Goal: Task Accomplishment & Management: Manage account settings

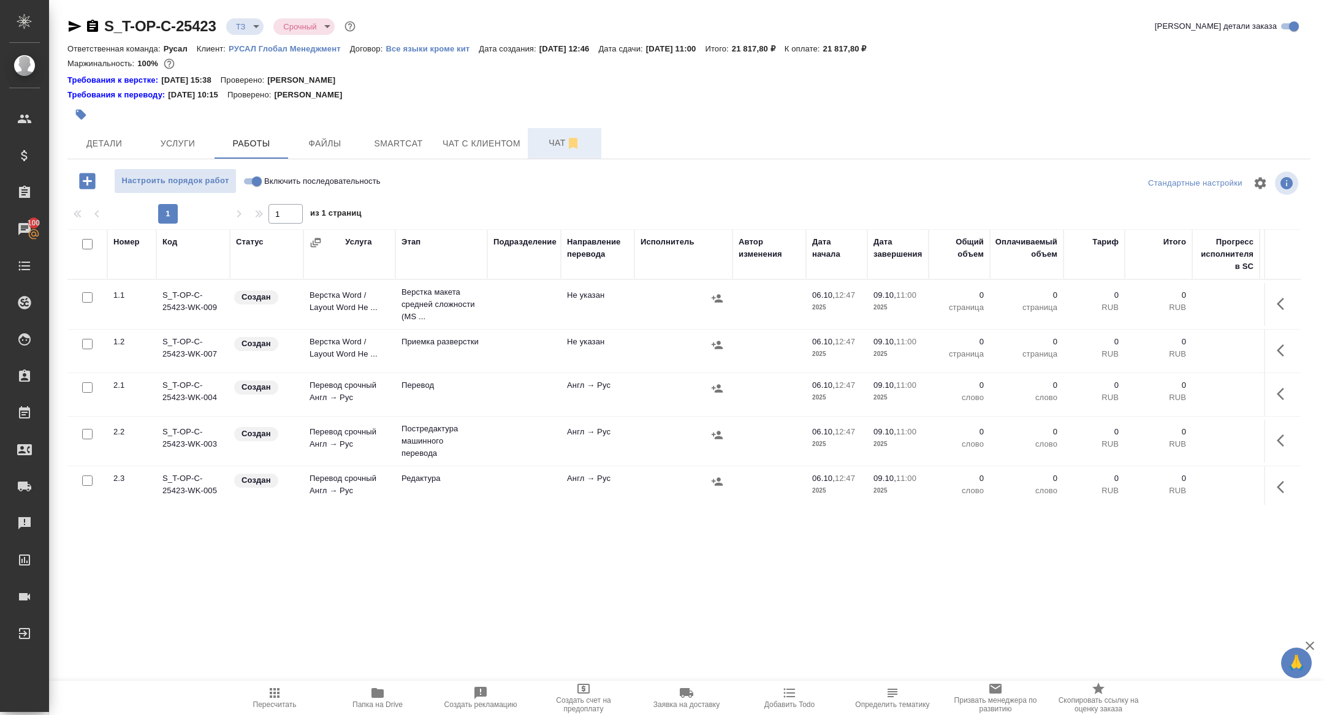
click at [560, 150] on button "Чат" at bounding box center [565, 143] width 74 height 31
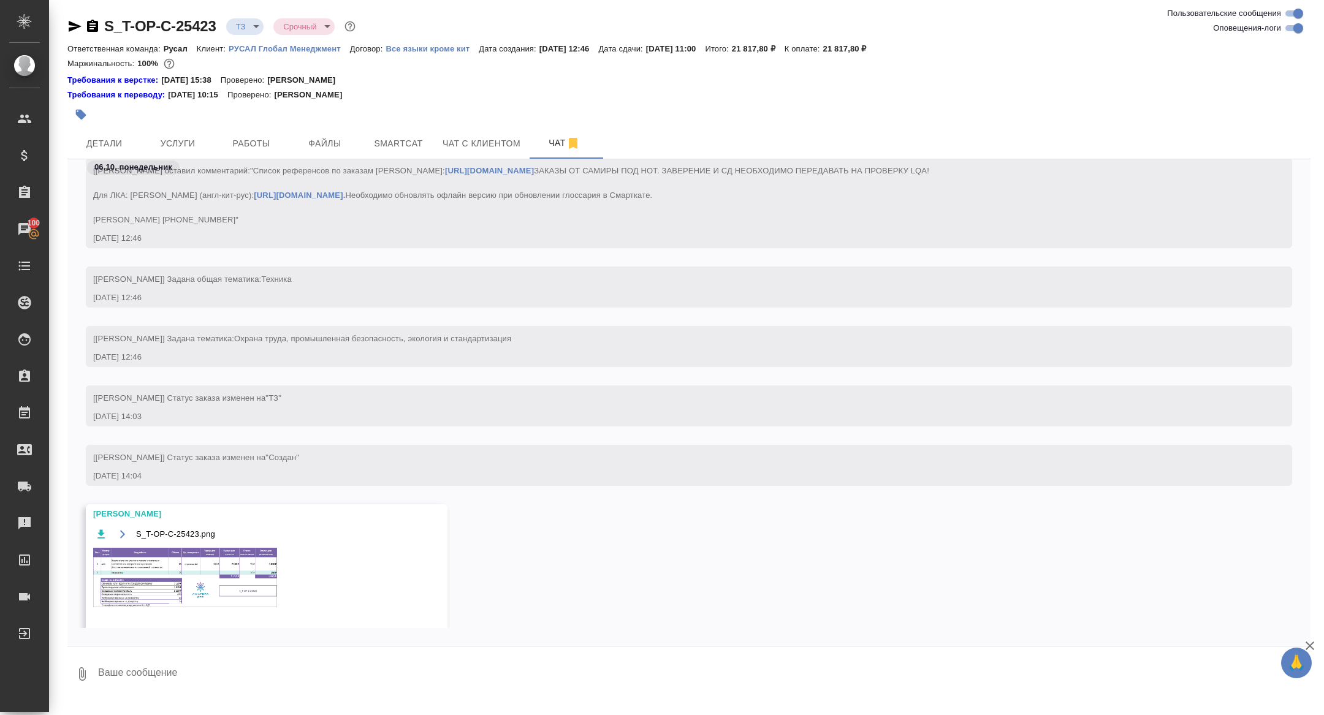
scroll to position [83, 0]
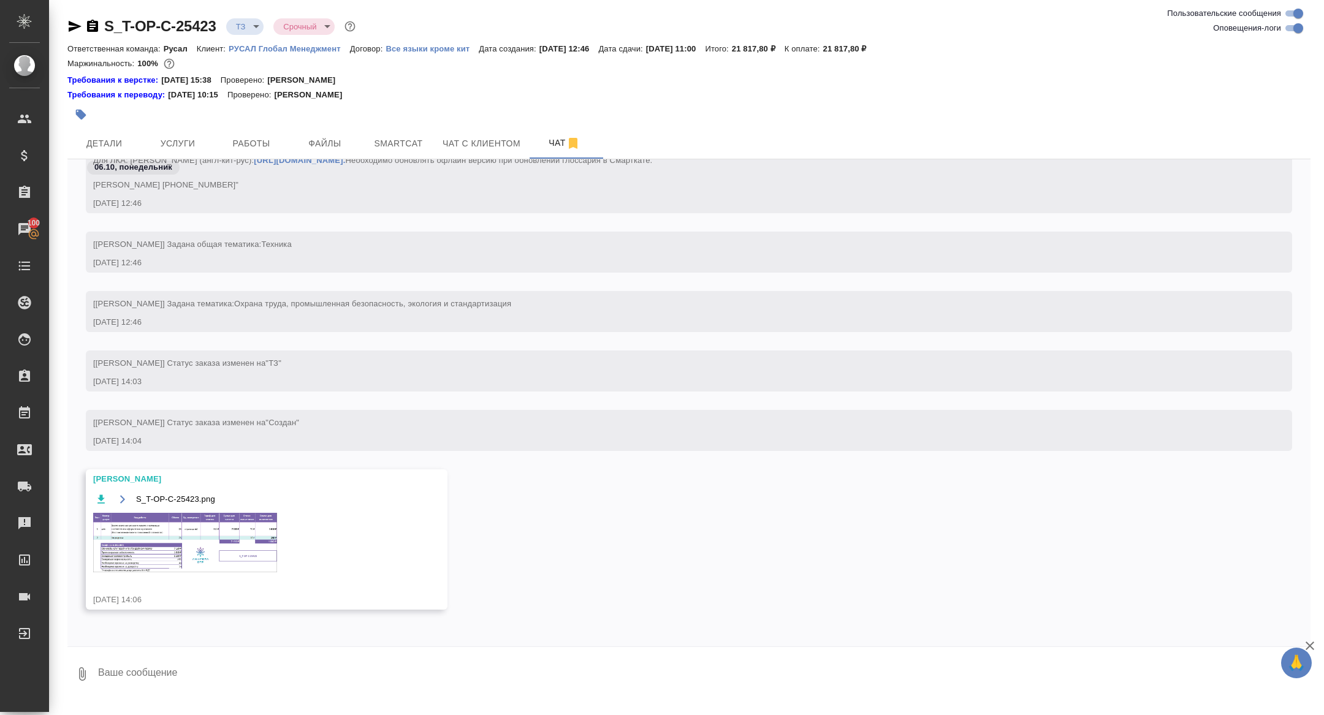
click at [200, 562] on img at bounding box center [185, 542] width 184 height 59
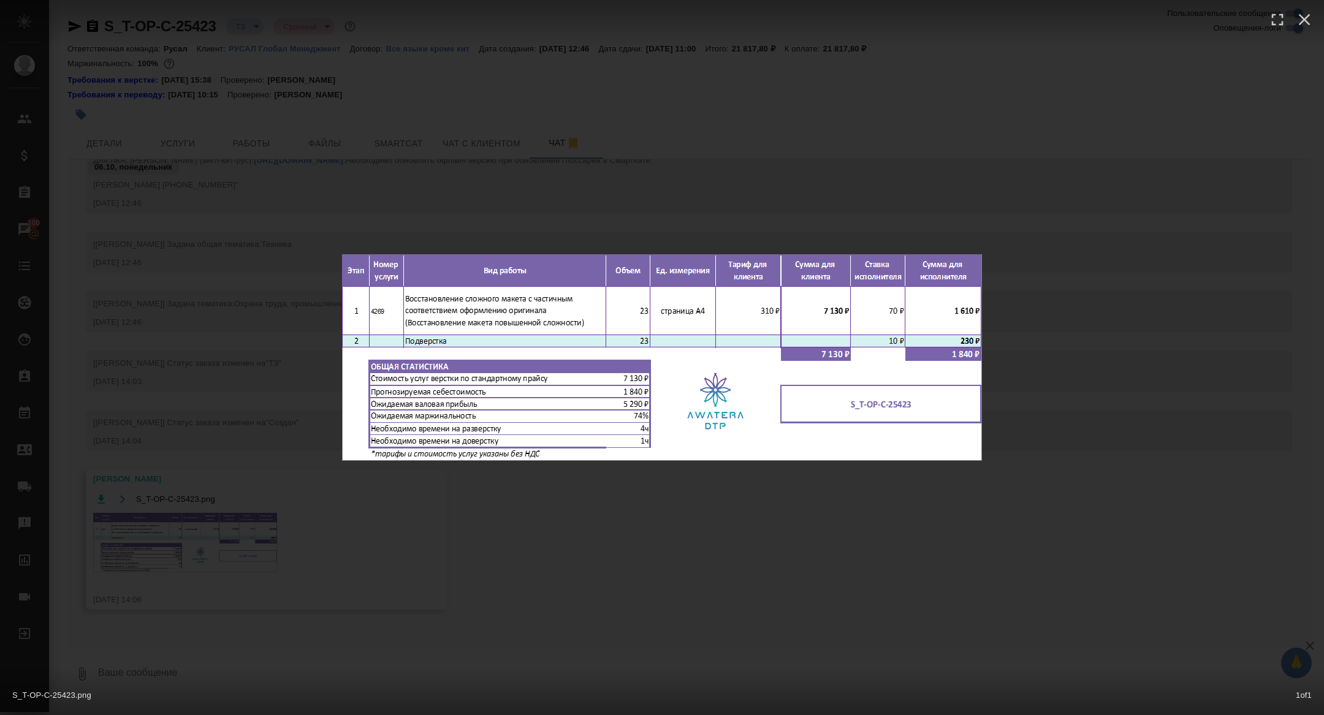
click at [214, 507] on div "S_T-OP-C-25423.png 1 of 1" at bounding box center [662, 357] width 1324 height 715
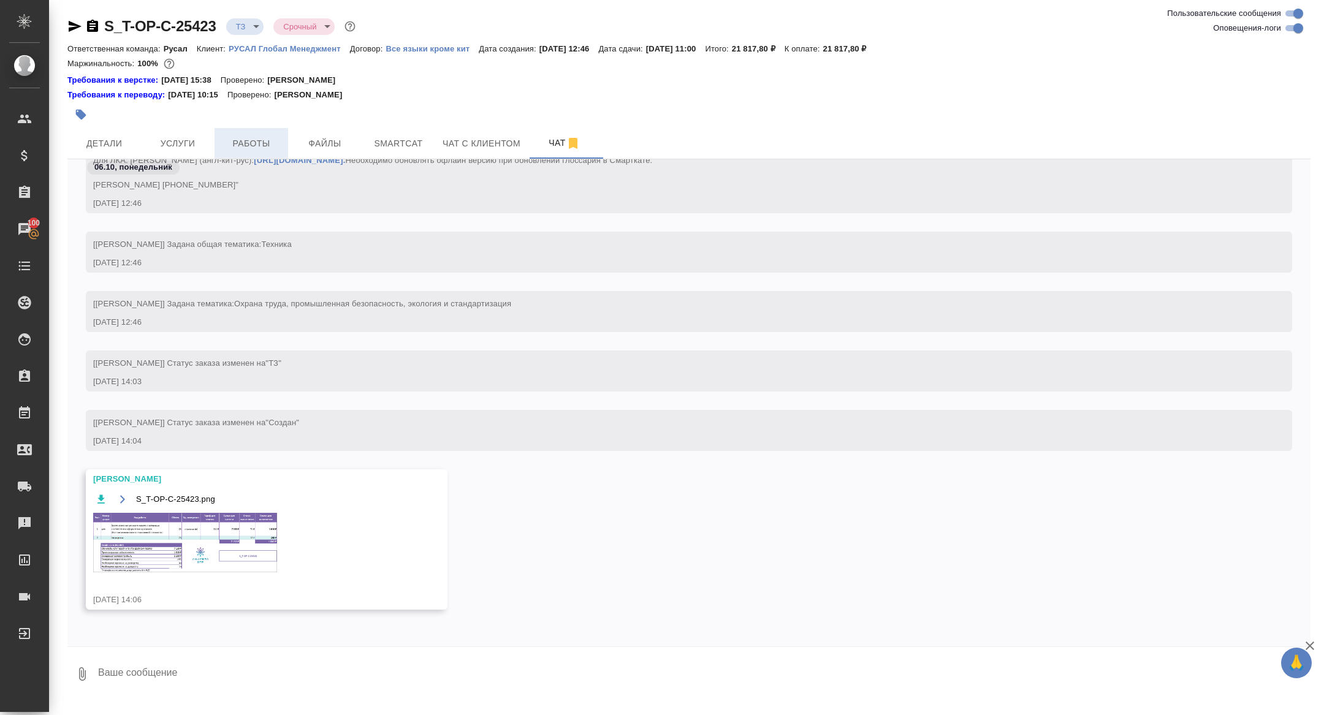
click at [252, 145] on span "Работы" at bounding box center [251, 143] width 59 height 15
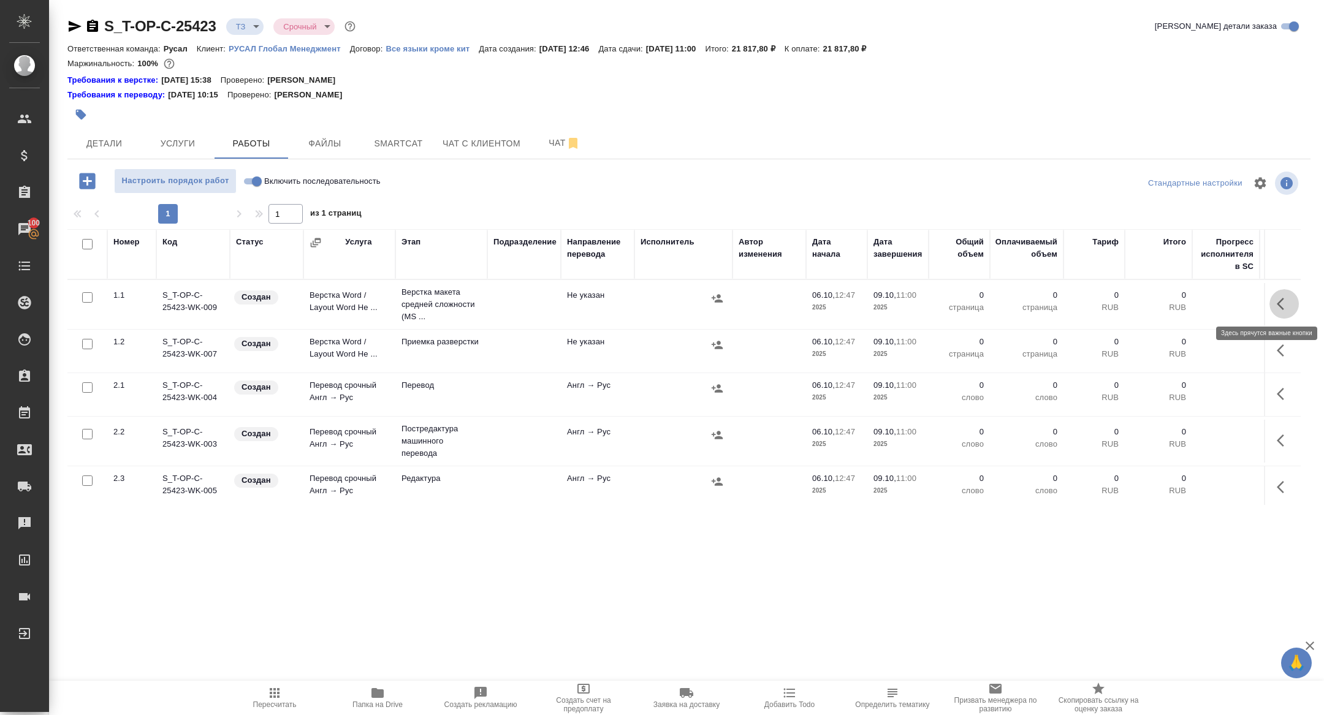
click at [1281, 309] on icon "button" at bounding box center [1283, 304] width 15 height 15
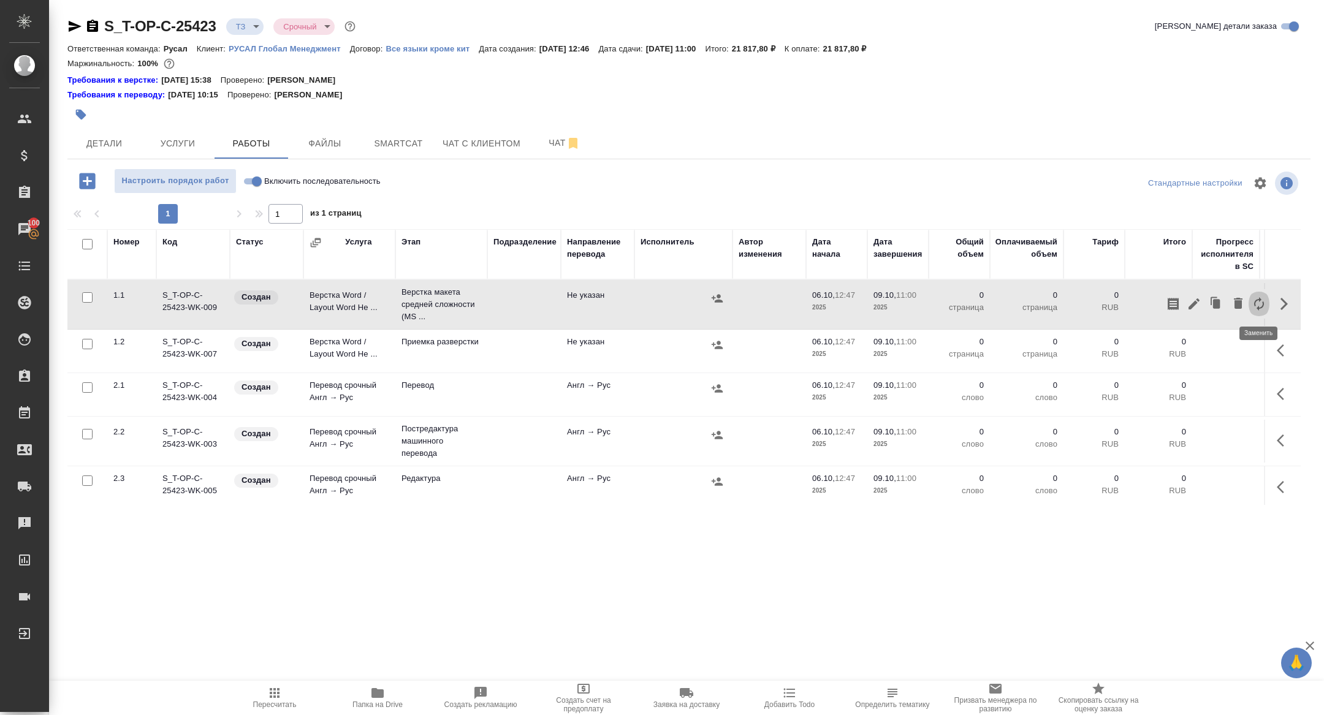
click at [1261, 301] on icon "button" at bounding box center [1258, 304] width 15 height 15
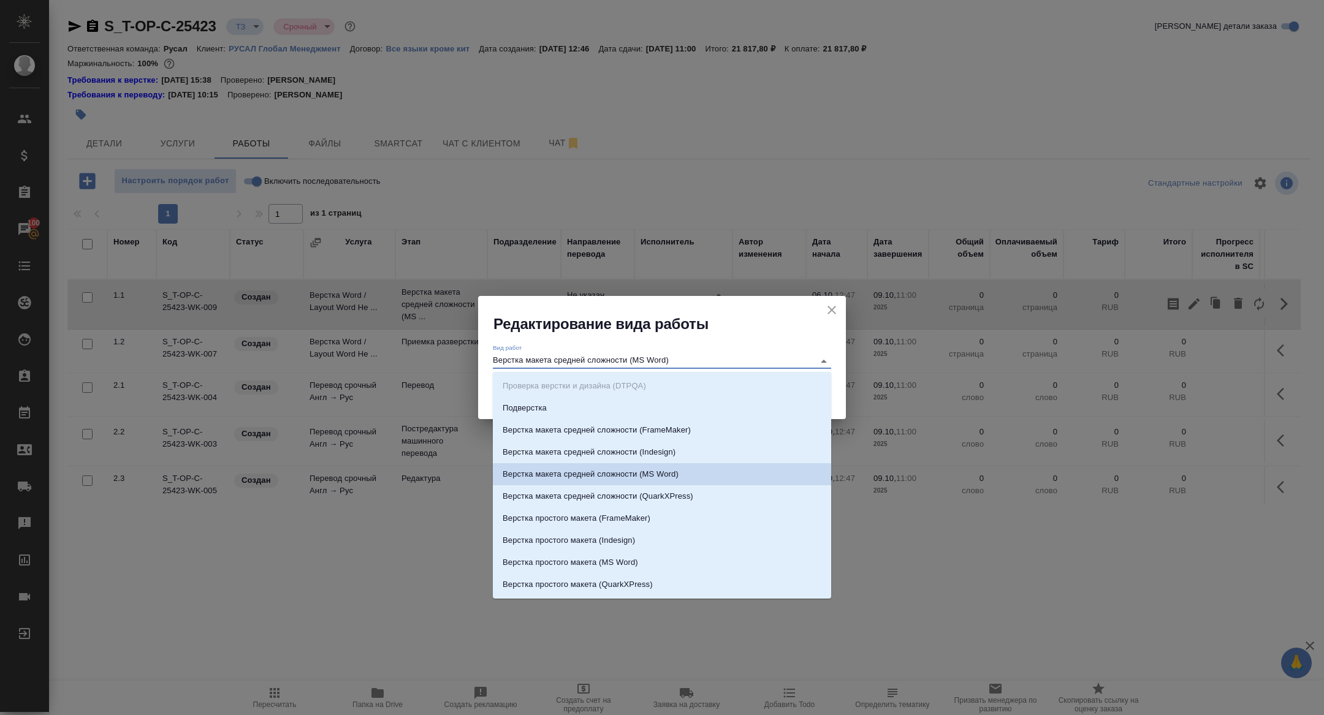
click at [607, 357] on input "Верстка макета средней сложности (MS Word)" at bounding box center [650, 361] width 315 height 15
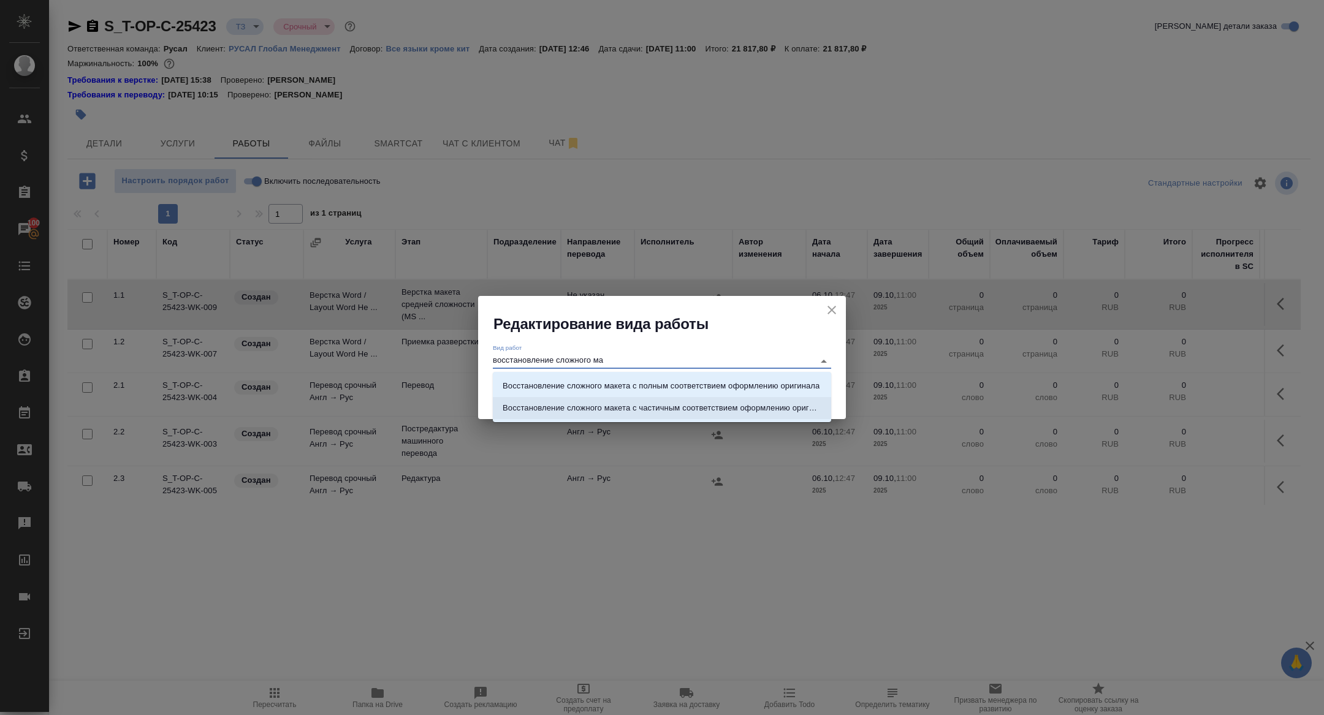
click at [668, 412] on p "Восстановление сложного макета с частичным соответствием оформлению оригинала" at bounding box center [661, 408] width 319 height 12
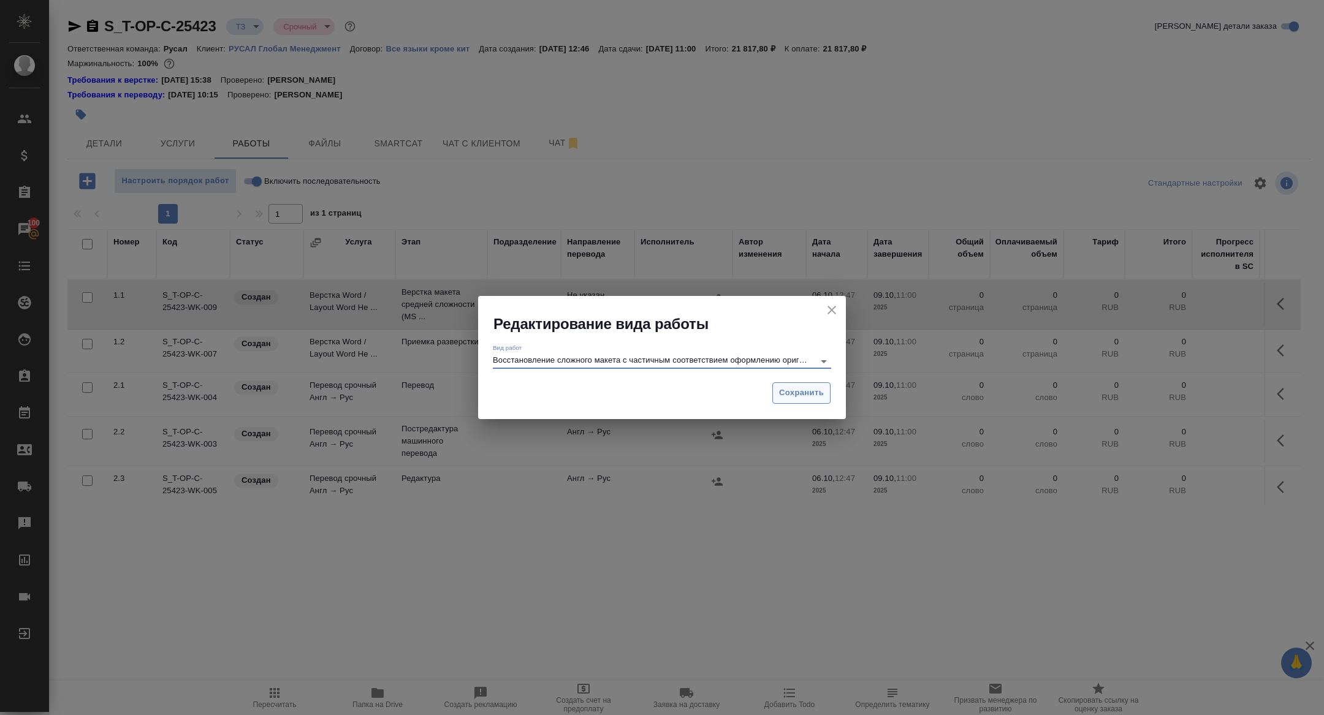
type input "Восстановление сложного макета с частичным соответствием оформлению оригинала"
click at [806, 393] on span "Сохранить" at bounding box center [801, 393] width 45 height 14
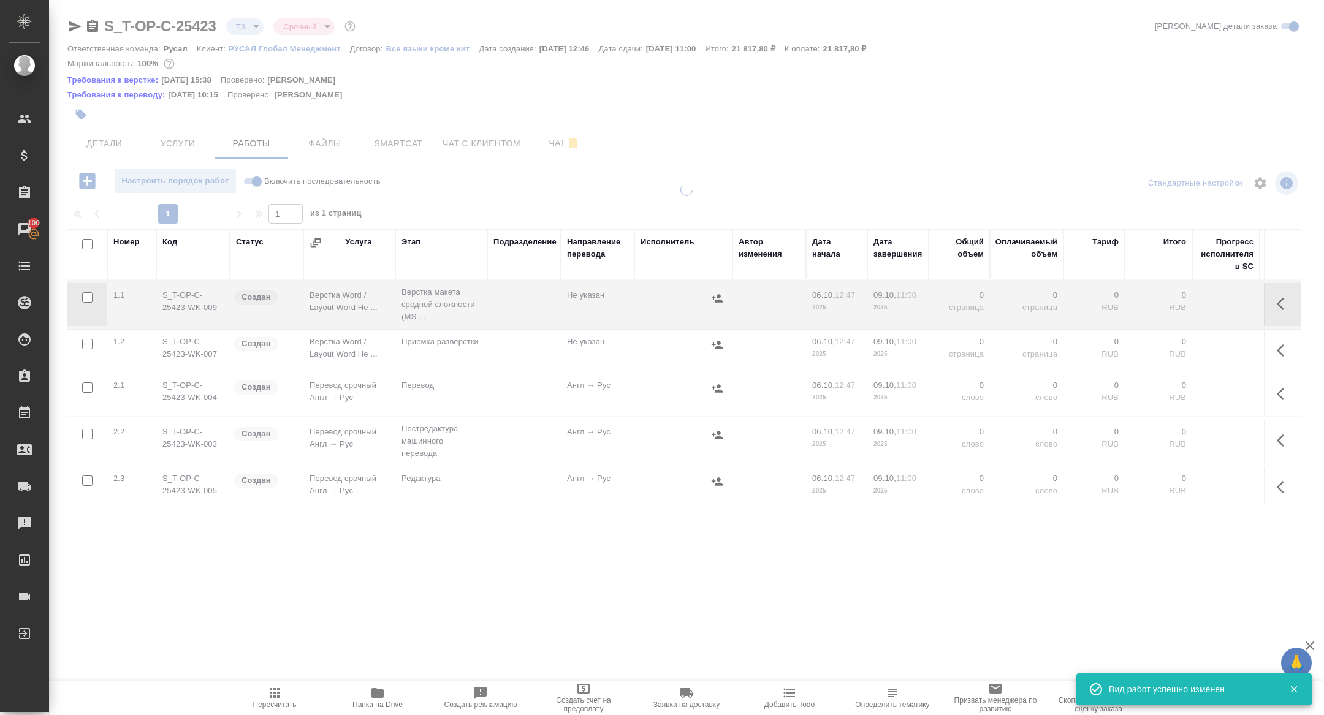
type input "new"
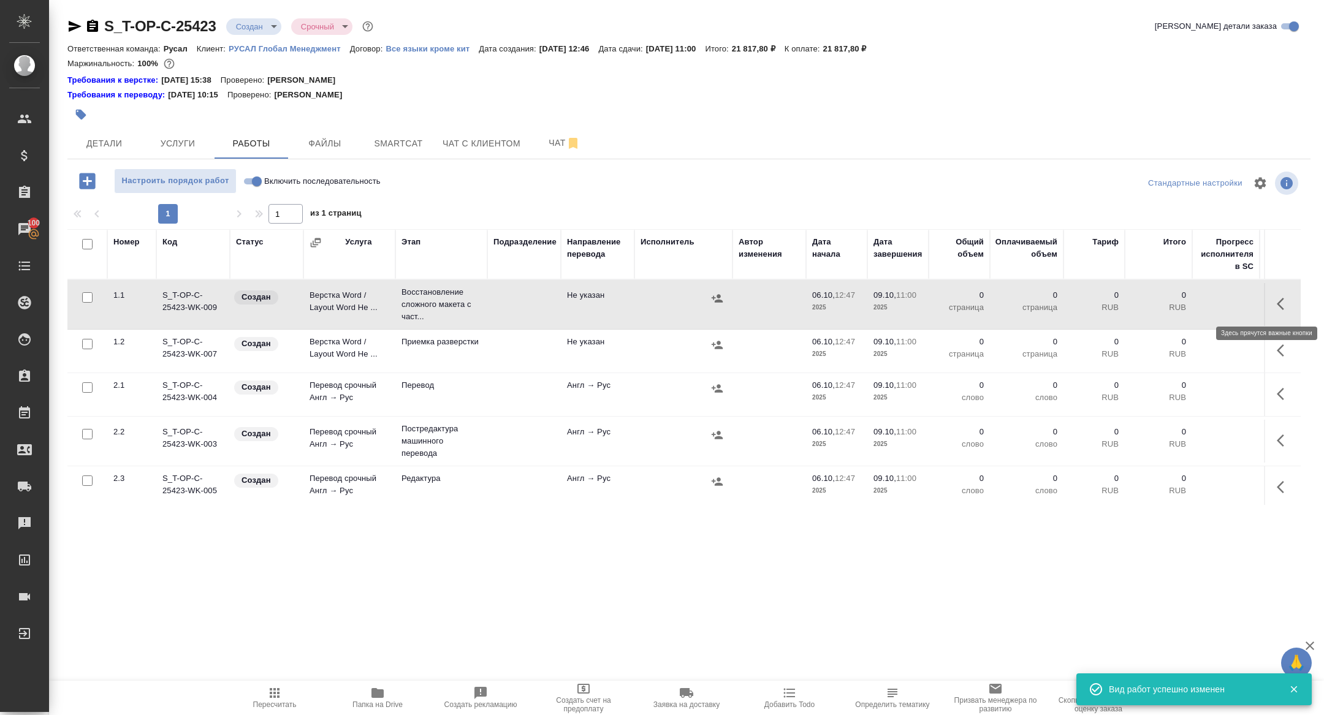
click at [1284, 297] on icon "button" at bounding box center [1283, 304] width 15 height 15
click at [1194, 305] on icon "button" at bounding box center [1193, 303] width 11 height 11
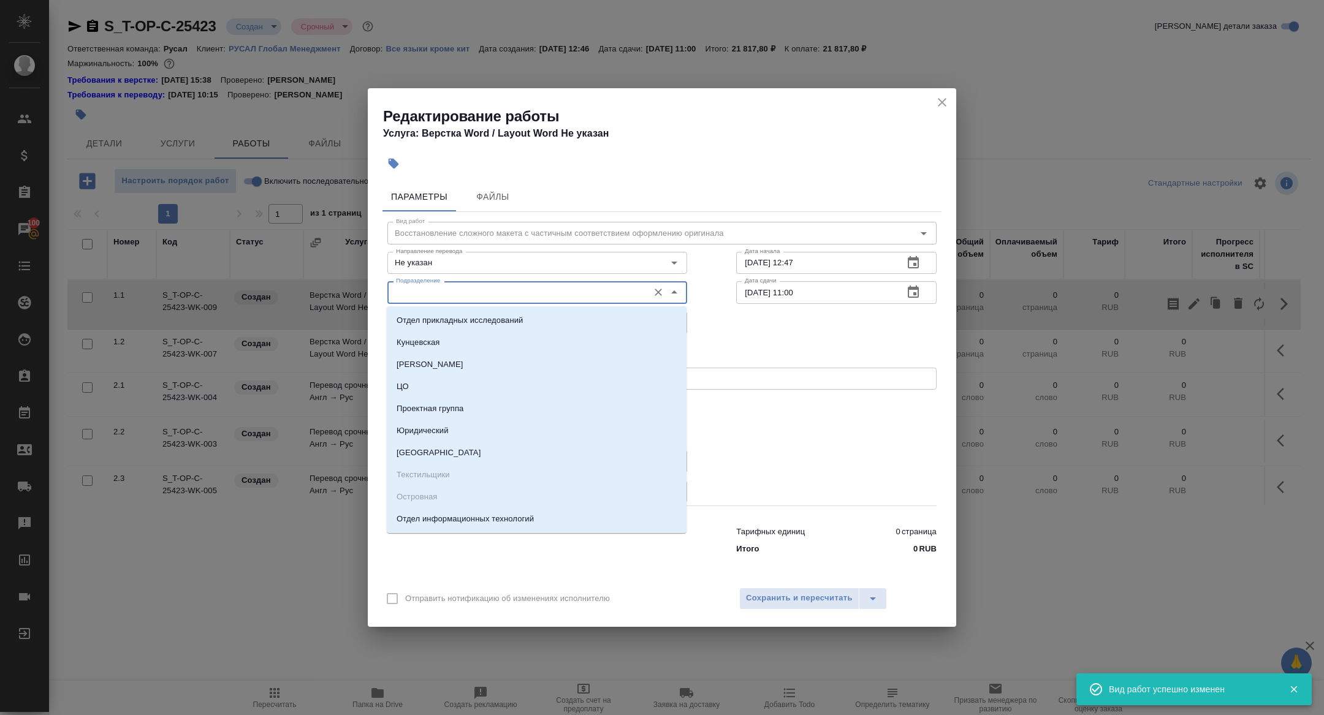
click at [438, 291] on input "Подразделение" at bounding box center [516, 292] width 251 height 15
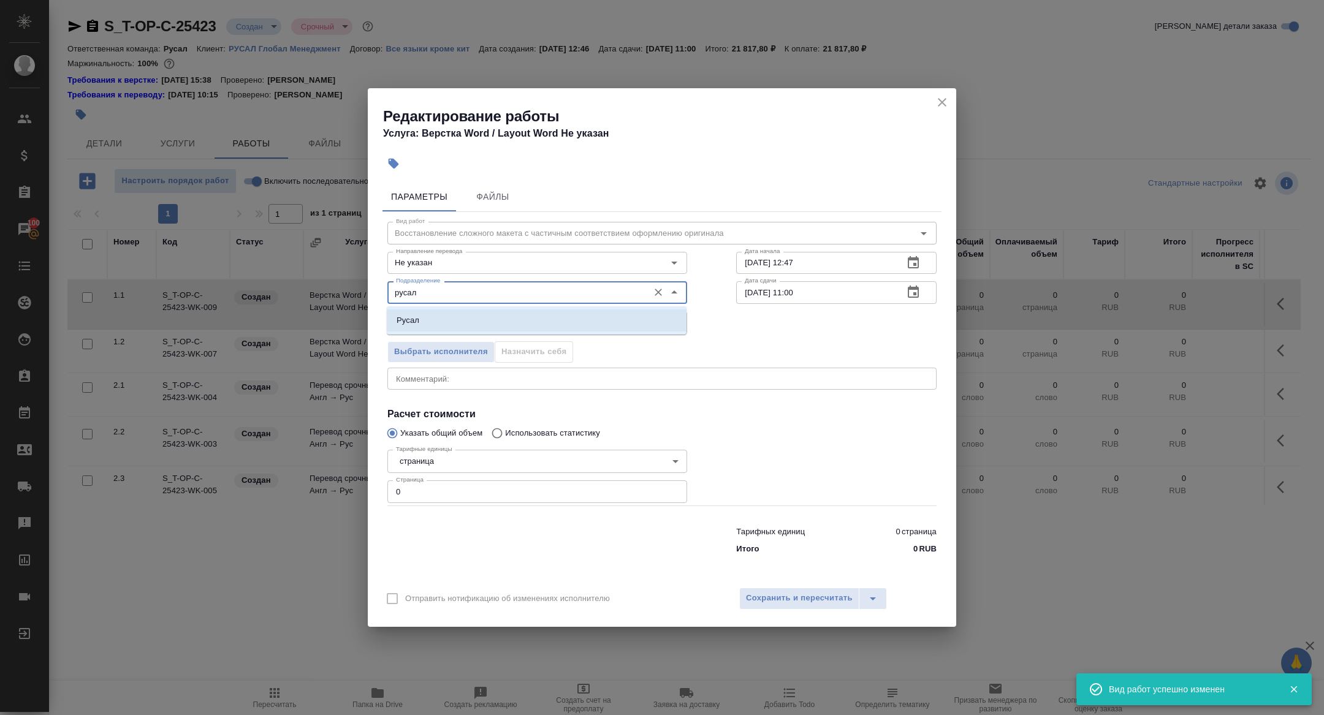
click at [494, 311] on li "Русал" at bounding box center [537, 320] width 300 height 22
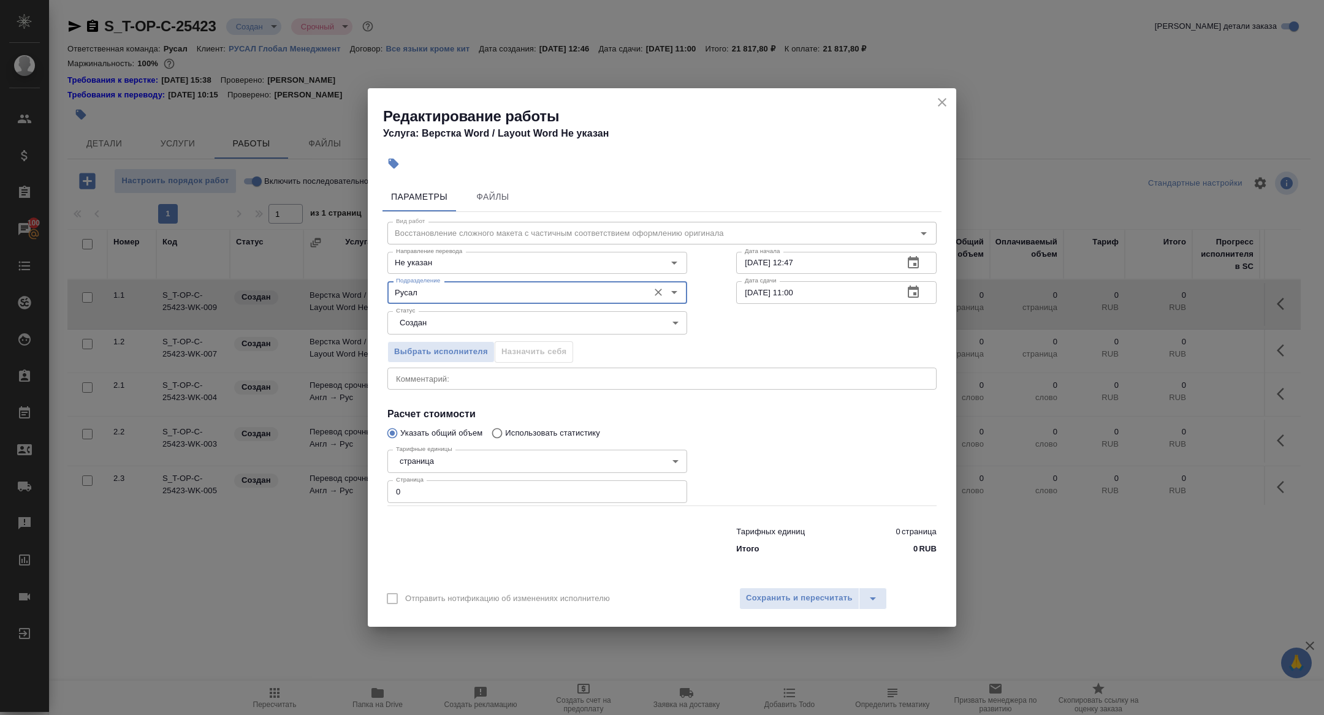
type input "Русал"
click at [424, 322] on body "🙏 .cls-1 fill:#fff; AWATERA Zhuravleva Alexandra Клиенты Спецификации Заказы 10…" at bounding box center [662, 357] width 1324 height 715
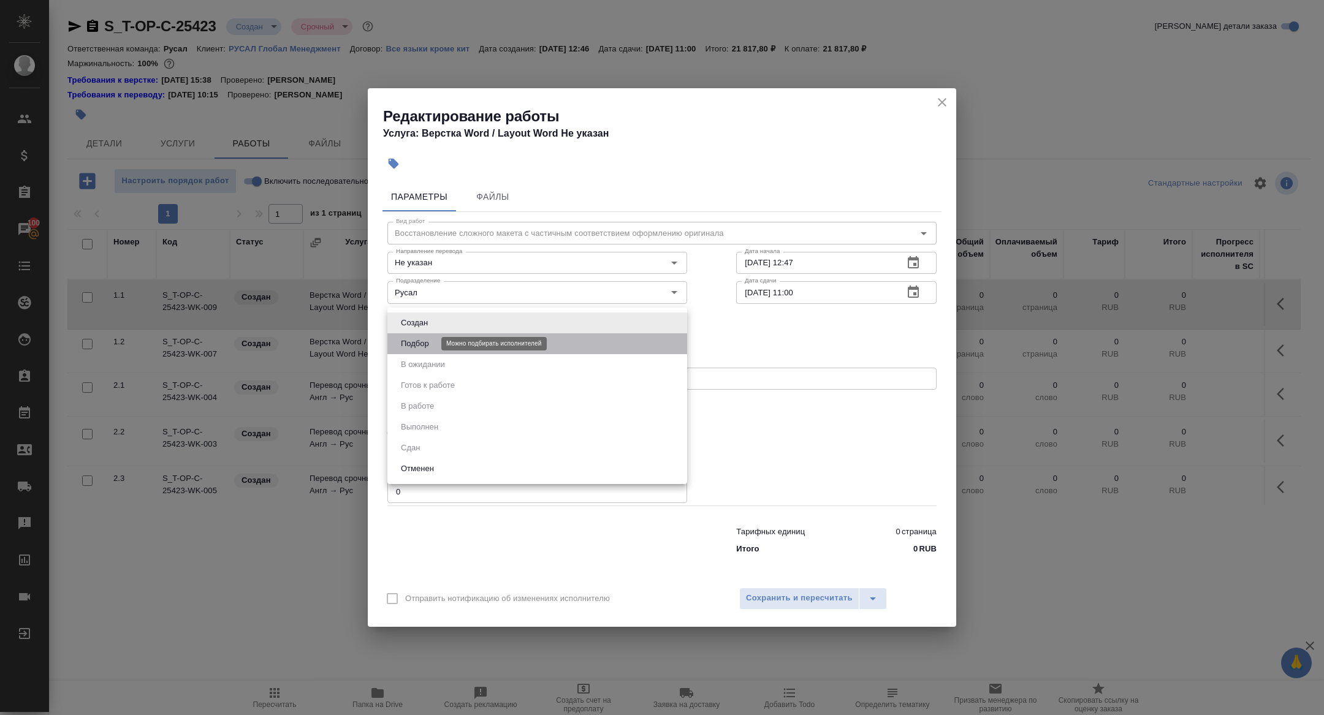
click at [423, 341] on button "Подбор" at bounding box center [415, 343] width 36 height 13
type input "recruiting"
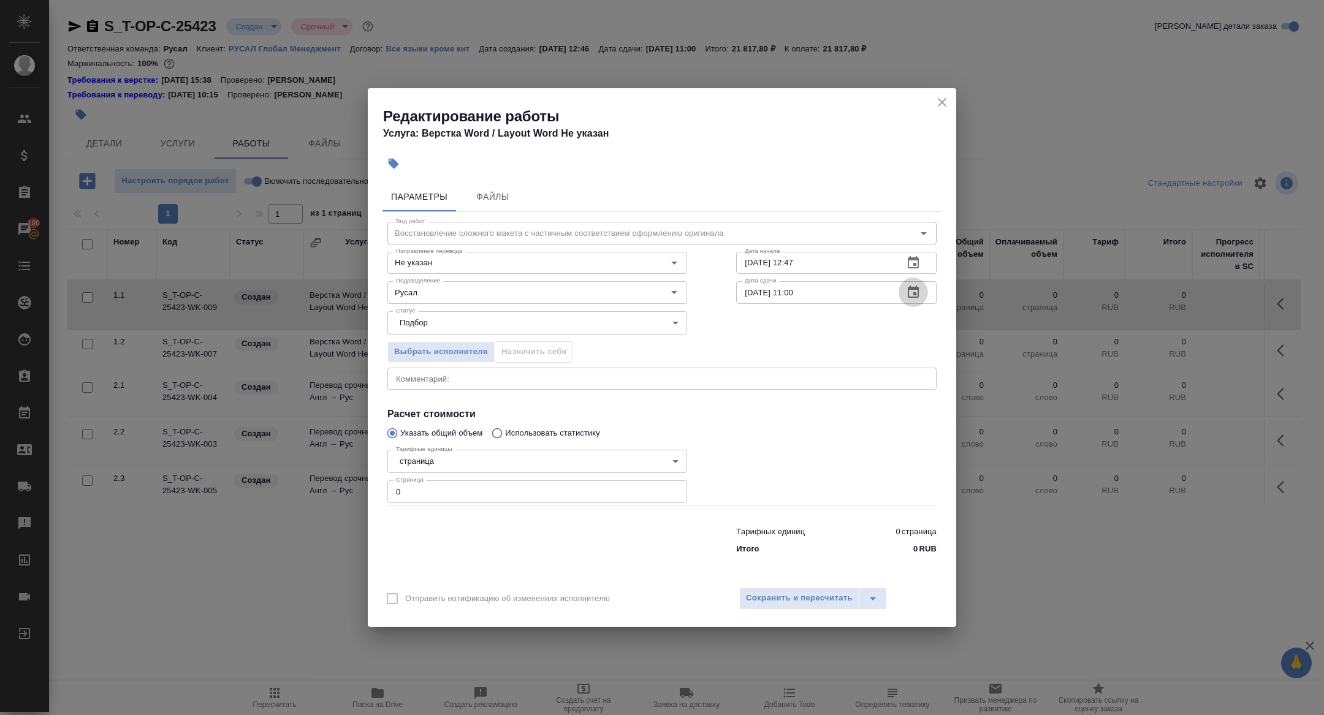
click at [913, 293] on icon "button" at bounding box center [913, 292] width 11 height 12
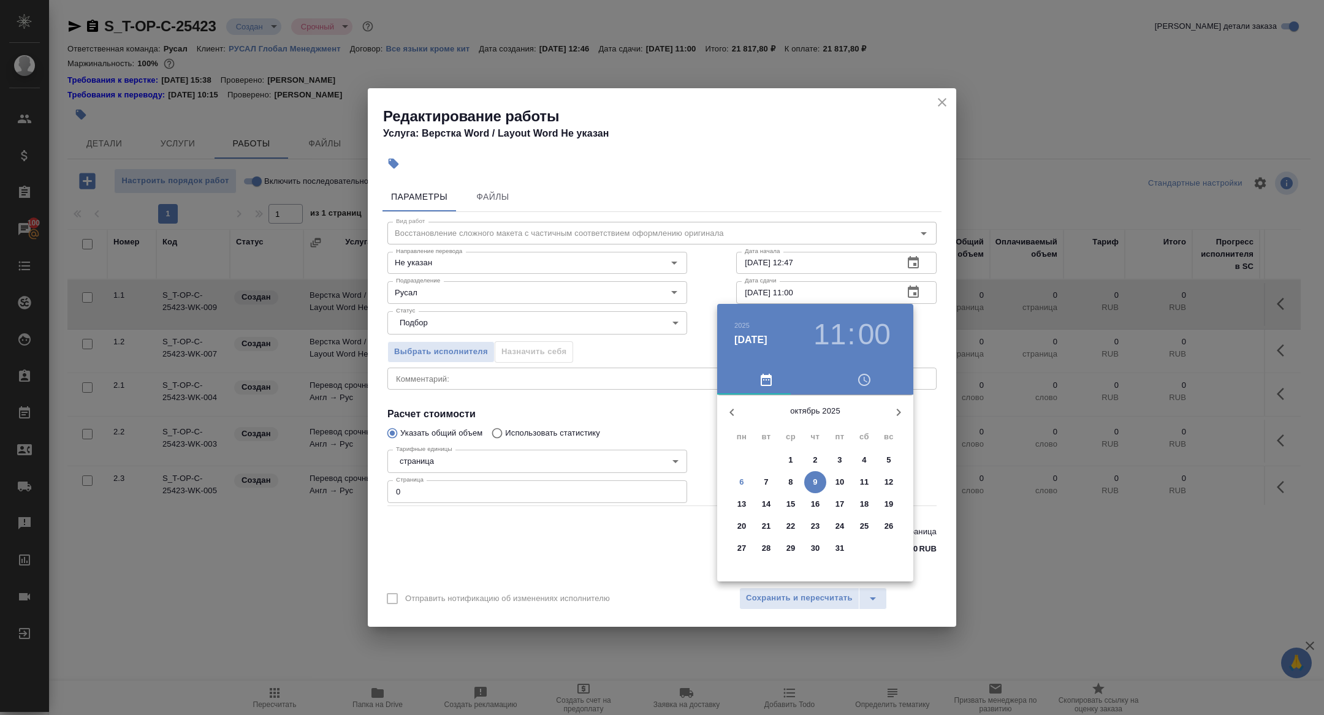
click at [747, 482] on span "6" at bounding box center [741, 482] width 22 height 12
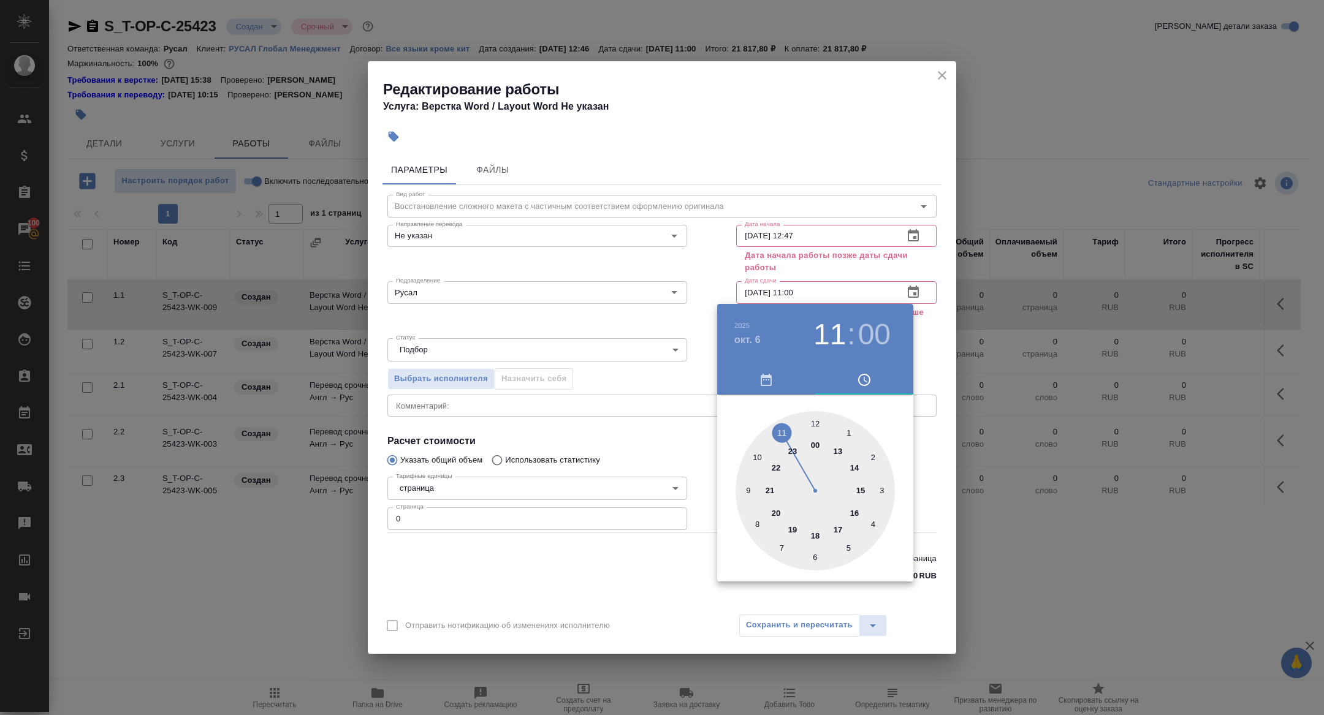
click at [777, 510] on div at bounding box center [814, 490] width 159 height 159
type input "06.10.2025 20:00"
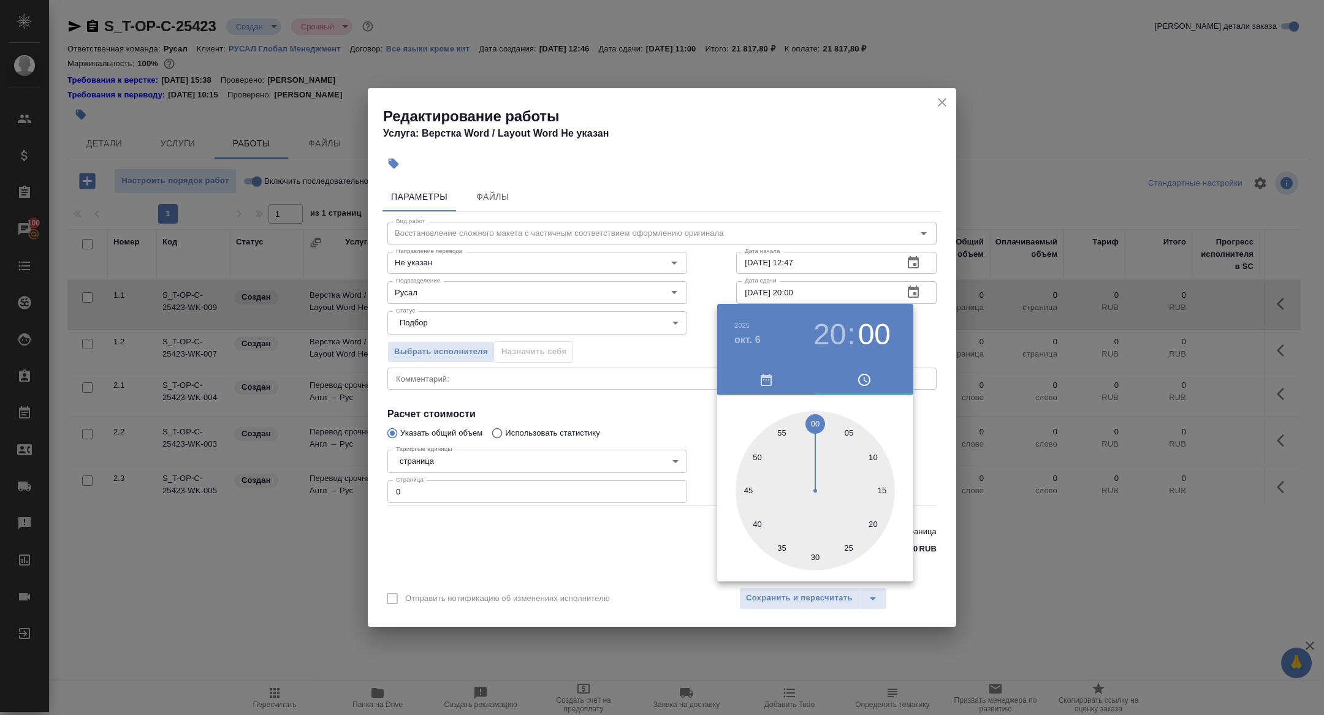
click at [636, 380] on div at bounding box center [662, 357] width 1324 height 715
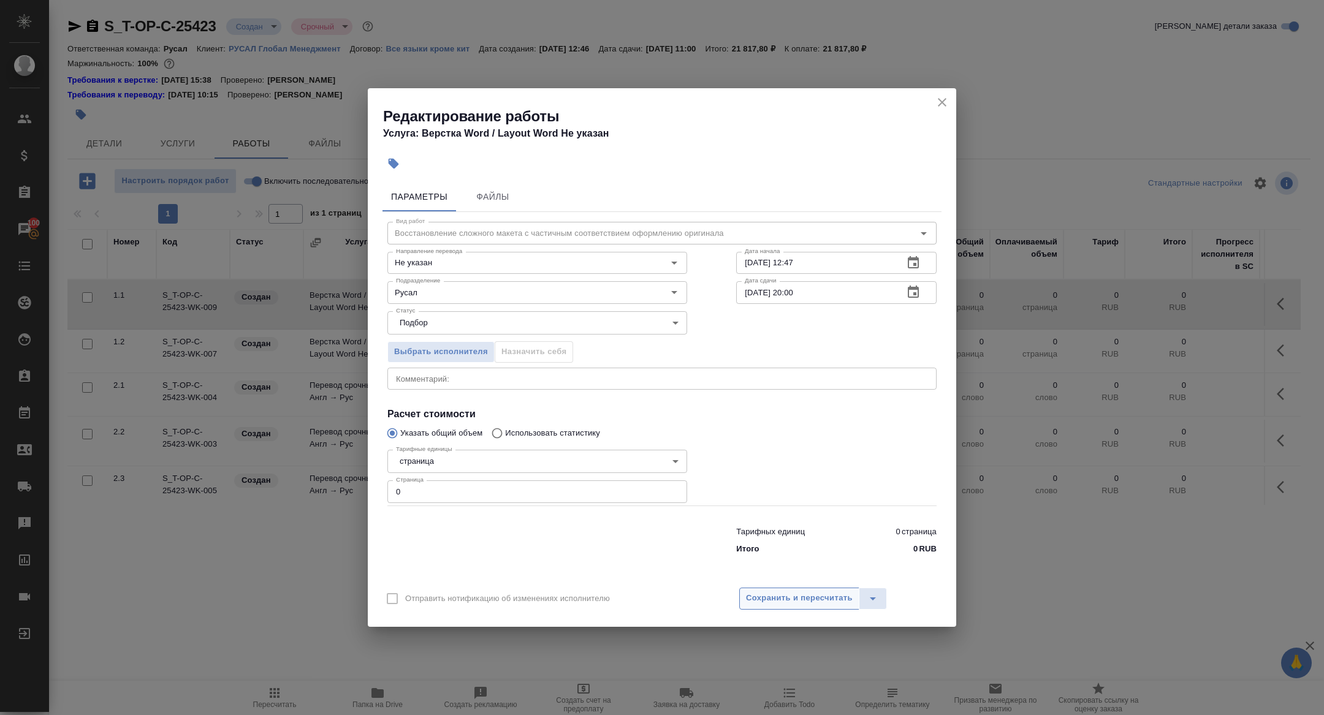
click at [793, 591] on button "Сохранить и пересчитать" at bounding box center [799, 599] width 120 height 22
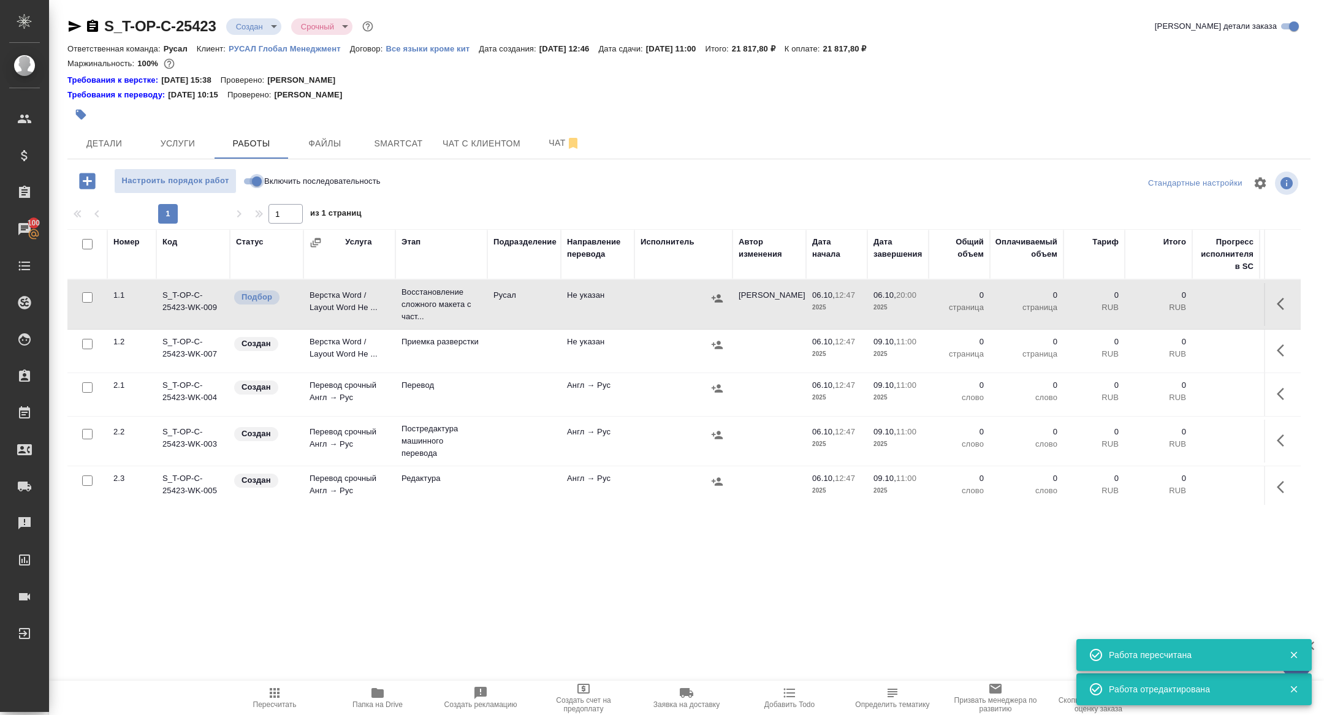
click at [254, 181] on input "Включить последовательность" at bounding box center [257, 181] width 44 height 15
checkbox input "true"
click at [257, 26] on body "🙏 .cls-1 fill:#fff; AWATERA Zhuravleva Alexandra Клиенты Спецификации Заказы 10…" at bounding box center [662, 357] width 1324 height 715
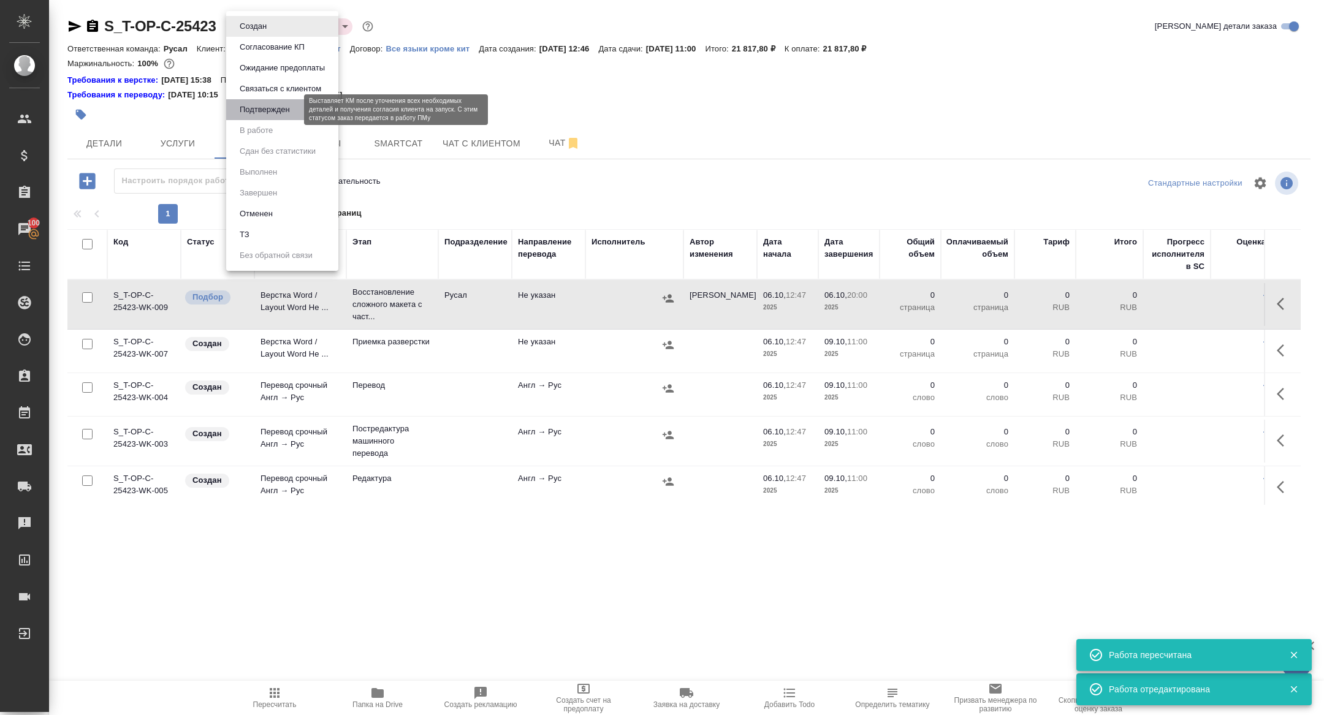
click at [257, 109] on button "Подтвержден" at bounding box center [265, 109] width 58 height 13
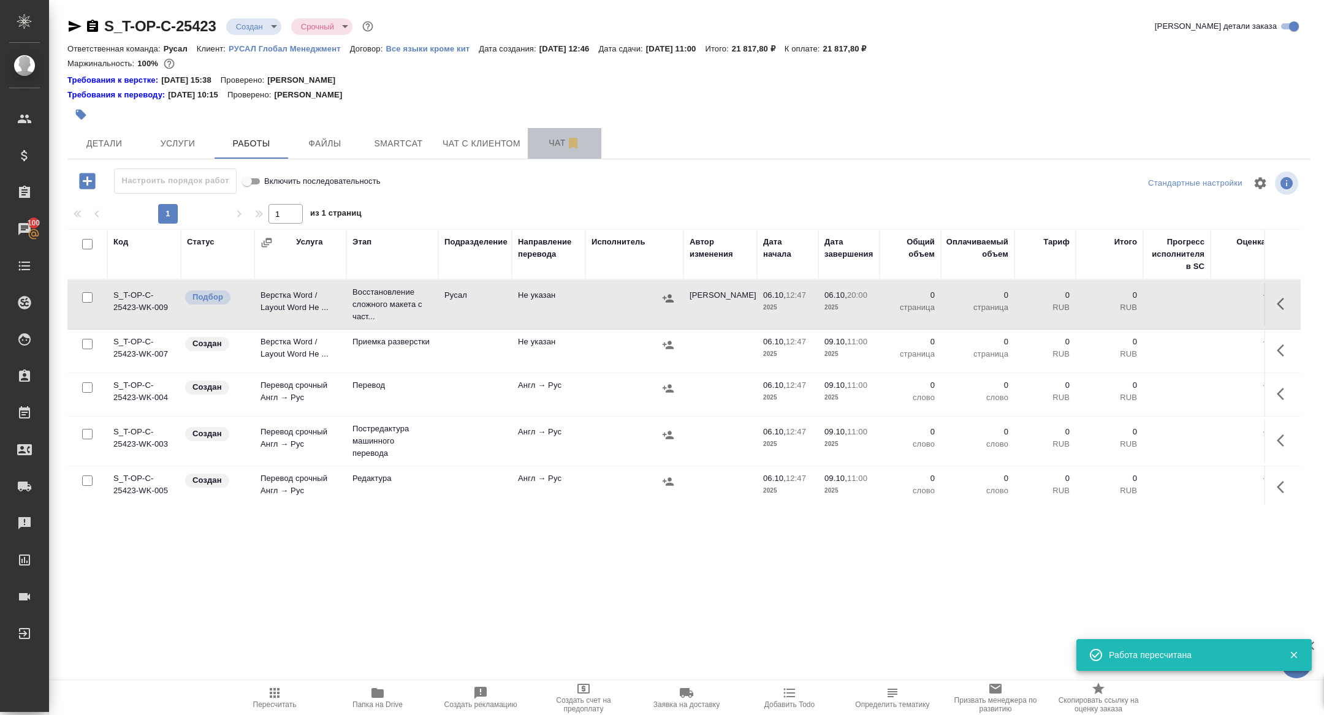
click at [554, 135] on span "Чат" at bounding box center [564, 142] width 59 height 15
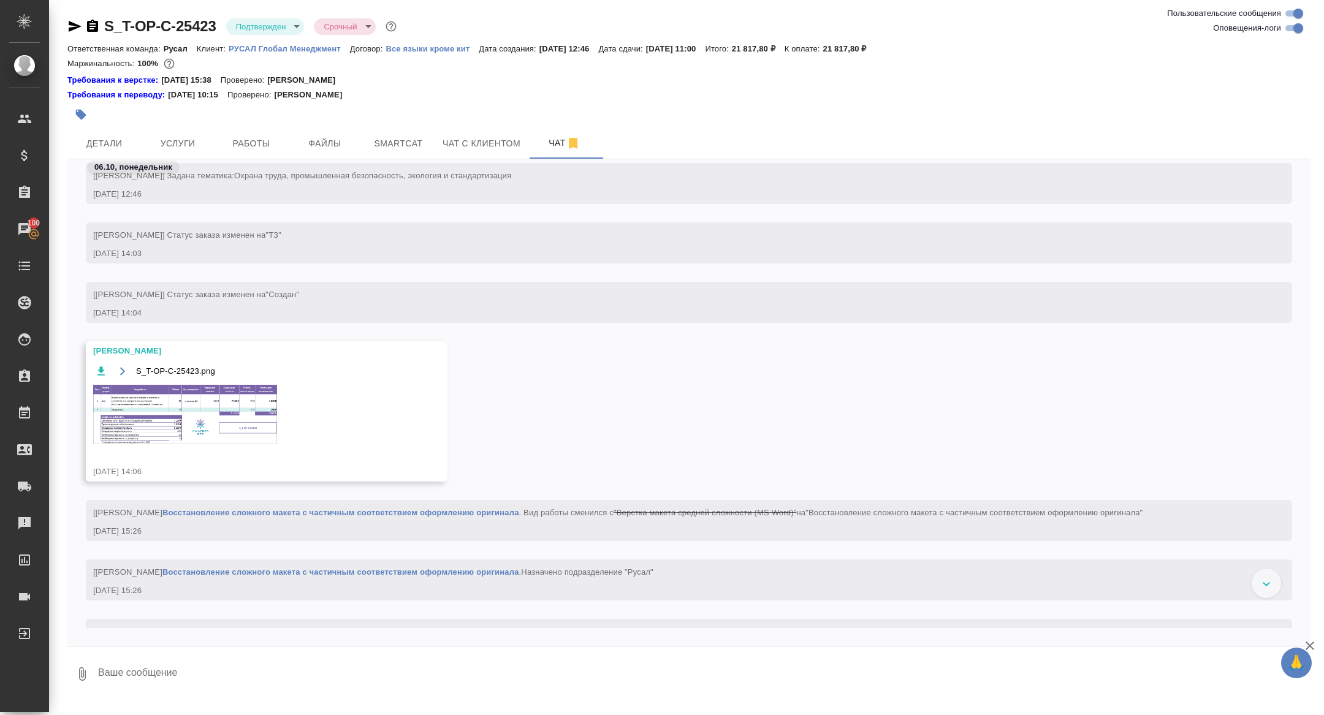
scroll to position [209, 0]
click at [223, 413] on img at bounding box center [185, 416] width 184 height 59
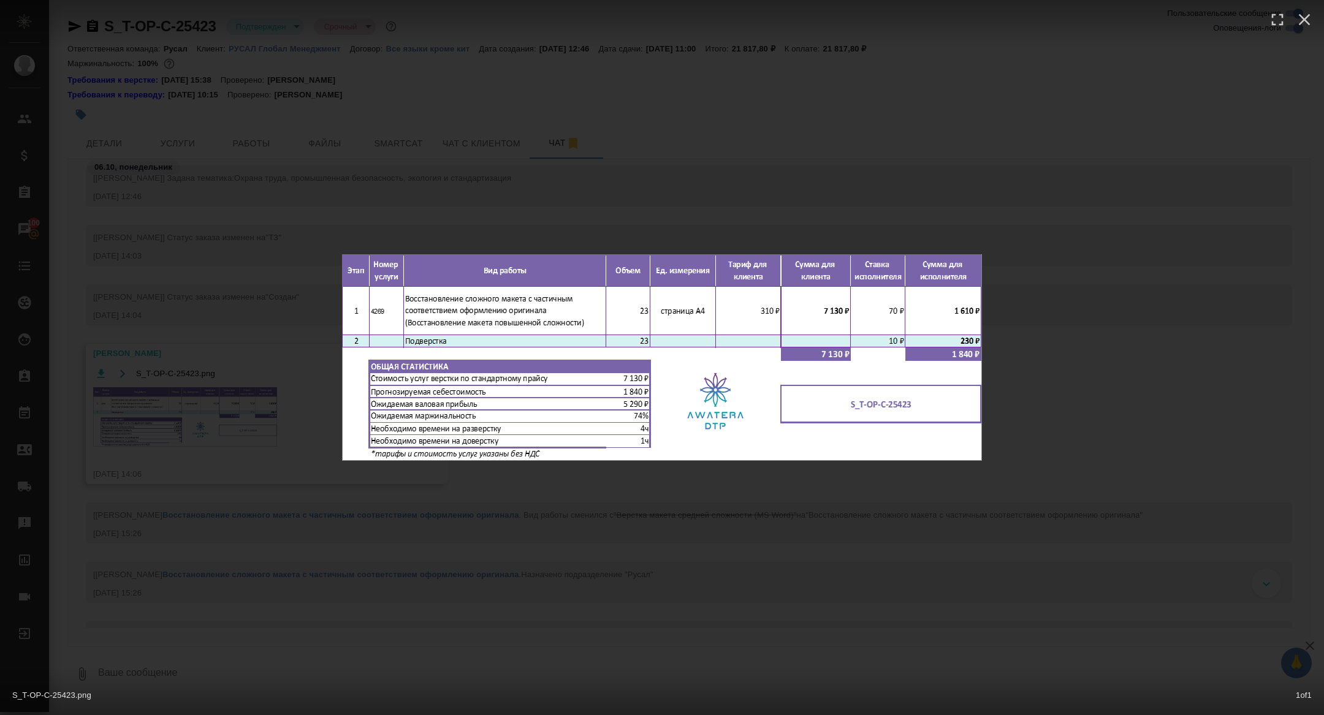
click at [162, 381] on div "S_T-OP-C-25423.png 1 of 1" at bounding box center [662, 357] width 1324 height 715
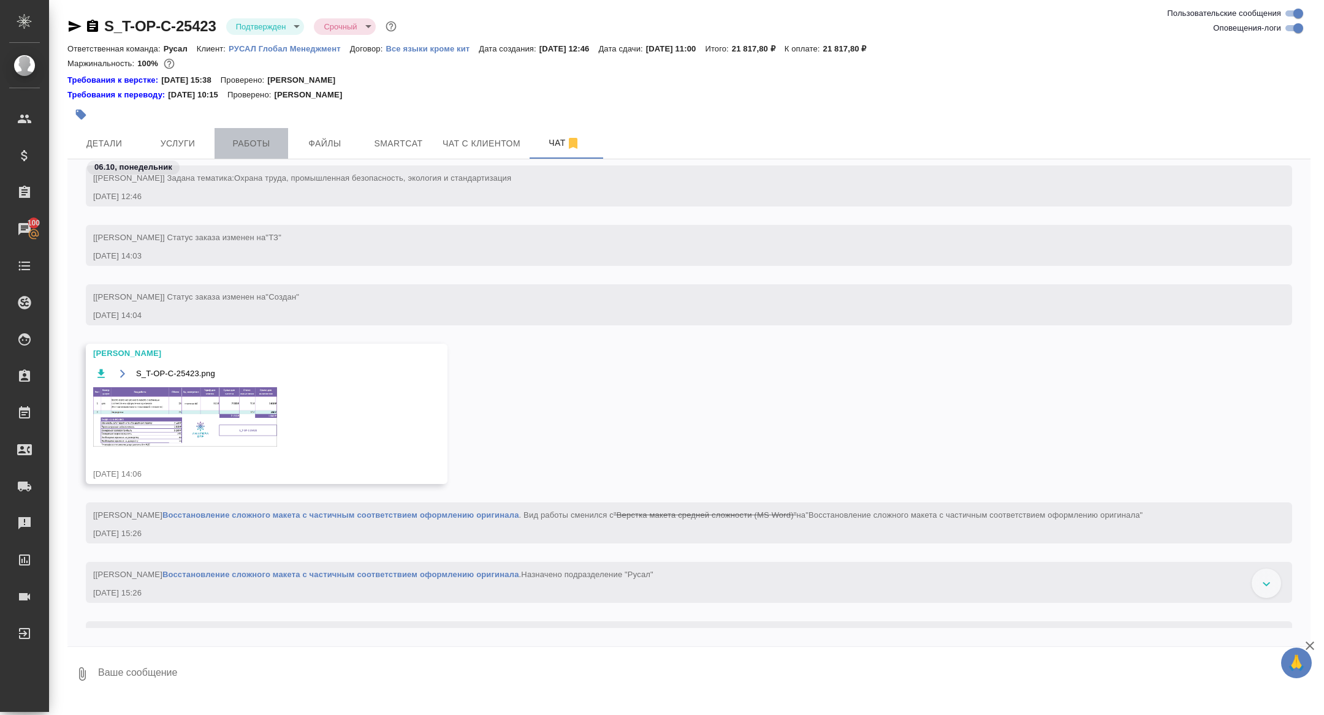
click at [251, 136] on span "Работы" at bounding box center [251, 143] width 59 height 15
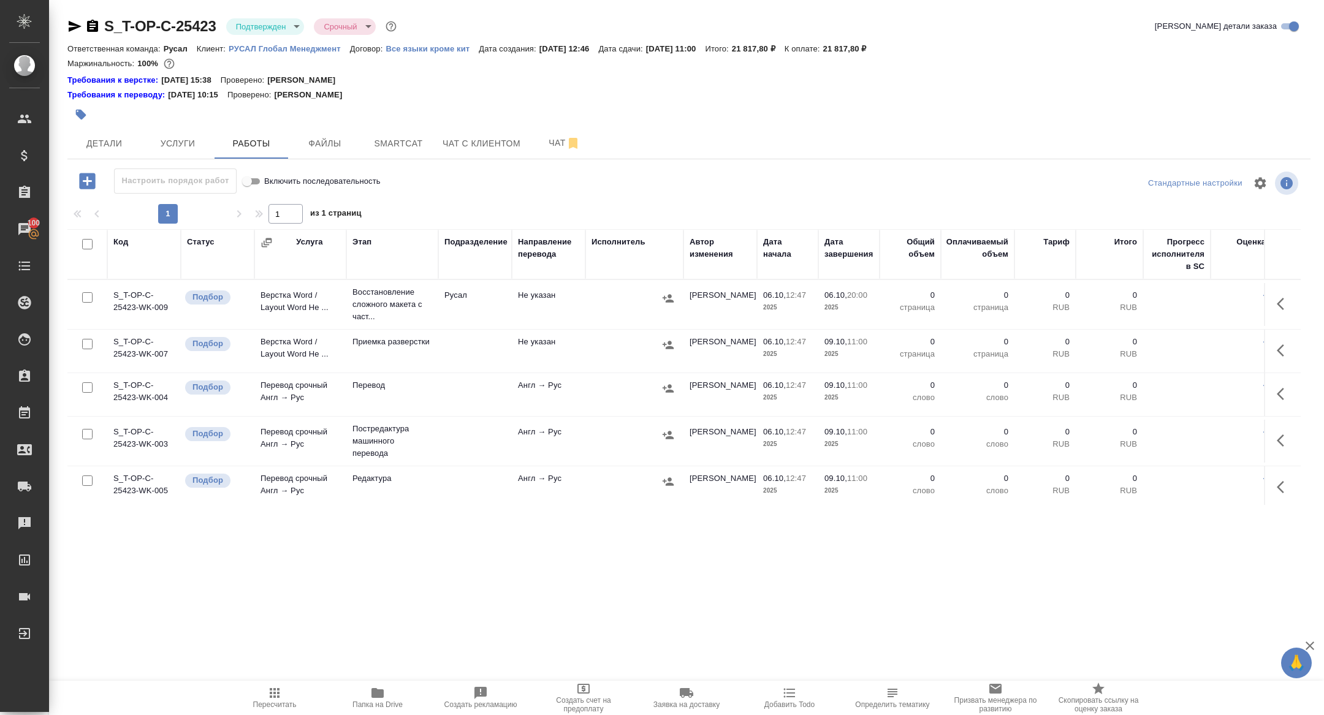
click at [1276, 301] on icon "button" at bounding box center [1283, 304] width 15 height 15
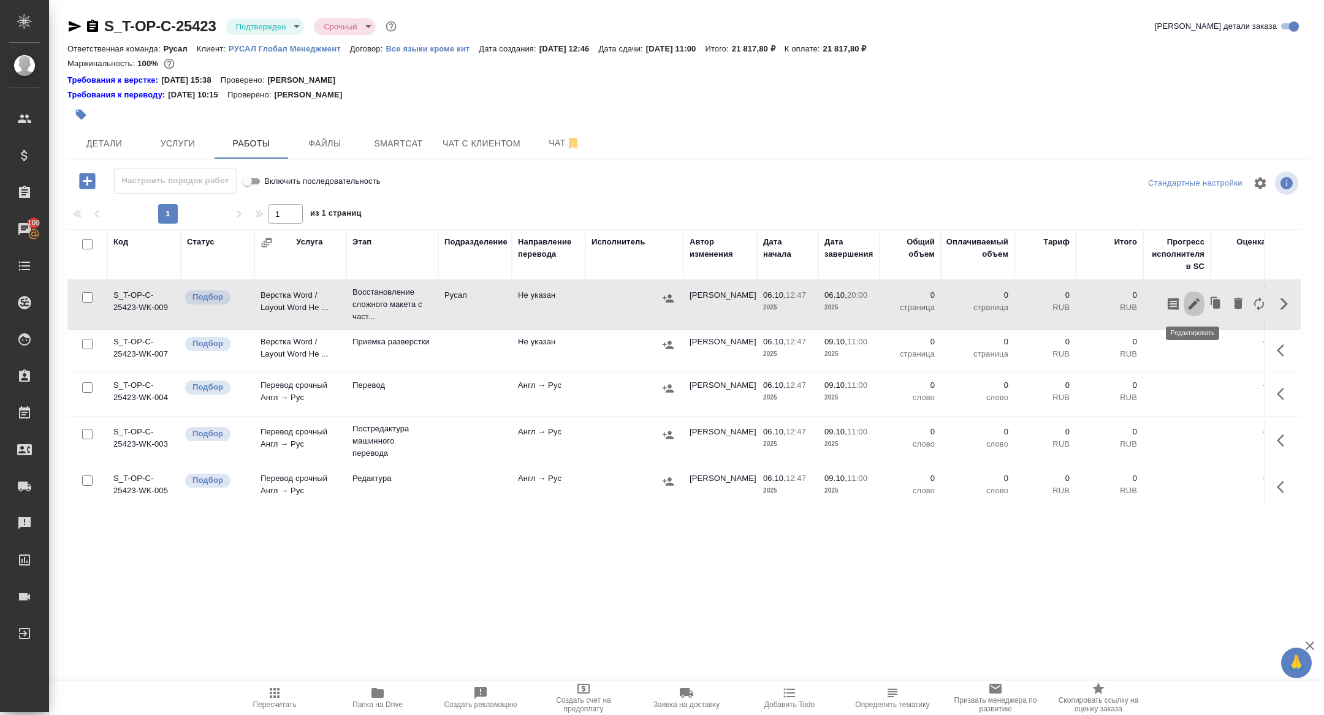
click at [1191, 301] on icon "button" at bounding box center [1193, 304] width 15 height 15
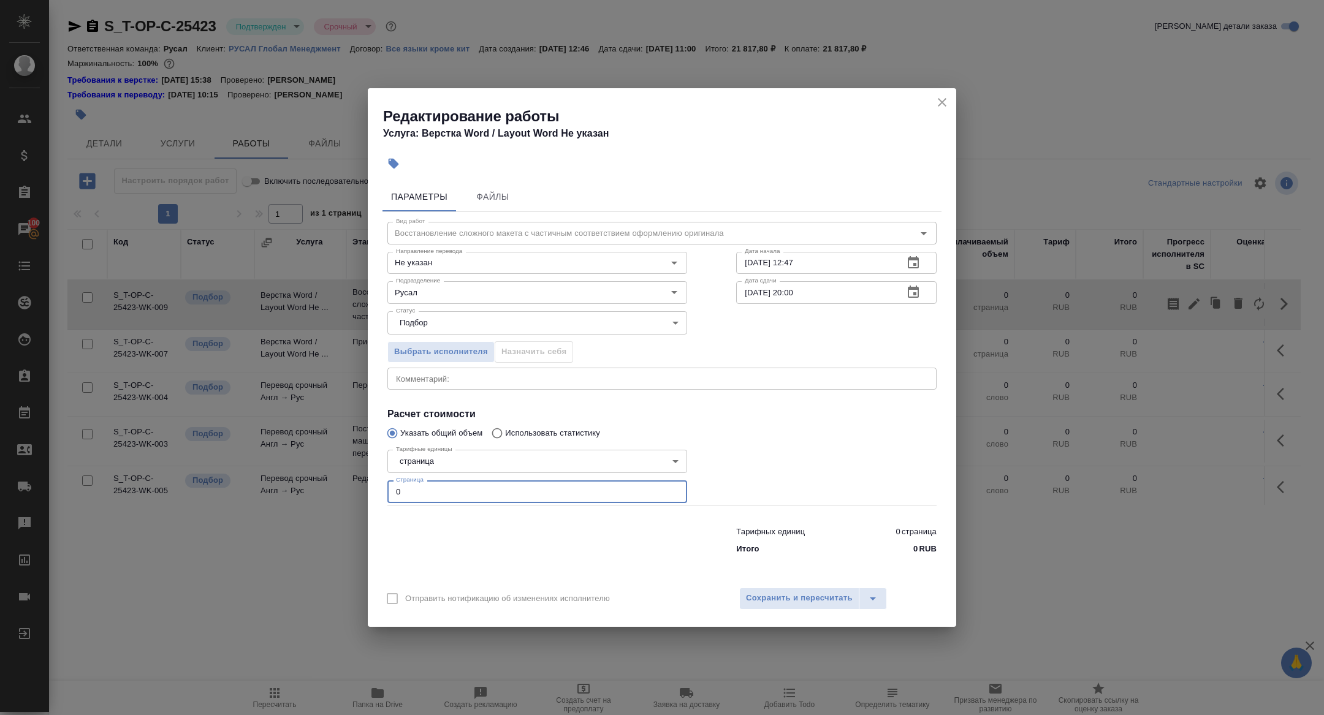
drag, startPoint x: 436, startPoint y: 493, endPoint x: 263, endPoint y: 477, distance: 174.1
click at [265, 477] on div "Редактирование работы Услуга: Верстка Word / Layout Word Не указан Параметры Фа…" at bounding box center [662, 357] width 1324 height 715
type input "23"
click at [779, 586] on div "Отправить нотификацию об изменениях исполнителю Сохранить и пересчитать" at bounding box center [662, 603] width 588 height 47
click at [779, 590] on button "Сохранить и пересчитать" at bounding box center [799, 599] width 120 height 22
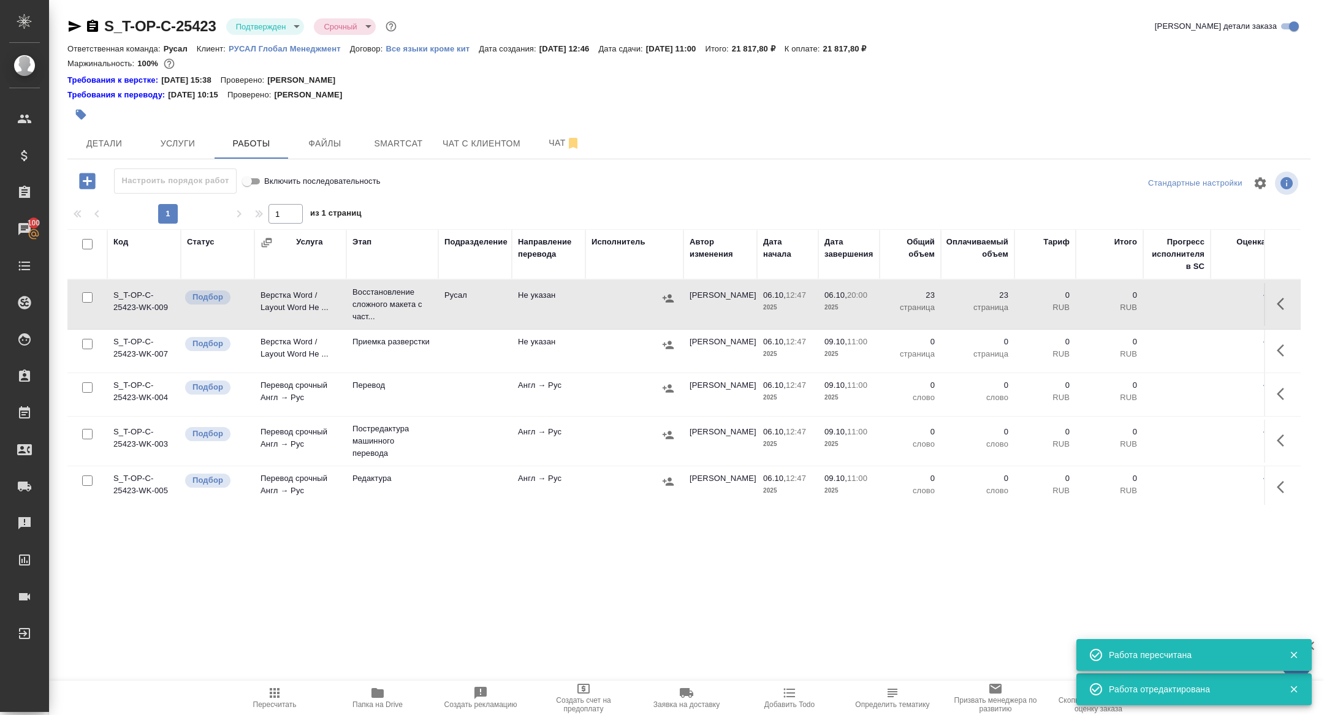
click at [298, 298] on td "Верстка Word / Layout Word Не ..." at bounding box center [300, 304] width 92 height 43
click at [545, 132] on button "Чат" at bounding box center [565, 143] width 74 height 31
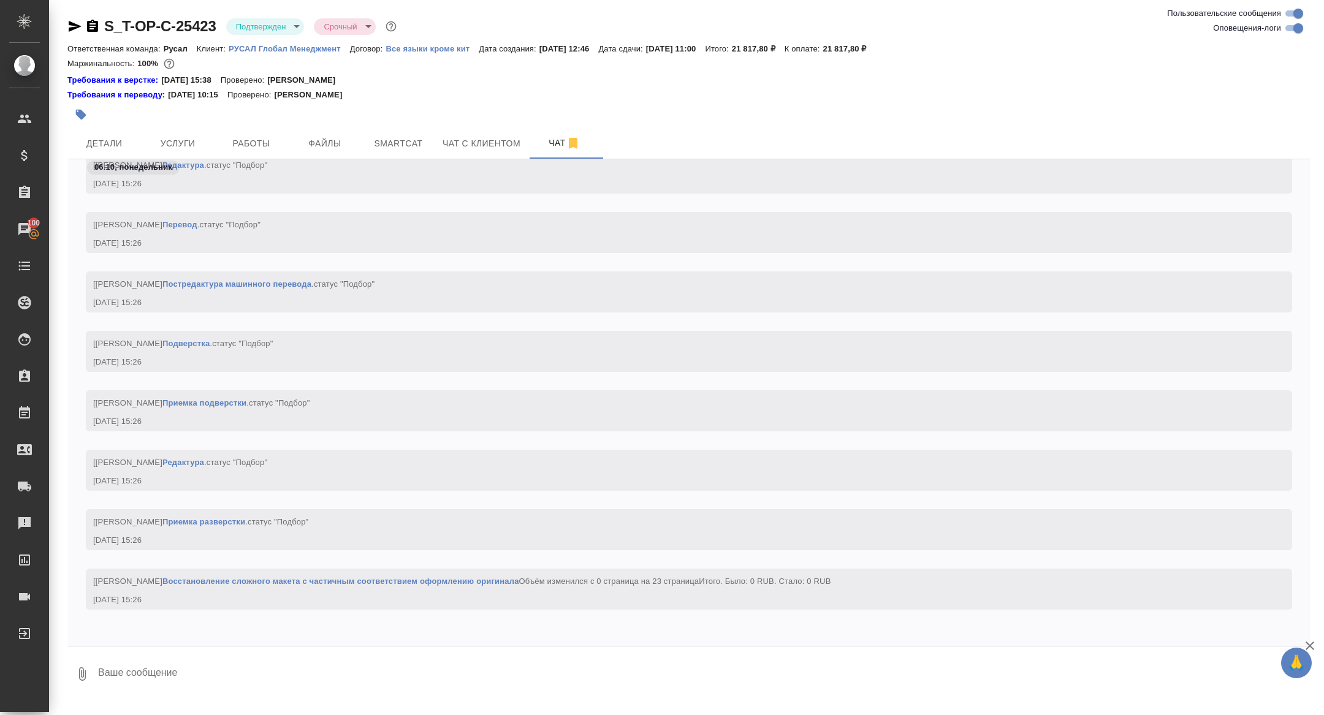
scroll to position [2081, 0]
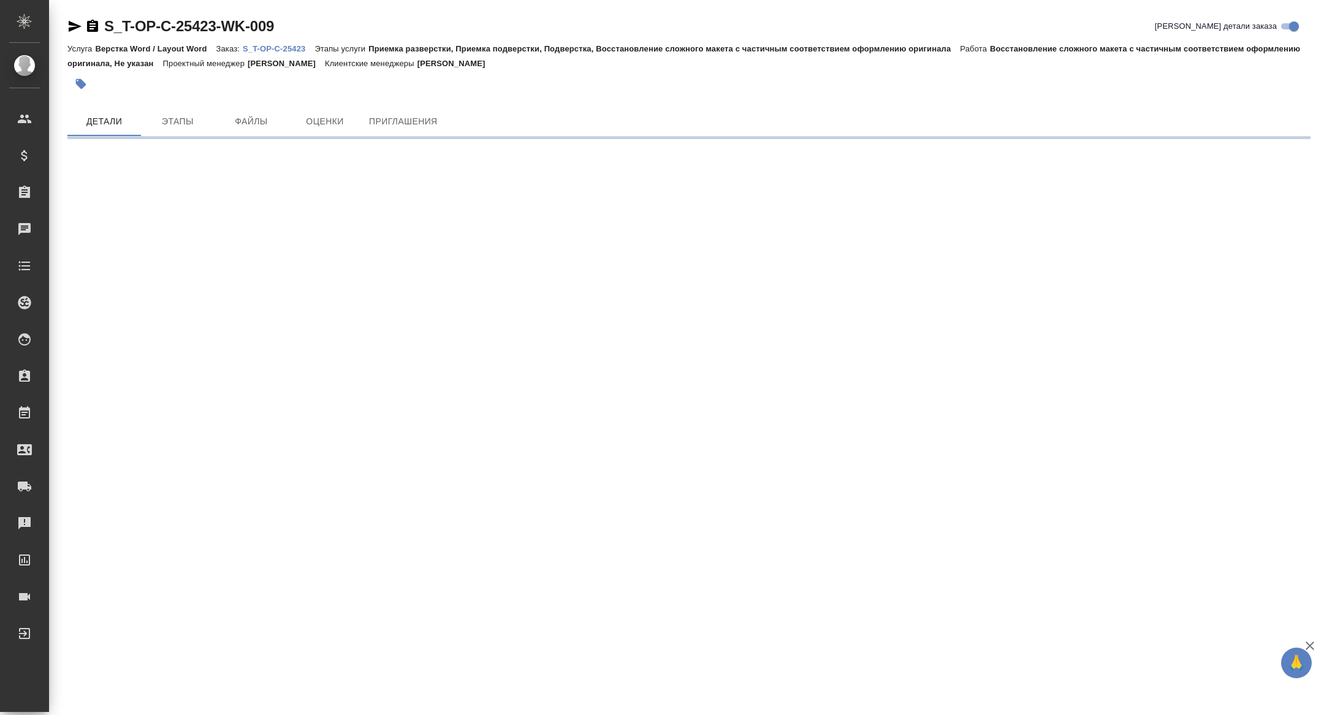
click at [77, 25] on icon "button" at bounding box center [75, 26] width 13 height 11
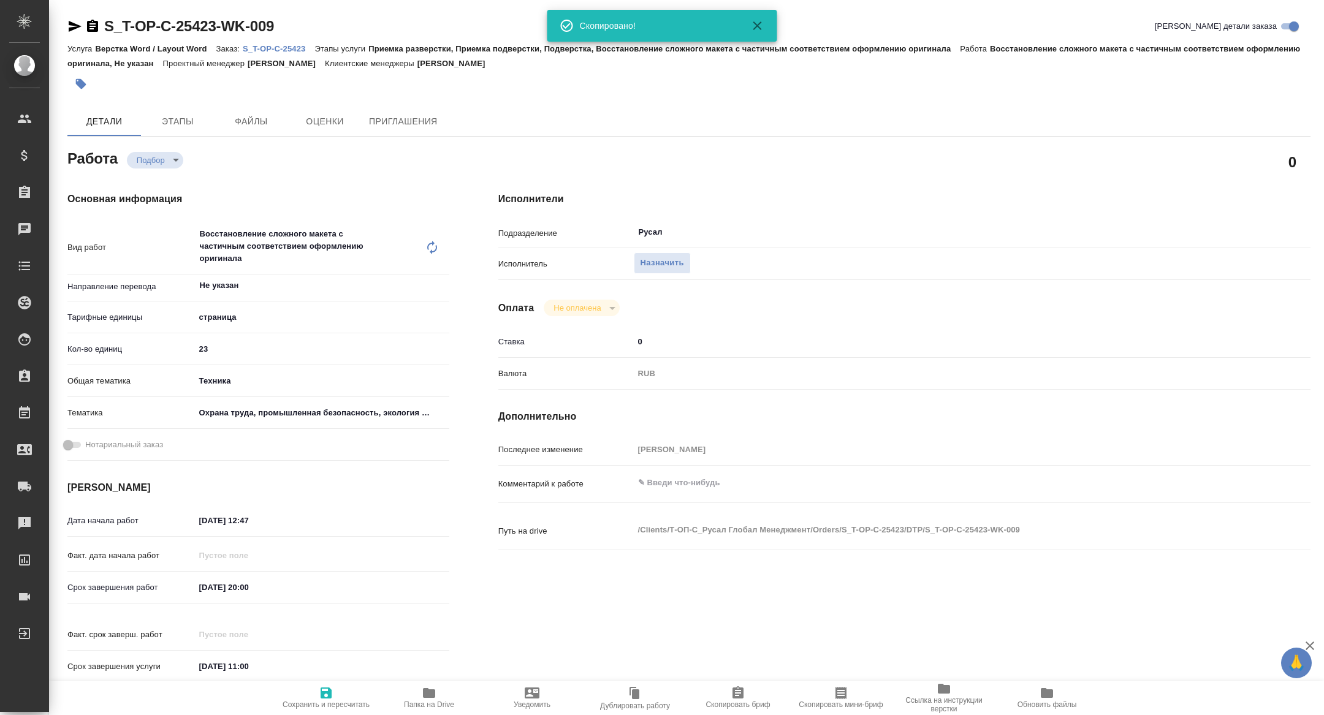
type textarea "x"
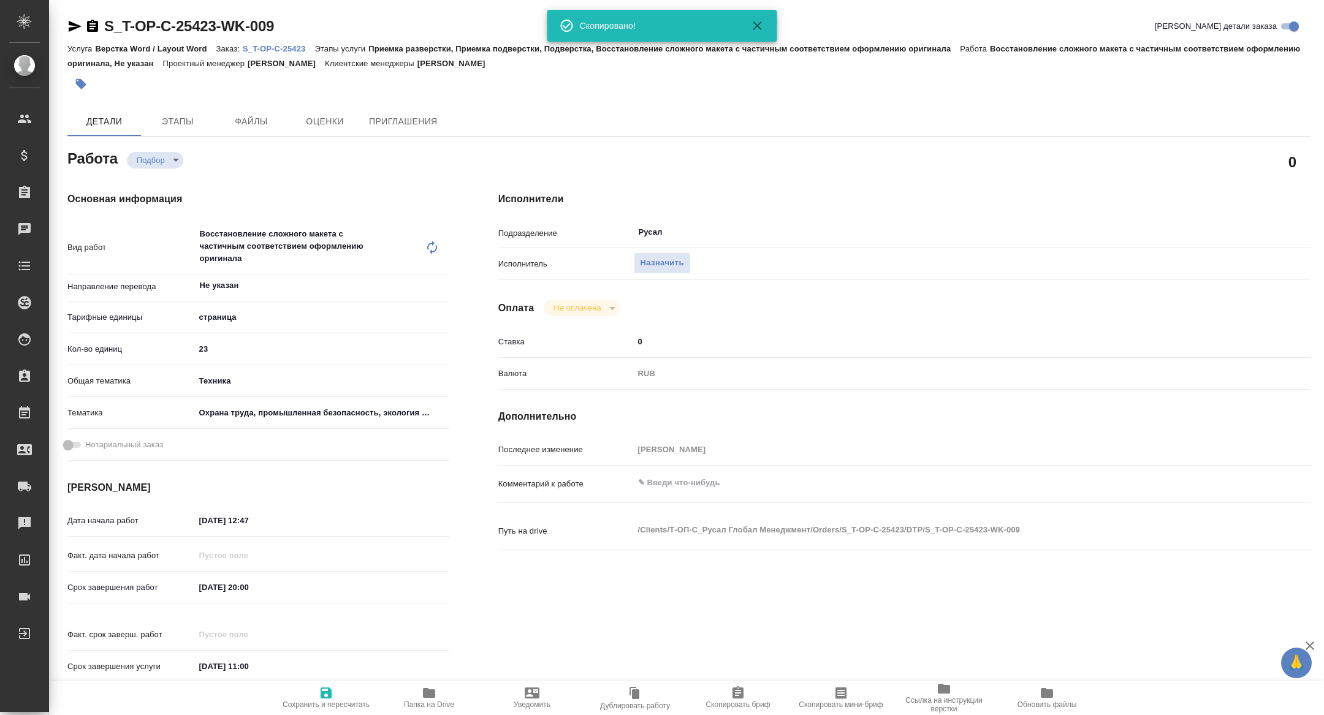
type textarea "x"
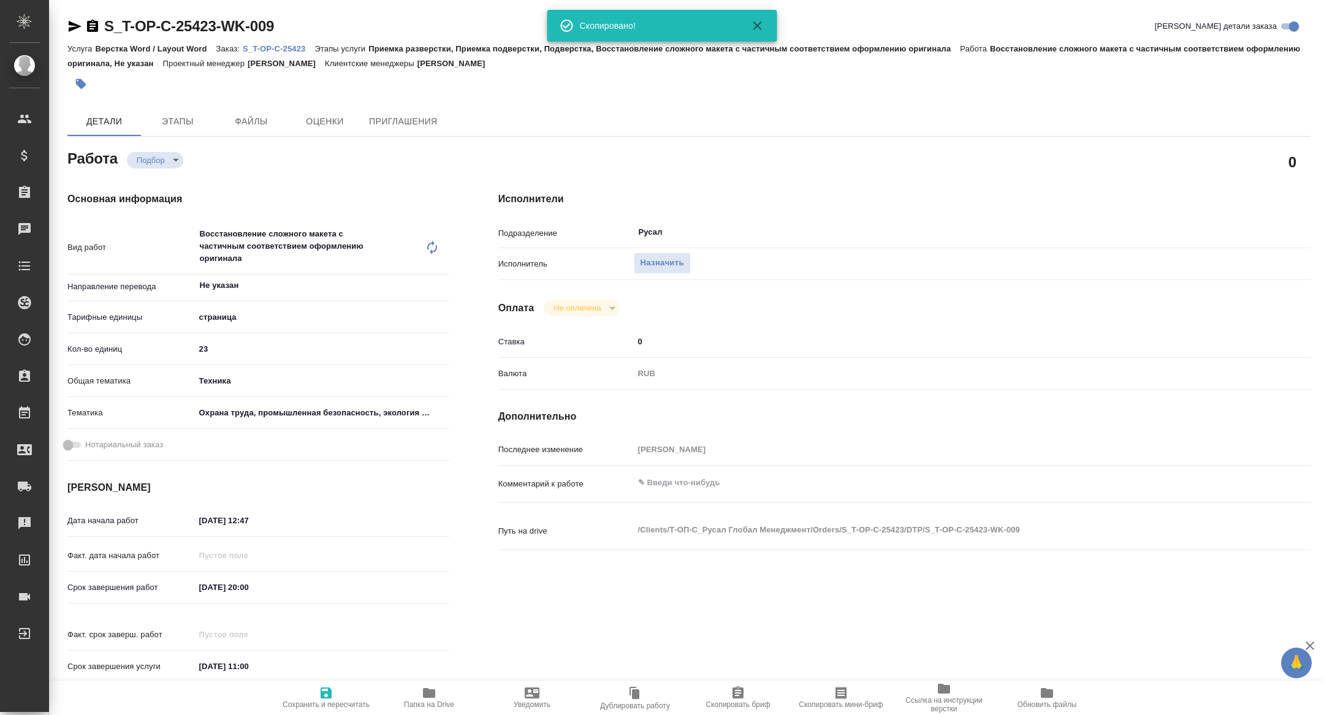
type textarea "x"
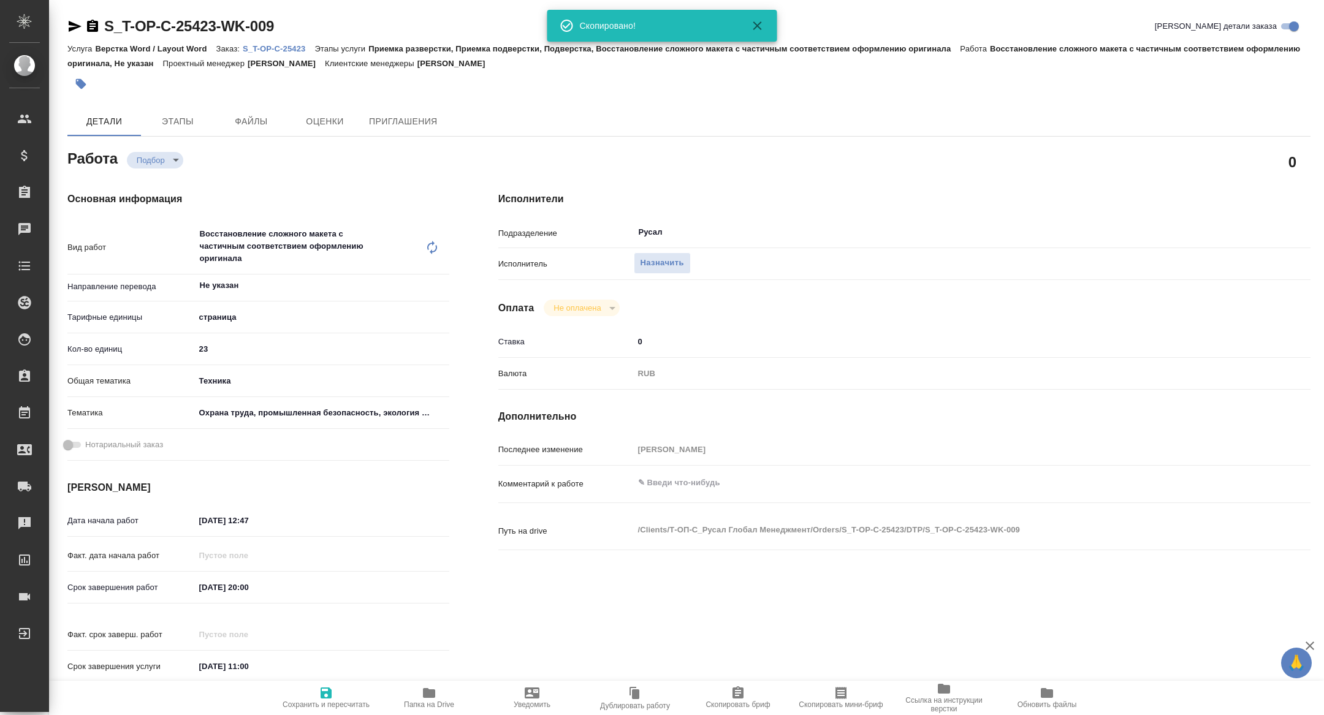
type textarea "x"
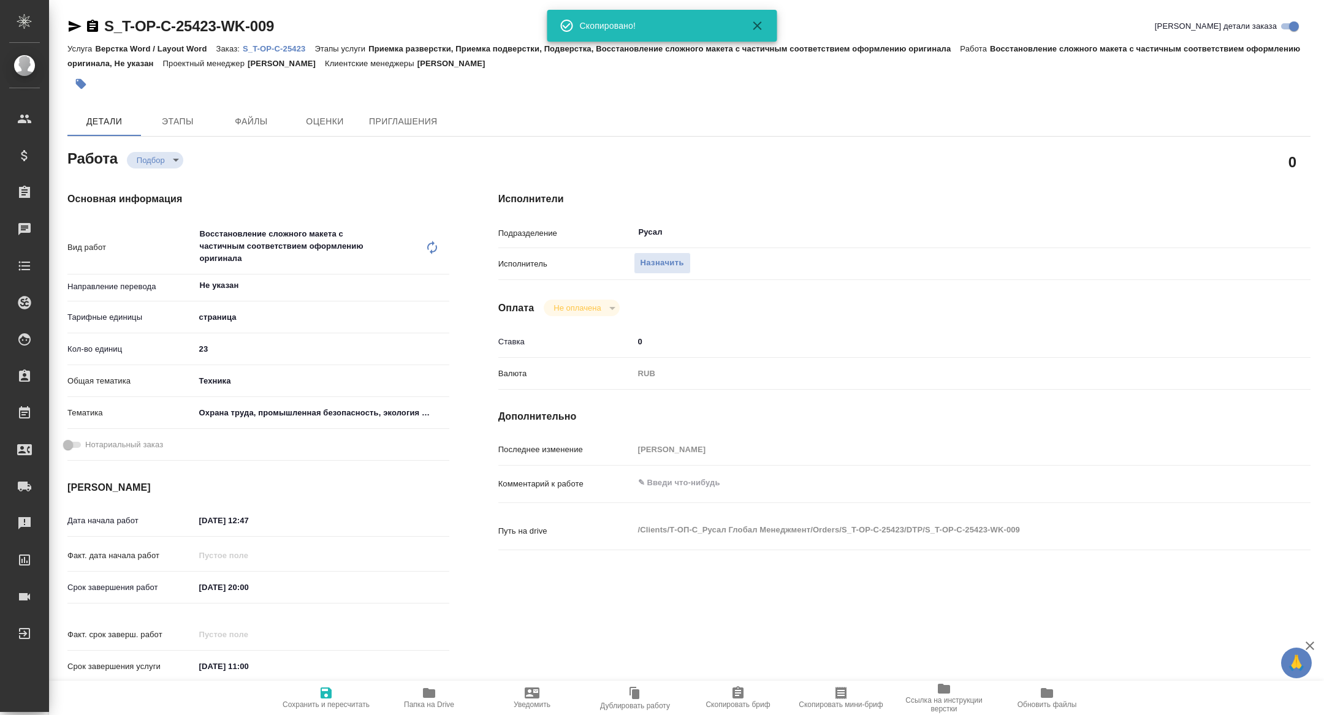
type textarea "x"
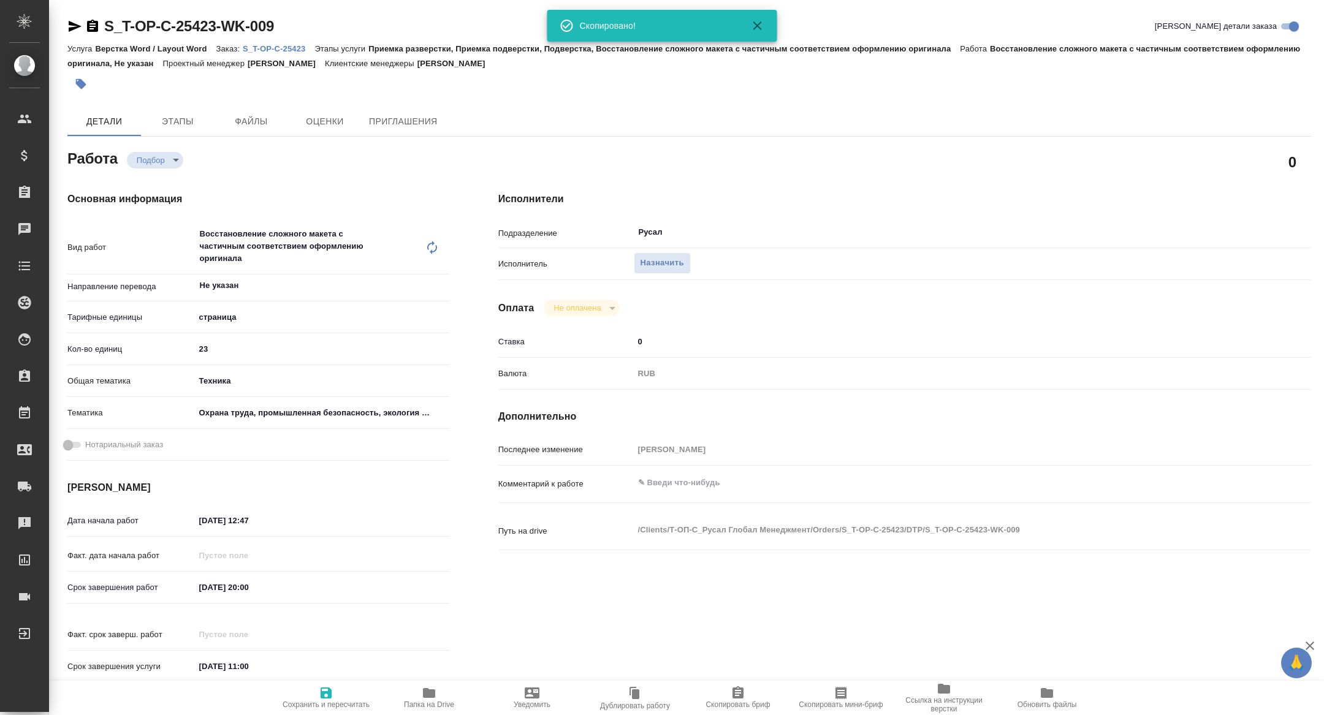
type textarea "x"
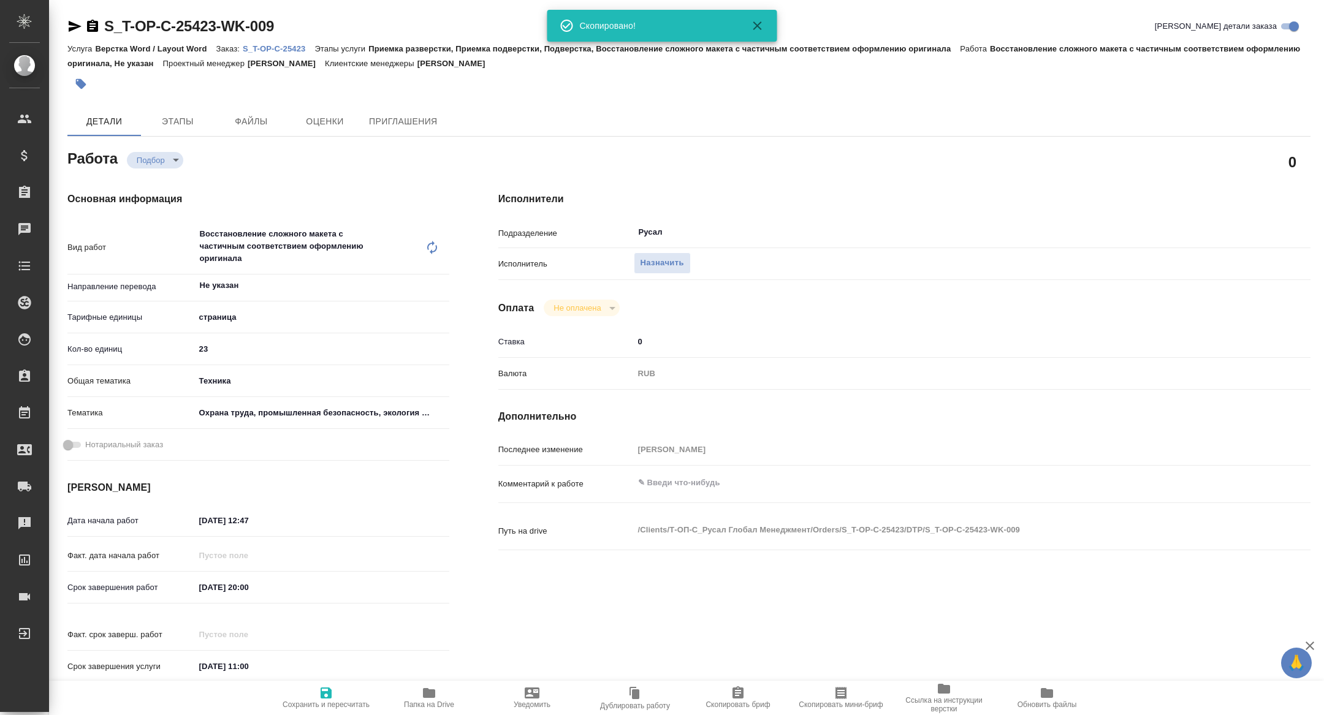
type textarea "x"
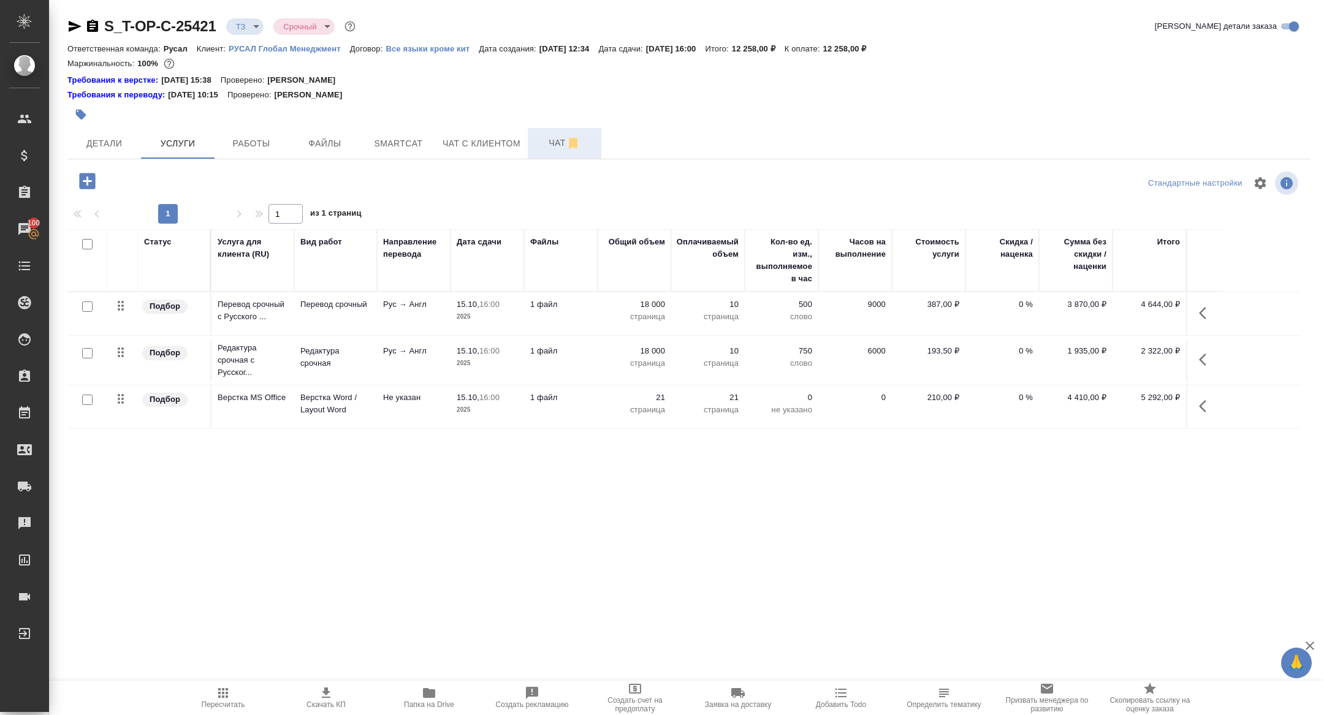
click at [549, 135] on span "Чат" at bounding box center [564, 142] width 59 height 15
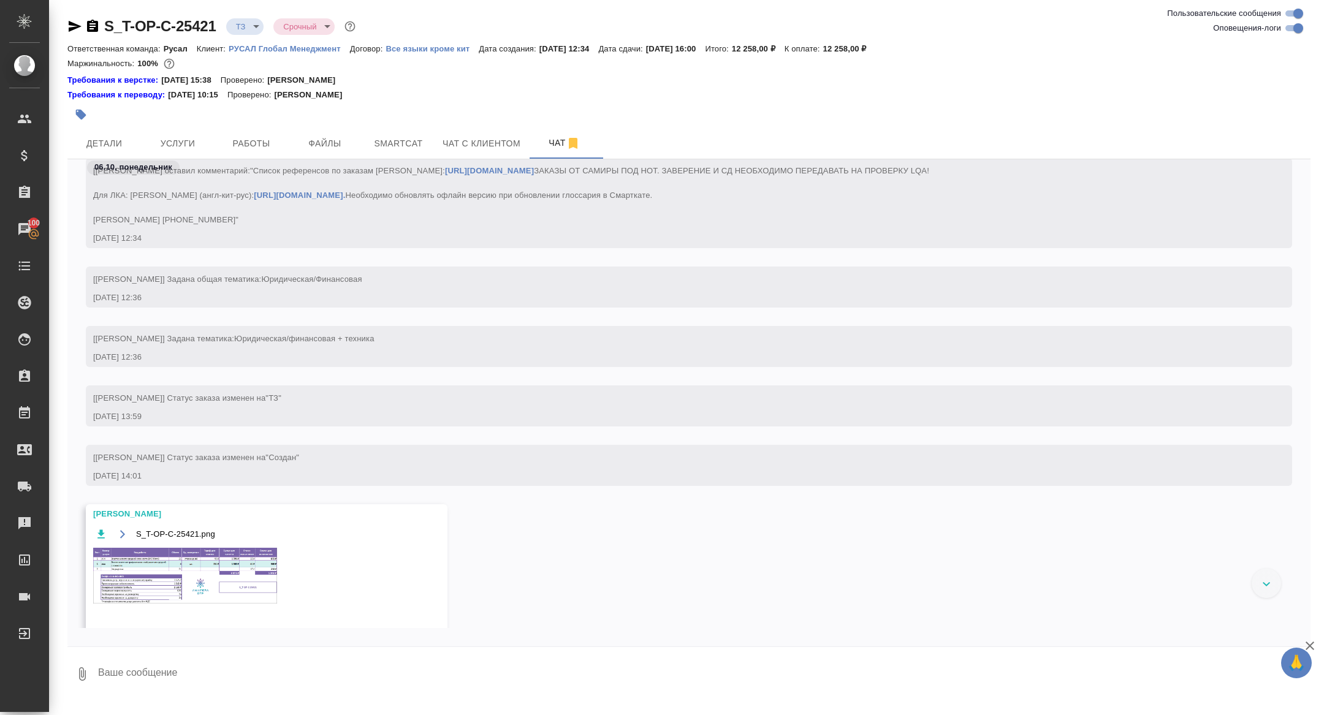
scroll to position [79, 0]
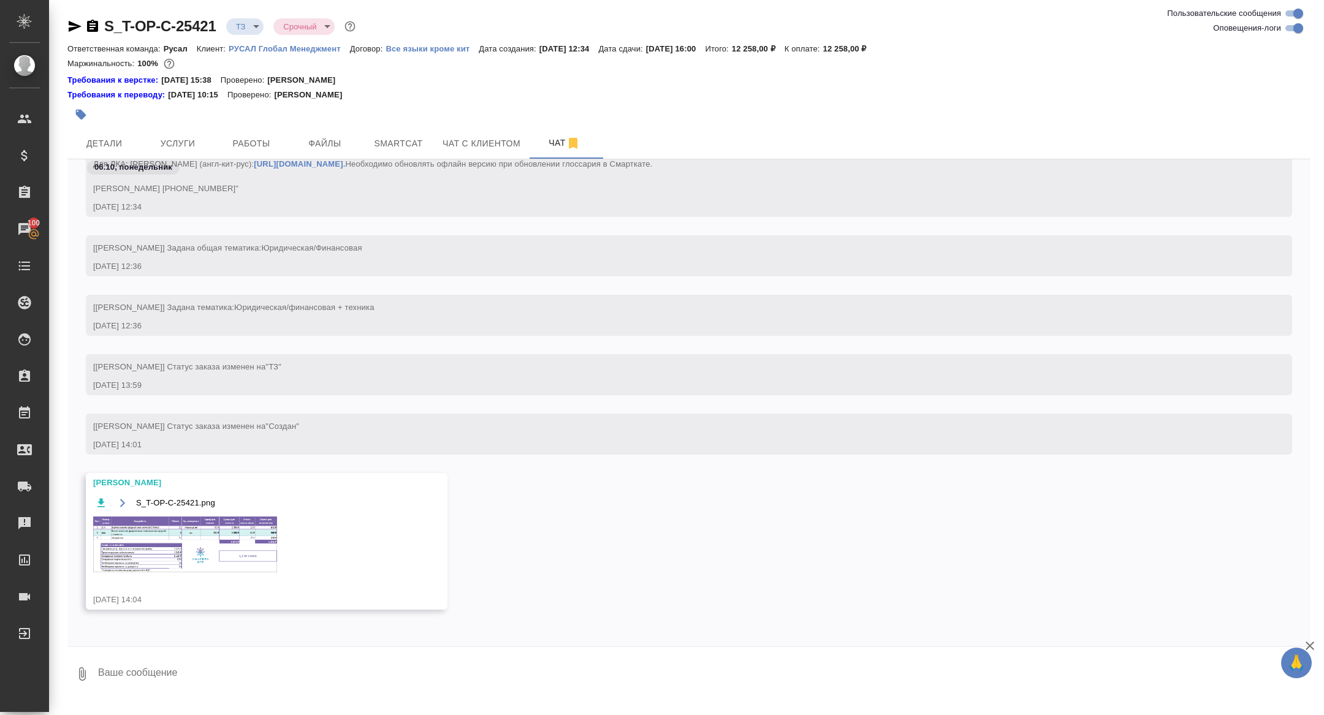
click at [197, 531] on img at bounding box center [185, 545] width 184 height 56
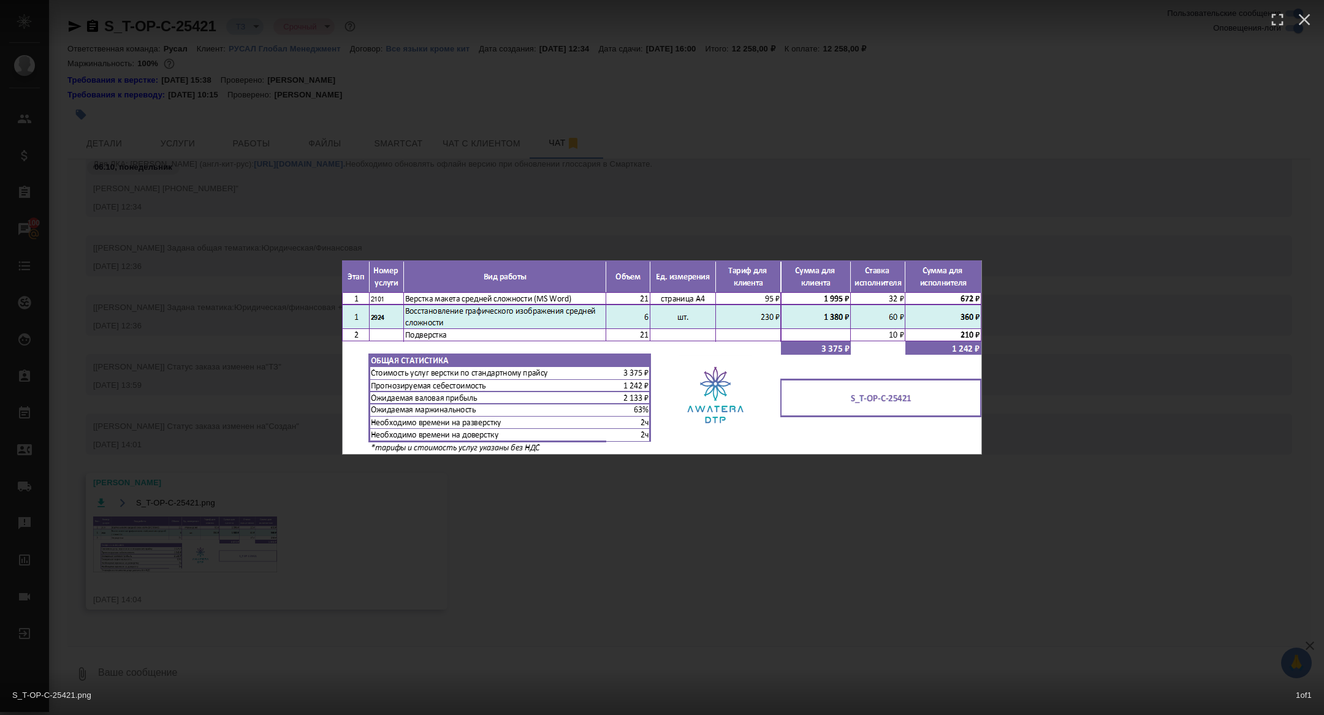
click at [197, 531] on div "S_T-OP-C-25421.png 1 of 1" at bounding box center [662, 357] width 1324 height 715
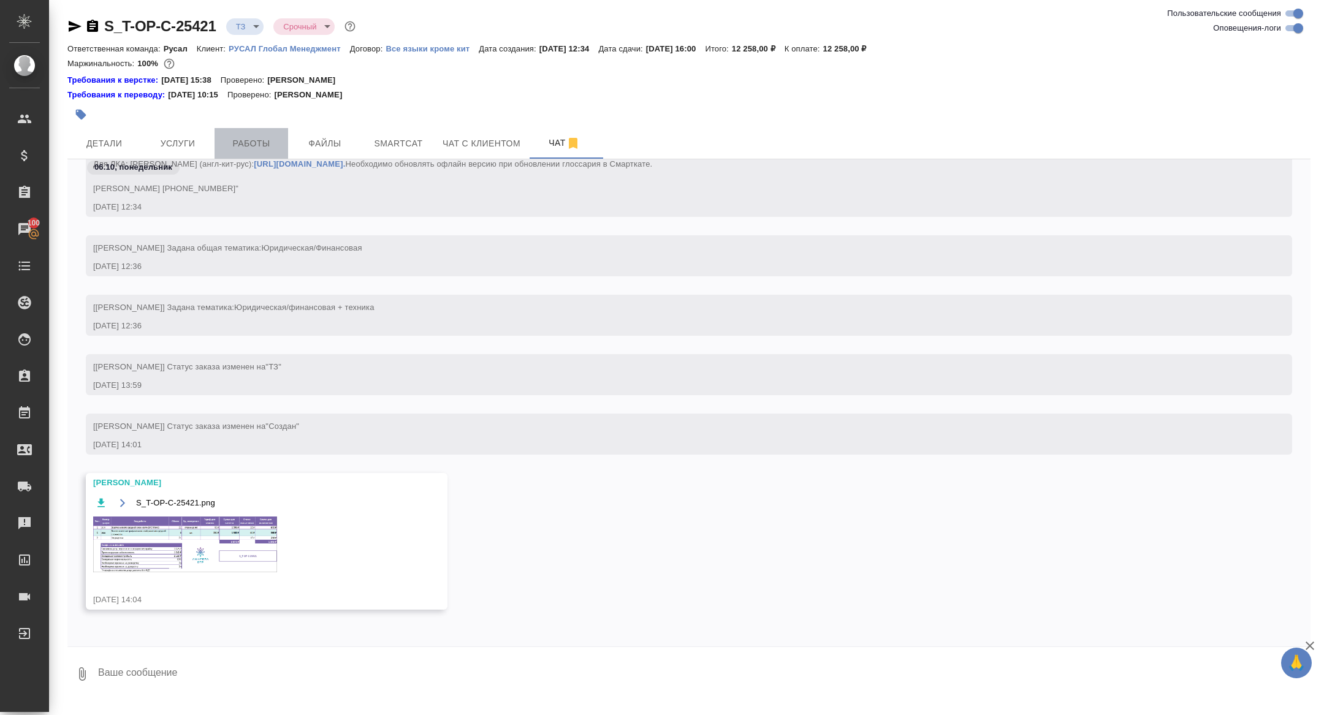
click at [240, 131] on button "Работы" at bounding box center [251, 143] width 74 height 31
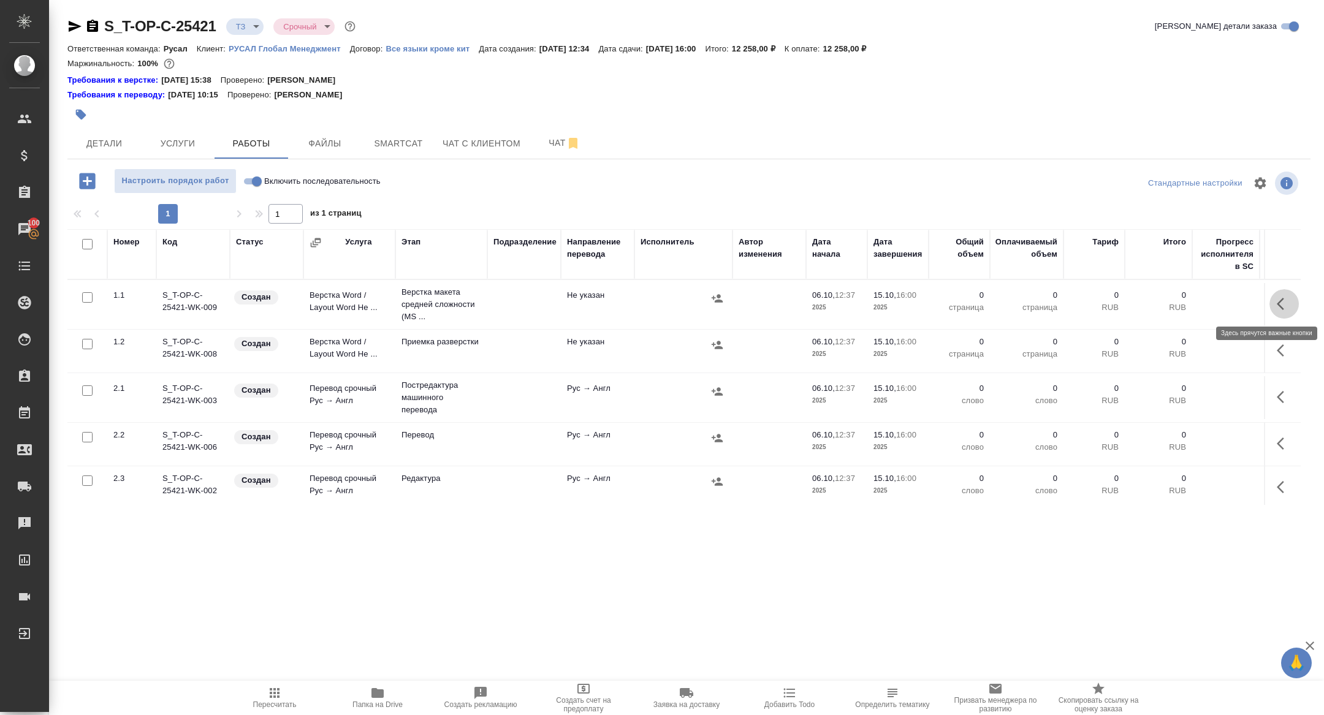
click at [1278, 300] on icon "button" at bounding box center [1283, 304] width 15 height 15
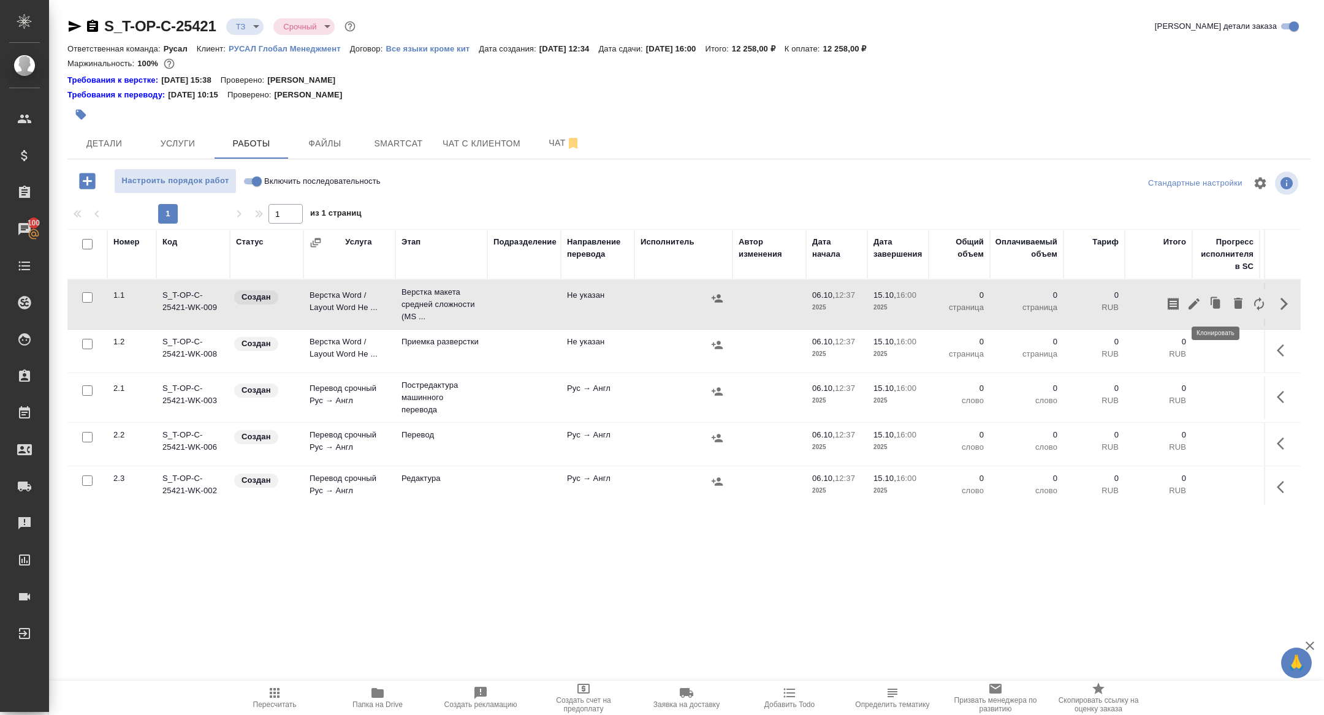
click at [1198, 298] on icon "button" at bounding box center [1193, 303] width 11 height 11
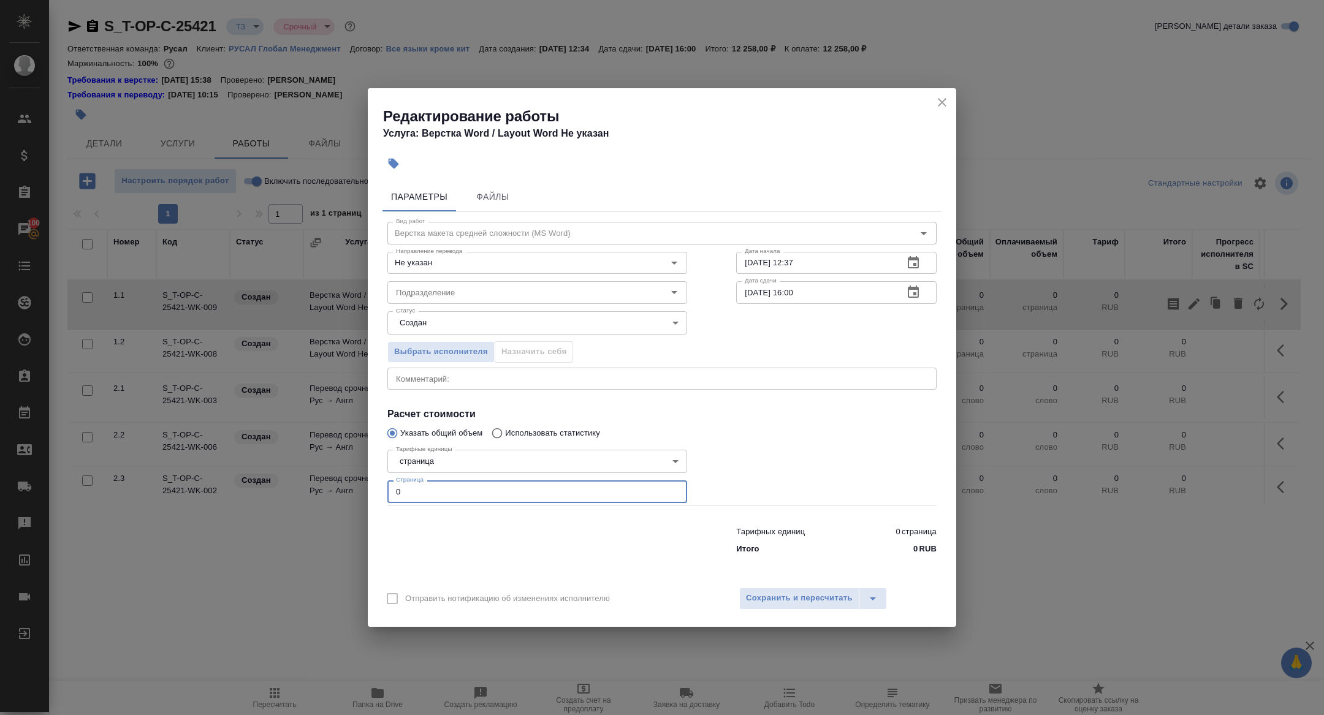
drag, startPoint x: 415, startPoint y: 491, endPoint x: 303, endPoint y: 478, distance: 112.9
click at [306, 480] on div "Редактирование работы Услуга: Верстка Word / Layout Word Не указан Параметры Фа…" at bounding box center [662, 357] width 1324 height 715
type input "21"
click at [910, 294] on icon "button" at bounding box center [913, 292] width 15 height 15
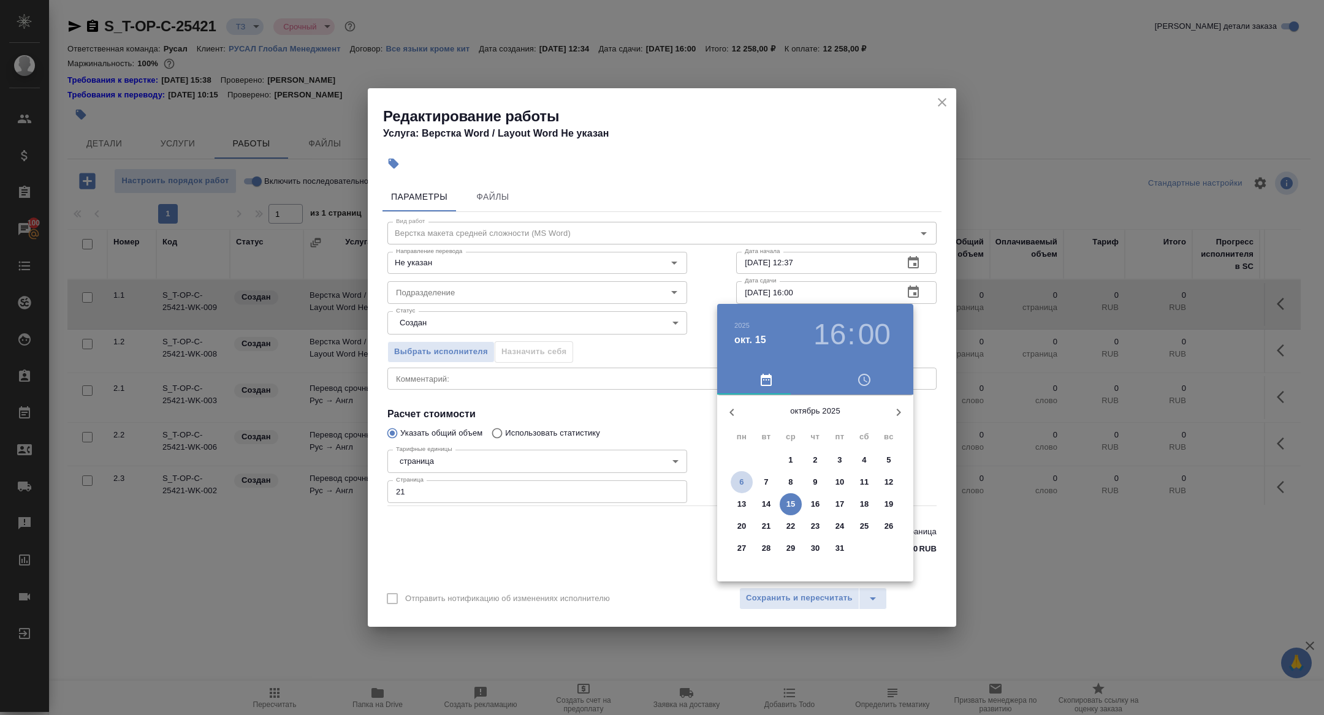
click at [738, 484] on span "6" at bounding box center [741, 482] width 22 height 12
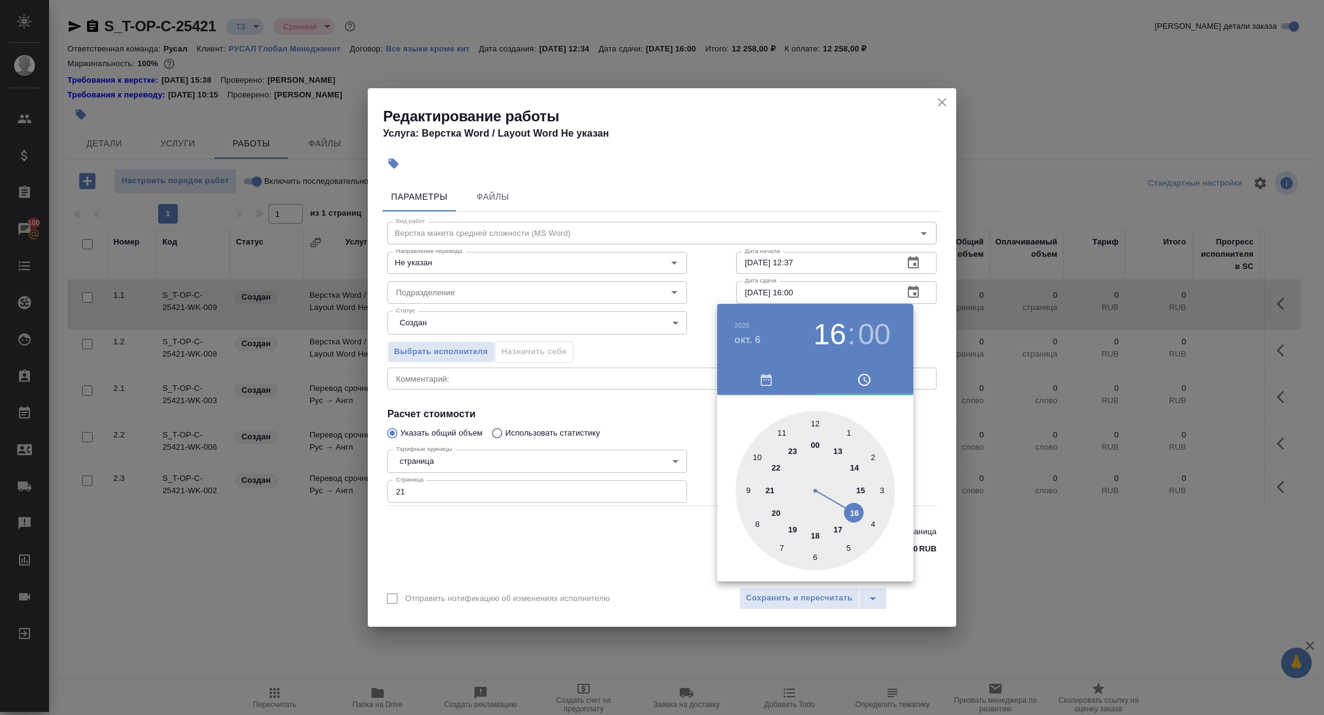
click at [836, 529] on div at bounding box center [814, 490] width 159 height 159
click at [814, 556] on div at bounding box center [814, 490] width 159 height 159
type input "06.10.2025 17:30"
click at [617, 478] on div at bounding box center [662, 357] width 1324 height 715
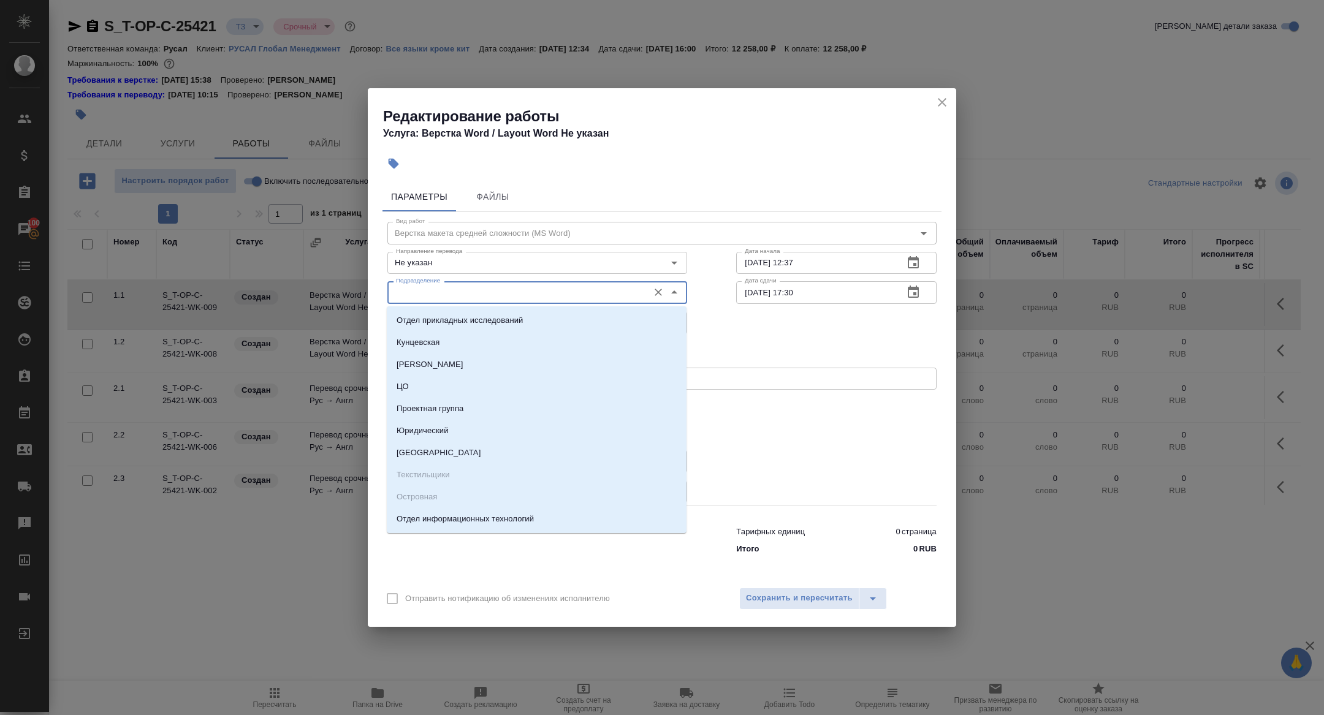
click at [438, 292] on input "Подразделение" at bounding box center [516, 292] width 251 height 15
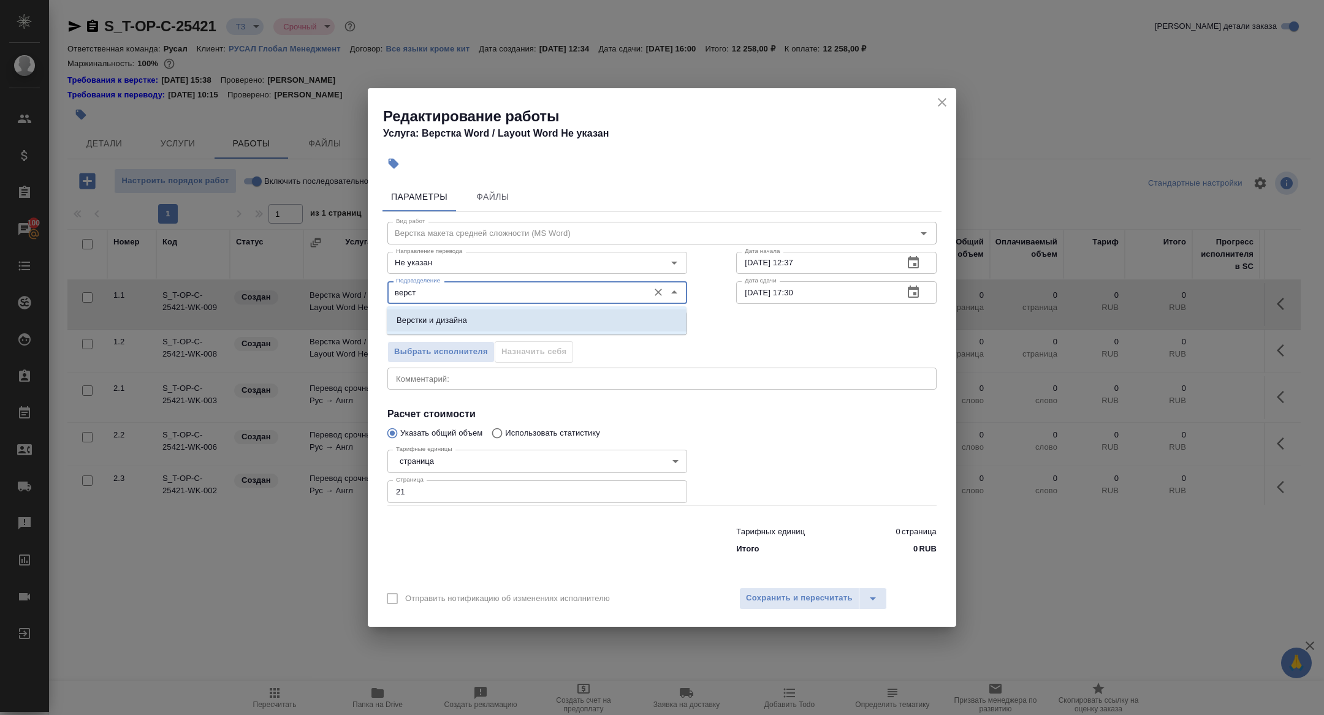
click at [431, 316] on p "Верстки и дизайна" at bounding box center [431, 320] width 70 height 12
type input "Верстки и дизайна"
click at [431, 325] on body "🙏 .cls-1 fill:#fff; AWATERA Zhuravleva Alexandra Клиенты Спецификации Заказы 10…" at bounding box center [662, 357] width 1324 height 715
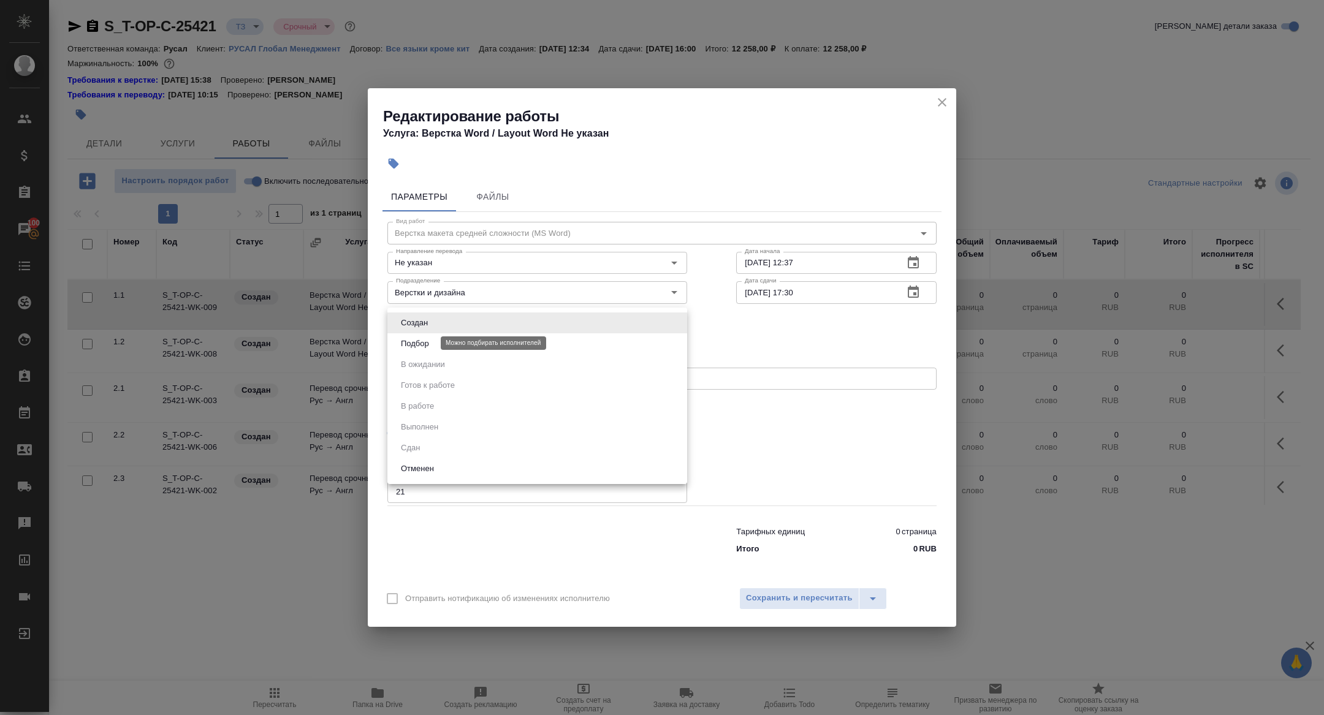
click at [429, 341] on button "Подбор" at bounding box center [415, 343] width 36 height 13
type input "recruiting"
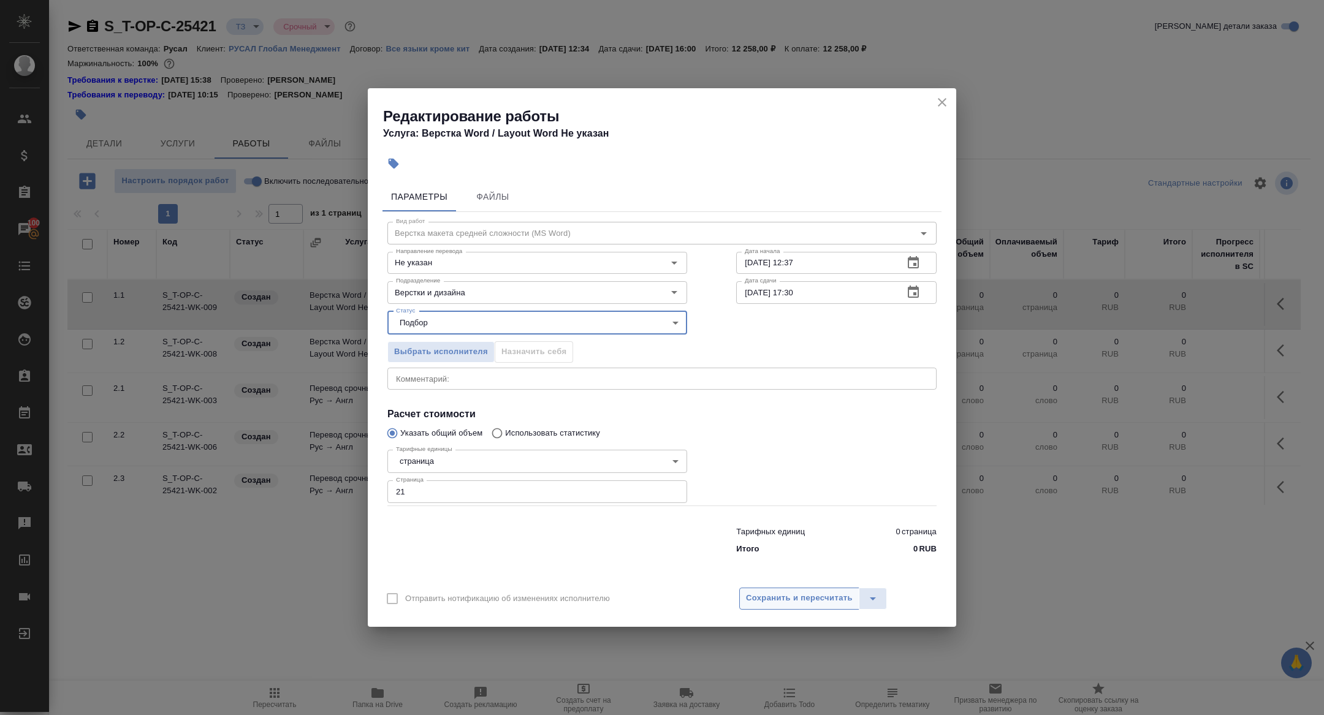
click at [803, 605] on span "Сохранить и пересчитать" at bounding box center [799, 598] width 107 height 14
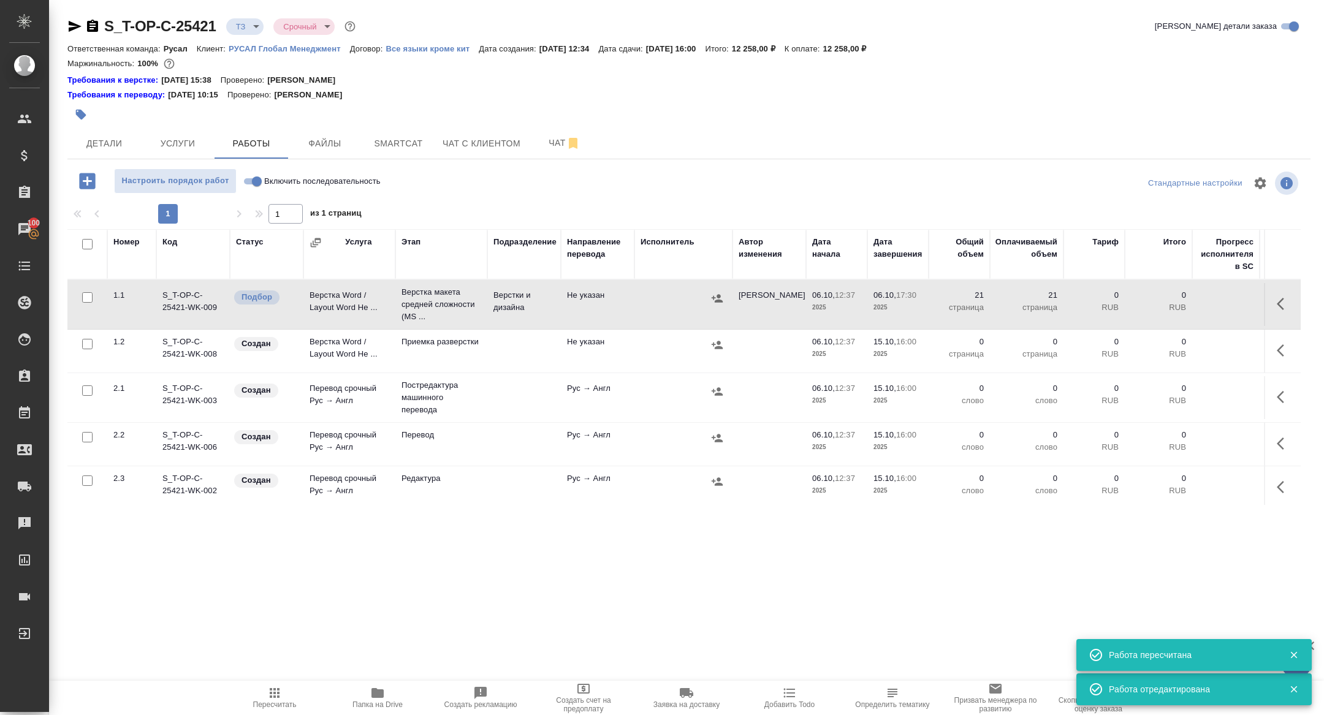
click at [254, 179] on input "Включить последовательность" at bounding box center [257, 181] width 44 height 15
checkbox input "true"
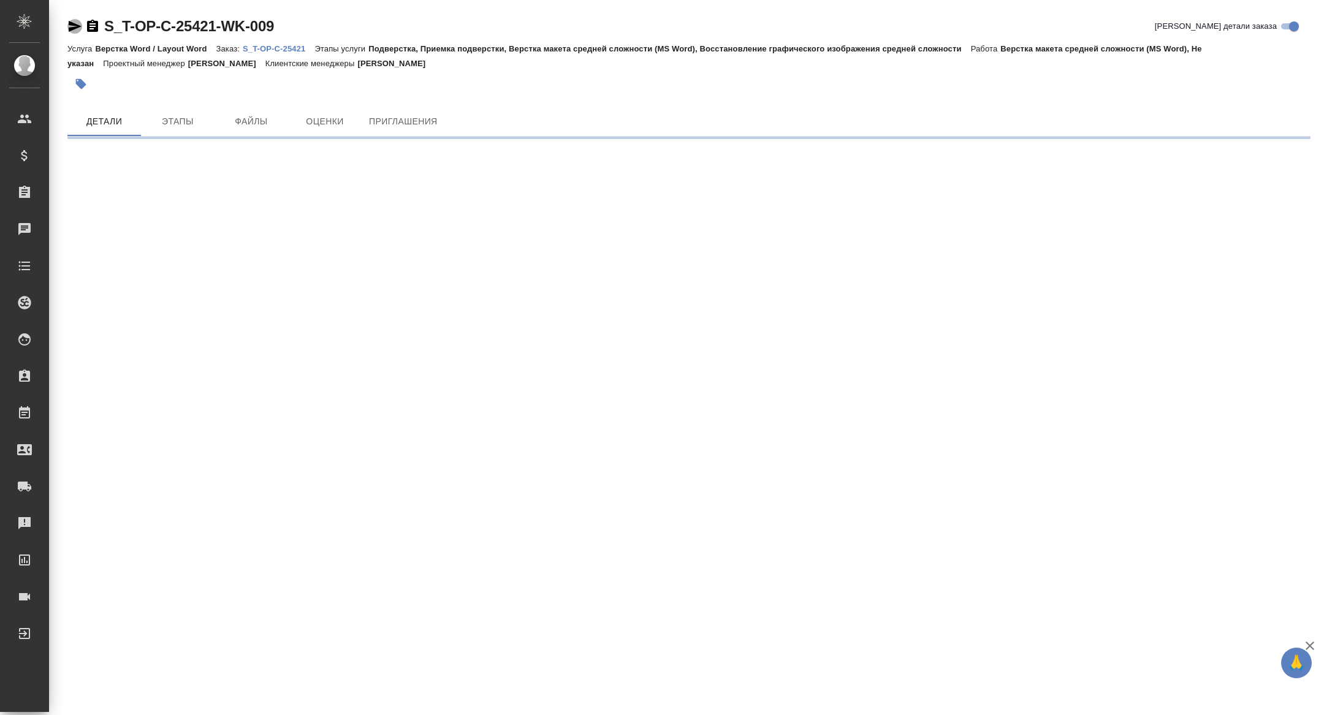
click at [72, 25] on icon "button" at bounding box center [75, 26] width 13 height 11
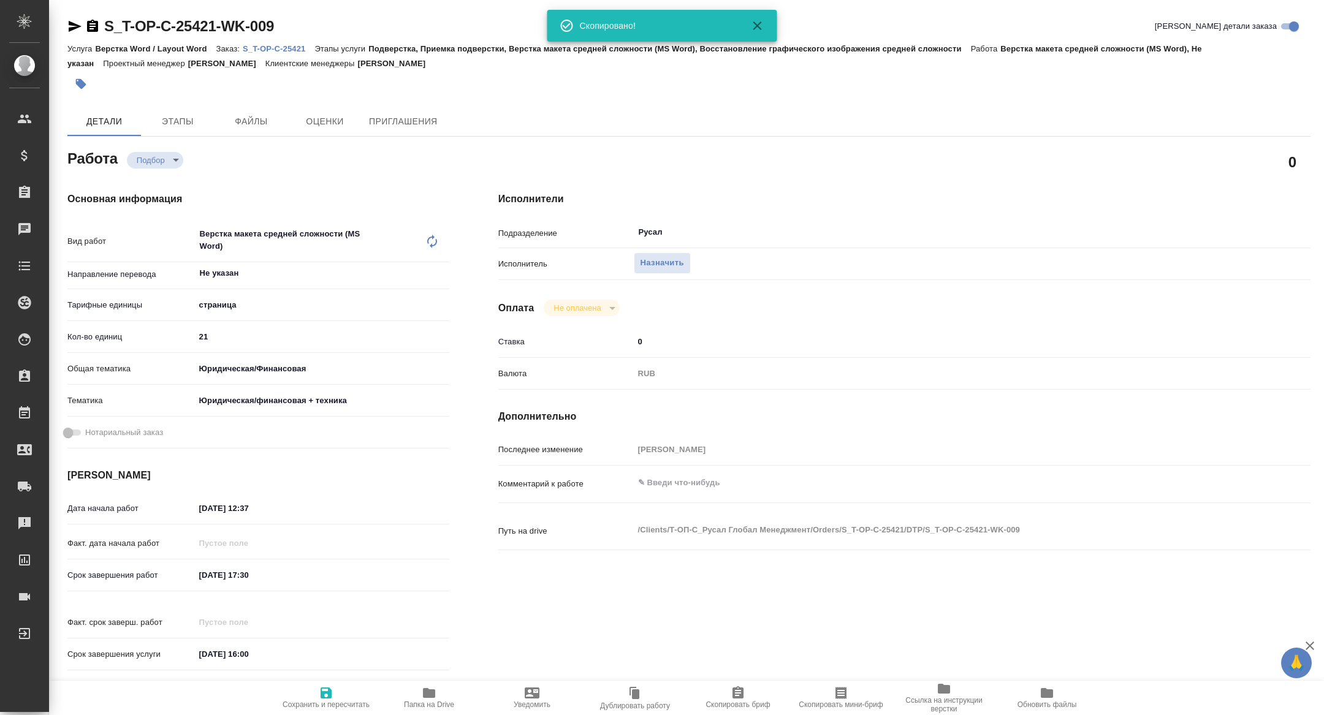
type textarea "x"
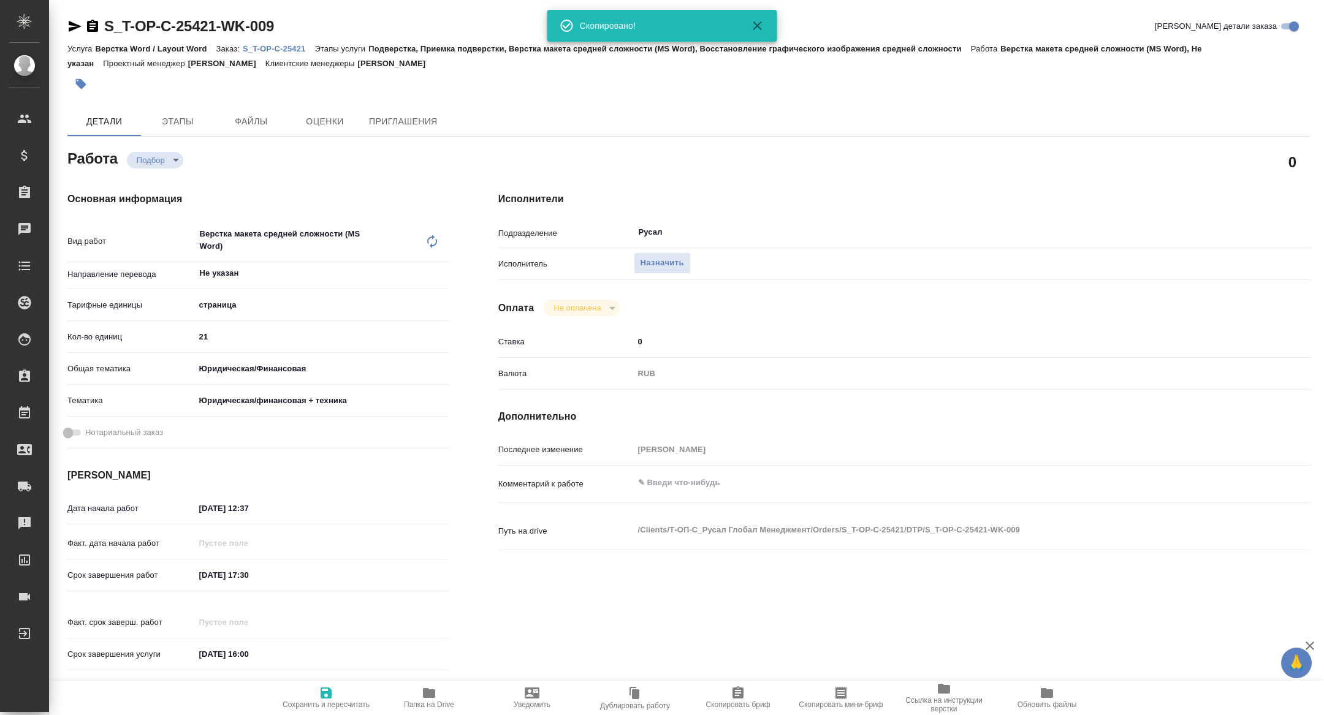
type textarea "x"
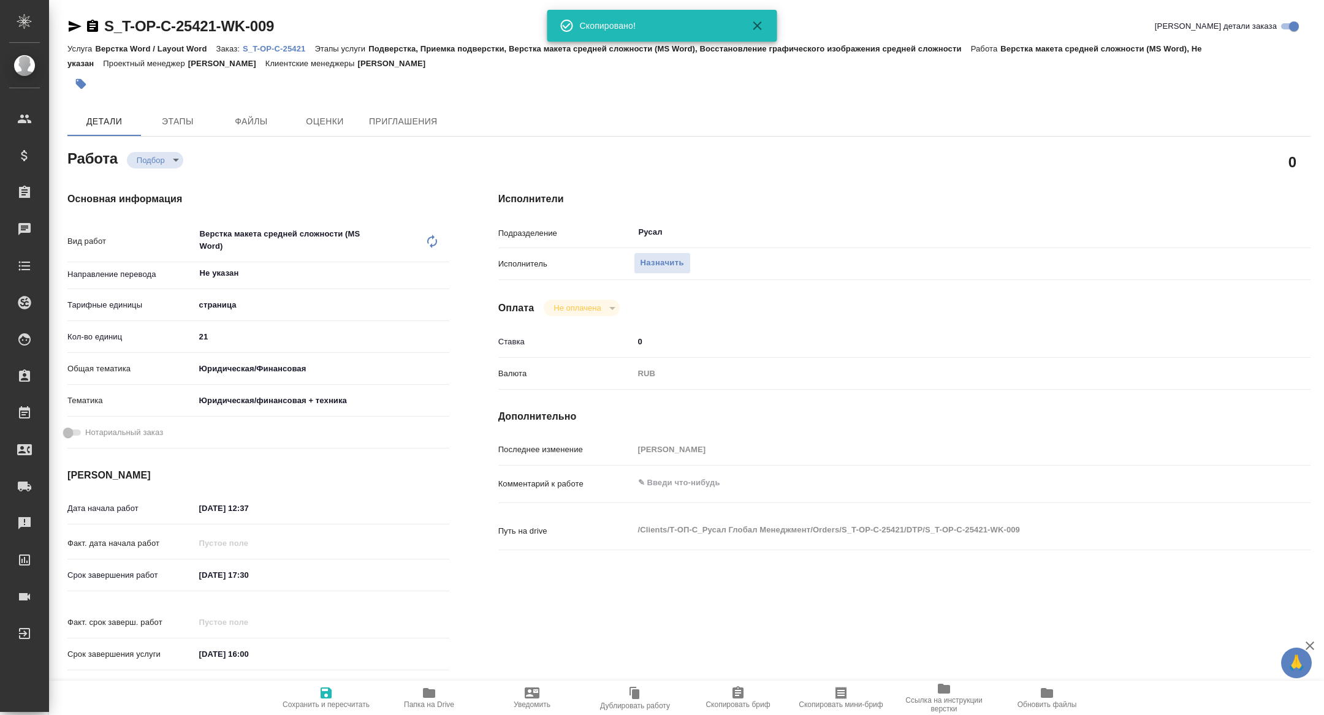
type textarea "x"
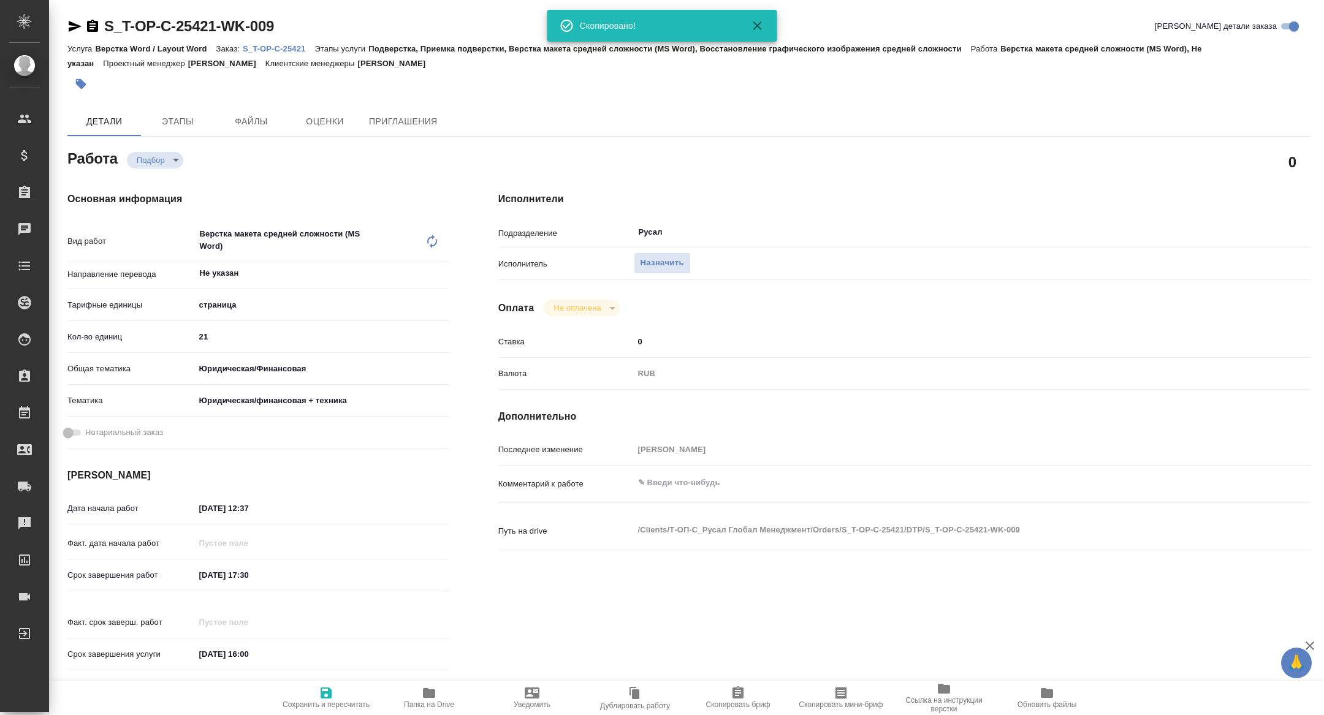
type textarea "x"
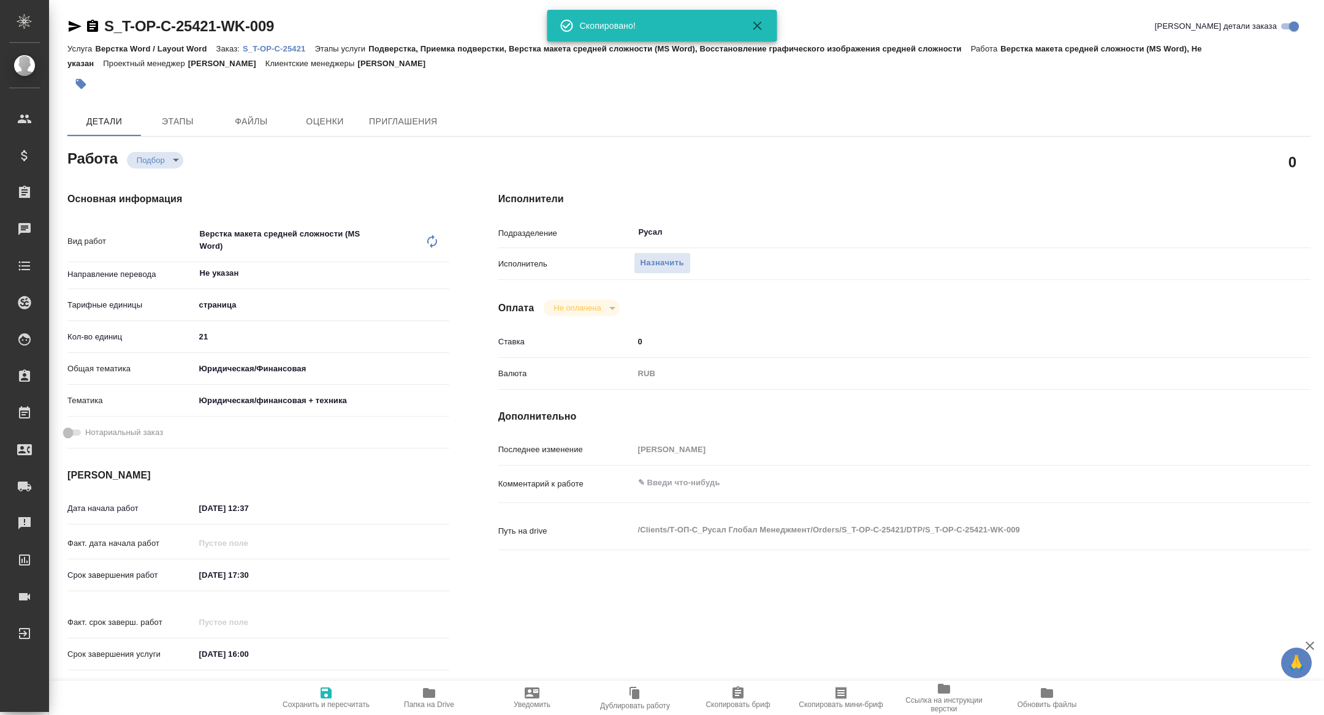
type textarea "x"
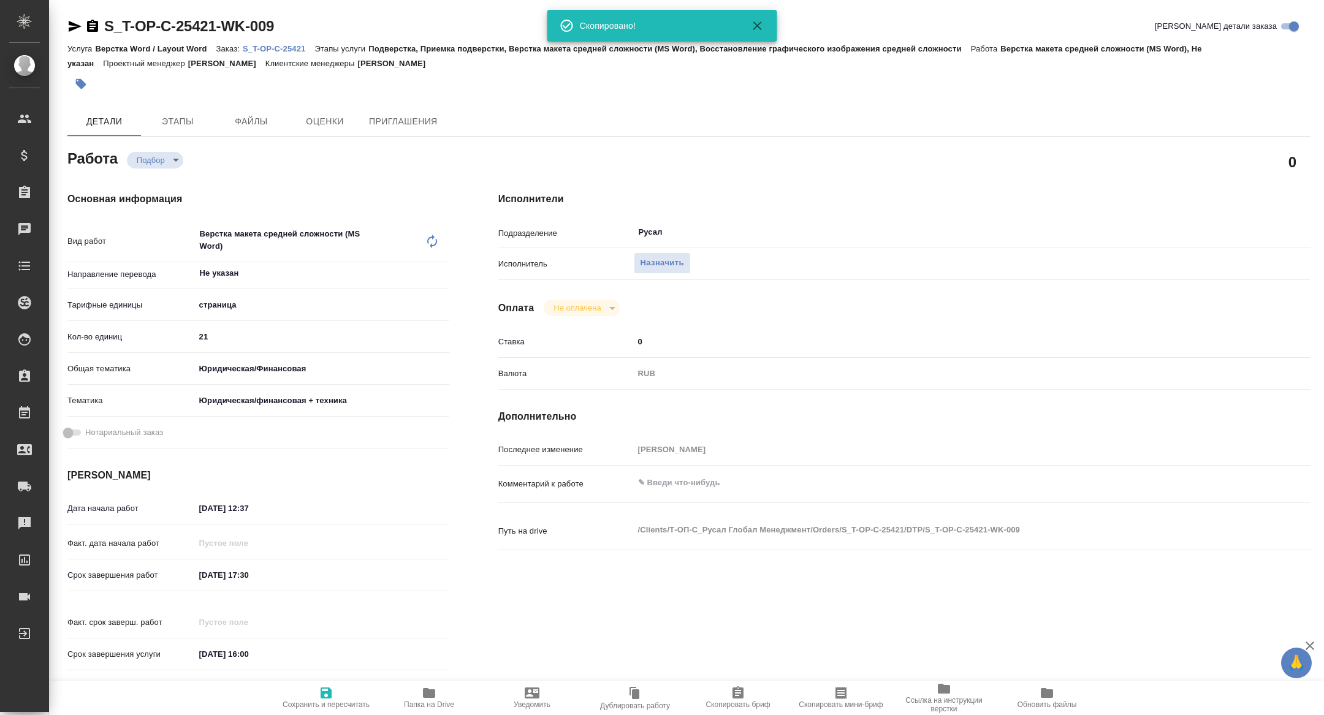
type textarea "x"
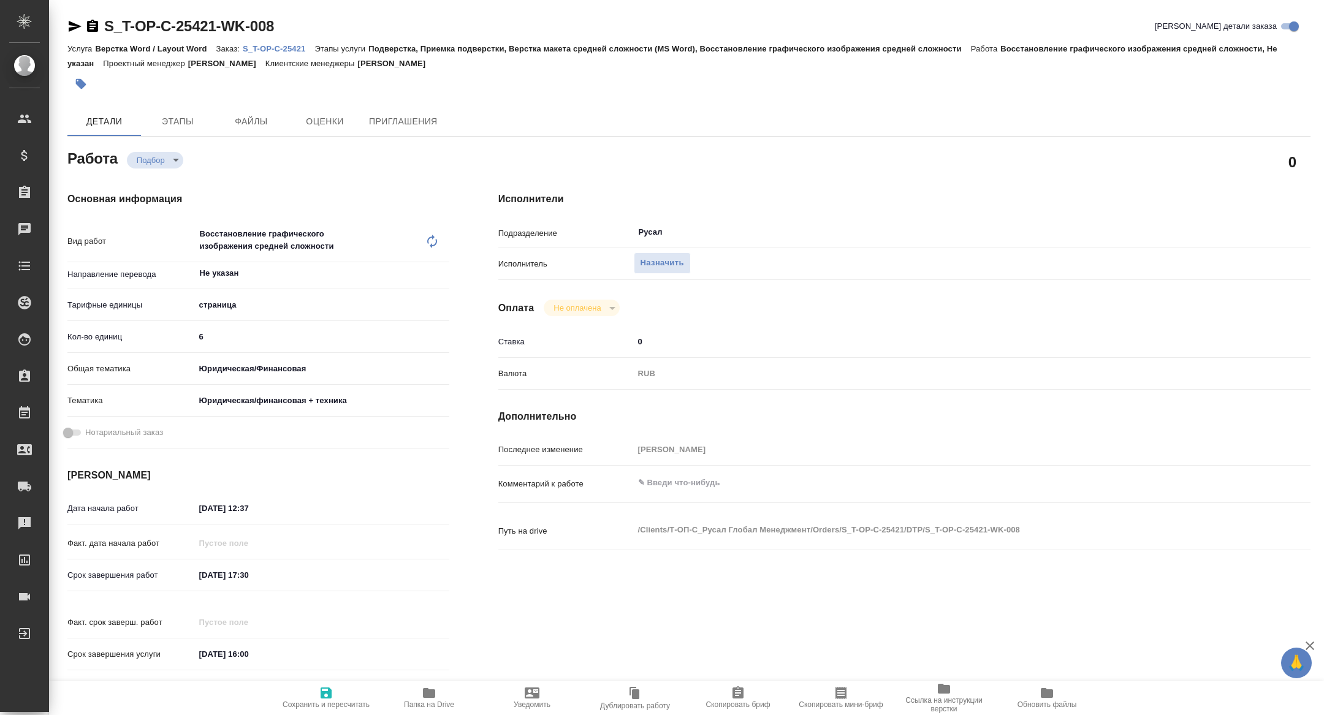
type textarea "x"
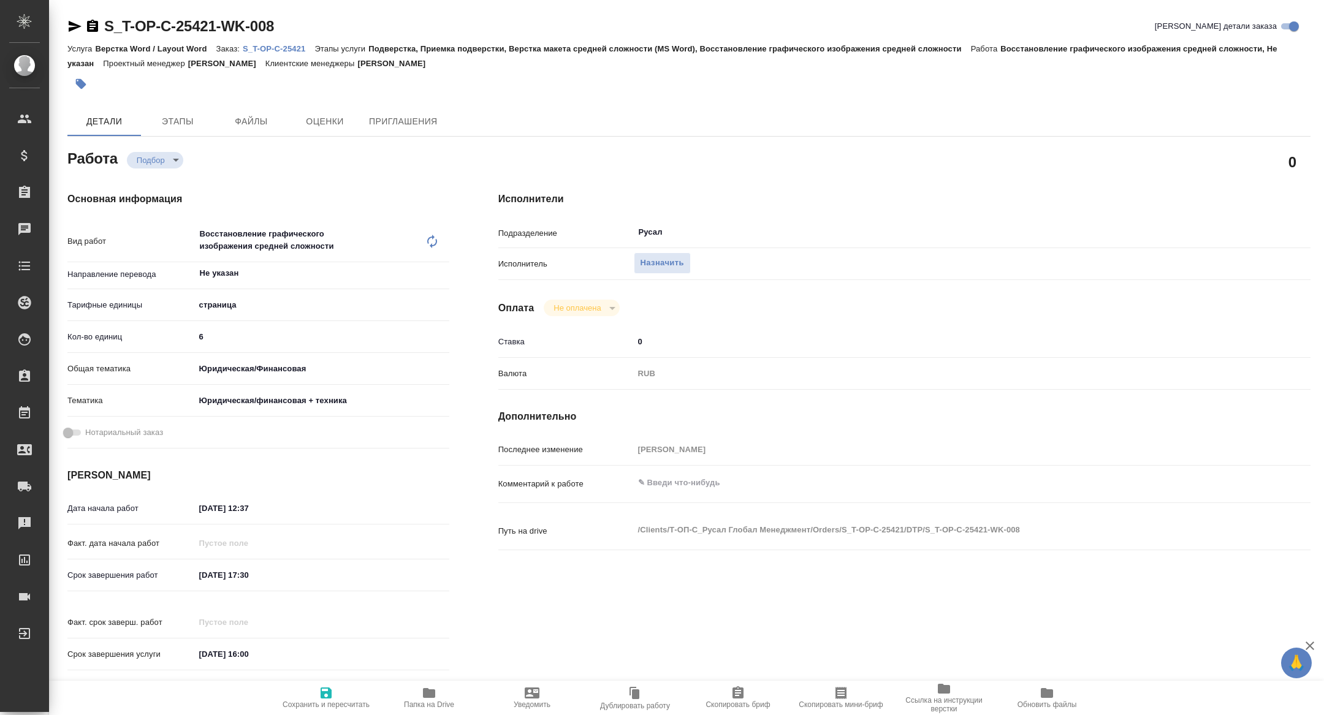
type textarea "x"
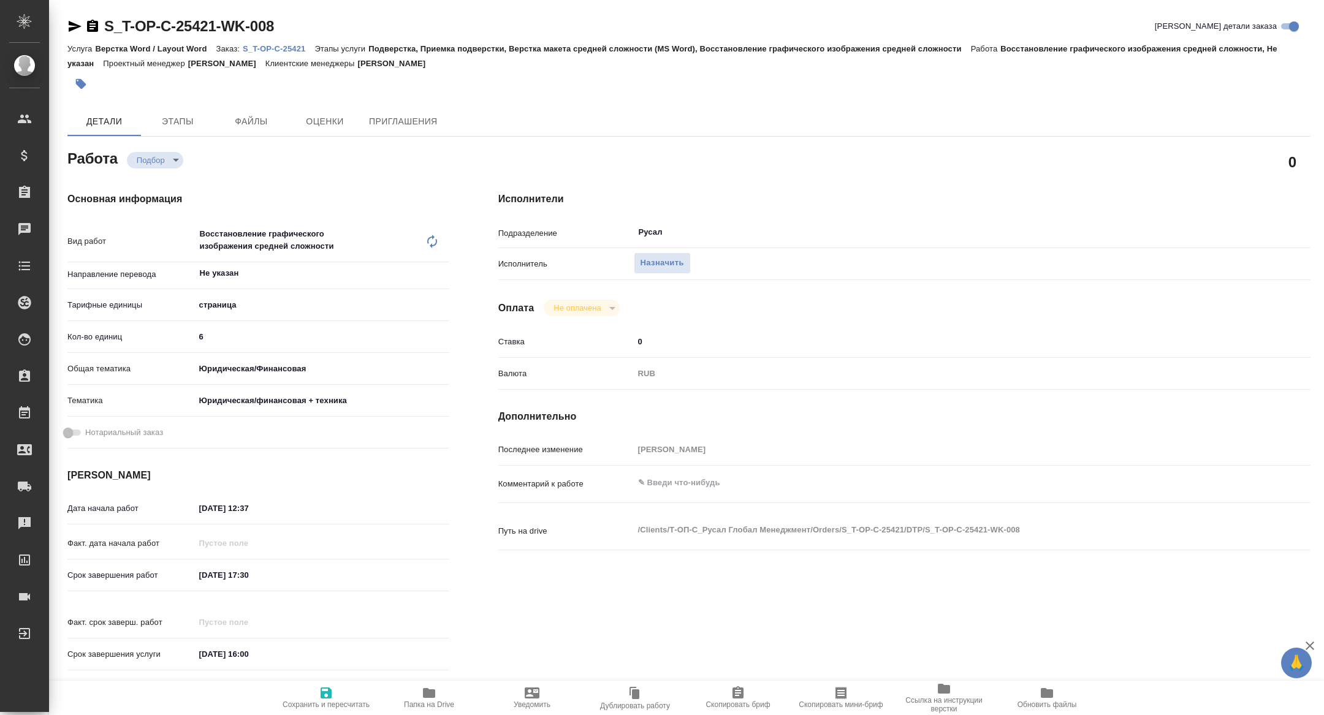
type textarea "x"
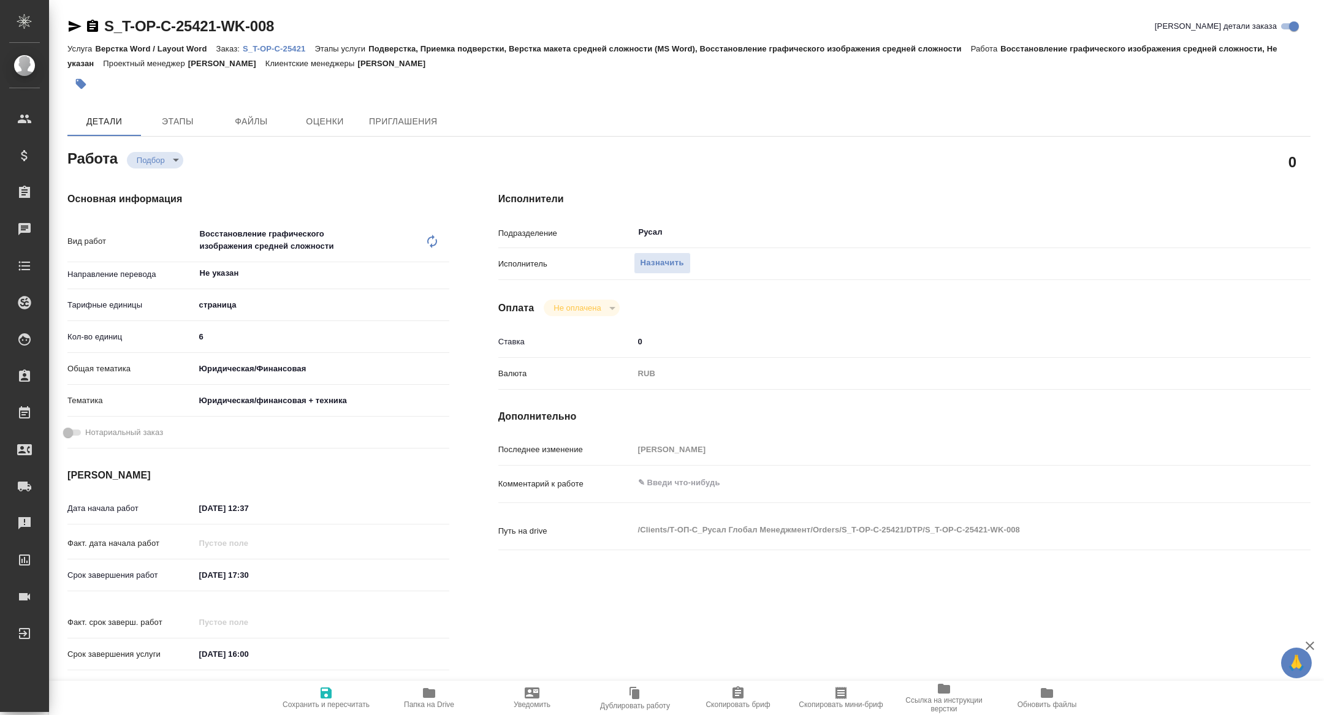
click at [74, 29] on icon "button" at bounding box center [74, 26] width 15 height 15
type textarea "x"
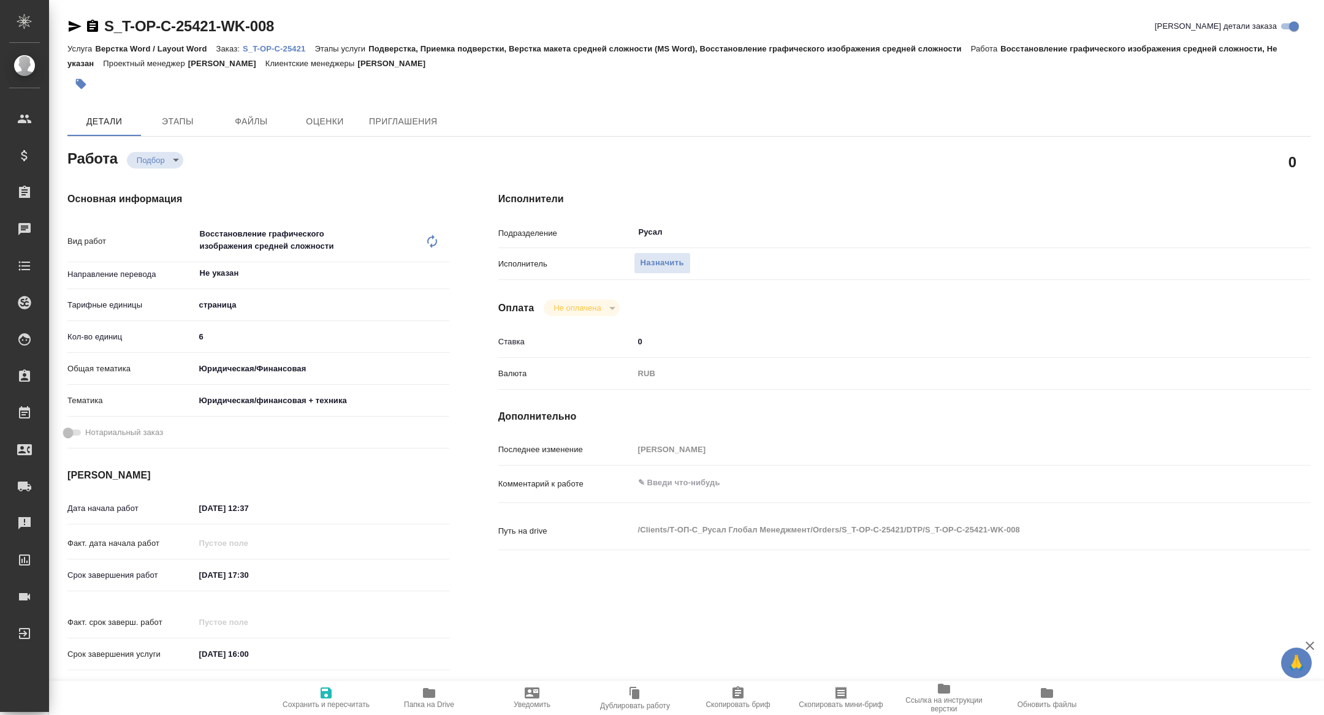
type textarea "x"
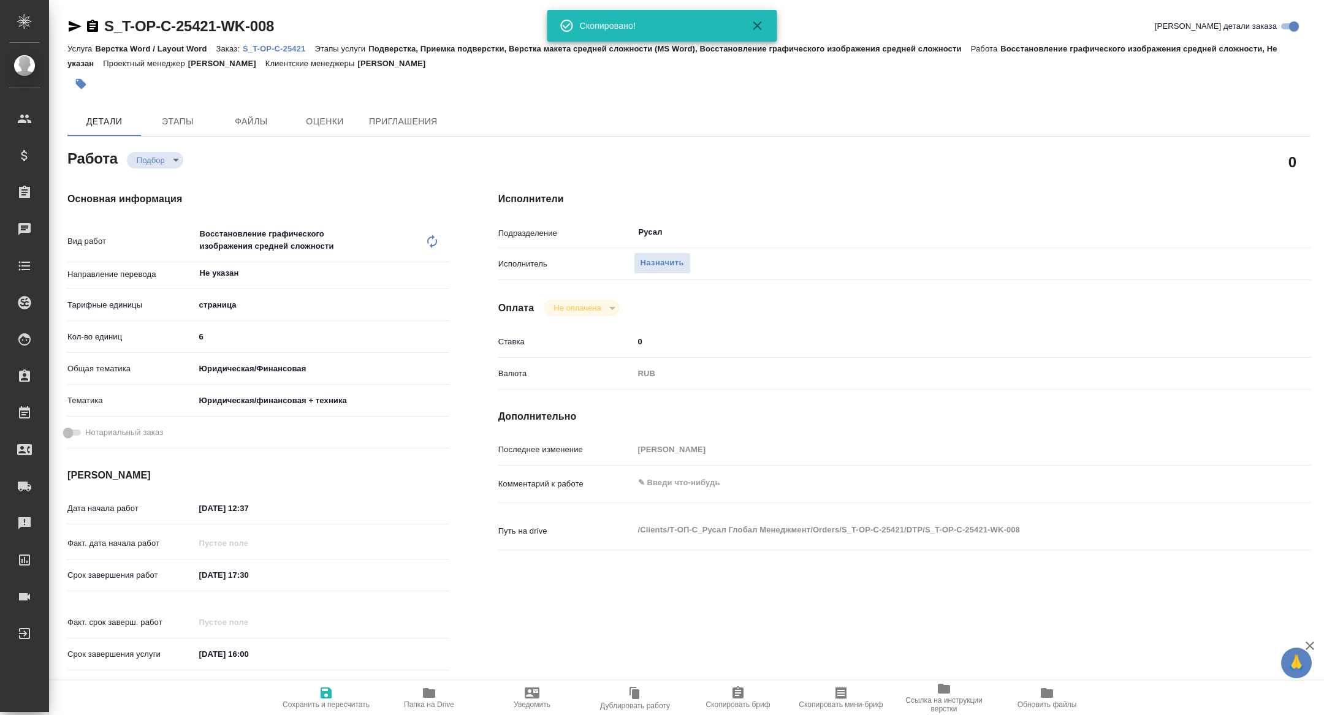
type textarea "x"
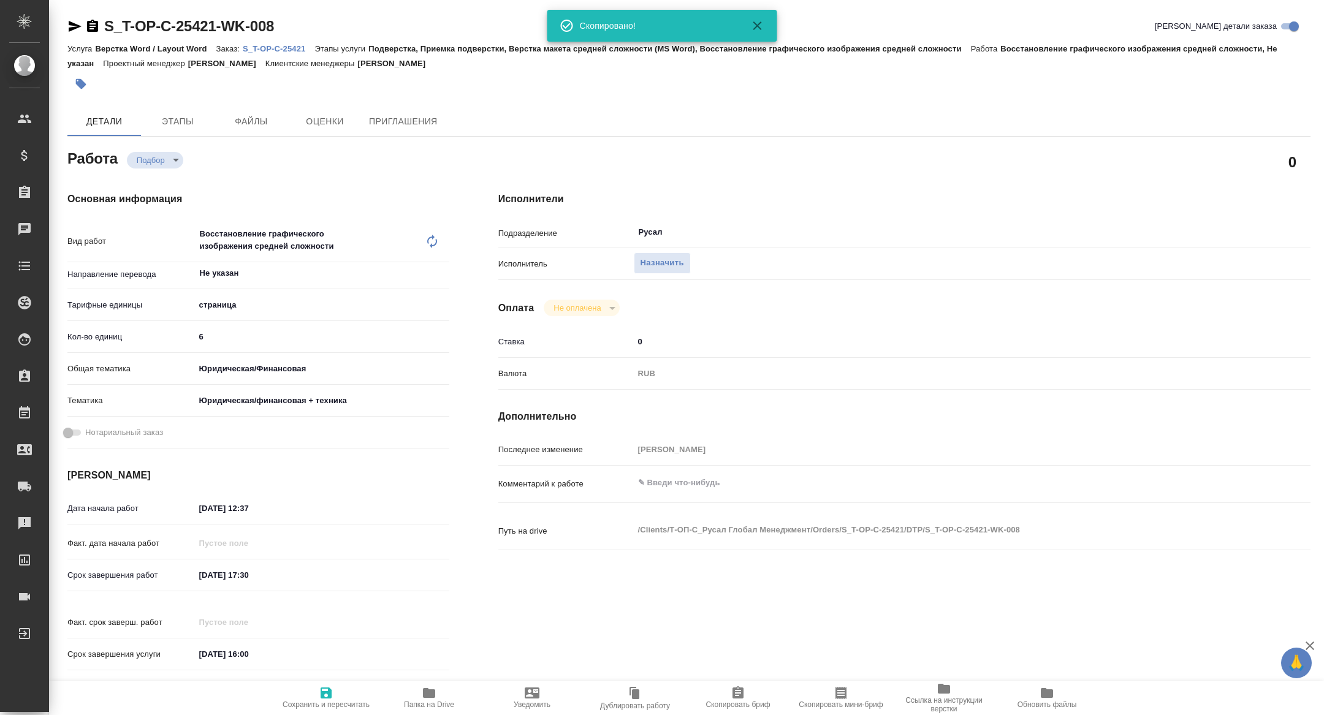
type textarea "x"
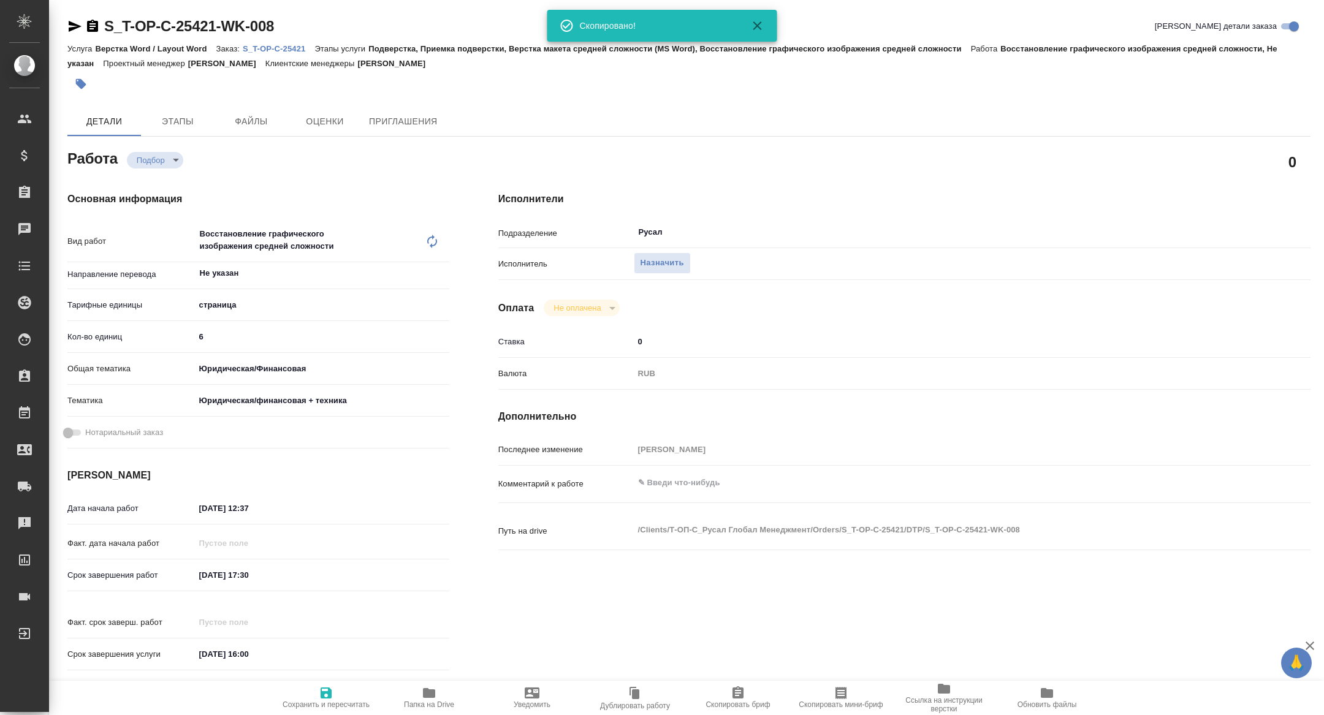
type textarea "x"
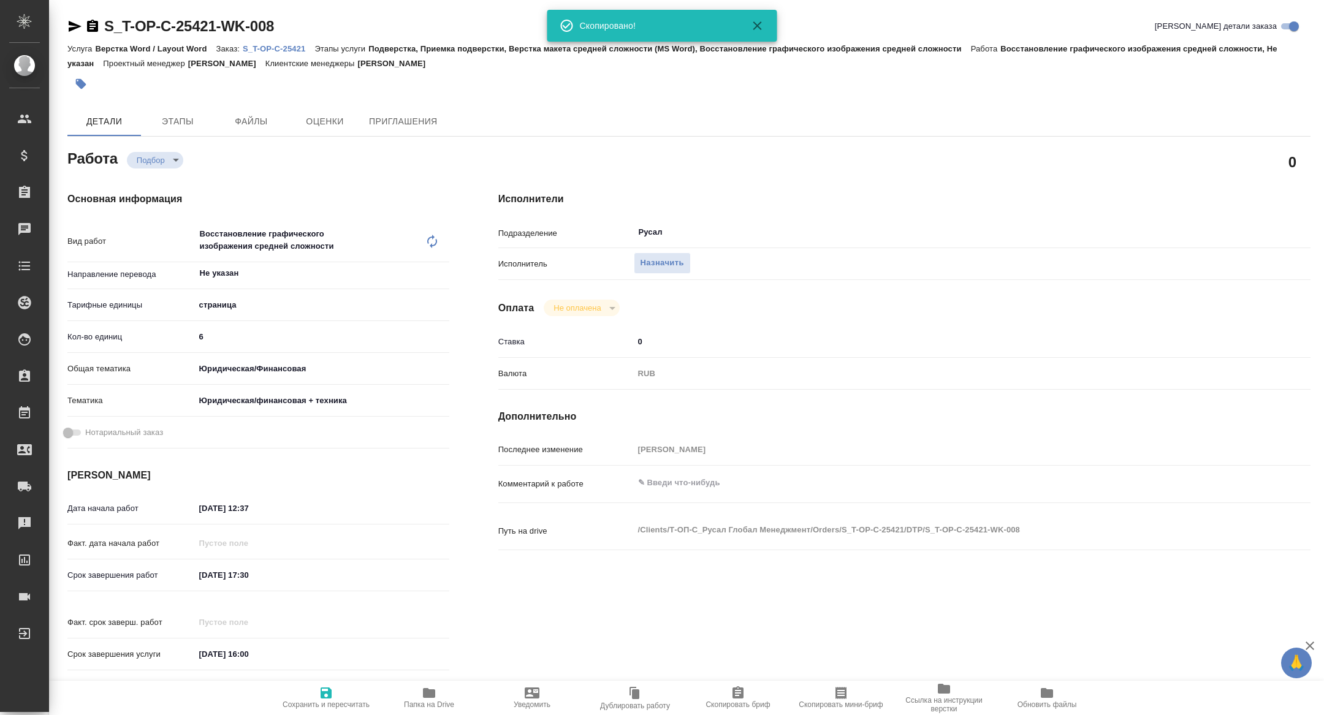
type textarea "x"
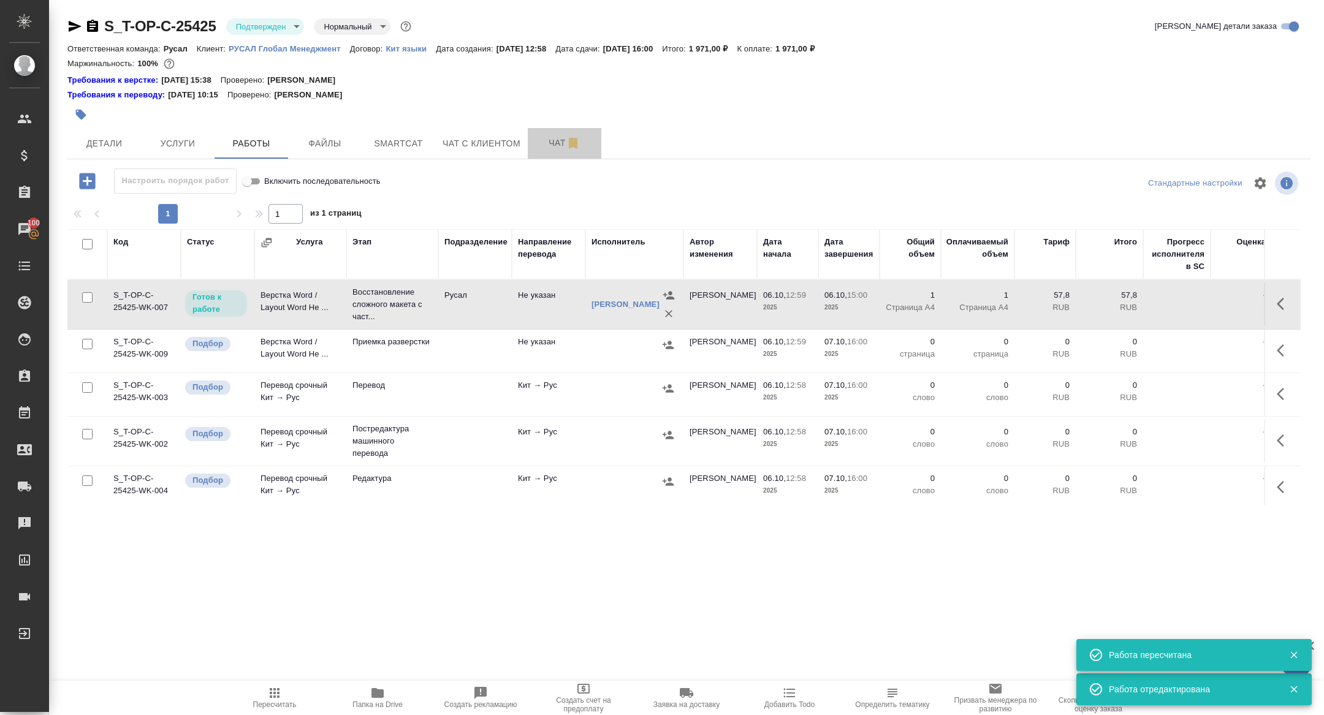
click at [540, 146] on span "Чат" at bounding box center [564, 142] width 59 height 15
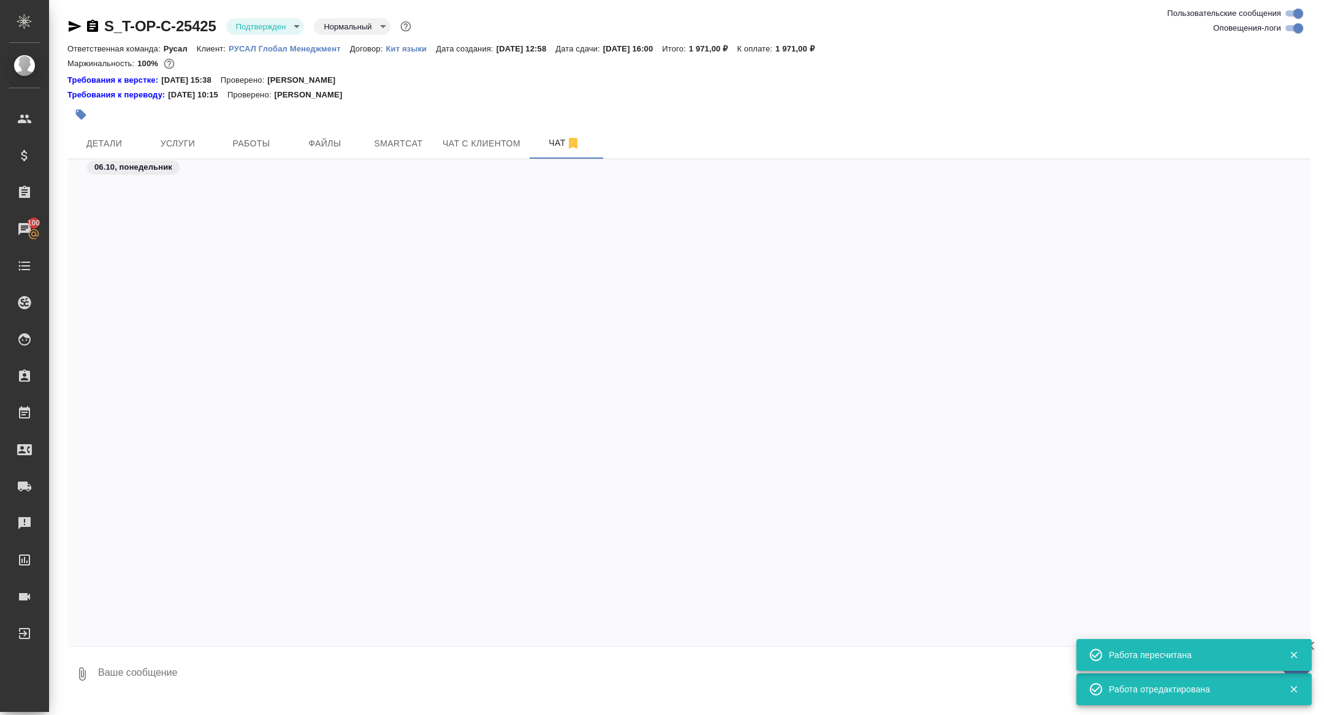
scroll to position [2314, 0]
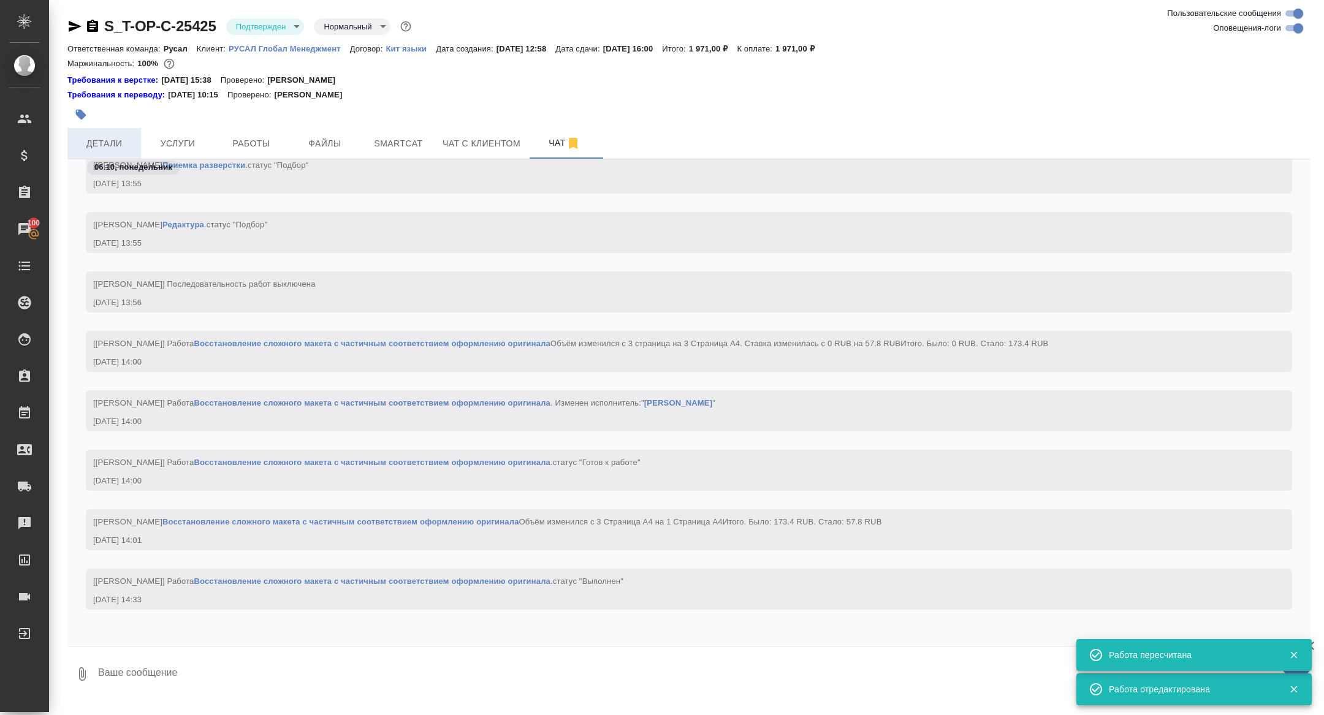
click at [96, 144] on span "Детали" at bounding box center [104, 143] width 59 height 15
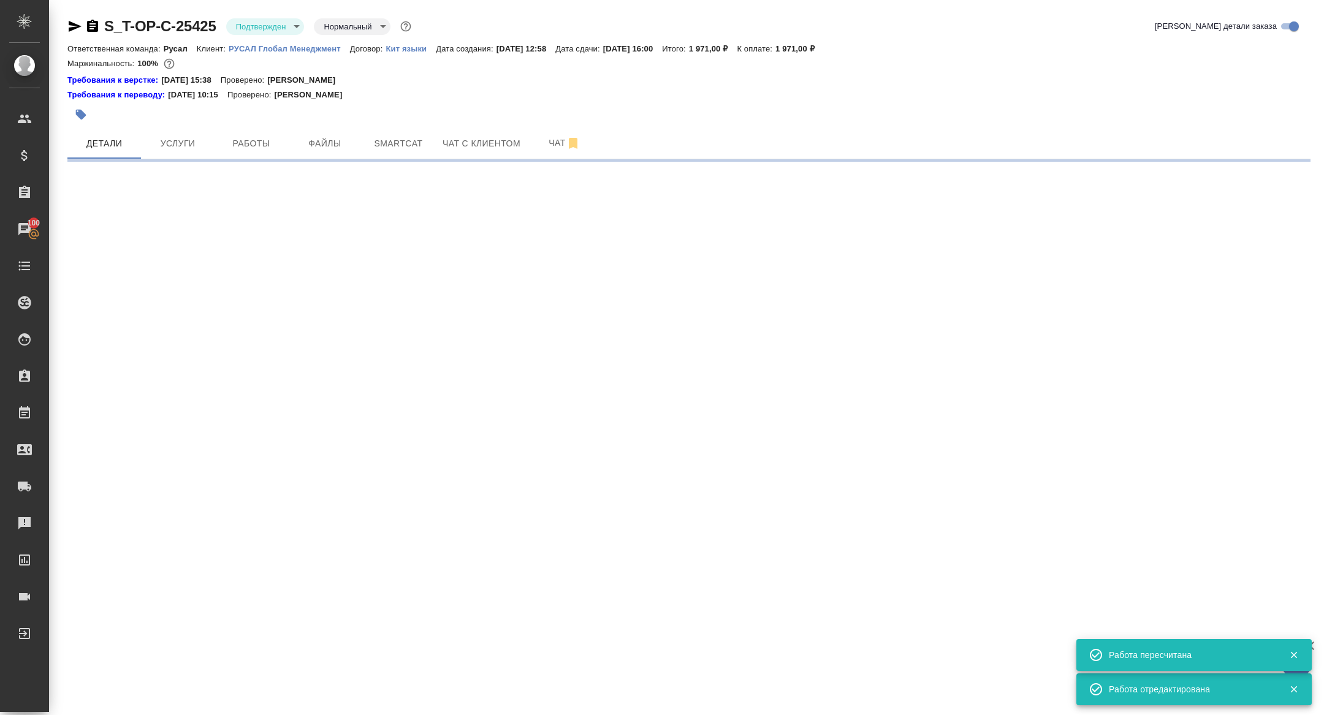
select select "RU"
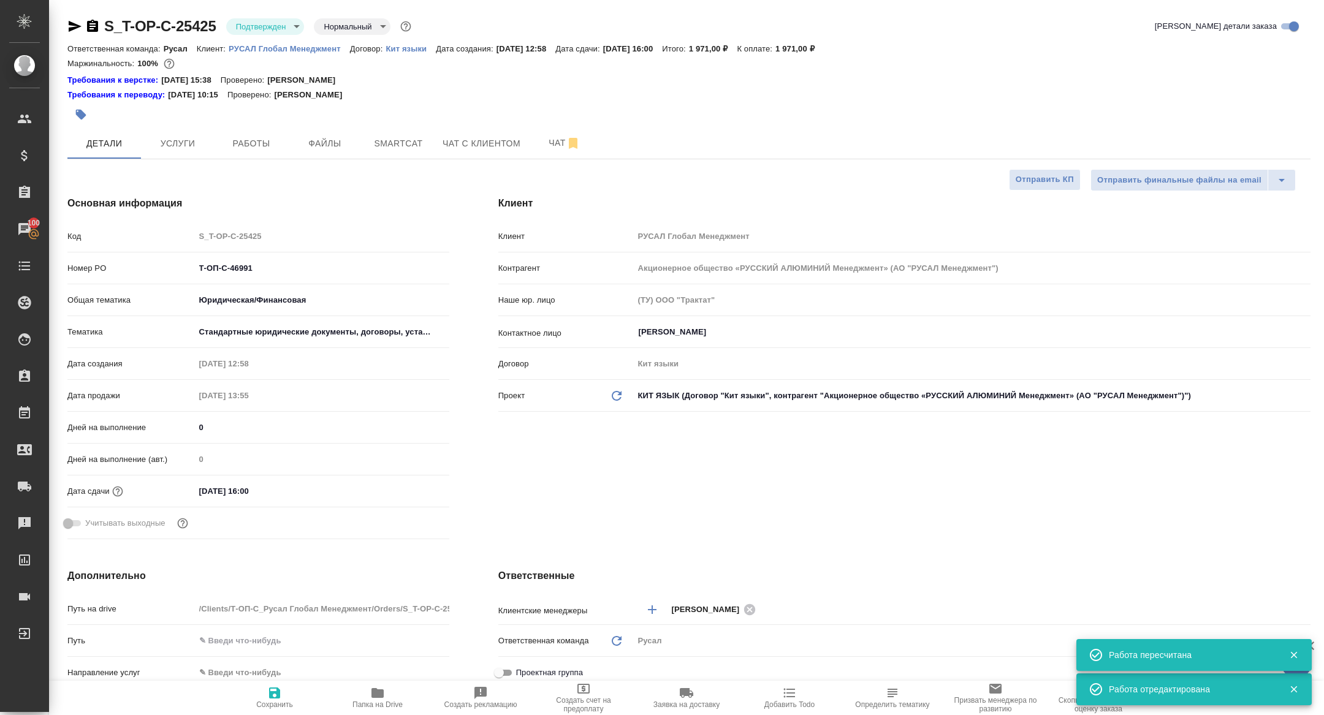
type textarea "x"
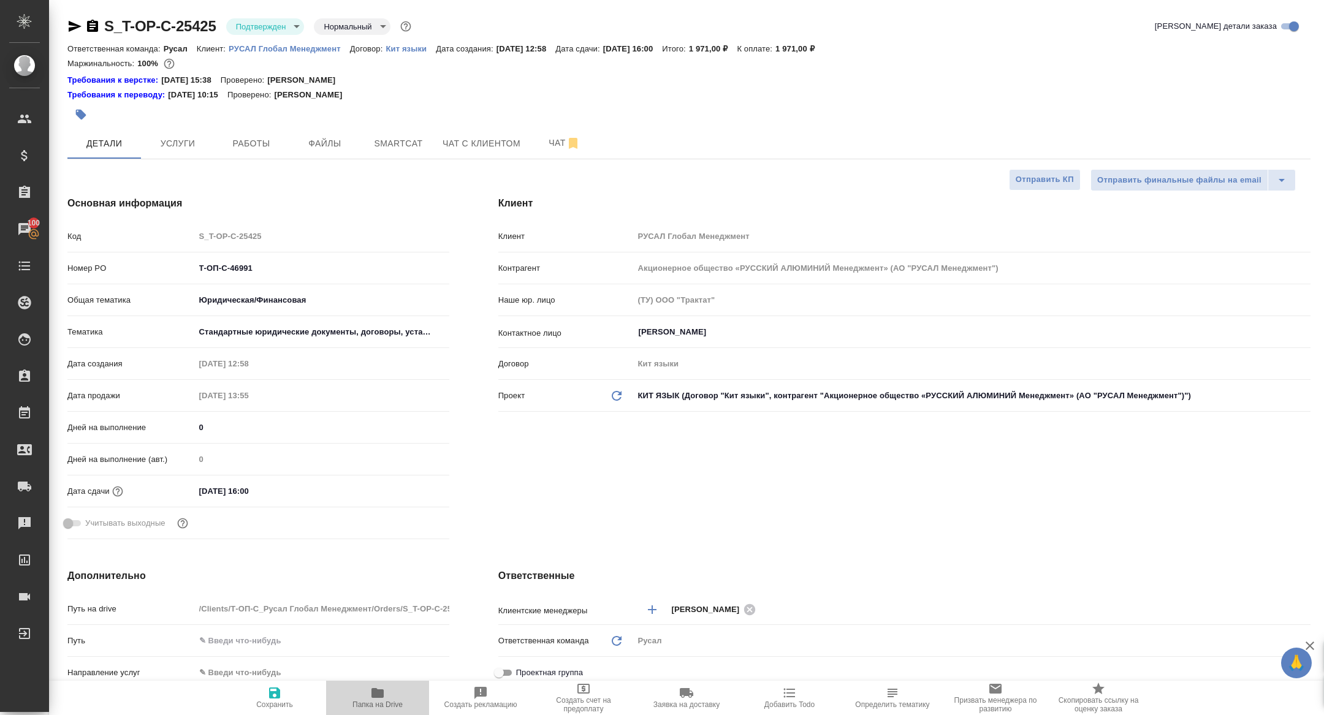
click at [365, 695] on span "Папка на Drive" at bounding box center [377, 697] width 88 height 23
type textarea "x"
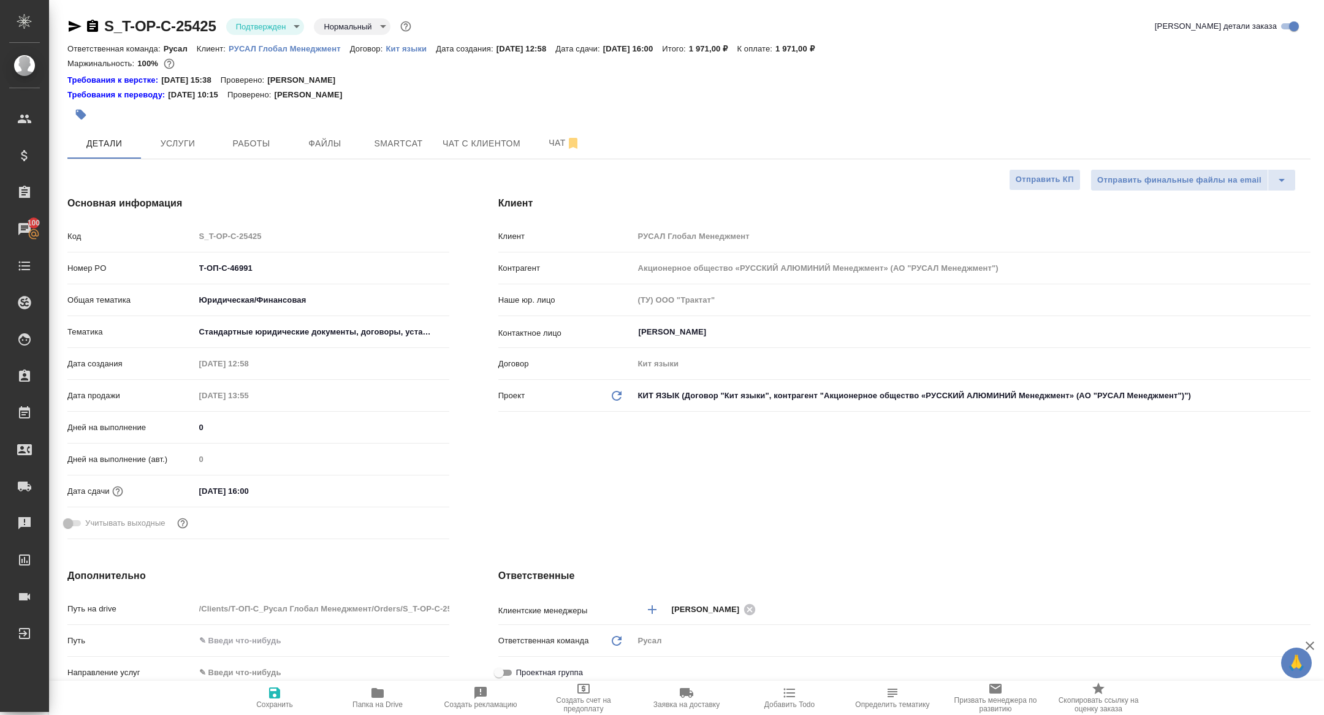
type textarea "x"
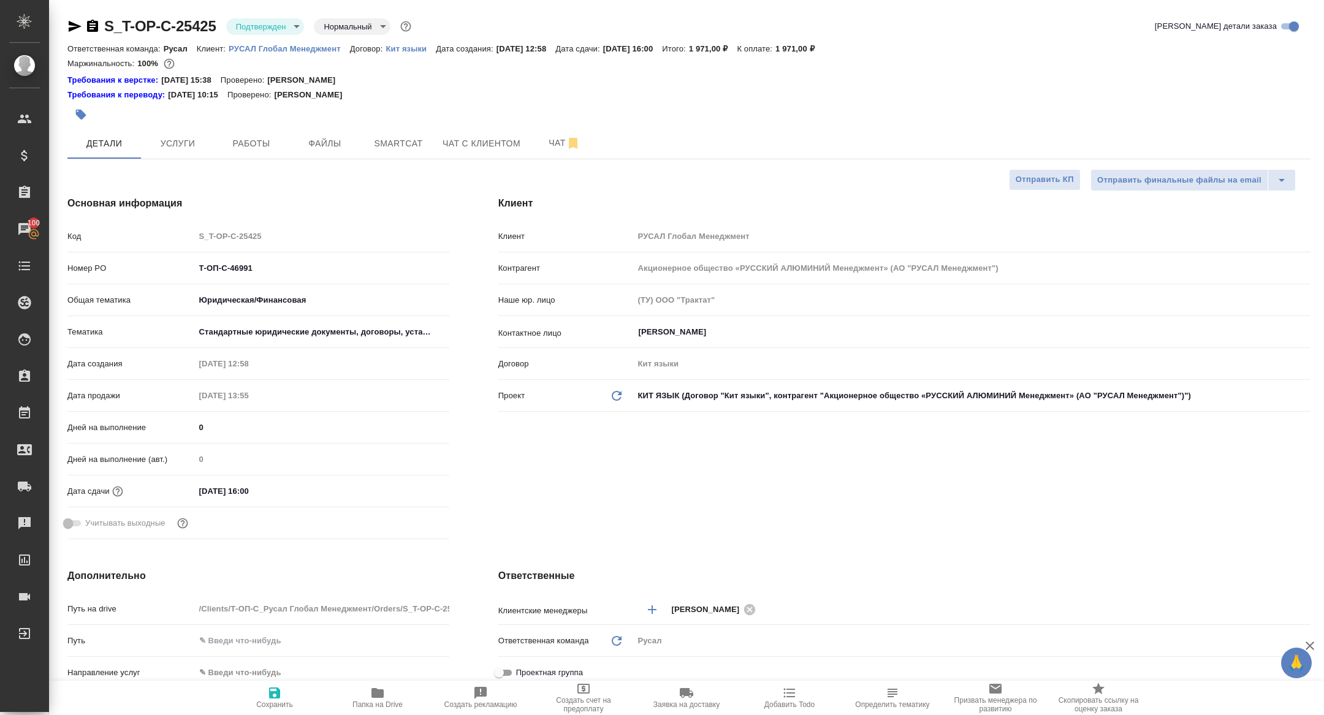
type textarea "x"
click at [89, 26] on icon "button" at bounding box center [92, 26] width 15 height 15
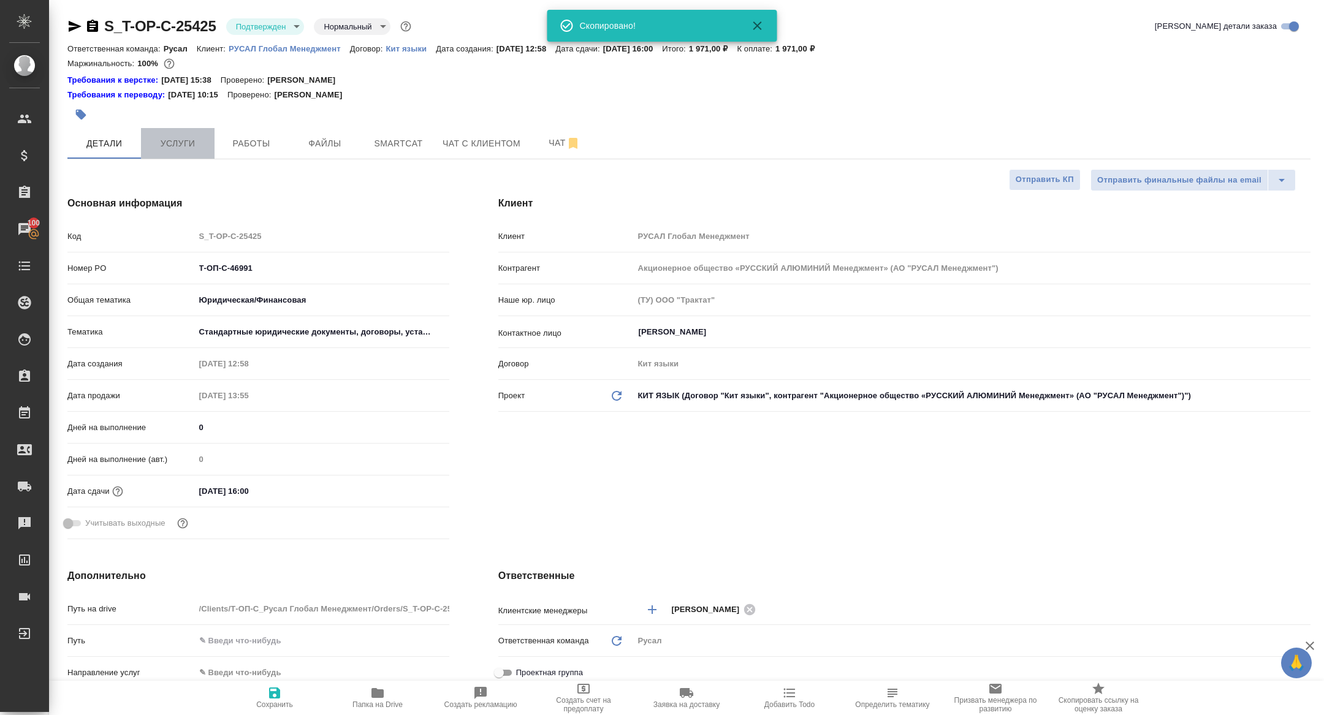
click at [184, 150] on span "Услуги" at bounding box center [177, 143] width 59 height 15
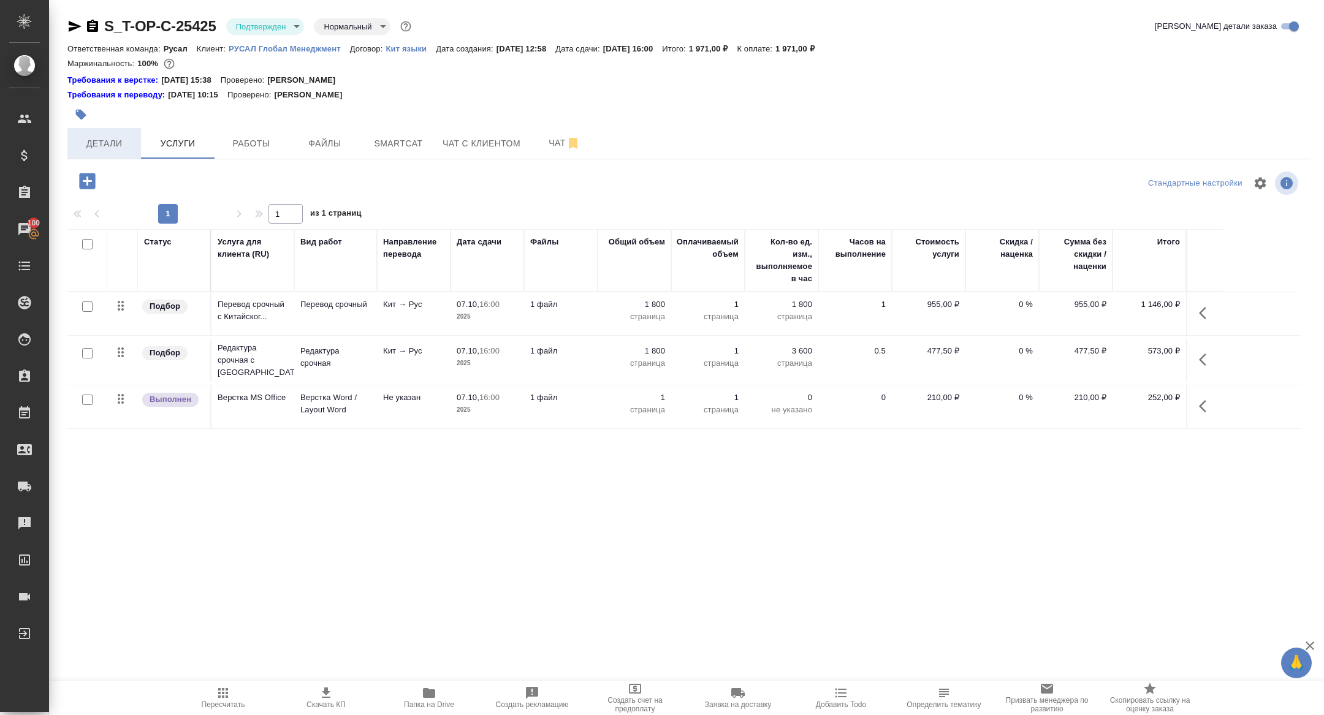
click at [102, 148] on span "Детали" at bounding box center [104, 143] width 59 height 15
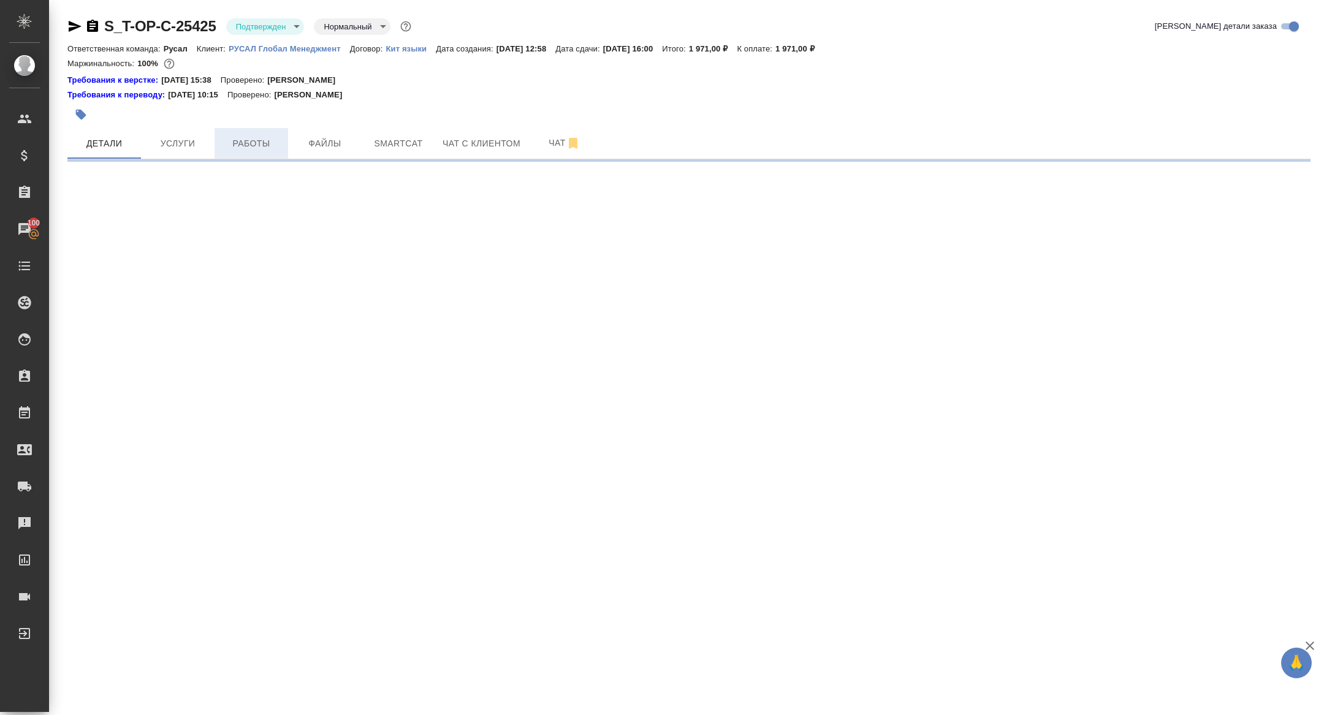
select select "RU"
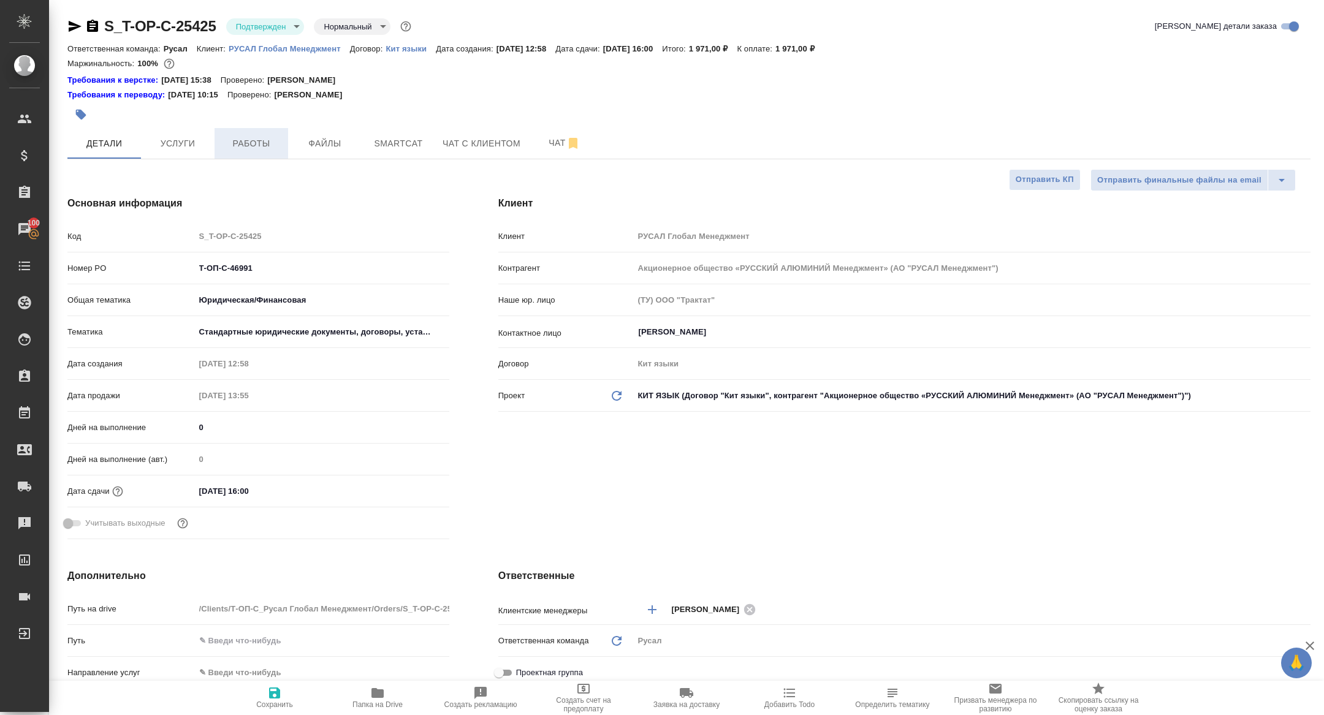
type textarea "x"
click at [262, 137] on span "Работы" at bounding box center [251, 143] width 59 height 15
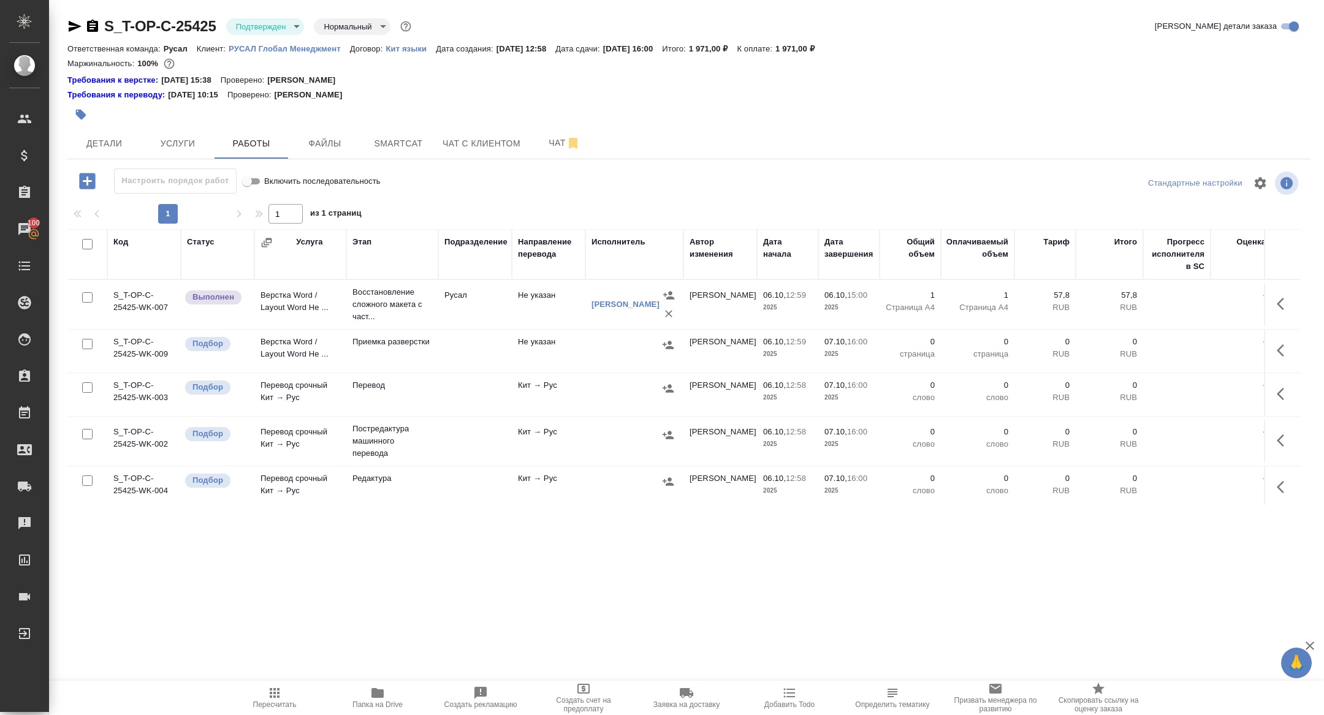
click at [86, 244] on input "checkbox" at bounding box center [87, 244] width 10 height 10
checkbox input "true"
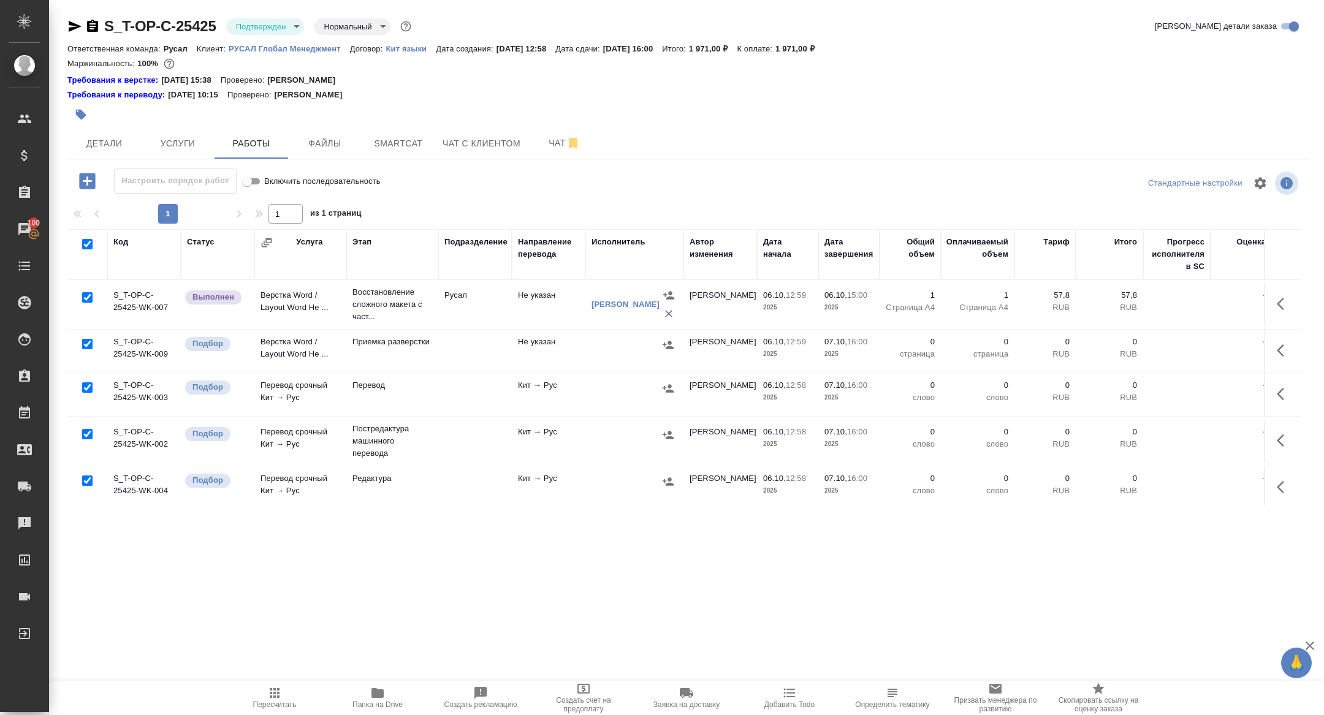
checkbox input "true"
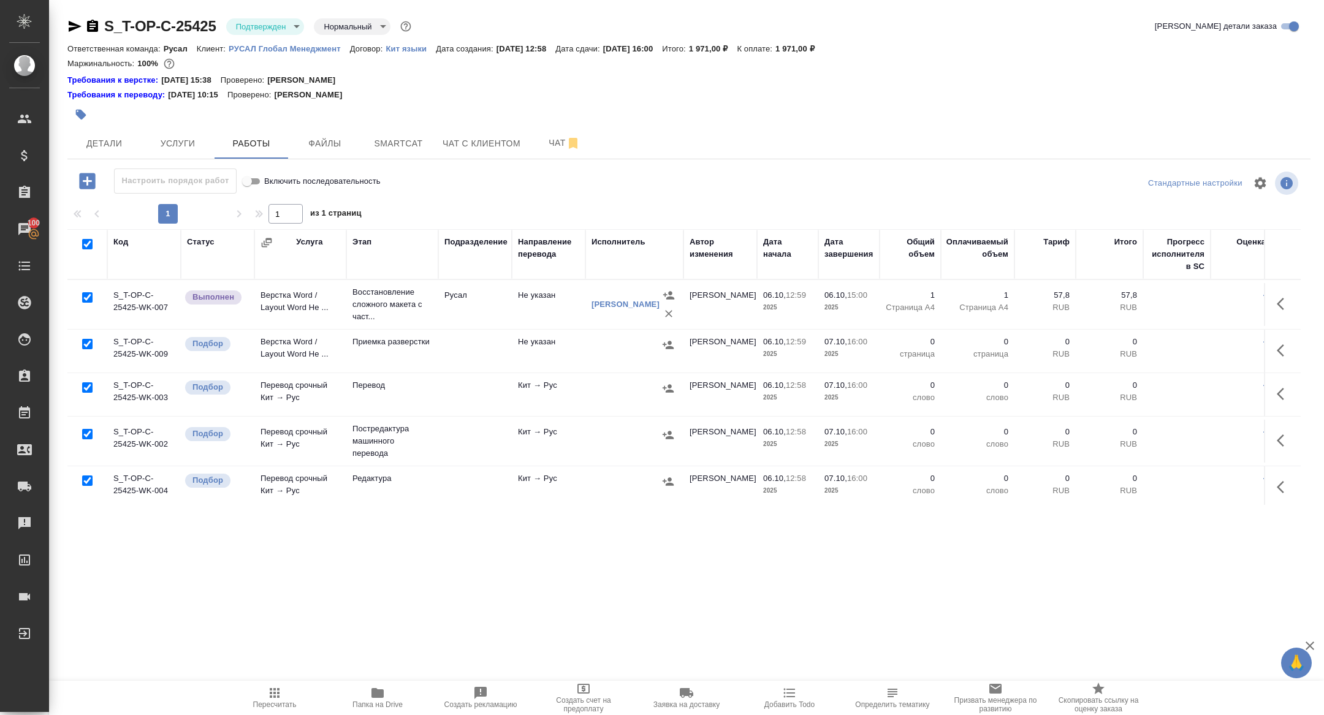
checkbox input "true"
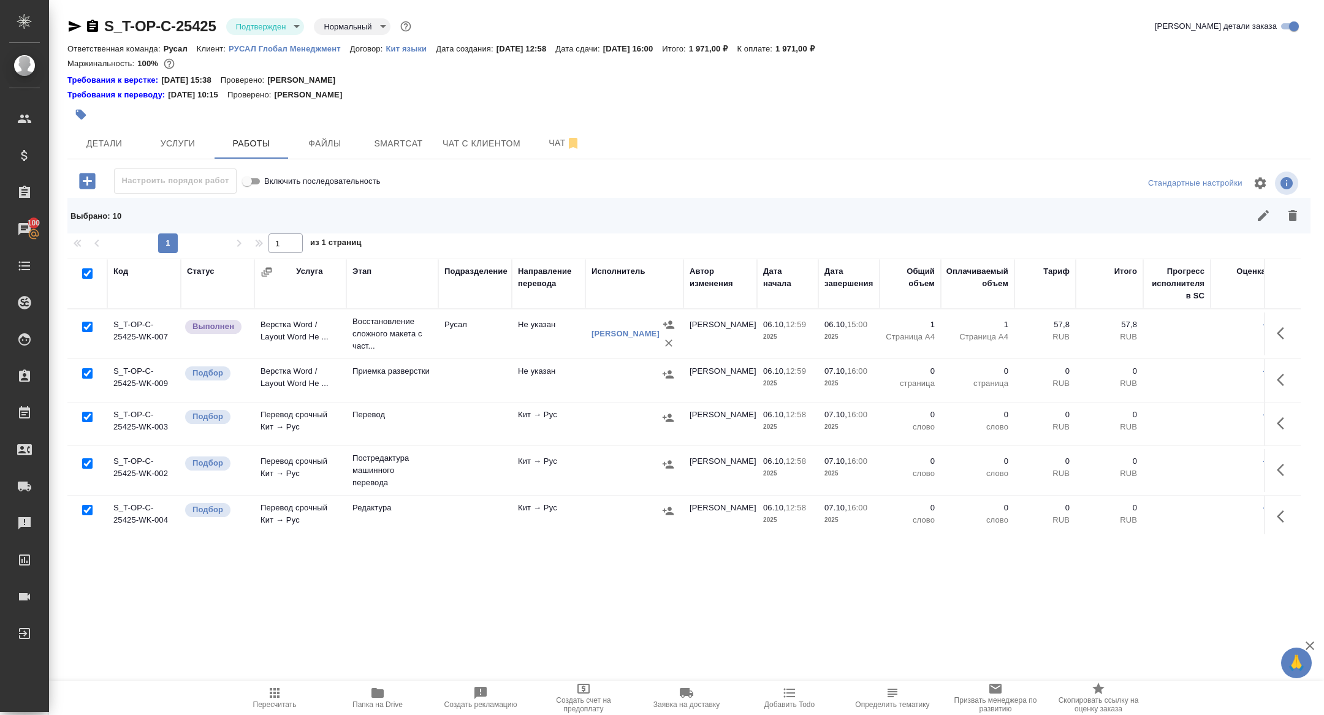
click at [85, 328] on input "checkbox" at bounding box center [87, 327] width 10 height 10
checkbox input "false"
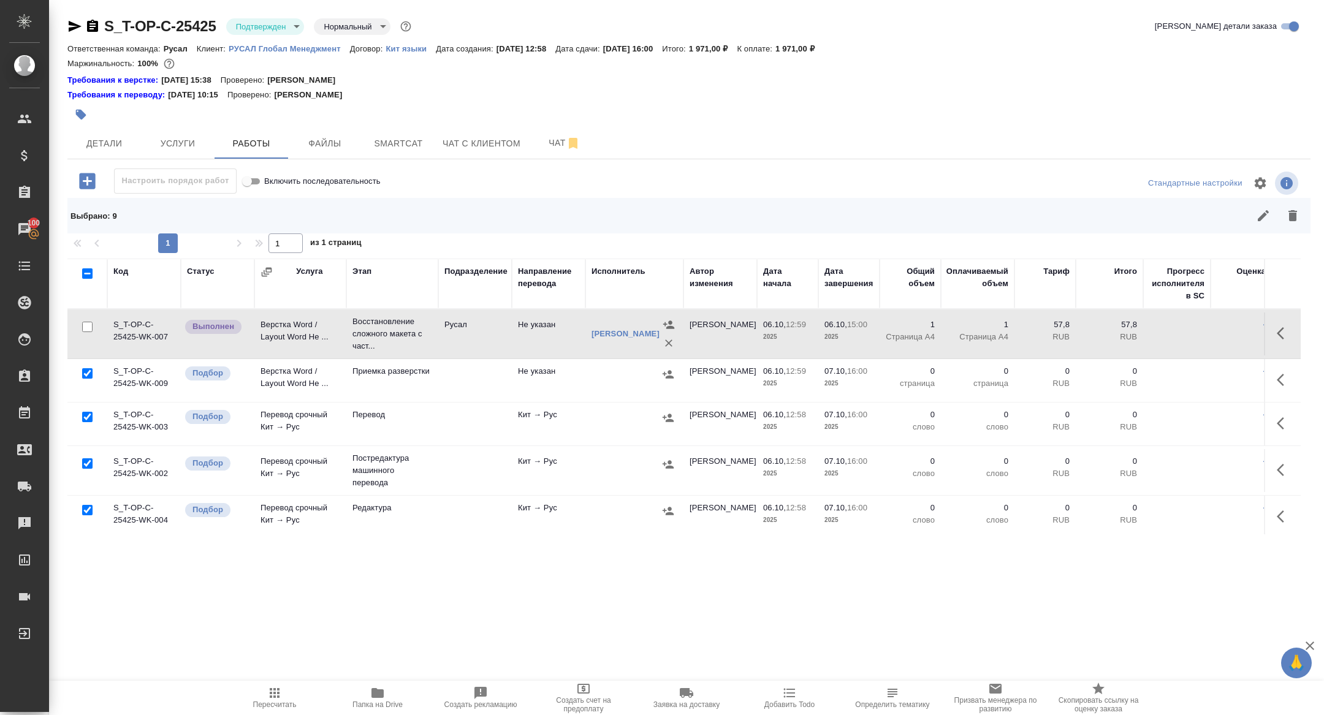
click at [85, 456] on div at bounding box center [88, 463] width 28 height 17
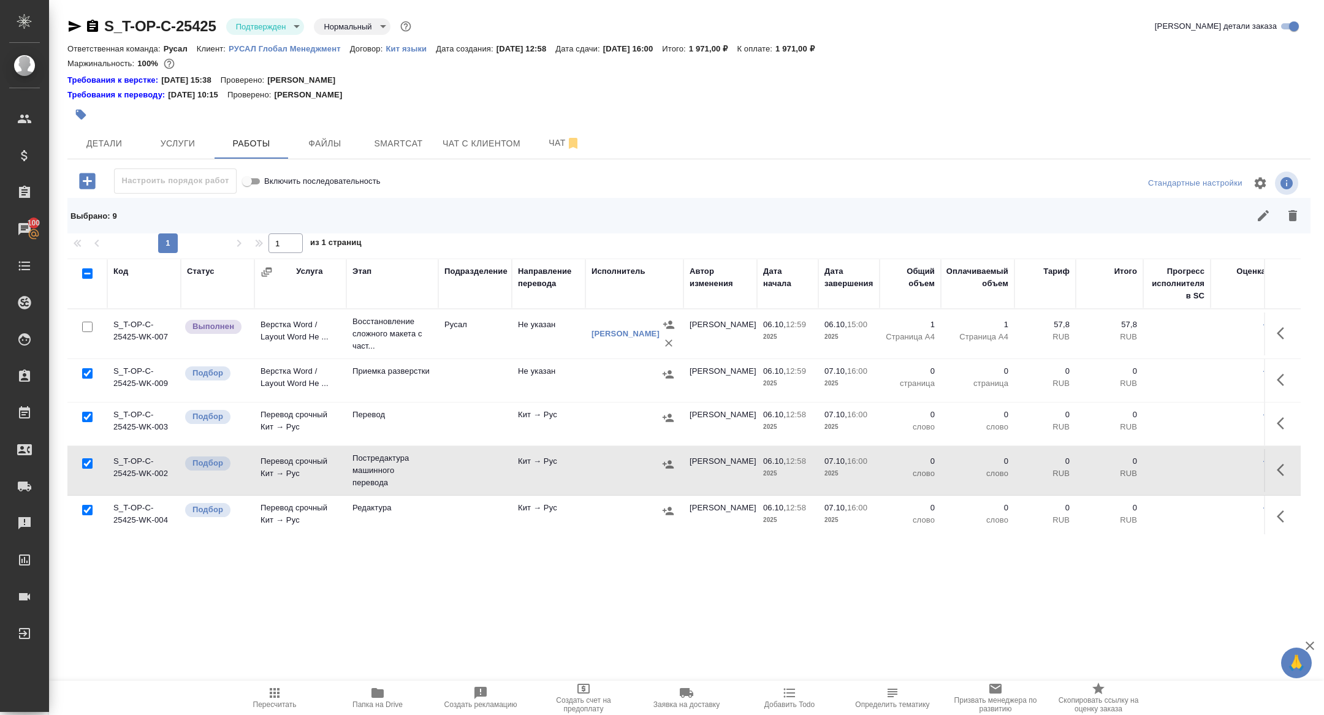
click at [87, 466] on input "checkbox" at bounding box center [87, 463] width 10 height 10
checkbox input "false"
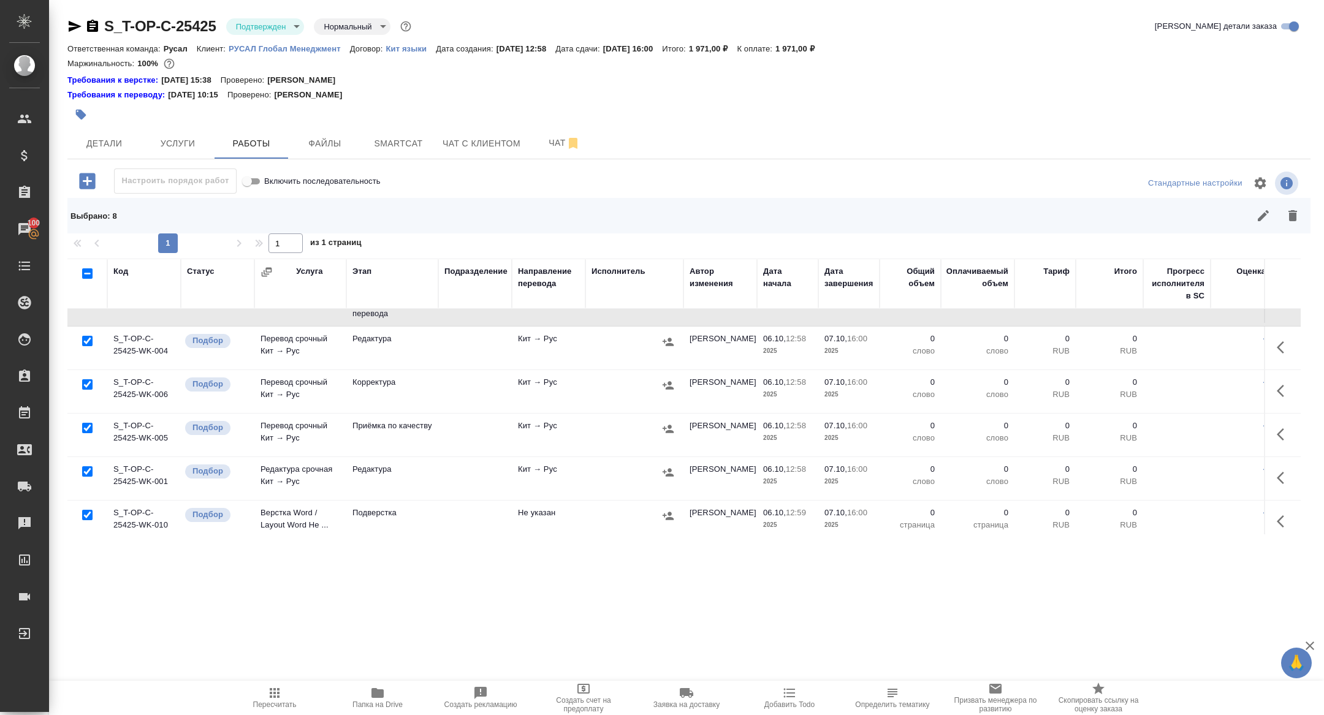
scroll to position [221, 0]
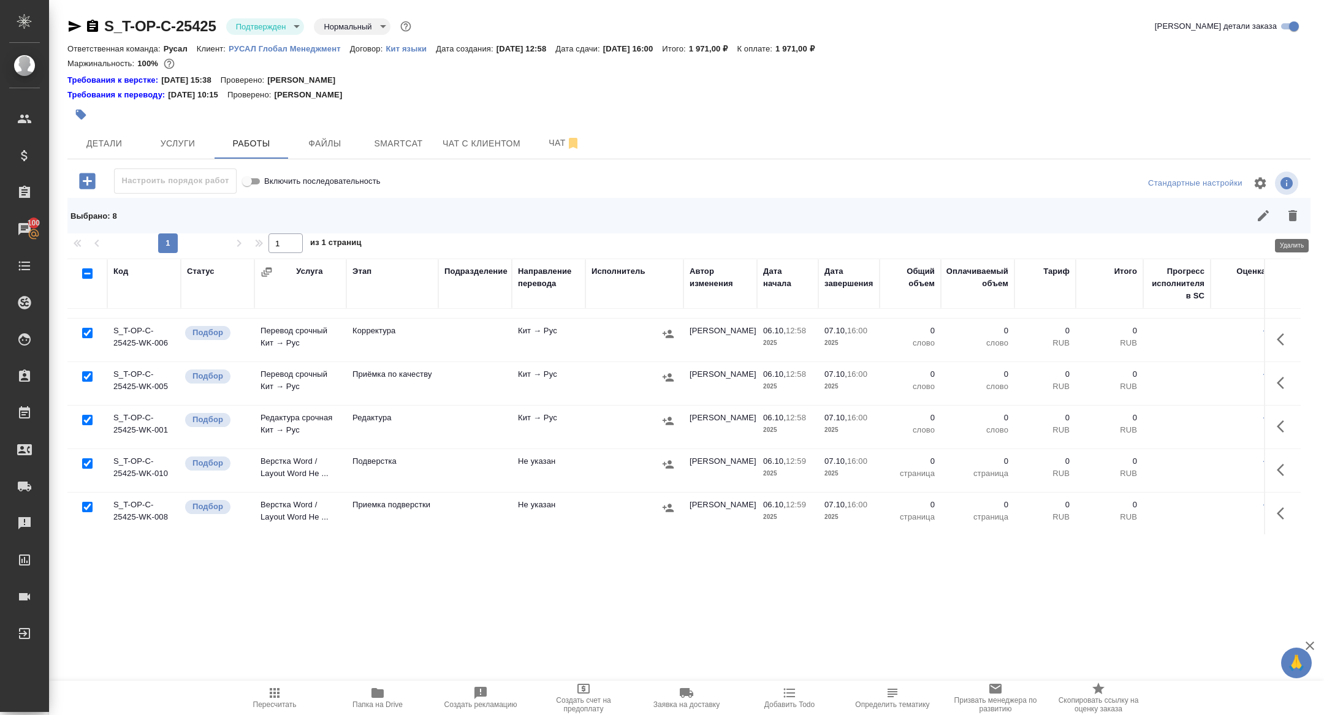
click at [1283, 223] on button "button" at bounding box center [1292, 215] width 29 height 29
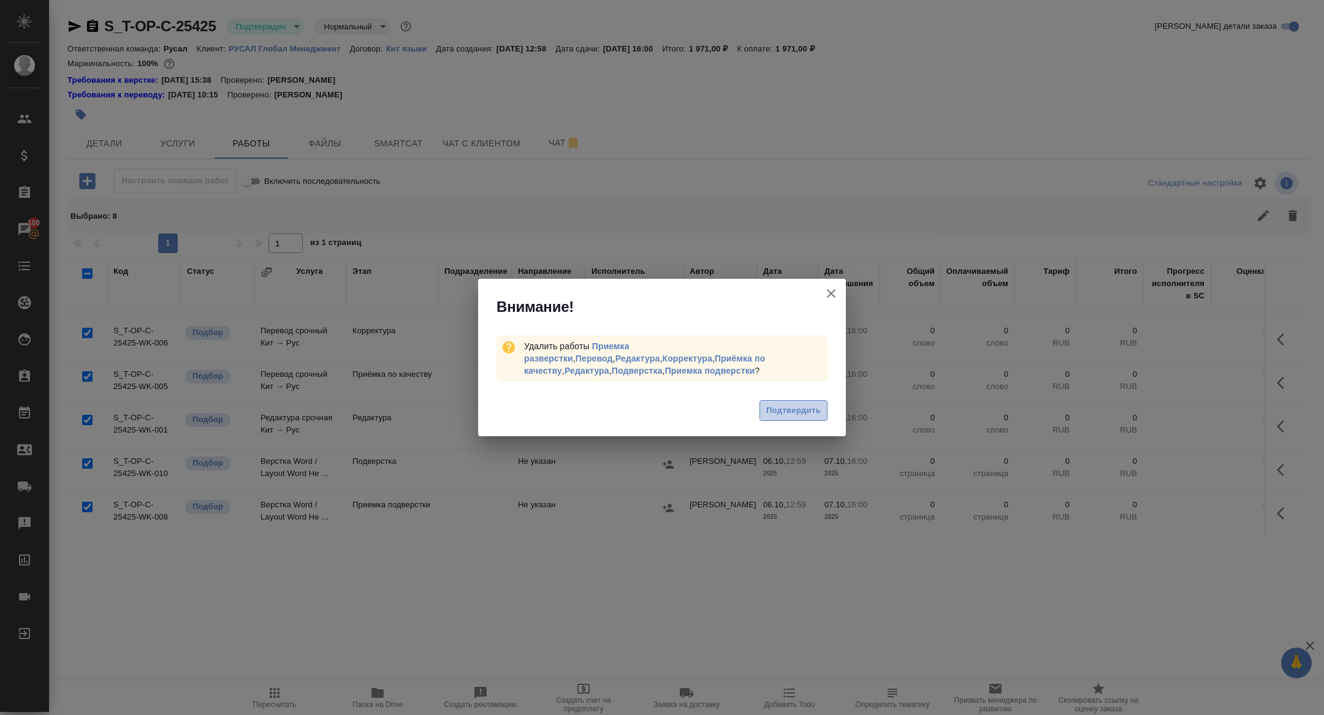
click at [787, 411] on span "Подтвердить" at bounding box center [793, 411] width 55 height 14
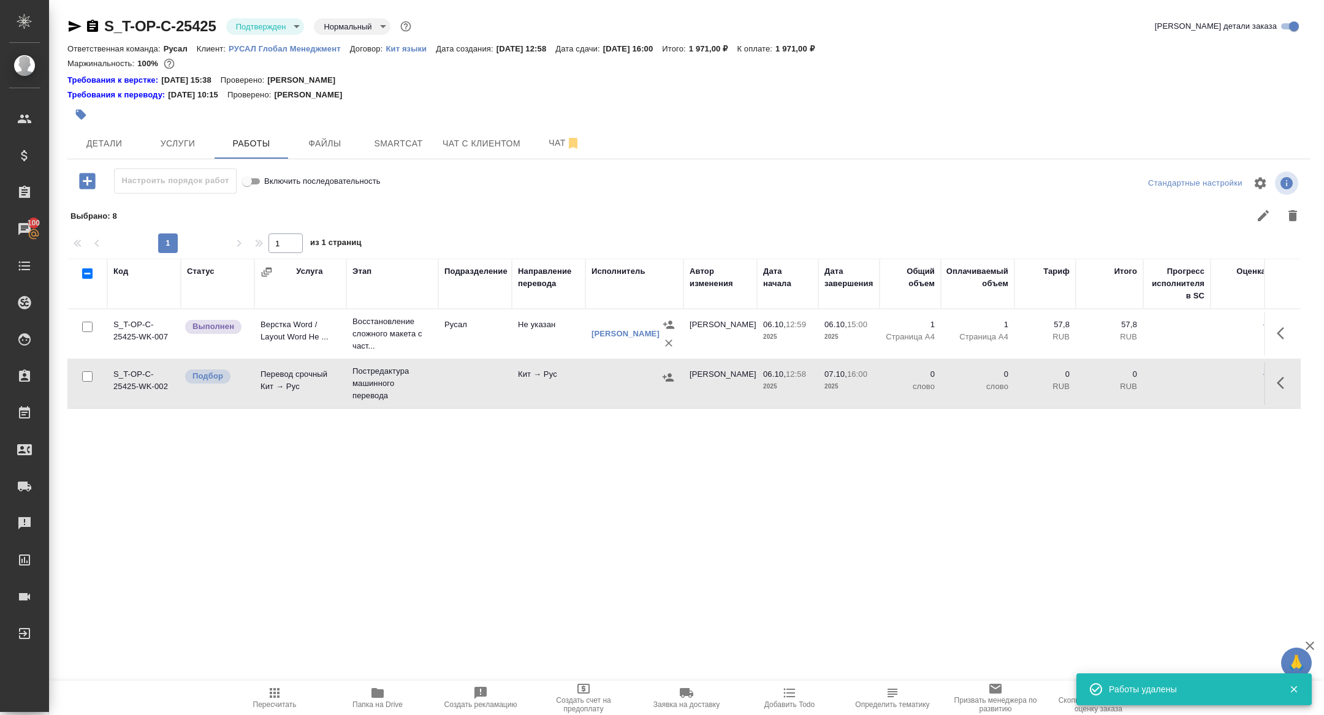
scroll to position [0, 0]
click at [1287, 376] on icon "button" at bounding box center [1283, 383] width 15 height 15
click at [1192, 382] on icon "button" at bounding box center [1193, 382] width 11 height 11
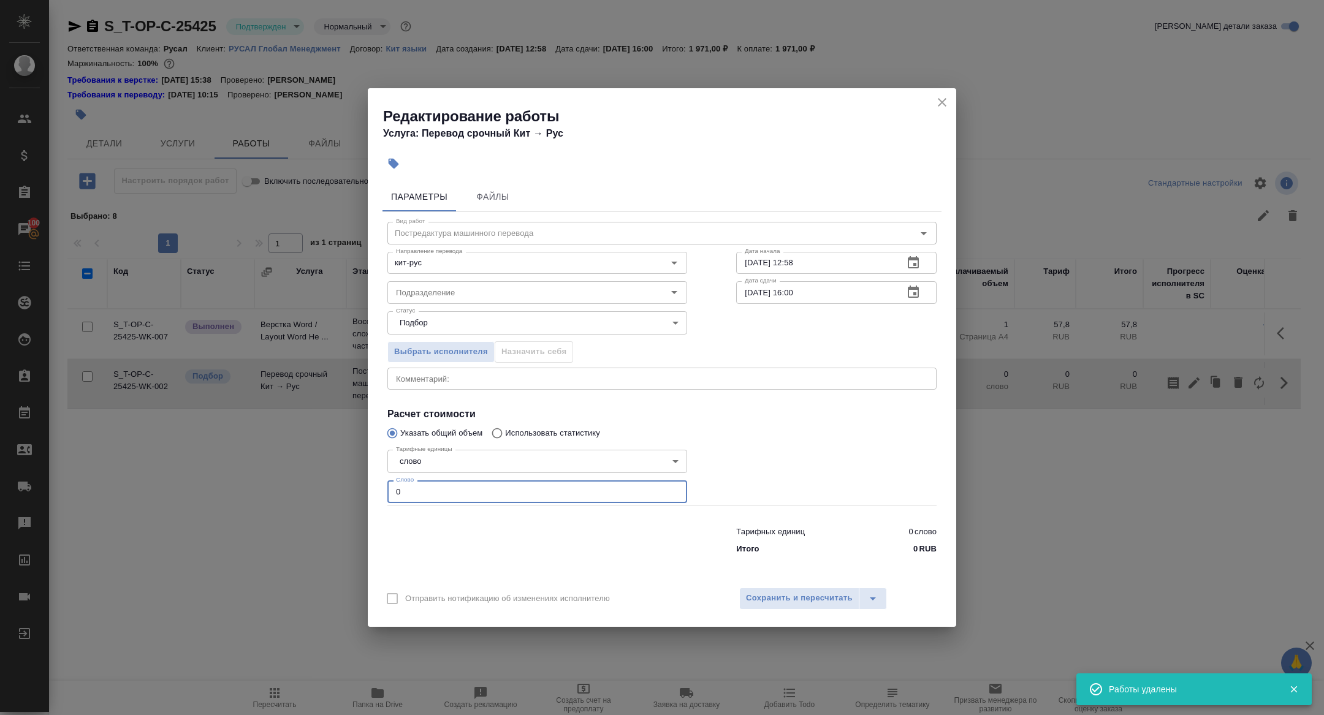
drag, startPoint x: 408, startPoint y: 497, endPoint x: 333, endPoint y: 480, distance: 76.6
click at [335, 481] on div "Редактирование работы Услуга: Перевод срочный Кит → Рус Параметры Файлы Вид раб…" at bounding box center [662, 357] width 1324 height 715
type input "80"
click at [763, 586] on div "Отправить нотификацию об изменениях исполнителю Сохранить и пересчитать" at bounding box center [662, 603] width 588 height 47
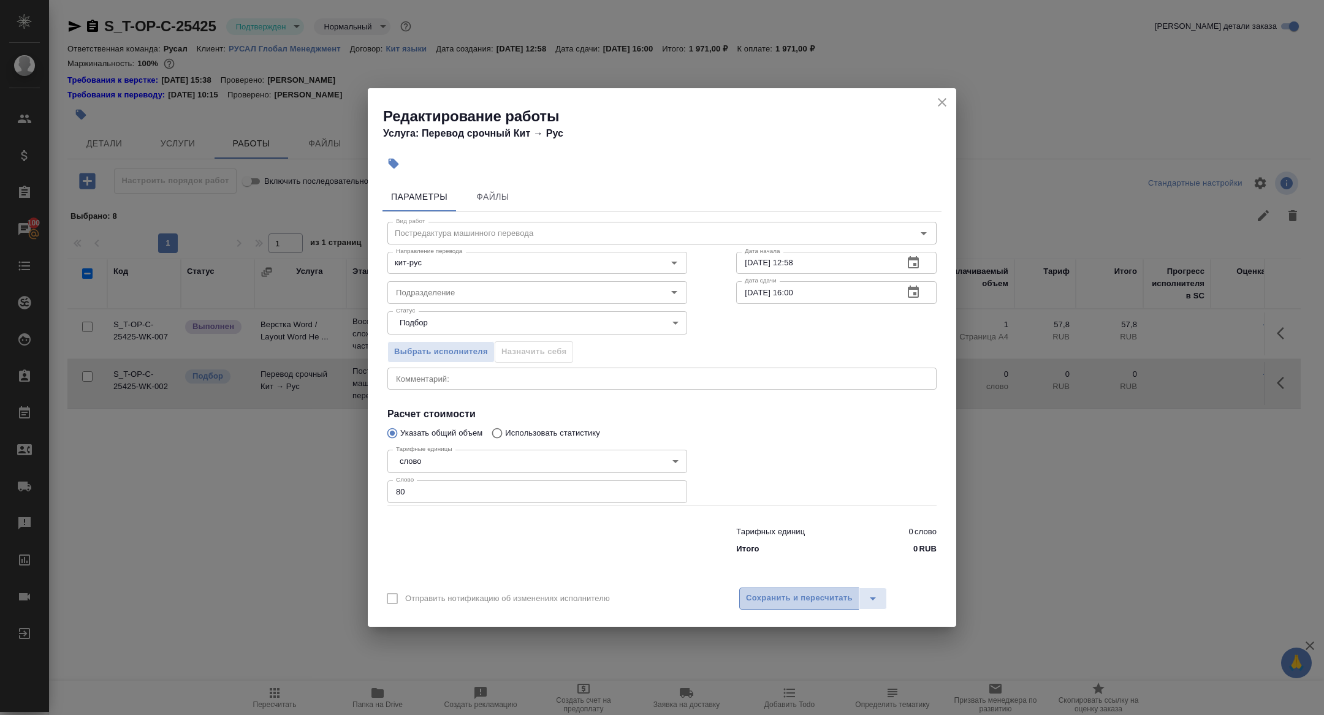
click at [789, 597] on span "Сохранить и пересчитать" at bounding box center [799, 598] width 107 height 14
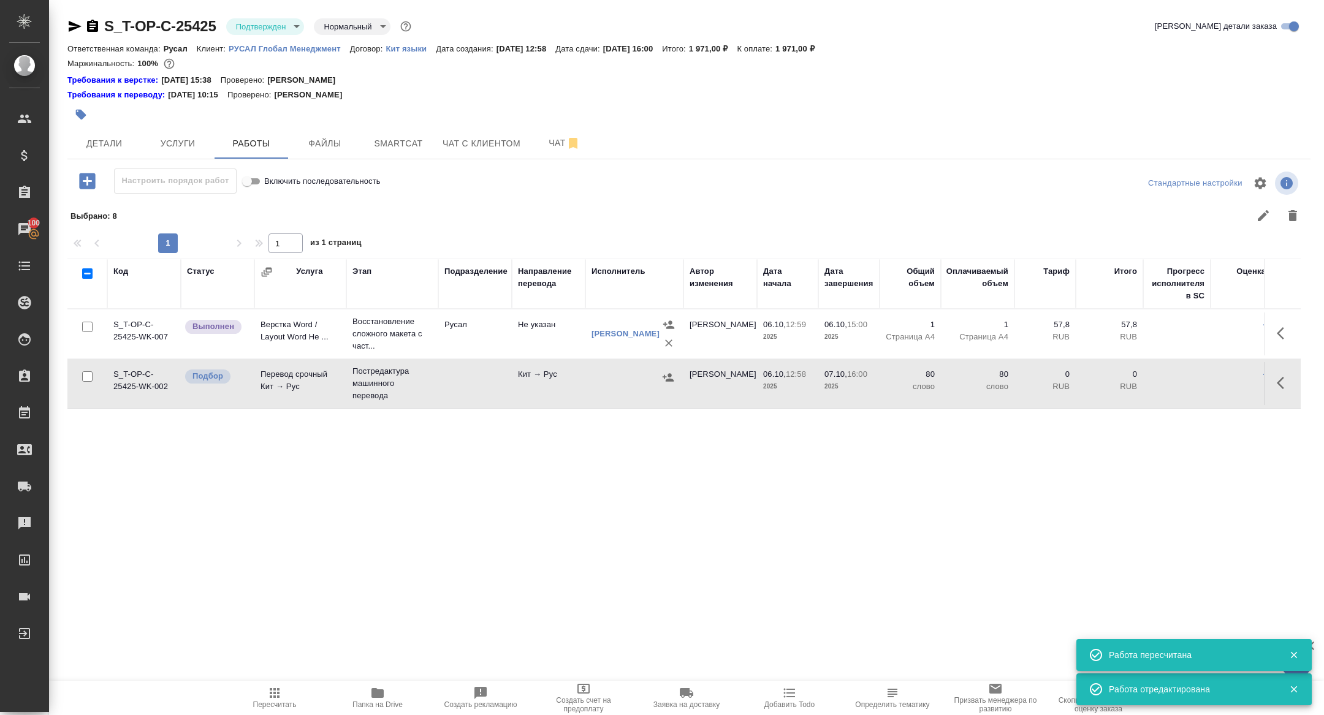
click at [665, 381] on icon "button" at bounding box center [668, 377] width 12 height 12
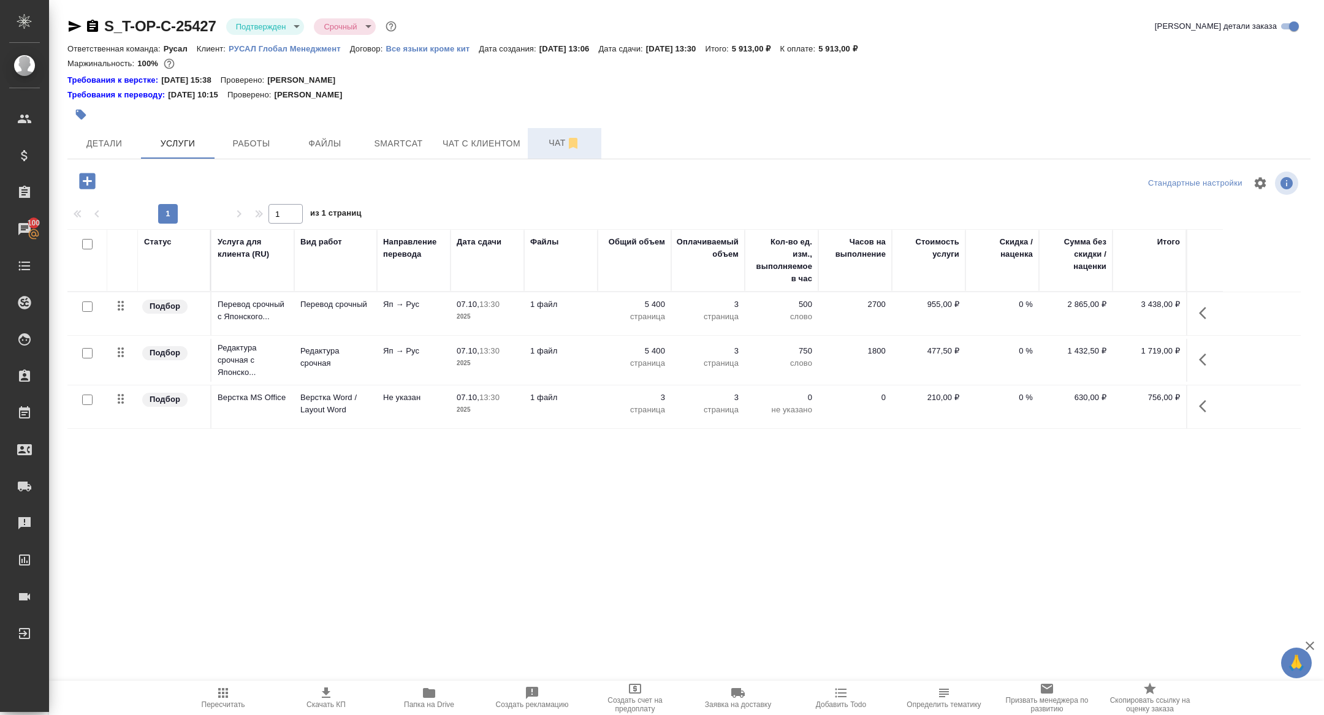
click at [561, 141] on span "Чат" at bounding box center [564, 142] width 59 height 15
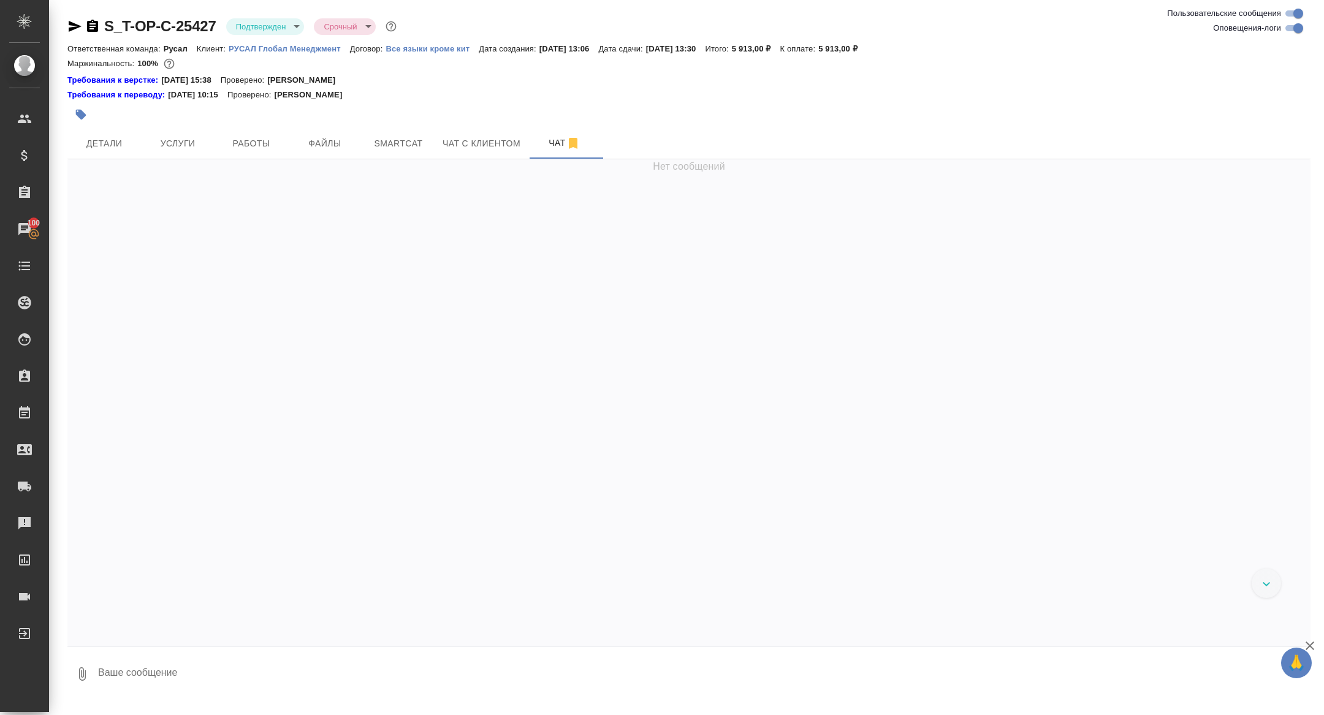
scroll to position [2967, 0]
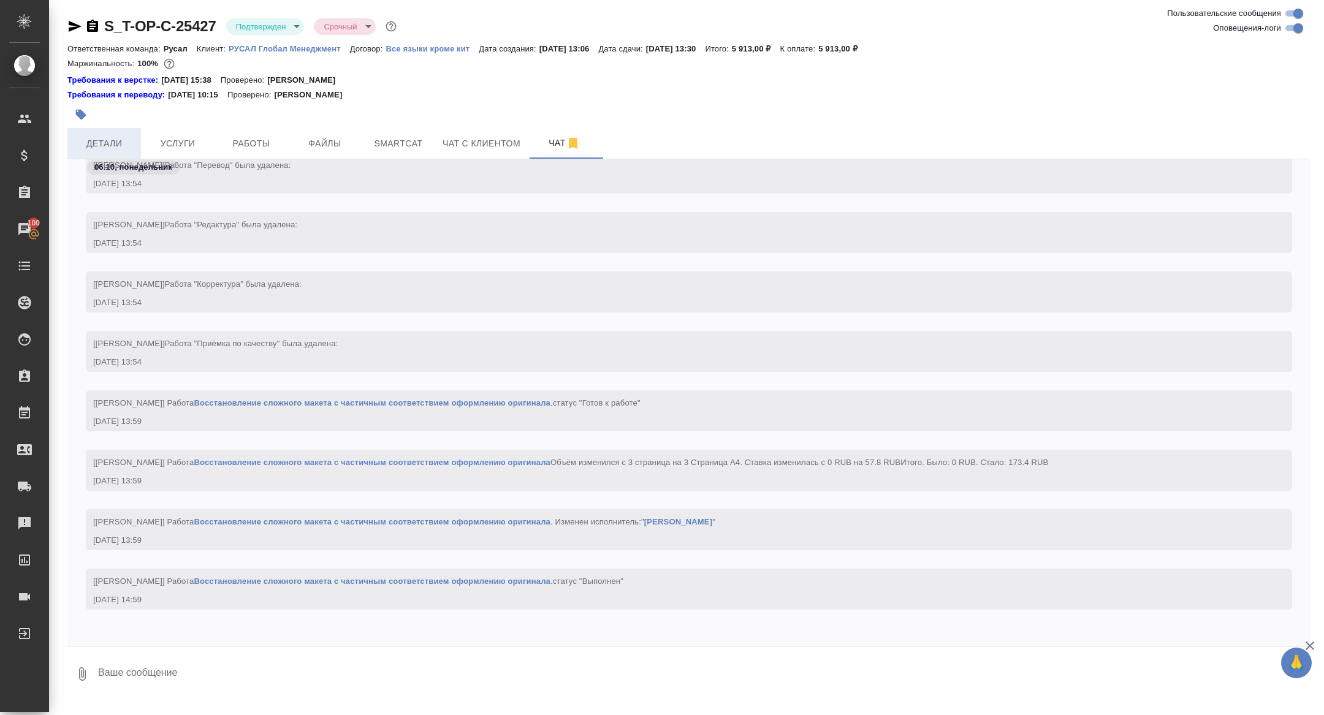
click at [91, 137] on span "Детали" at bounding box center [104, 143] width 59 height 15
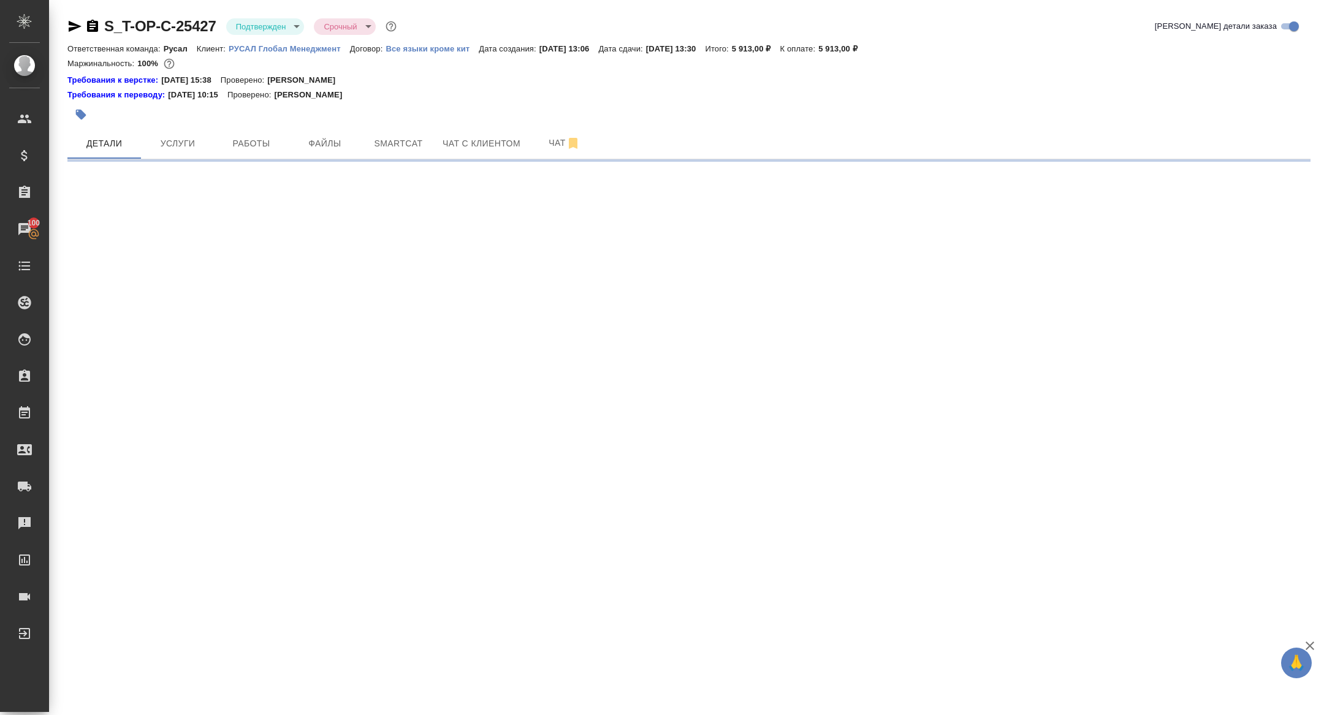
select select "RU"
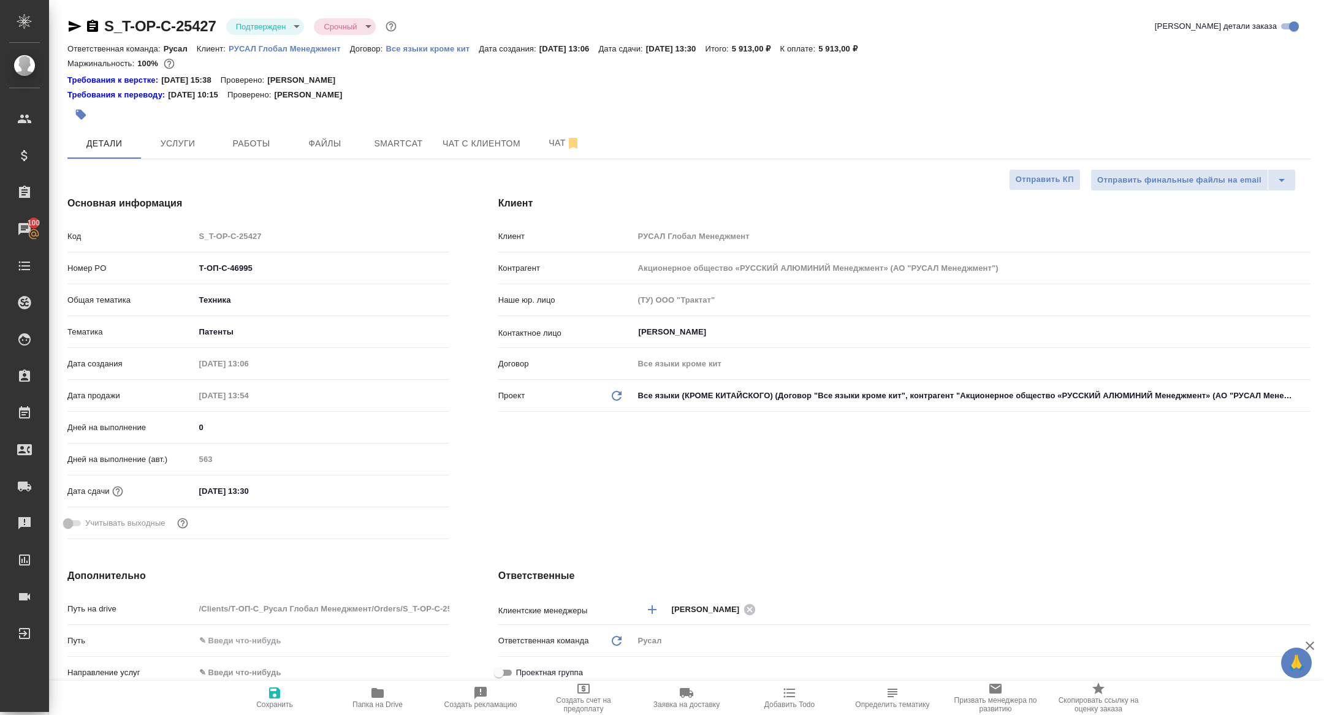
type textarea "x"
click at [368, 702] on span "Папка на Drive" at bounding box center [377, 704] width 50 height 9
type textarea "x"
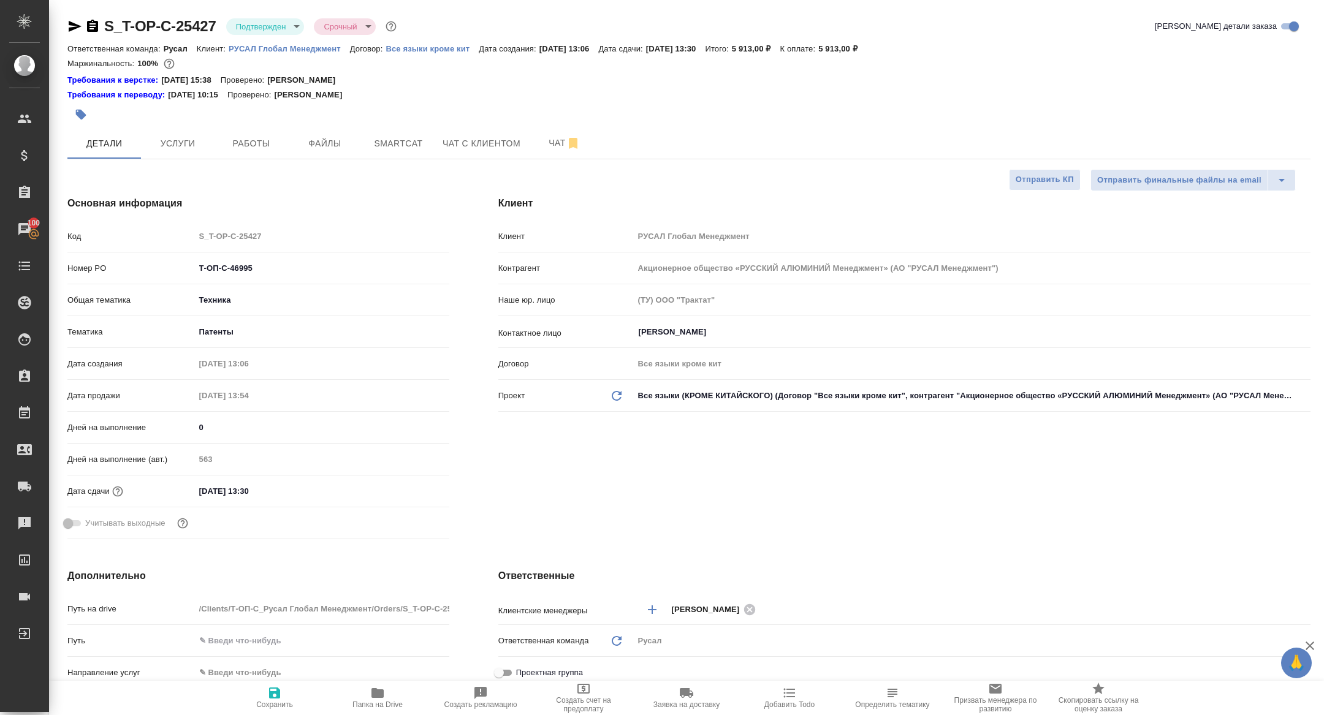
type textarea "x"
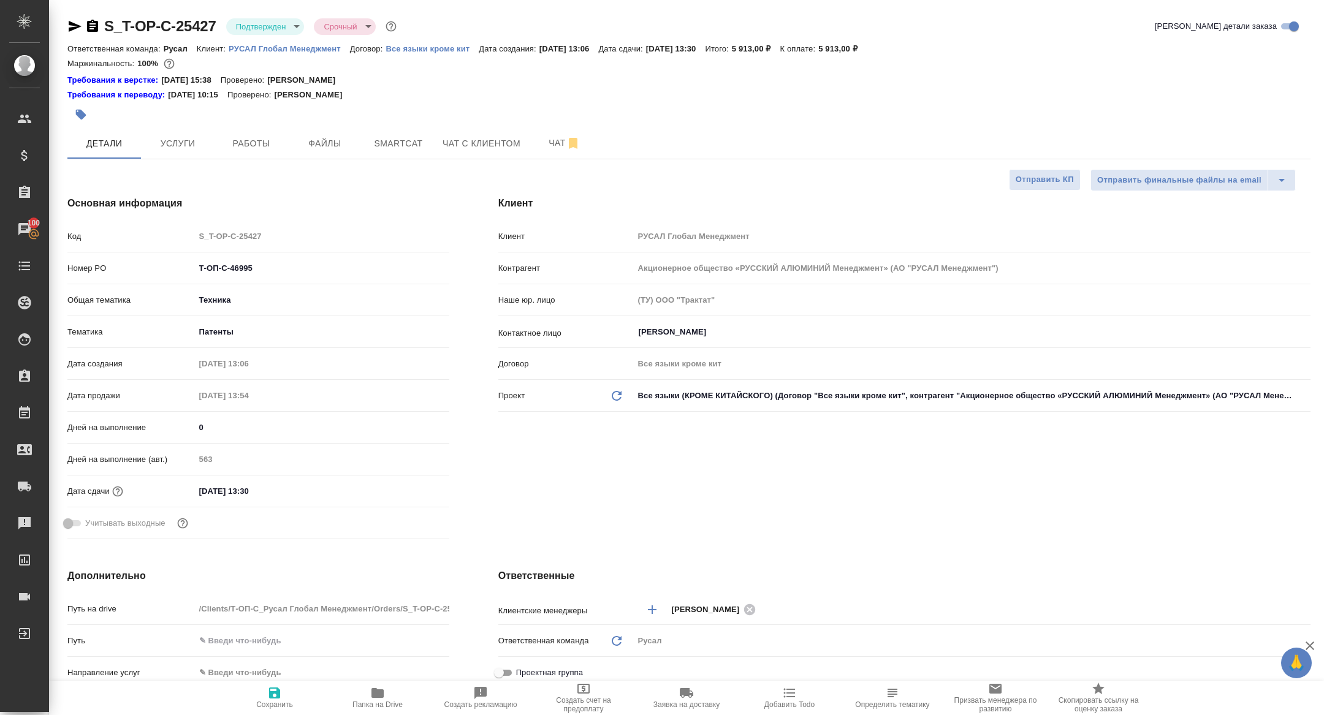
type textarea "x"
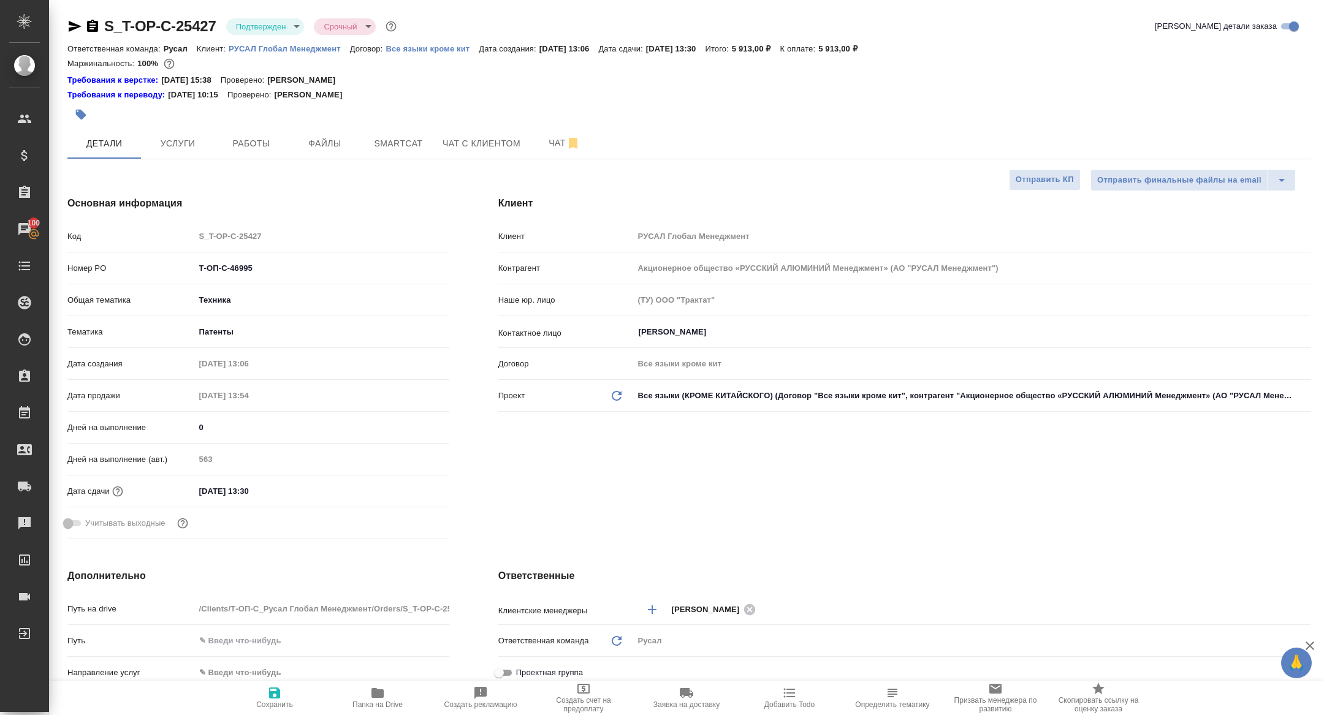
type textarea "x"
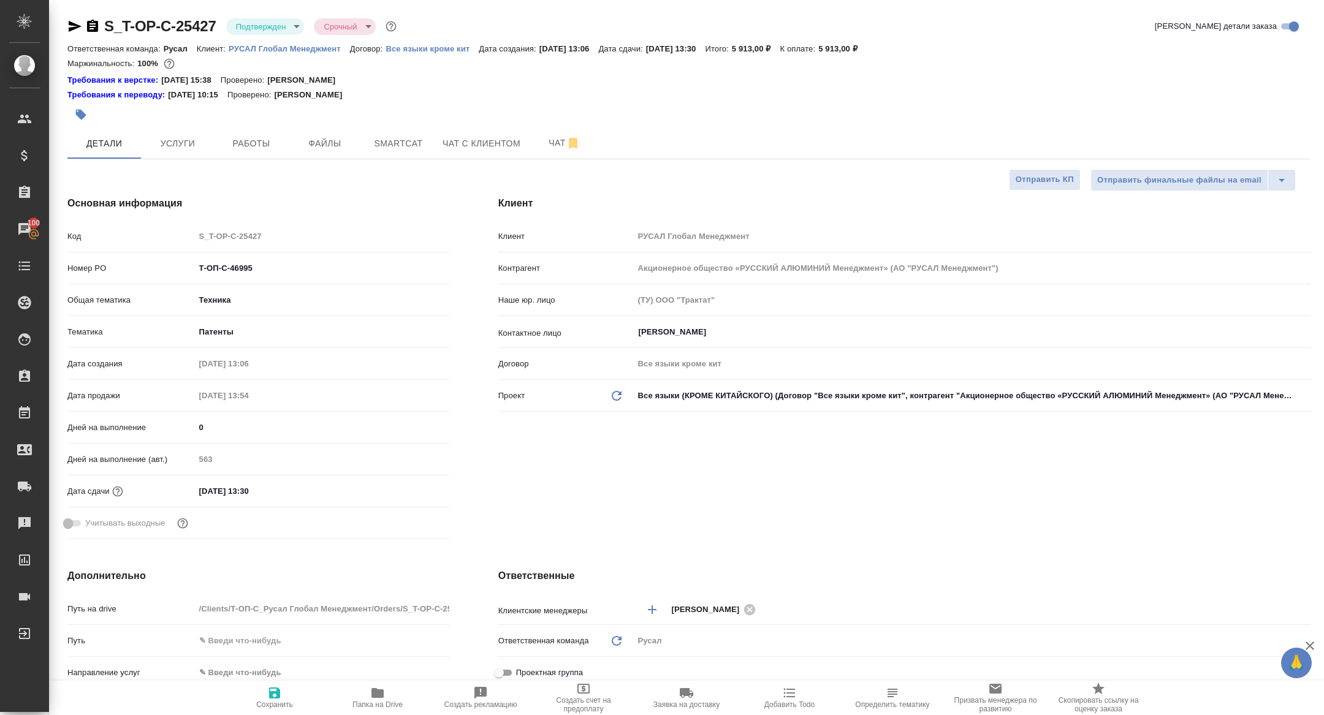
type textarea "x"
click at [94, 23] on icon "button" at bounding box center [92, 26] width 11 height 12
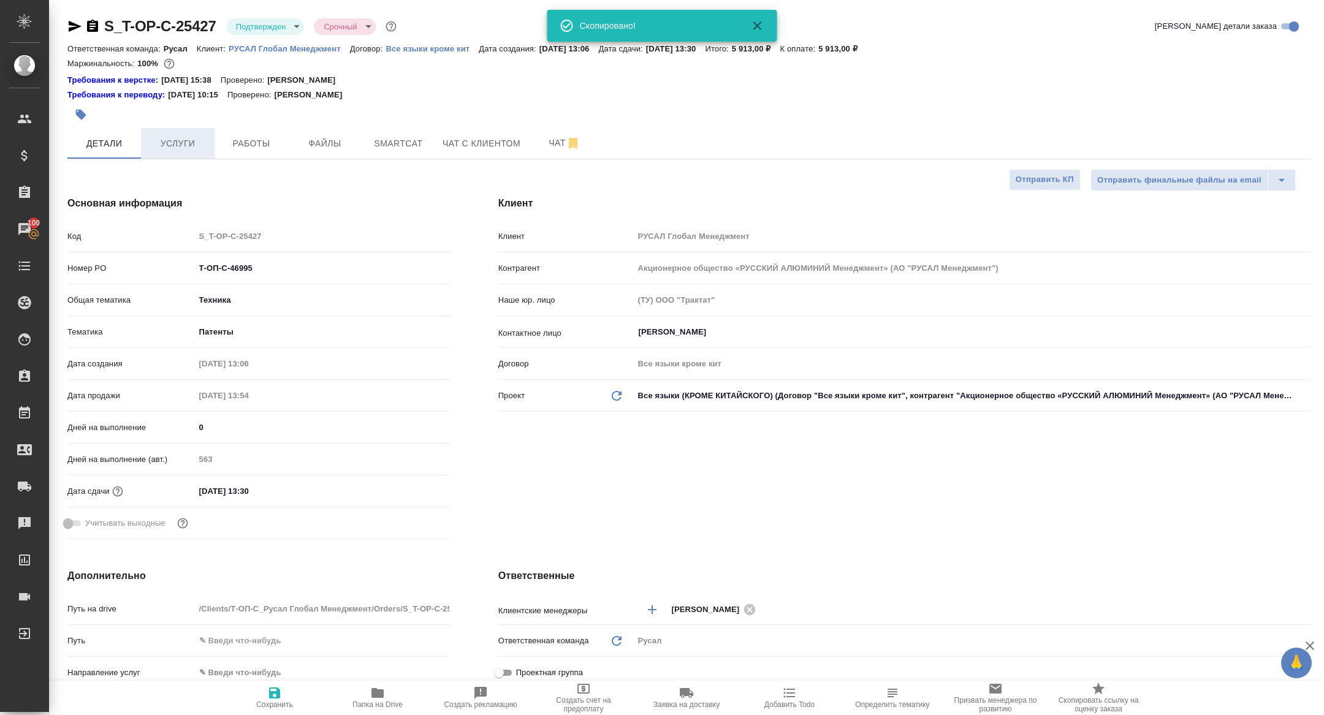
click at [174, 135] on button "Услуги" at bounding box center [178, 143] width 74 height 31
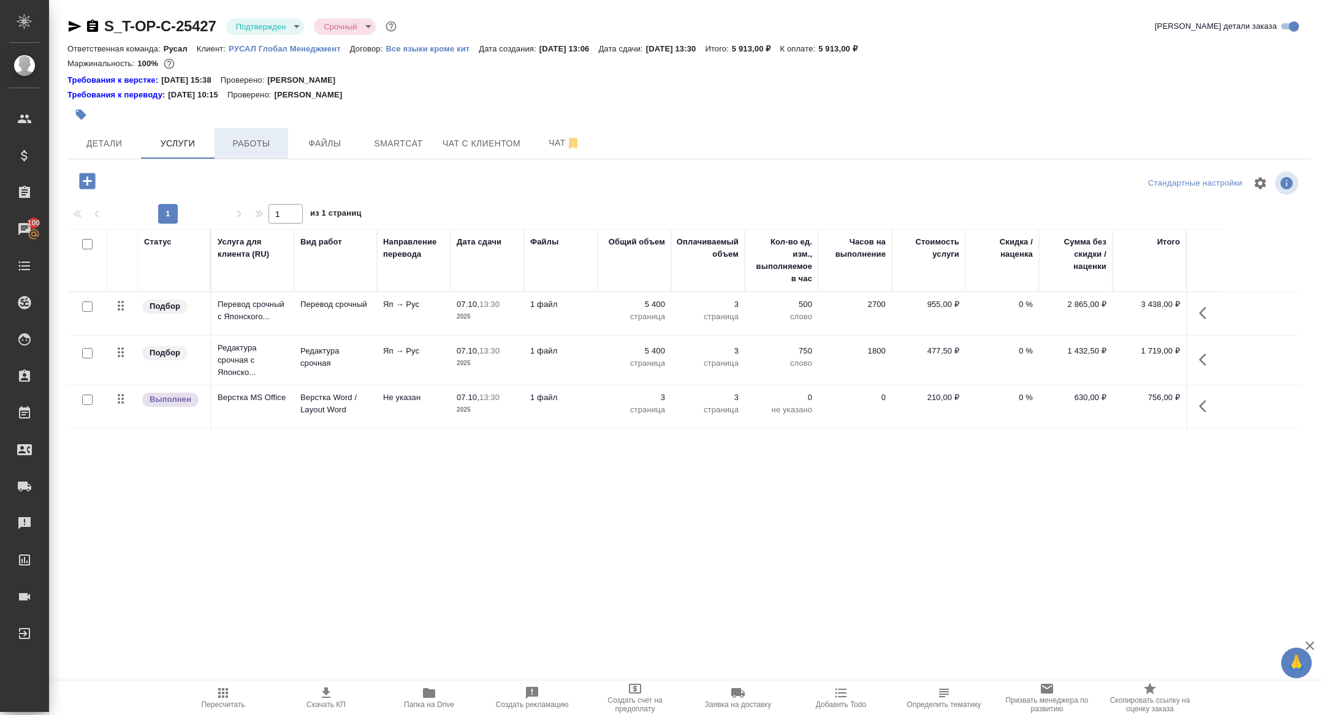
click at [257, 147] on span "Работы" at bounding box center [251, 143] width 59 height 15
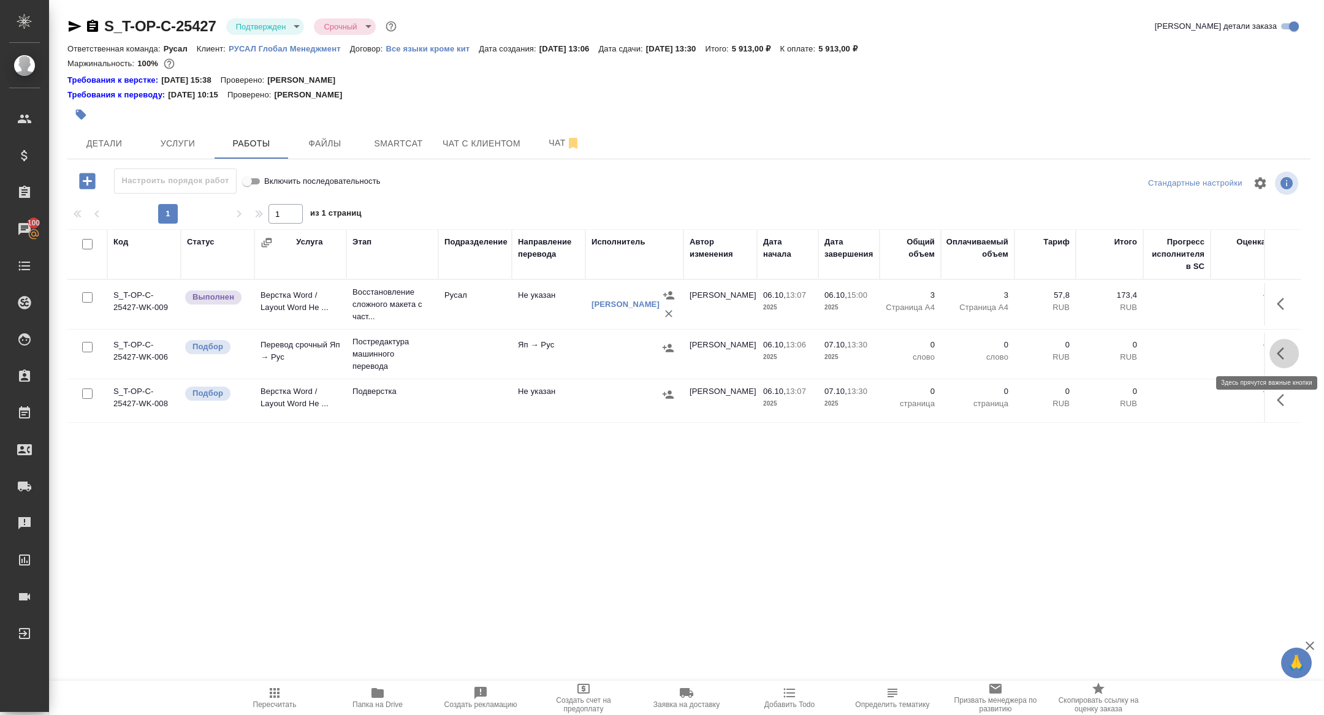
click at [1292, 359] on button "button" at bounding box center [1283, 353] width 29 height 29
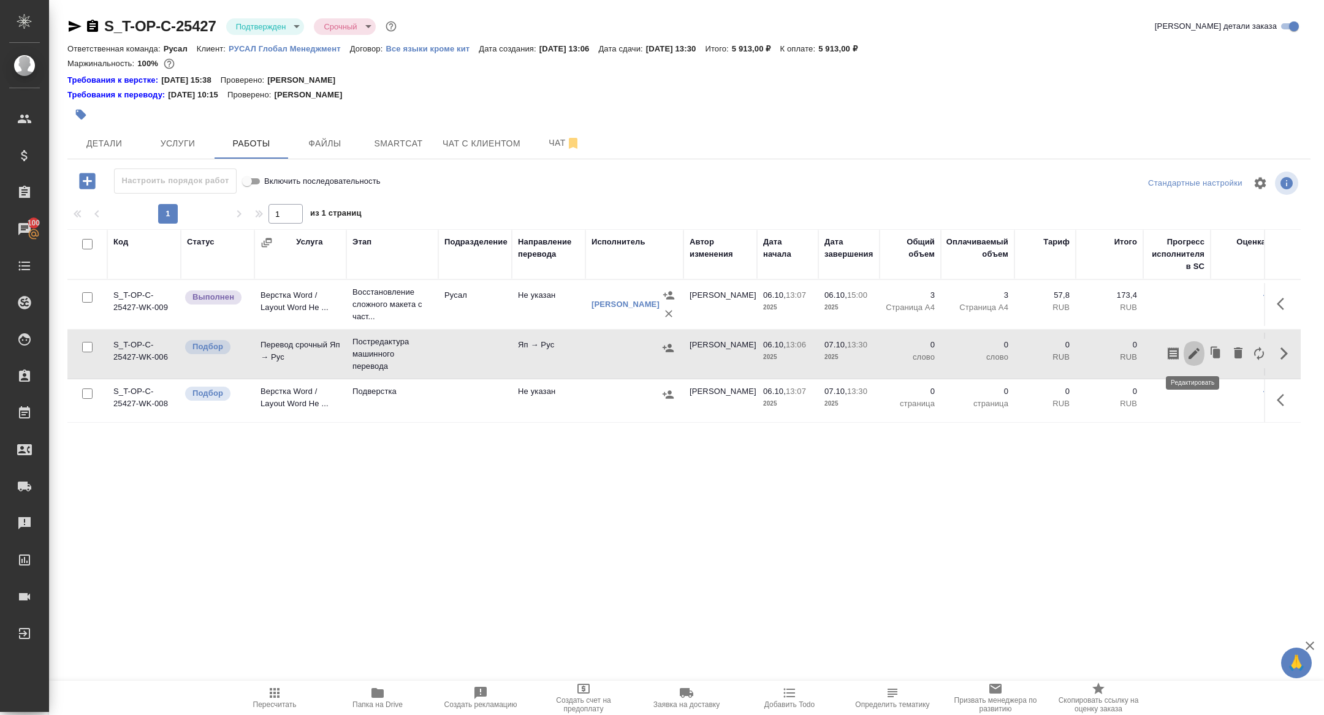
click at [1184, 357] on button "button" at bounding box center [1193, 353] width 21 height 29
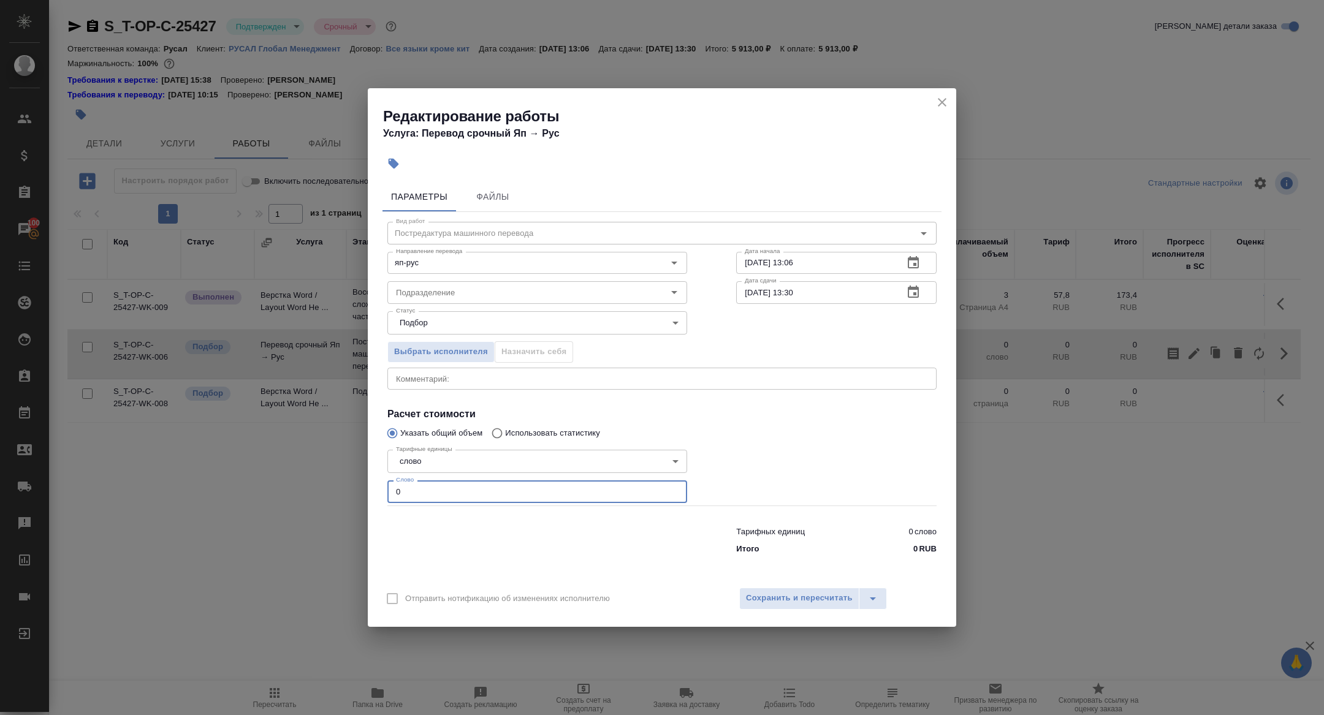
drag, startPoint x: 415, startPoint y: 490, endPoint x: 325, endPoint y: 490, distance: 90.1
click at [326, 490] on div "Редактирование работы Услуга: Перевод срочный Яп → Рус Параметры Файлы Вид рабо…" at bounding box center [662, 357] width 1324 height 715
type input "650"
click at [917, 295] on icon "button" at bounding box center [913, 292] width 15 height 15
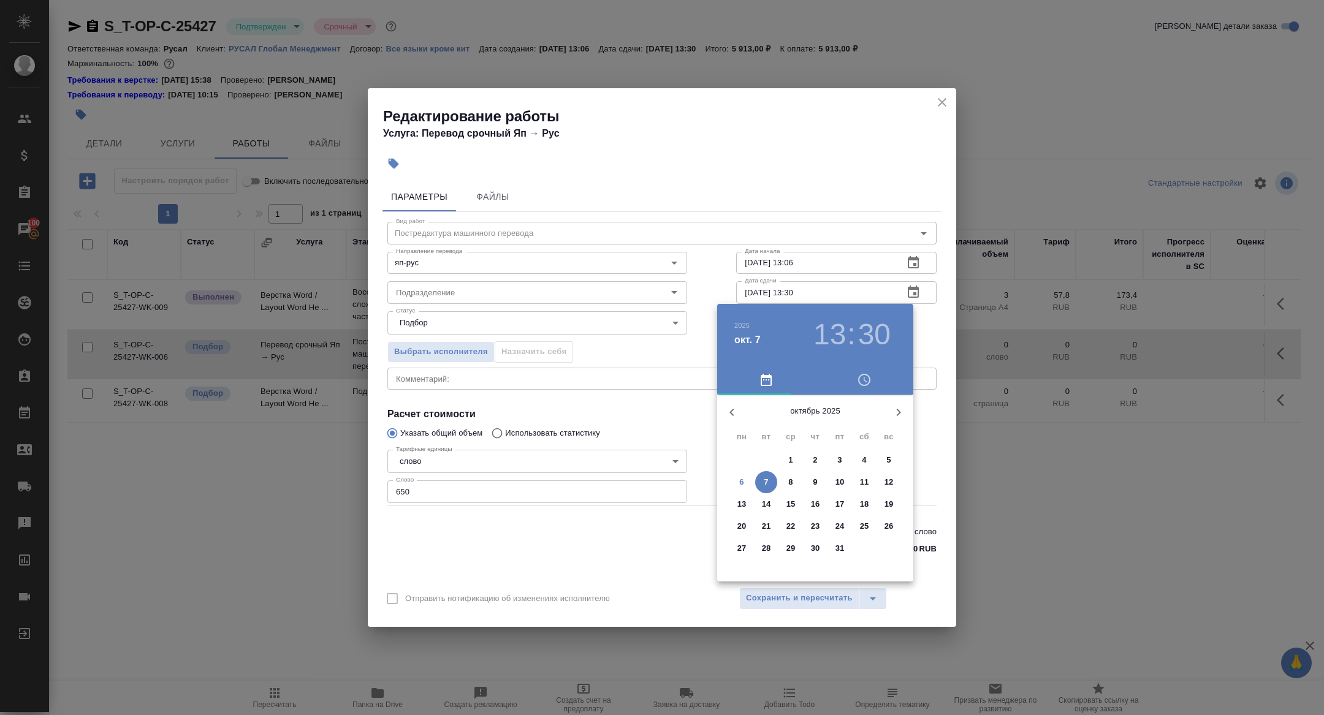
click at [823, 327] on h3 "13" at bounding box center [829, 334] width 32 height 34
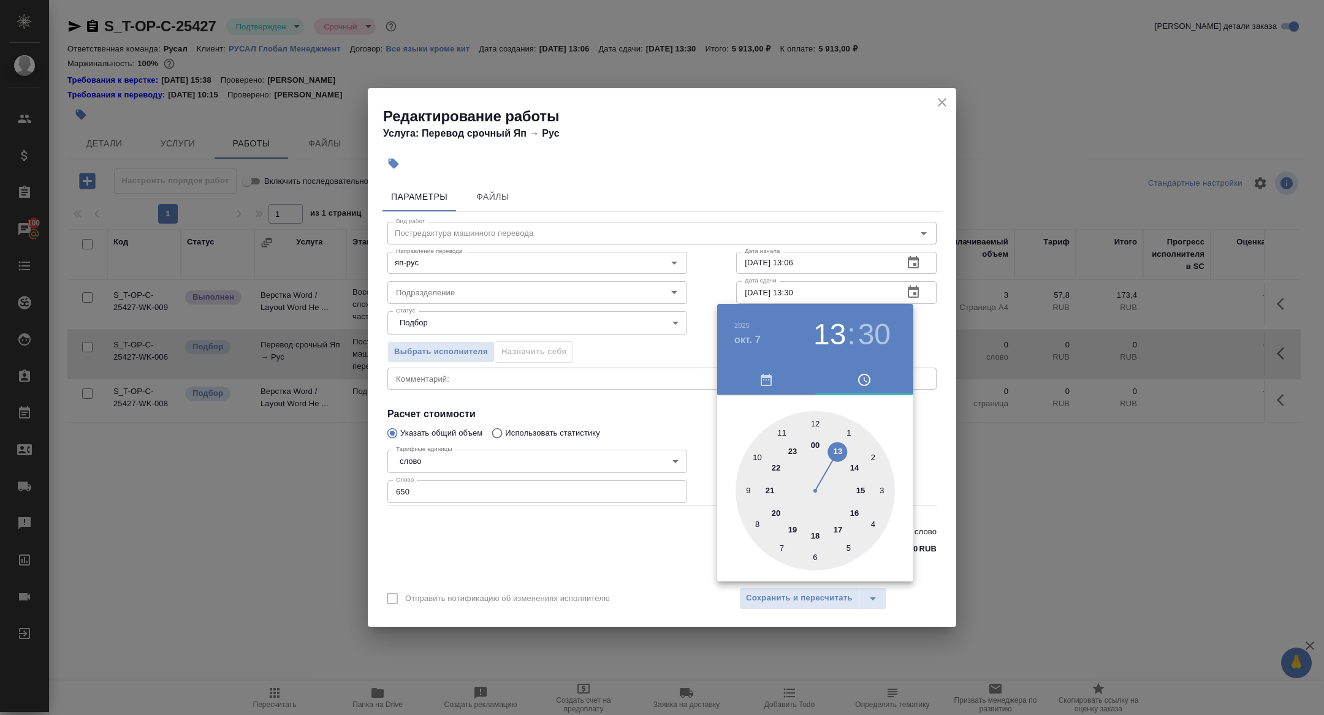
click at [759, 455] on div at bounding box center [814, 490] width 159 height 159
type input "07.10.2025 10:30"
click at [559, 414] on div at bounding box center [662, 357] width 1324 height 715
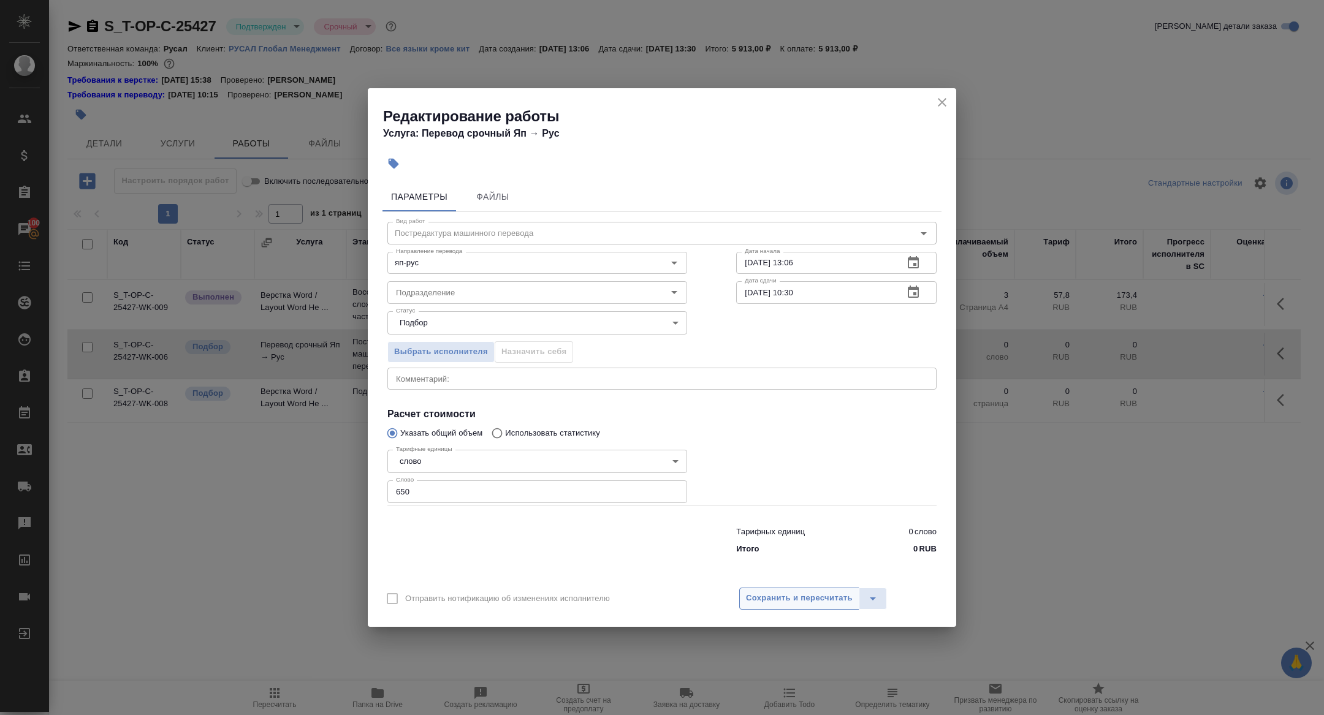
click at [789, 593] on span "Сохранить и пересчитать" at bounding box center [799, 598] width 107 height 14
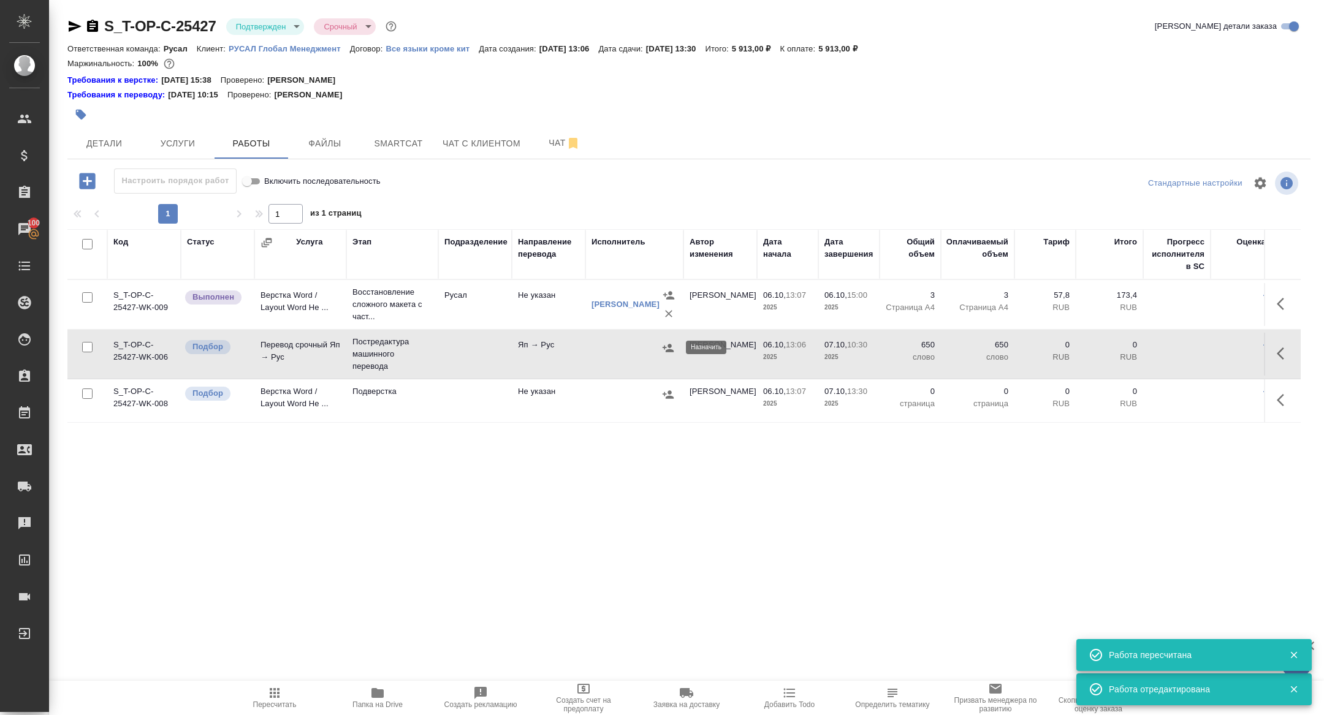
click at [665, 345] on icon "button" at bounding box center [668, 348] width 12 height 12
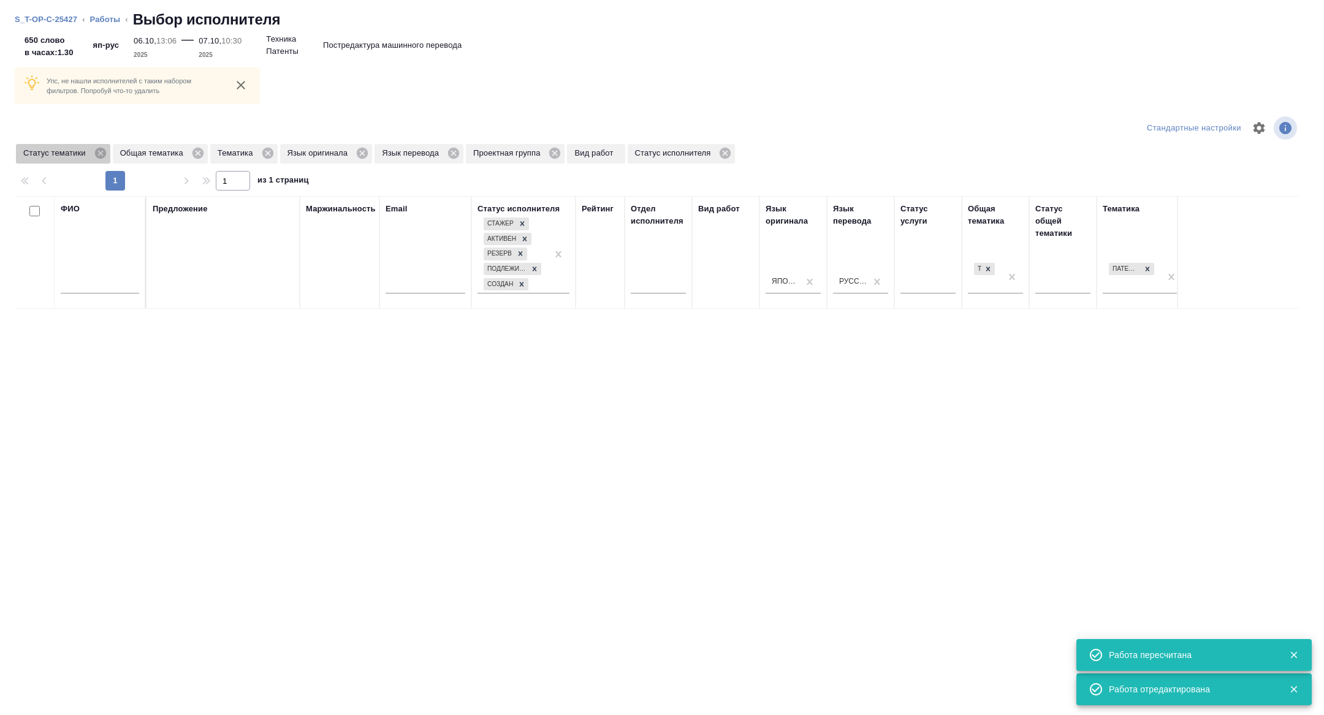
click at [110, 154] on div "Статус тематики" at bounding box center [63, 154] width 94 height 20
click at [101, 153] on icon at bounding box center [99, 153] width 11 height 11
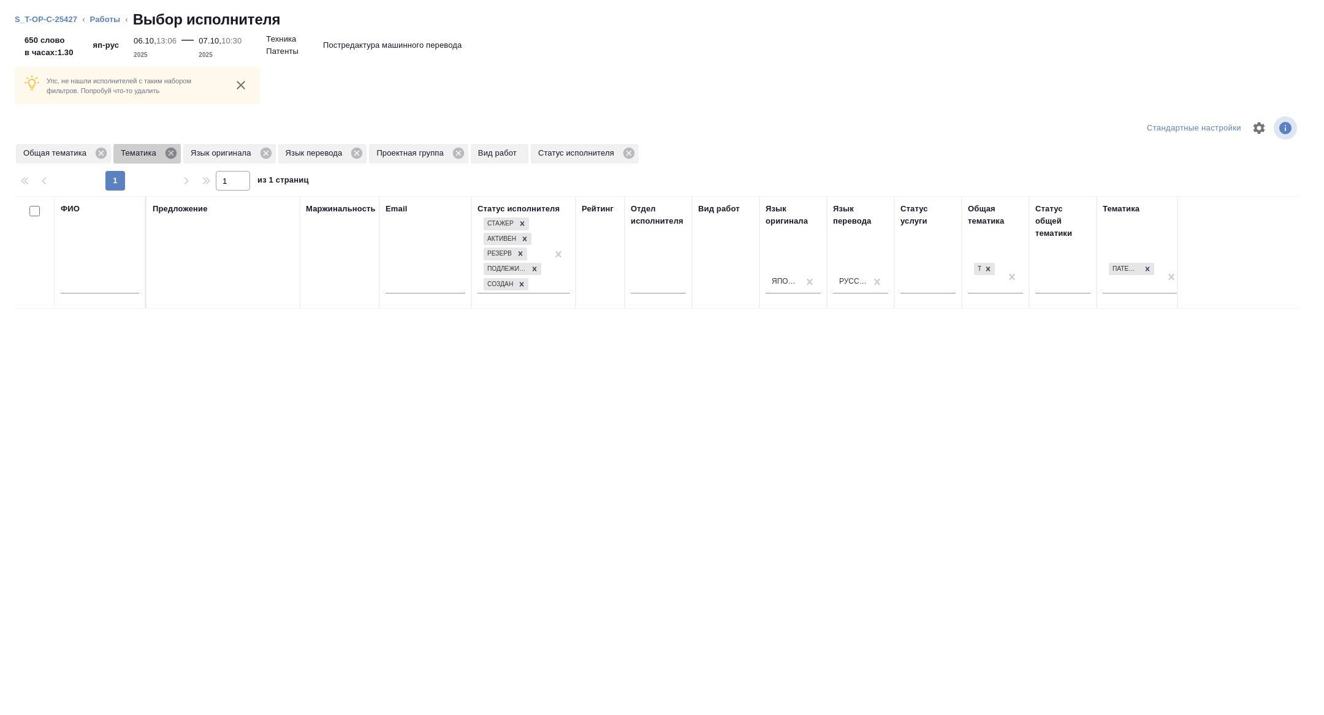
click at [175, 158] on icon at bounding box center [170, 153] width 11 height 11
click at [390, 147] on icon at bounding box center [388, 152] width 13 height 13
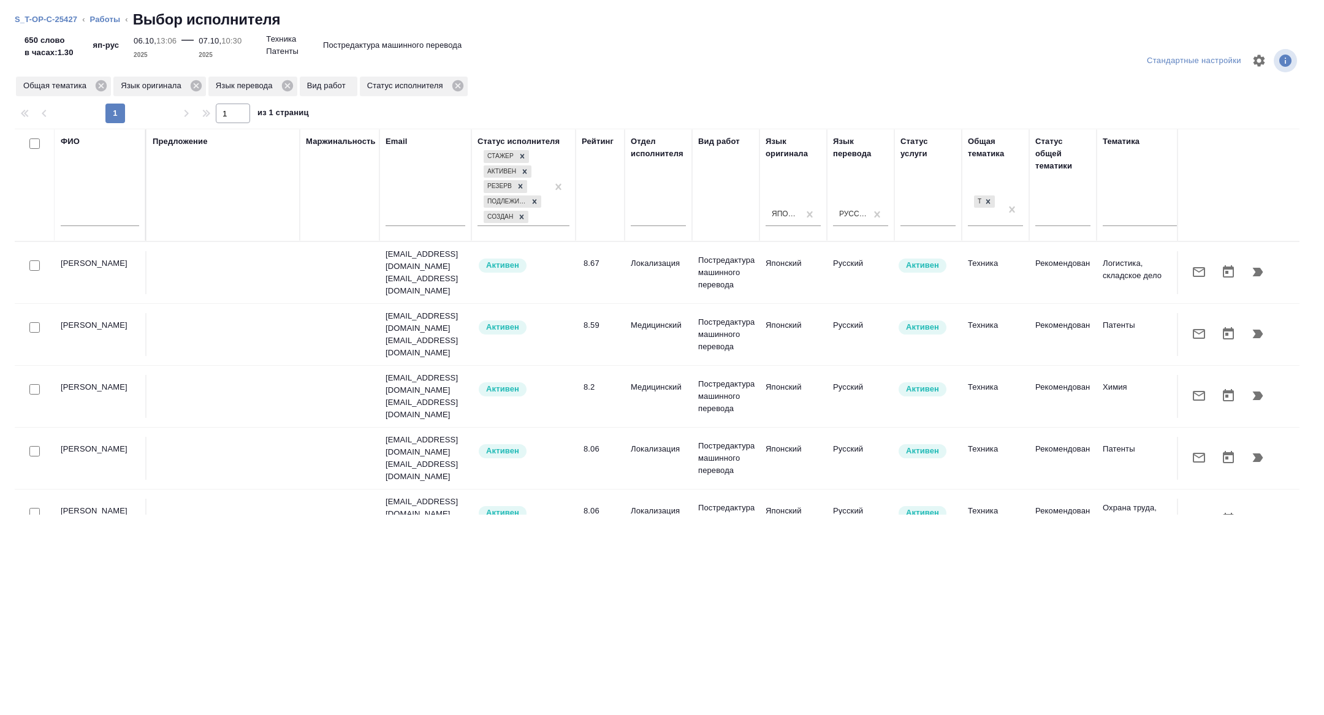
click at [29, 260] on input "checkbox" at bounding box center [34, 265] width 10 height 10
checkbox input "true"
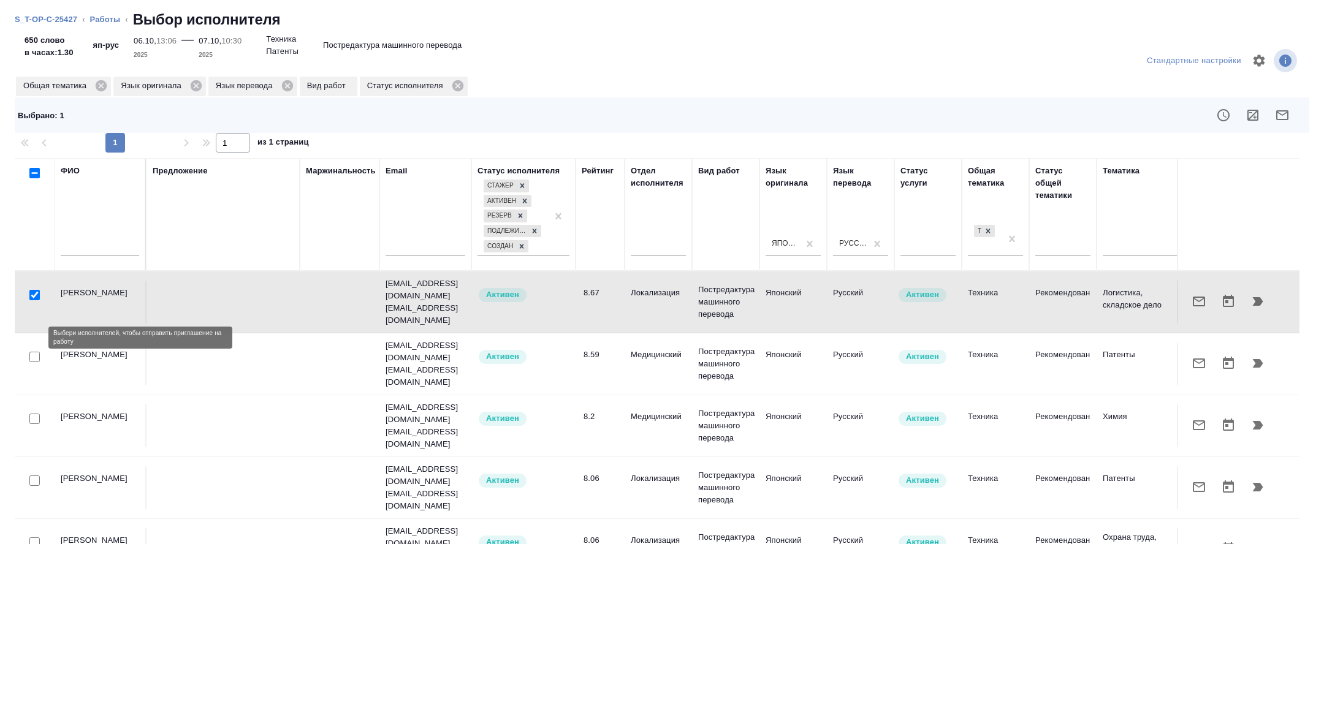
click at [37, 352] on input "checkbox" at bounding box center [34, 357] width 10 height 10
checkbox input "true"
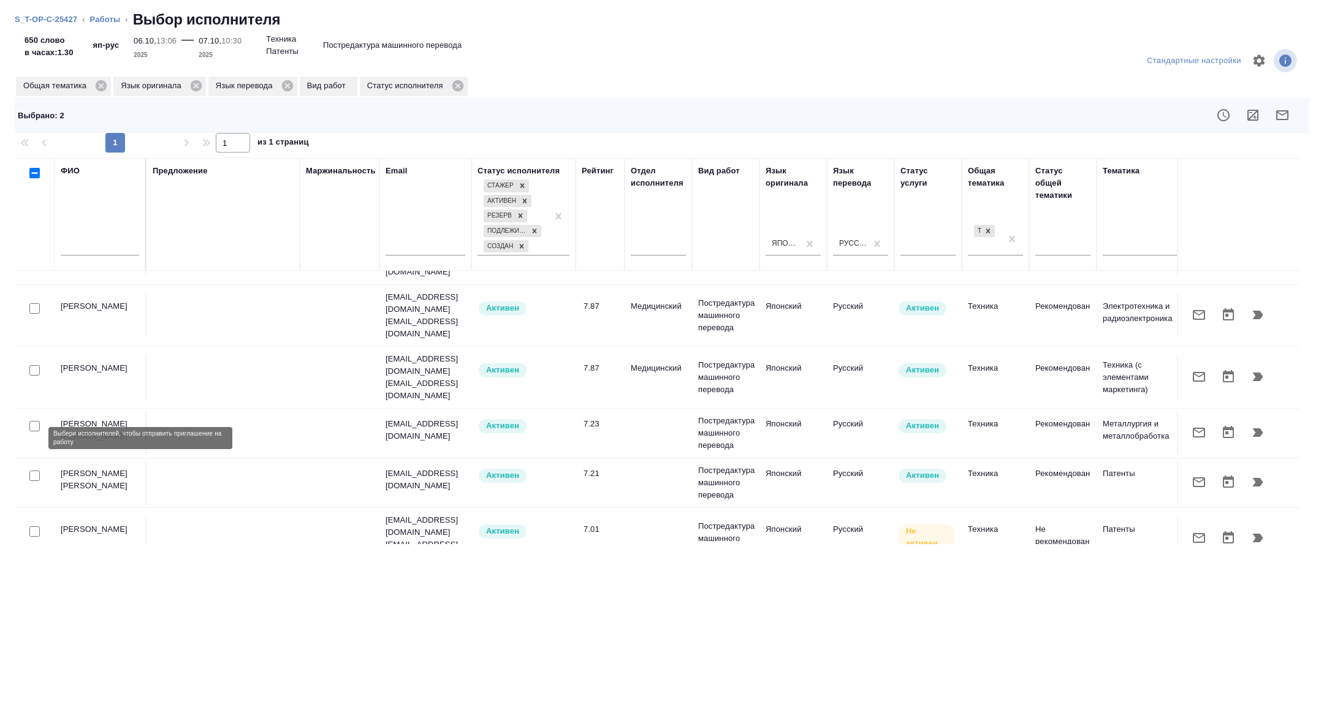
scroll to position [610, 0]
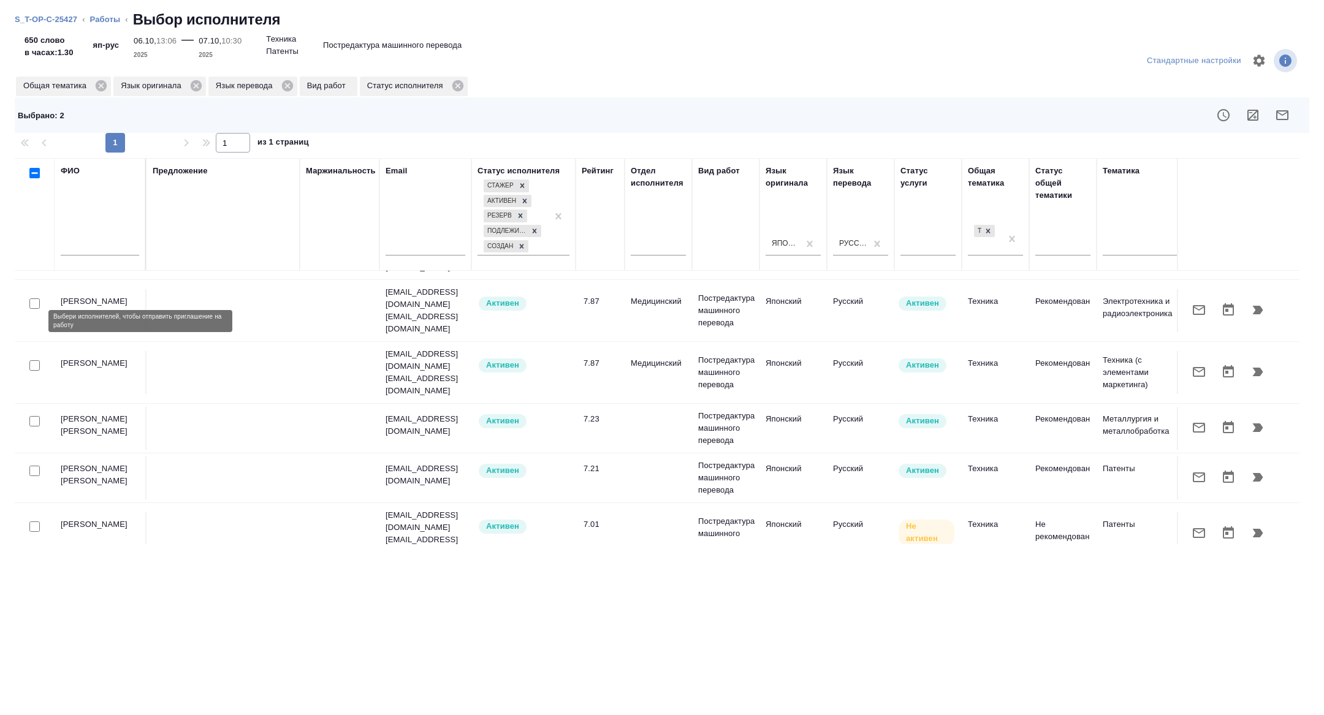
click at [33, 466] on input "checkbox" at bounding box center [34, 471] width 10 height 10
checkbox input "true"
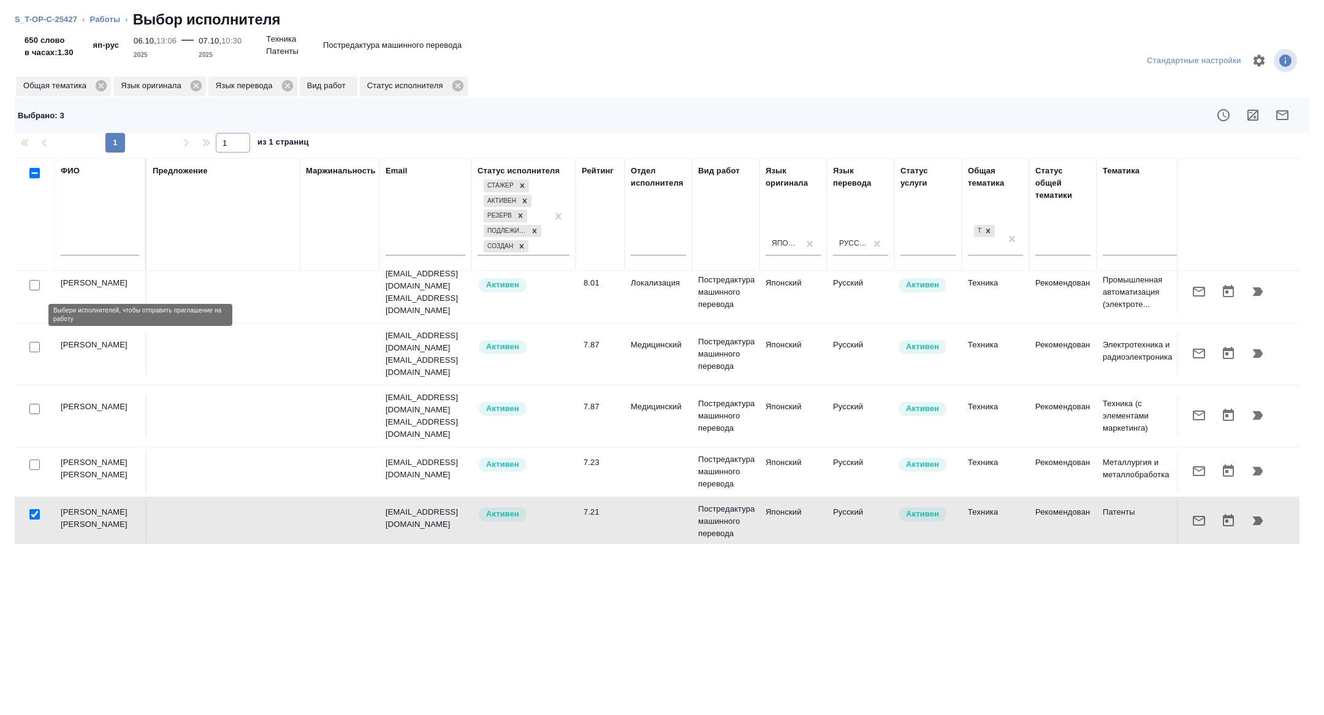
scroll to position [572, 0]
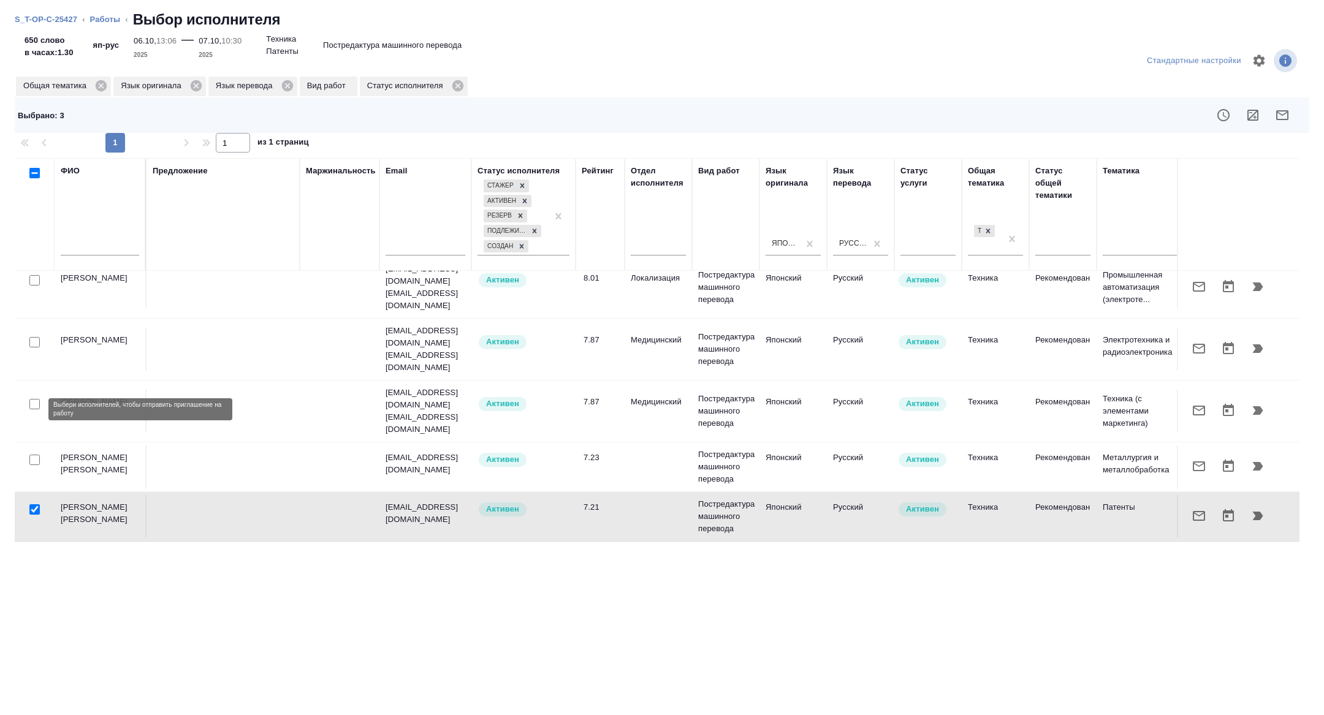
drag, startPoint x: 33, startPoint y: 406, endPoint x: 45, endPoint y: 507, distance: 102.4
click at [33, 560] on input "checkbox" at bounding box center [34, 565] width 10 height 10
checkbox input "true"
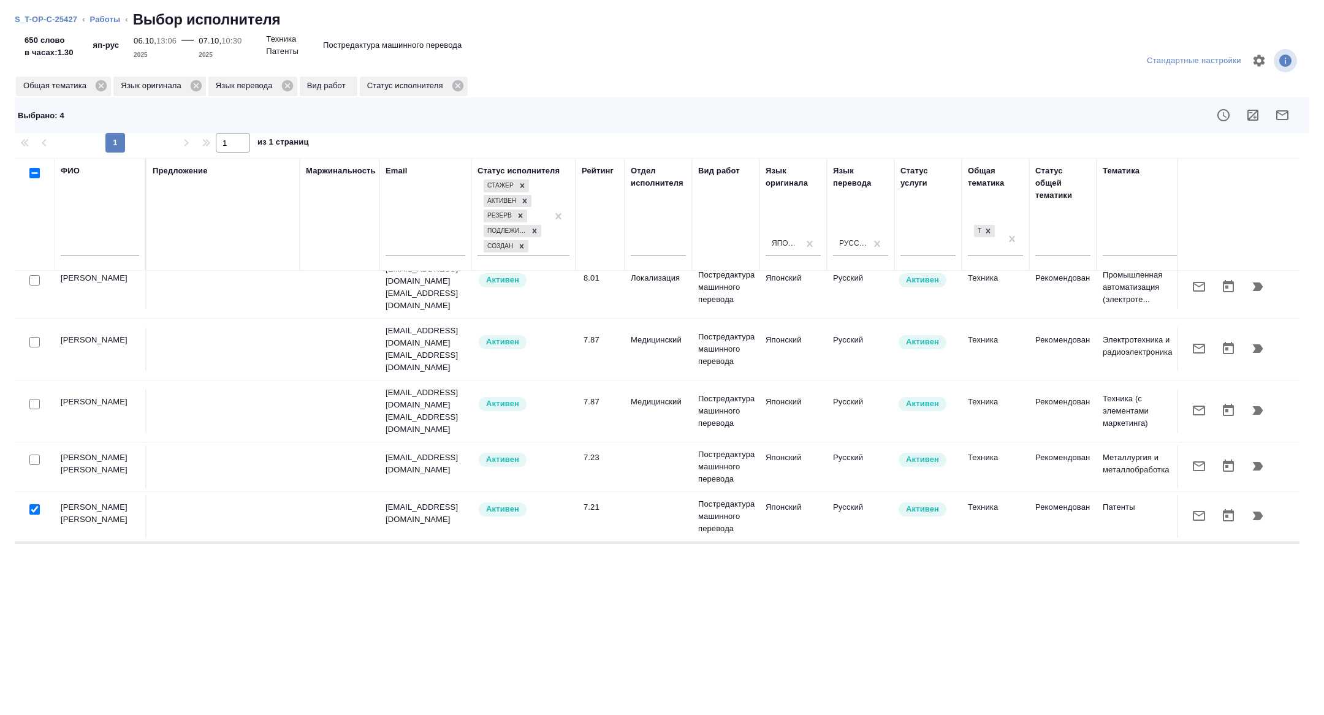
click at [1293, 113] on button "button" at bounding box center [1281, 114] width 29 height 29
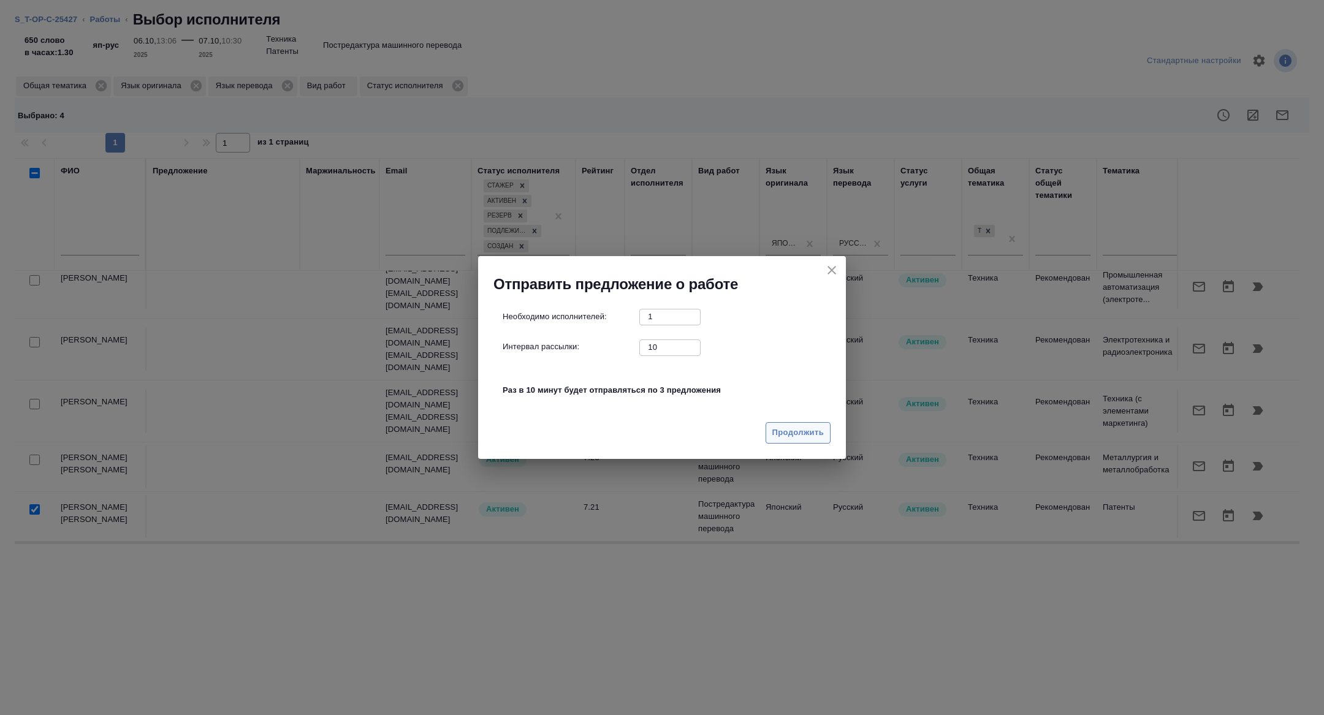
click at [807, 429] on span "Продолжить" at bounding box center [797, 433] width 51 height 14
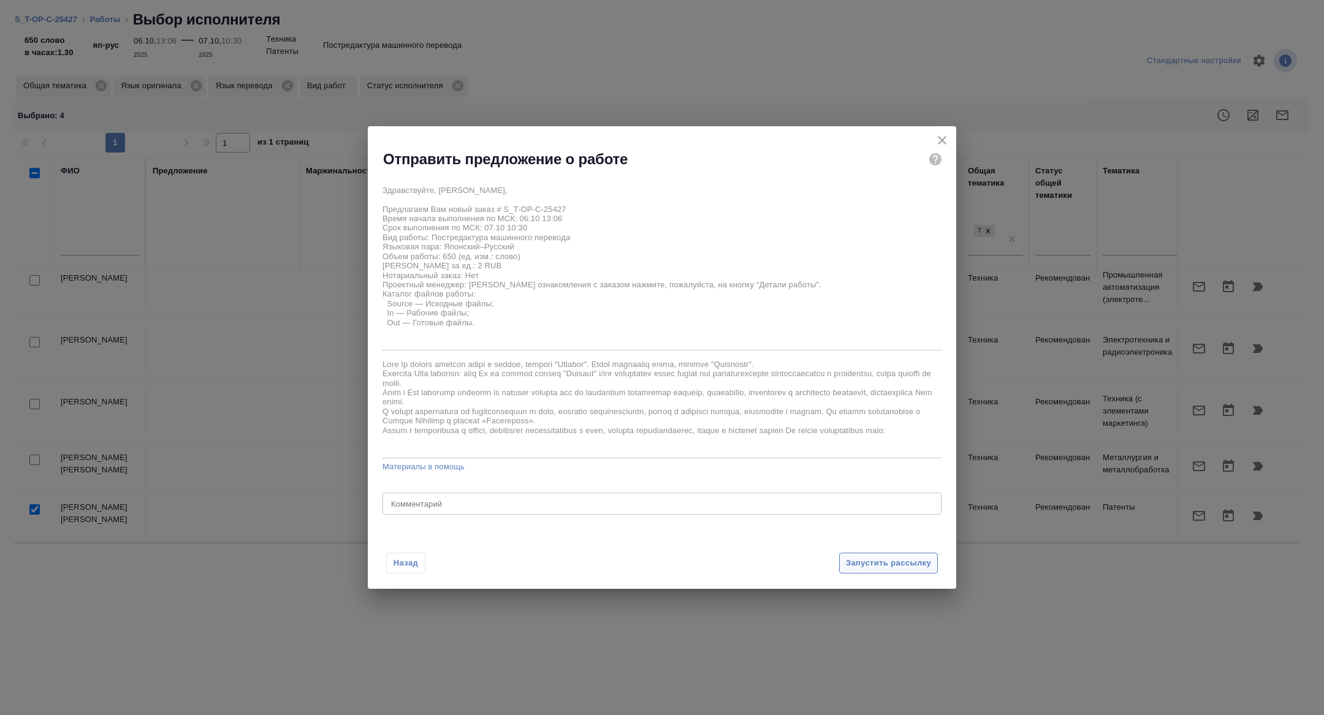
click at [870, 554] on button "Запустить рассылку" at bounding box center [888, 563] width 99 height 21
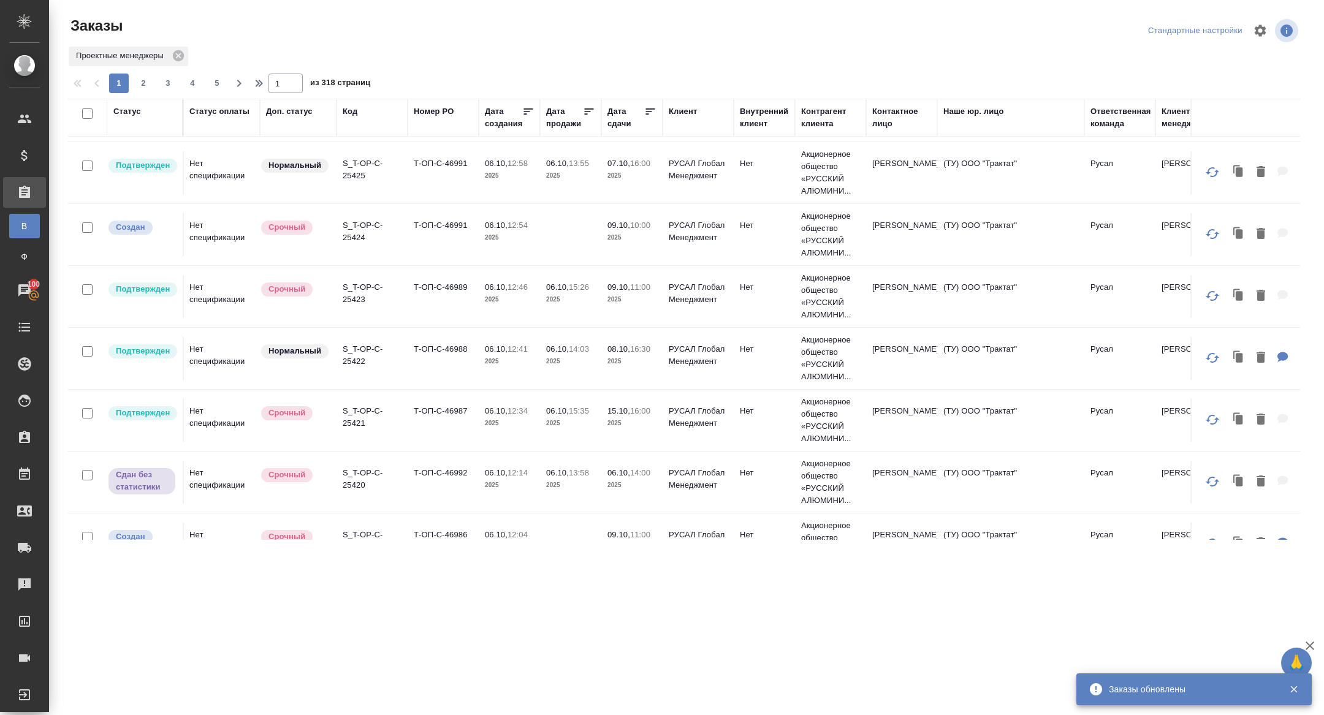
scroll to position [0, 1]
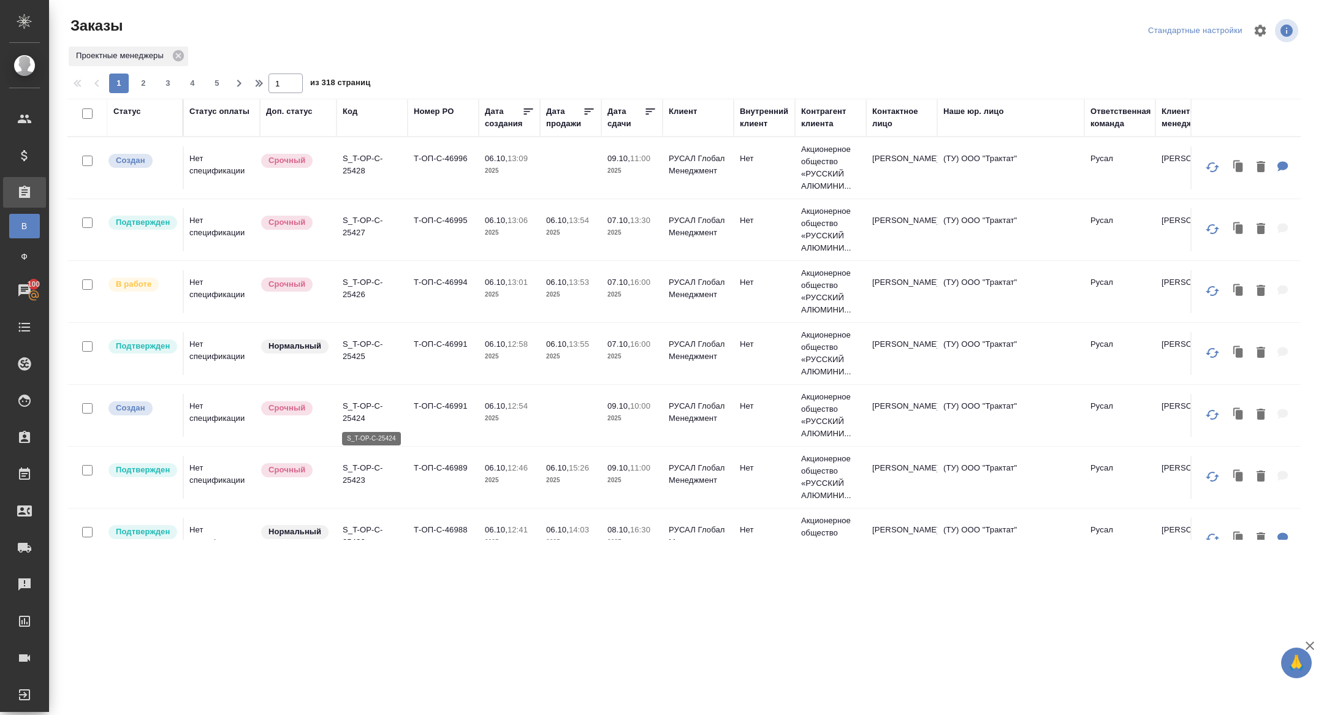
click at [352, 409] on p "S_T-OP-C-25424" at bounding box center [372, 412] width 59 height 25
click at [351, 165] on p "S_T-OP-C-25428" at bounding box center [372, 165] width 59 height 25
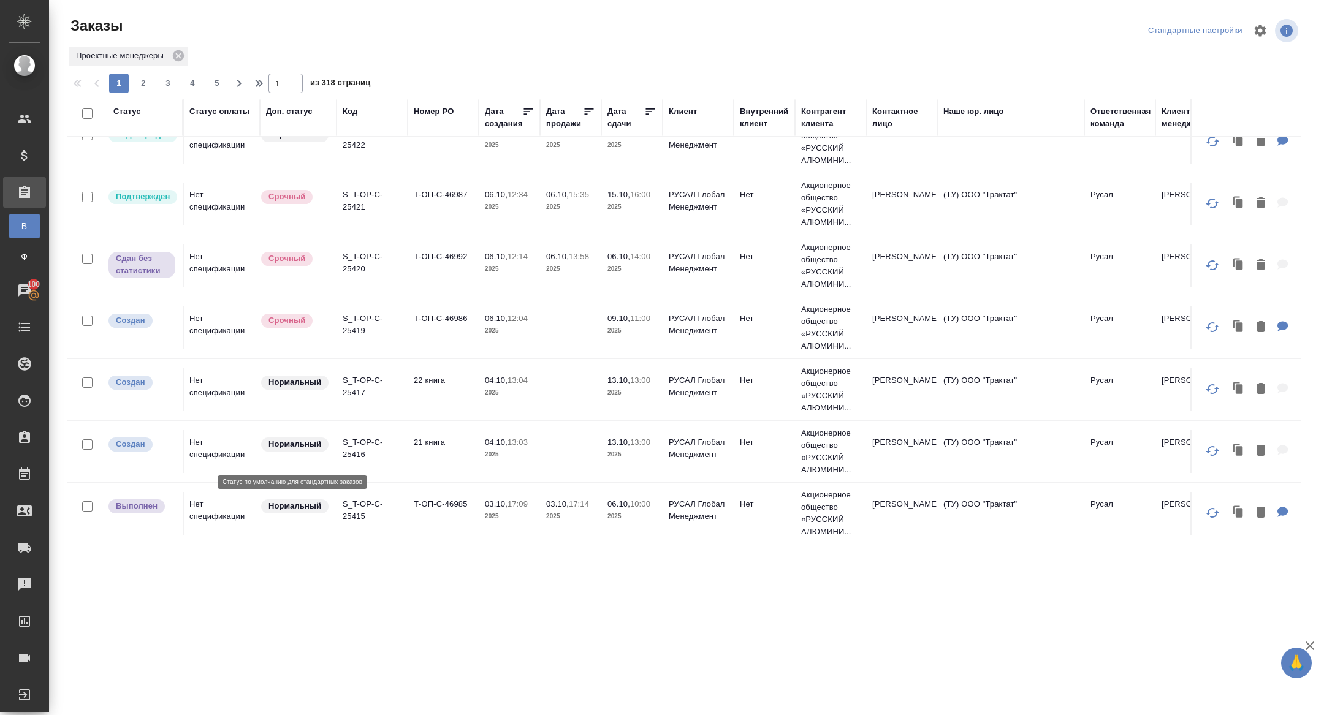
scroll to position [401, 1]
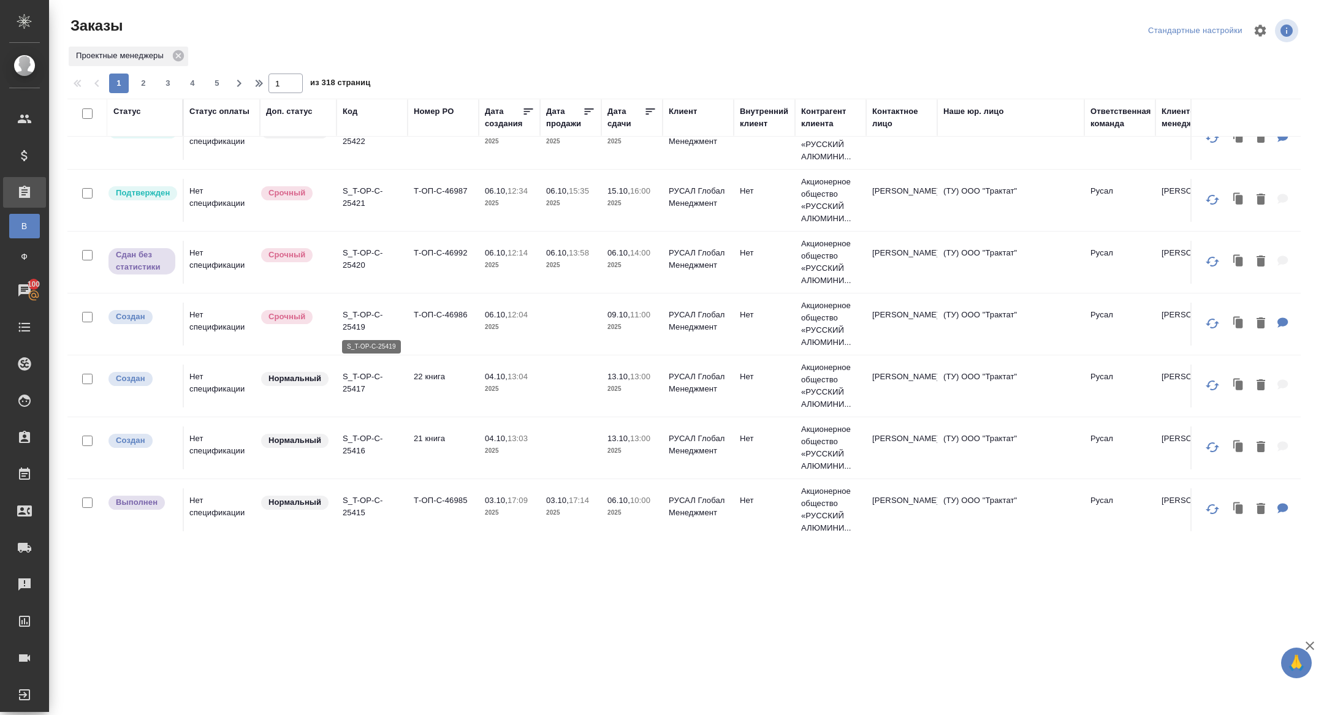
click at [357, 323] on p "S_T-OP-C-25419" at bounding box center [372, 321] width 59 height 25
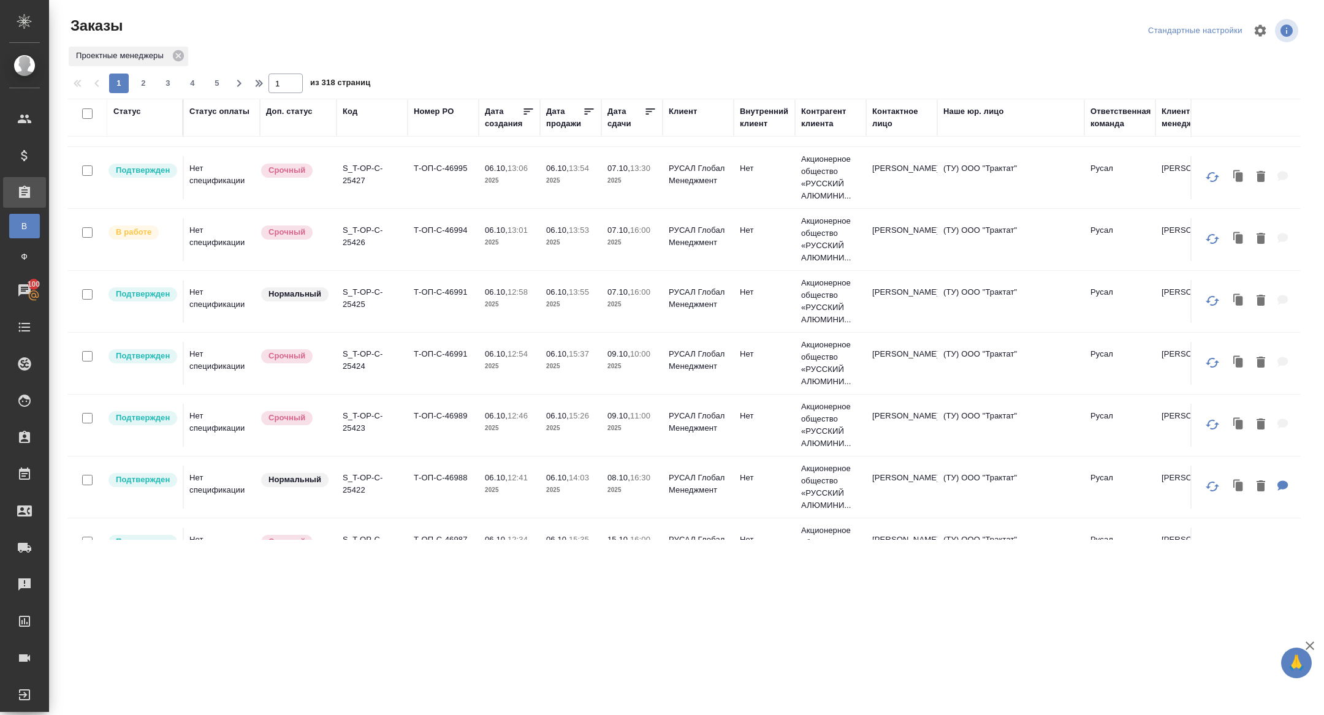
scroll to position [0, 1]
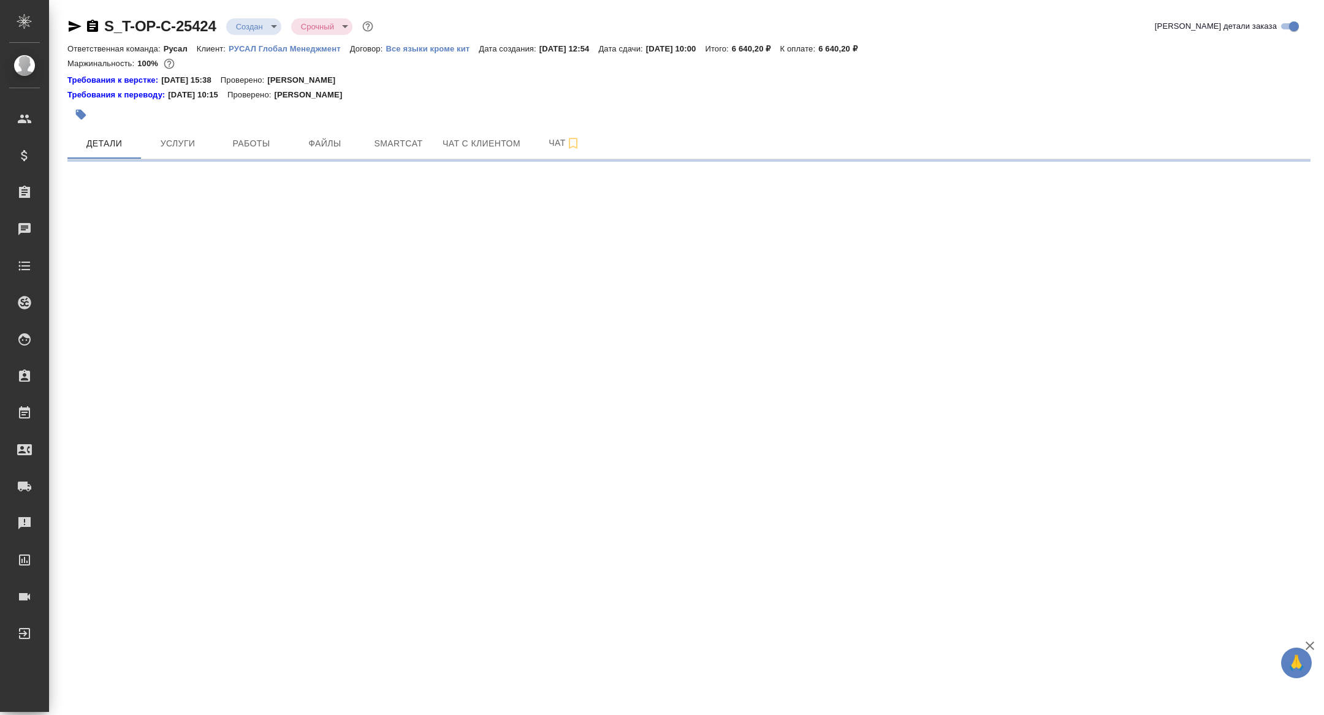
select select "RU"
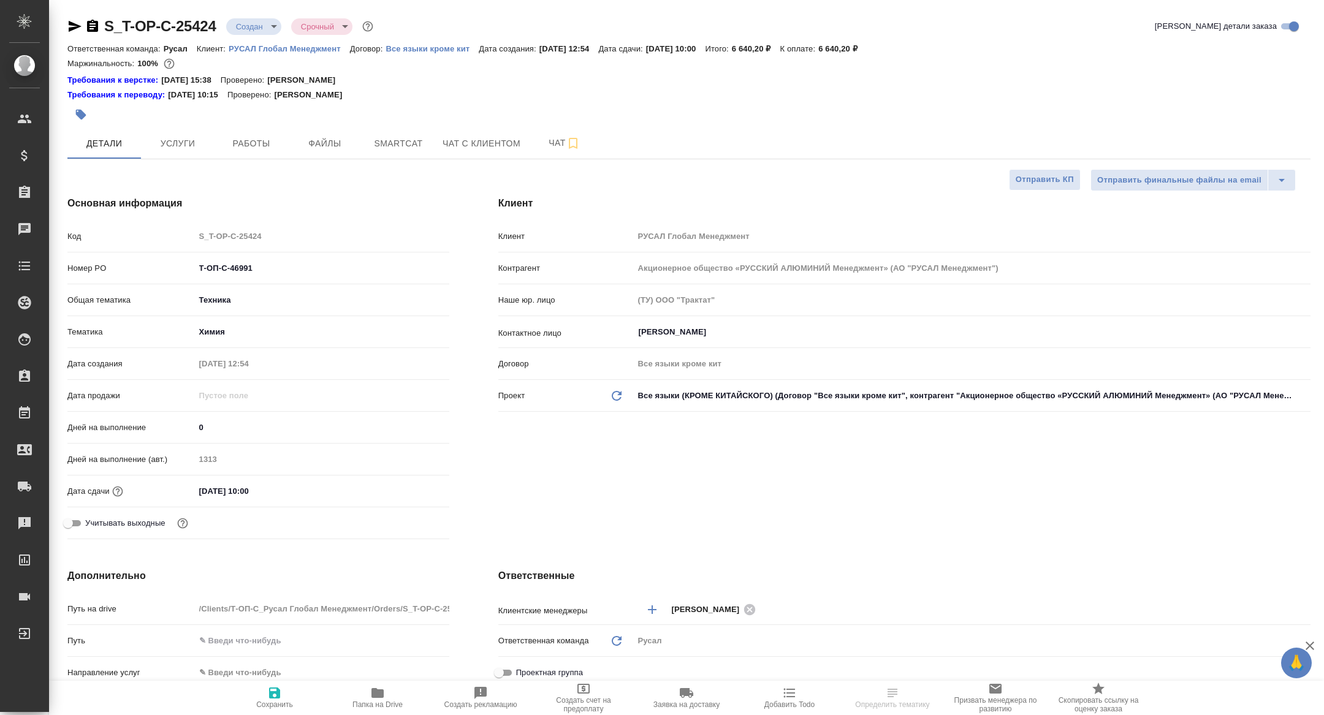
type textarea "x"
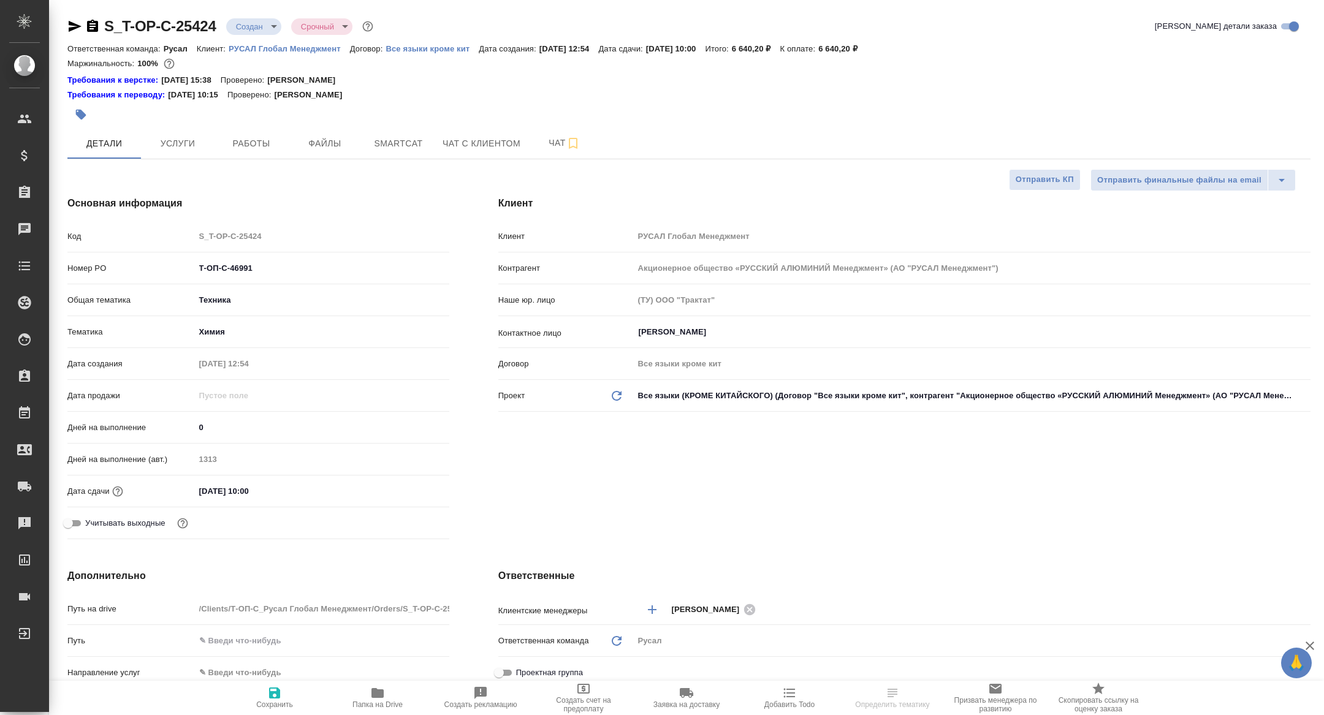
type textarea "x"
click at [369, 712] on button "Папка на Drive" at bounding box center [377, 698] width 103 height 34
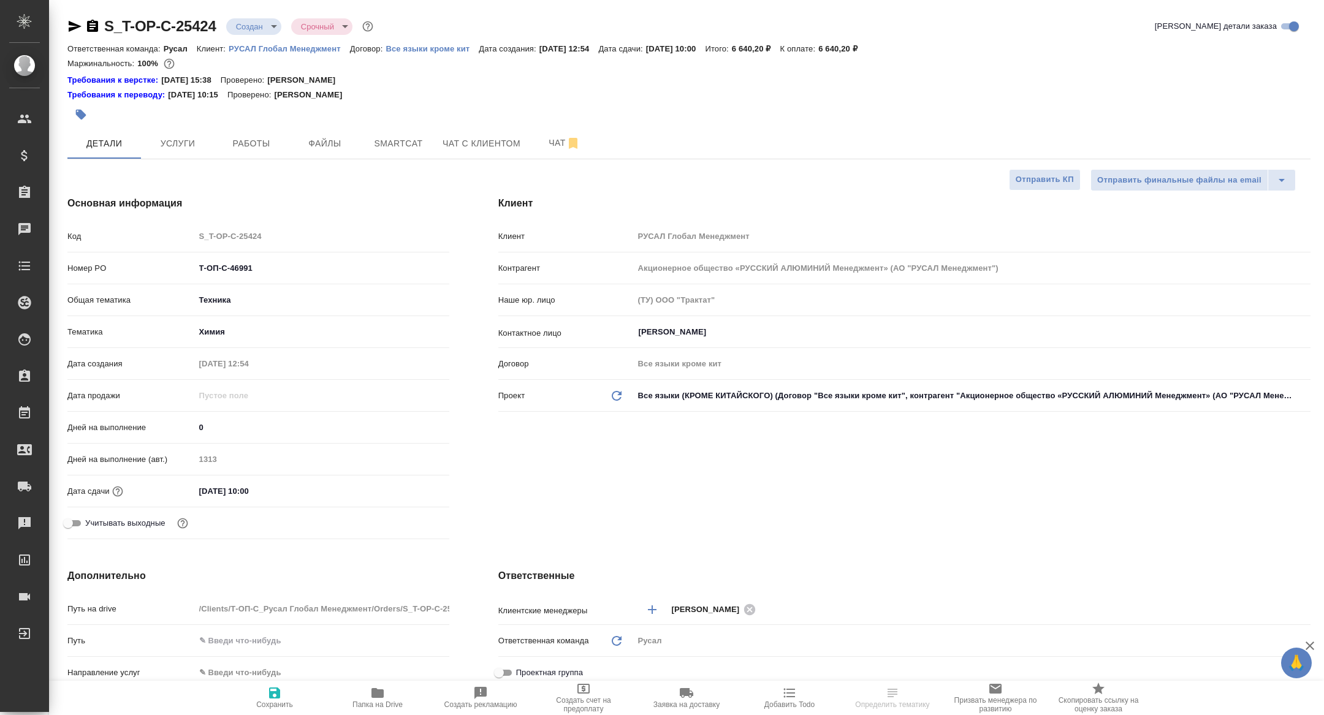
type textarea "x"
select select "RU"
type textarea "x"
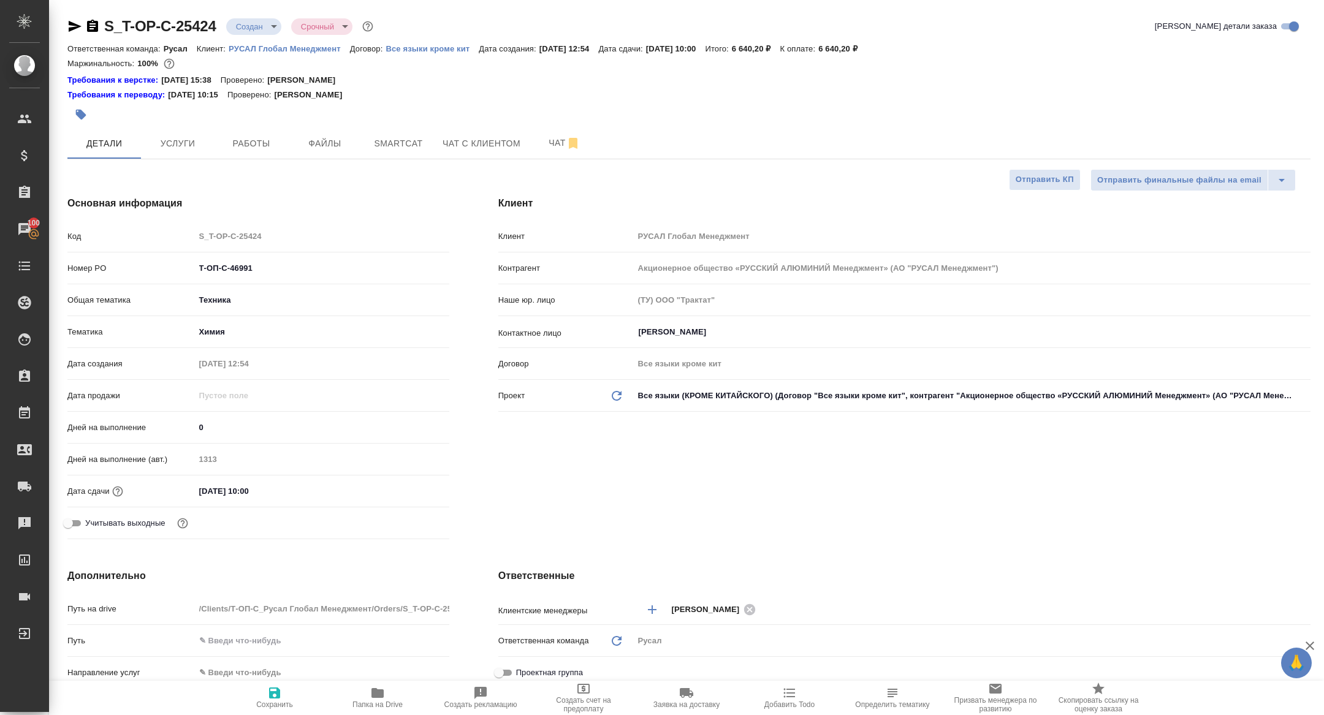
type textarea "x"
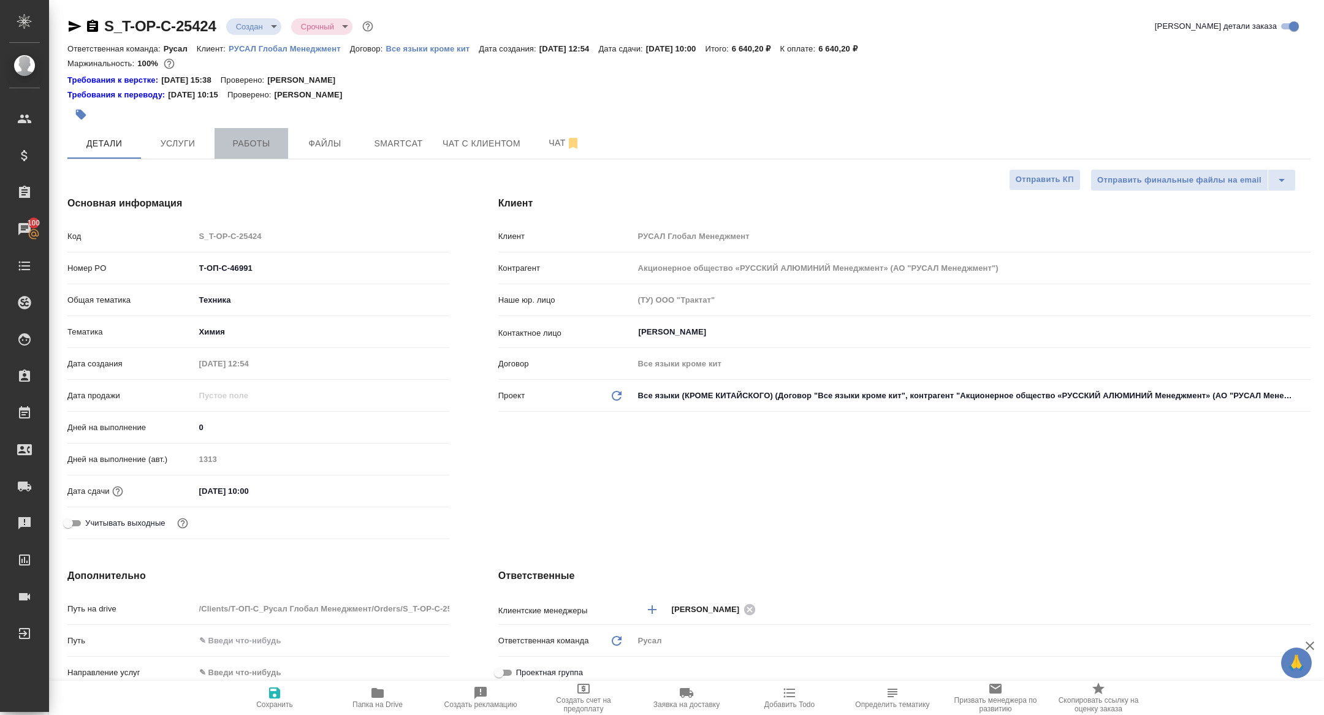
click at [257, 141] on span "Работы" at bounding box center [251, 143] width 59 height 15
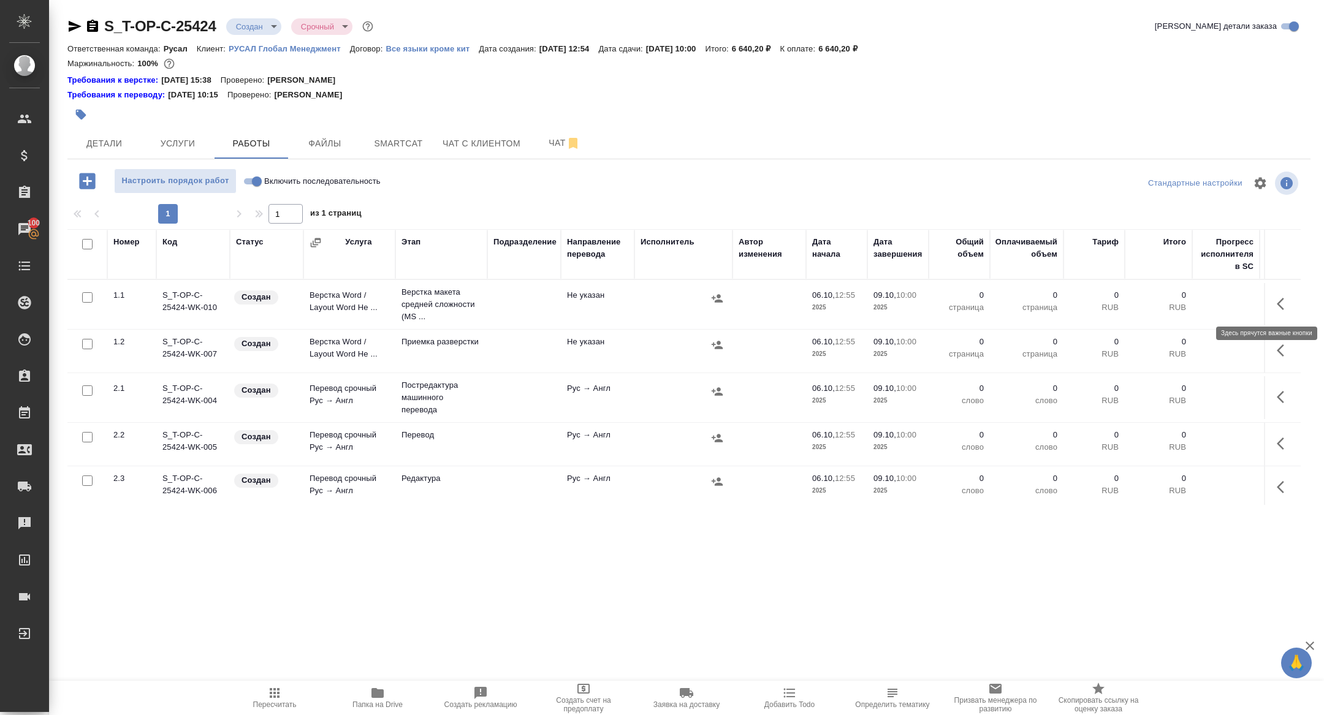
click at [1293, 303] on button "button" at bounding box center [1283, 303] width 29 height 29
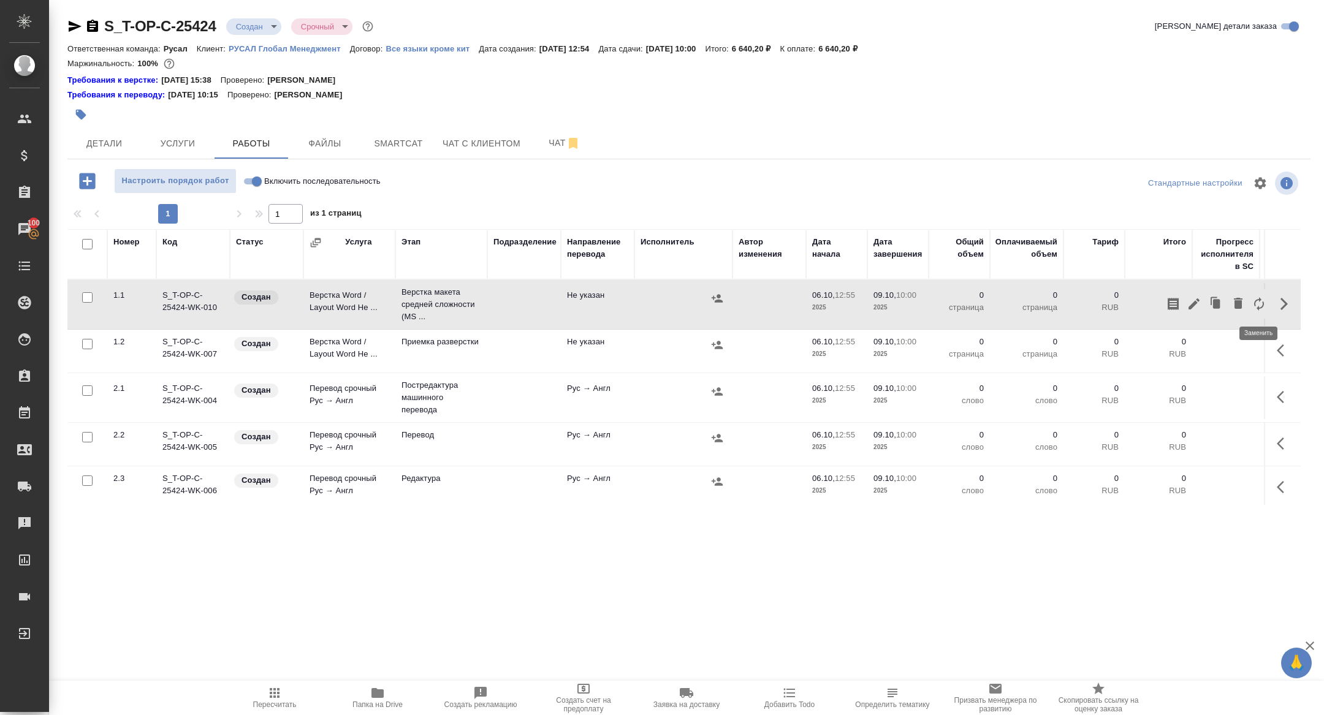
click at [1256, 298] on icon "button" at bounding box center [1258, 304] width 15 height 15
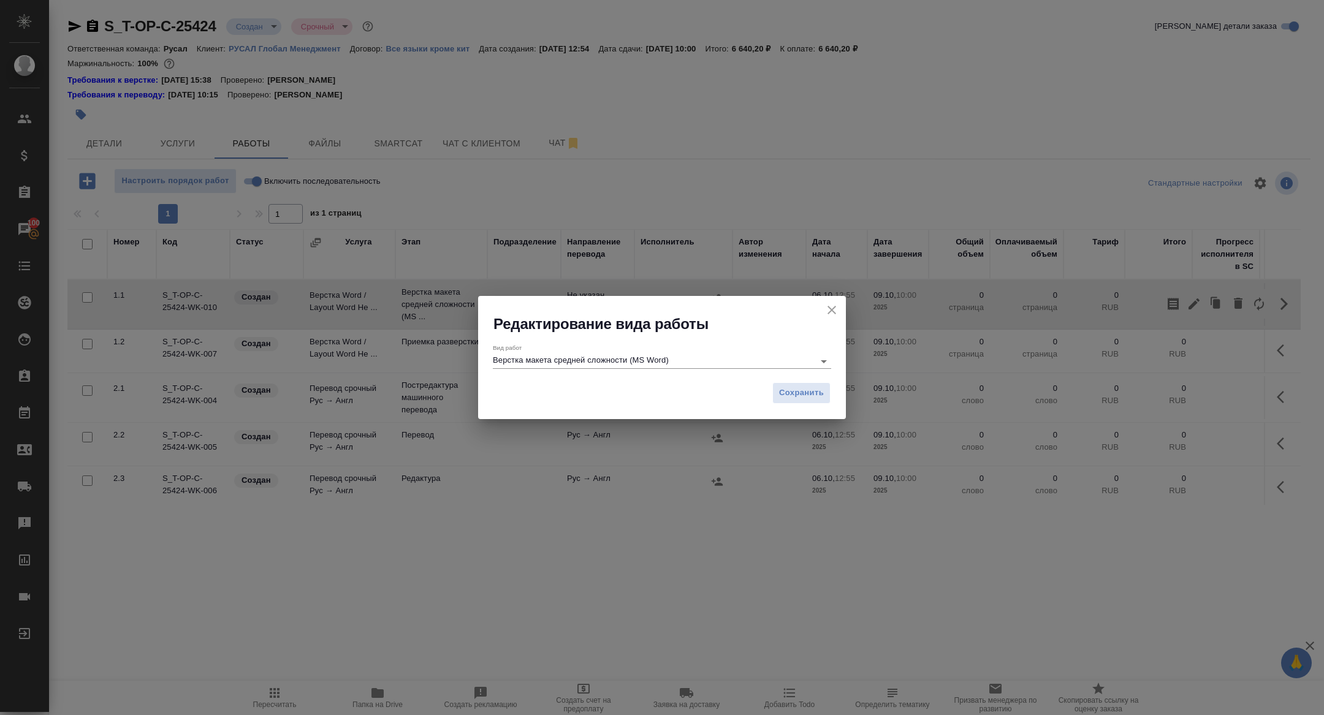
click at [608, 362] on input "Верстка макета средней сложности (MS Word)" at bounding box center [650, 361] width 315 height 15
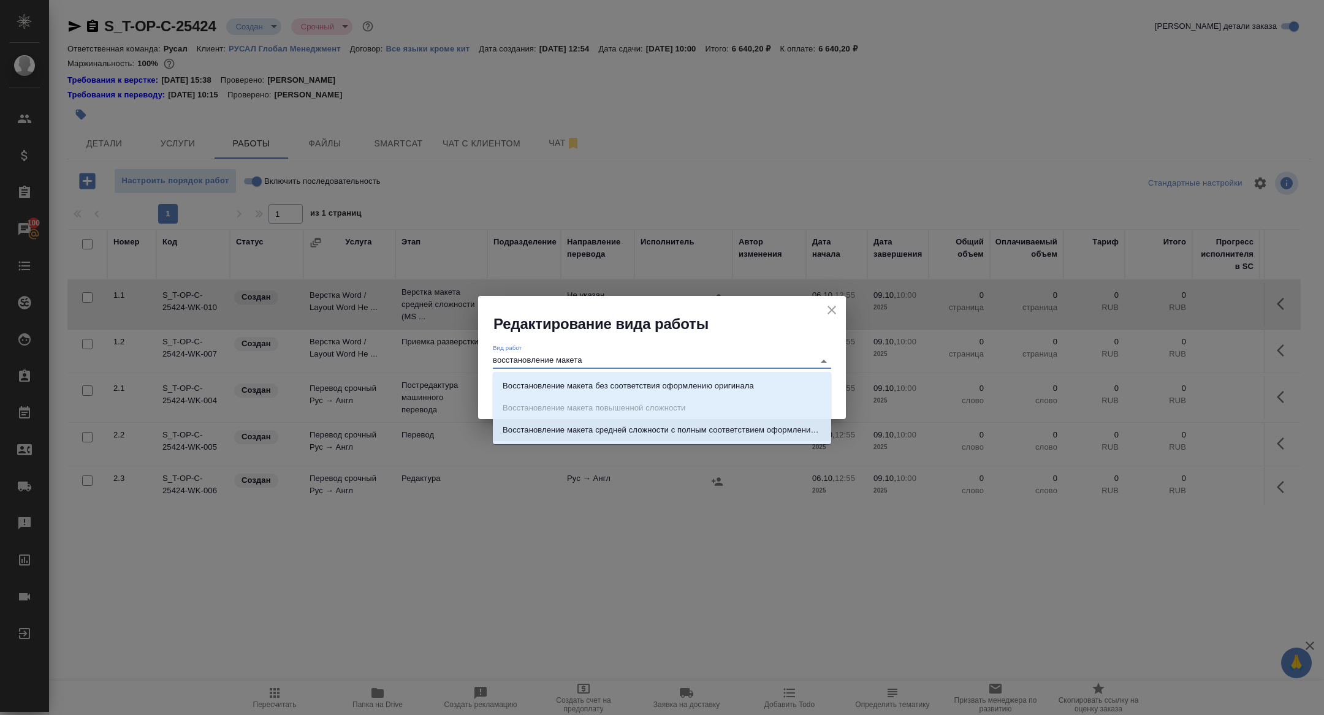
drag, startPoint x: 678, startPoint y: 428, endPoint x: 702, endPoint y: 427, distance: 23.3
click at [678, 427] on p "Восстановление макета средней сложности с полным соответствием оформлению ориги…" at bounding box center [661, 430] width 319 height 12
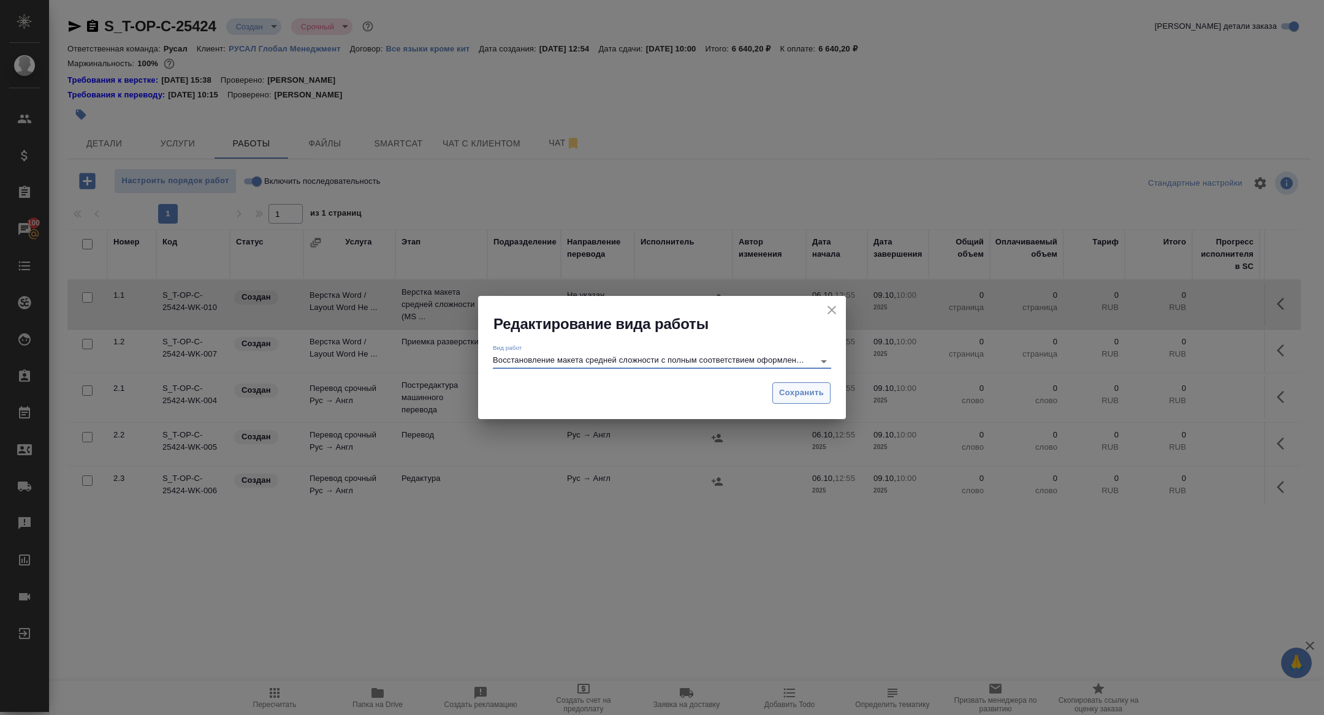
type input "Восстановление макета средней сложности с полным соответствием оформлению ориги…"
click at [796, 385] on button "Сохранить" at bounding box center [801, 392] width 58 height 21
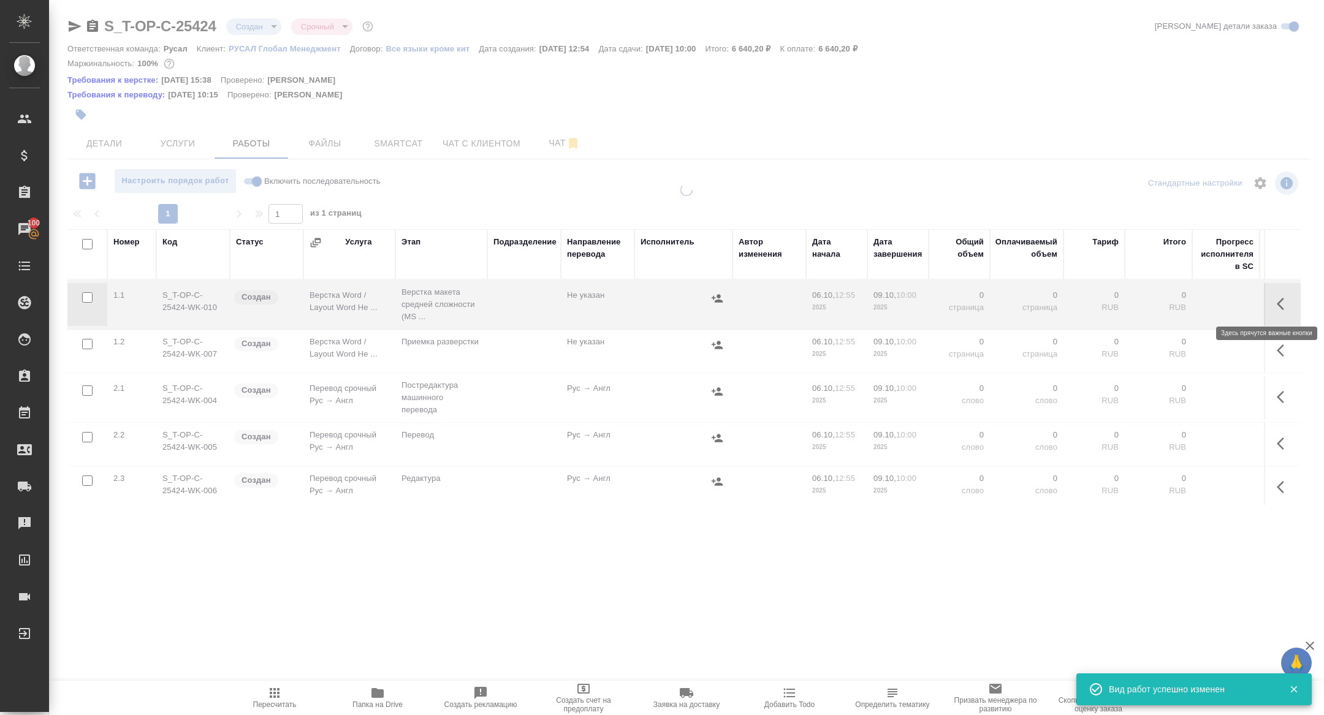
click at [1279, 300] on icon "button" at bounding box center [1279, 304] width 7 height 12
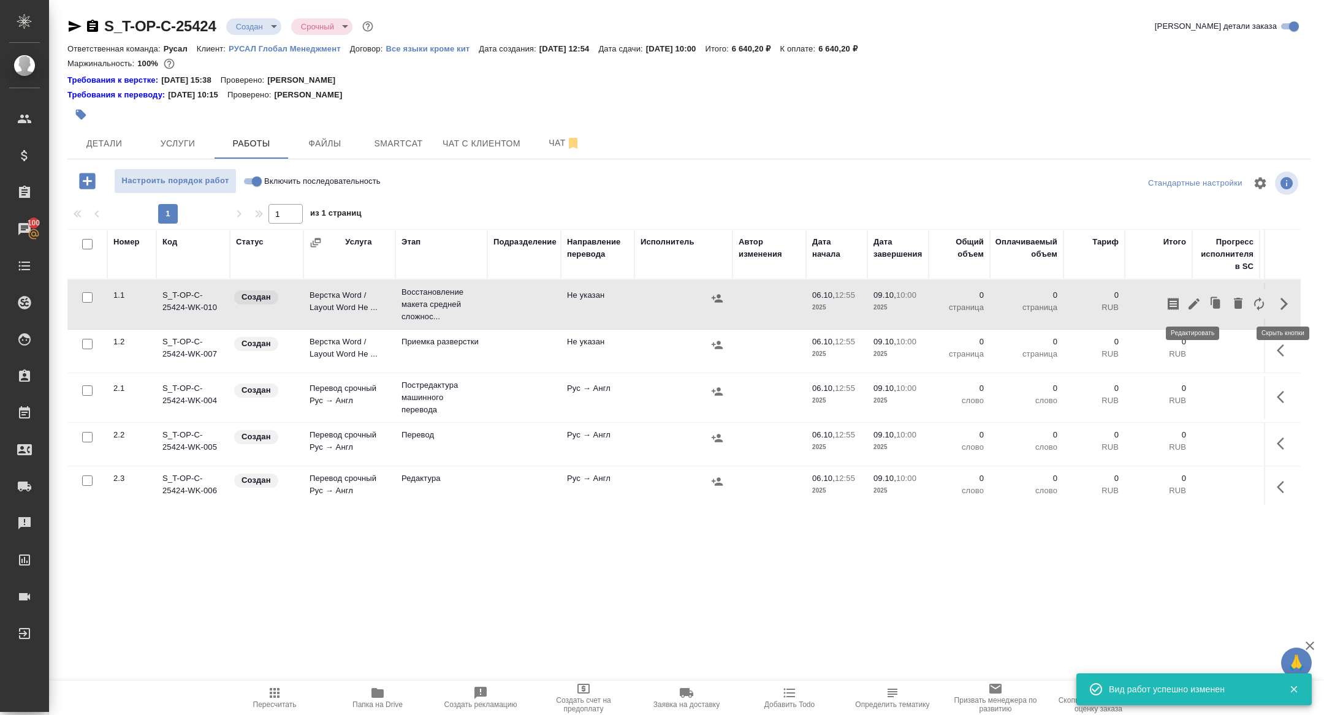
click at [1196, 304] on icon "button" at bounding box center [1193, 304] width 15 height 15
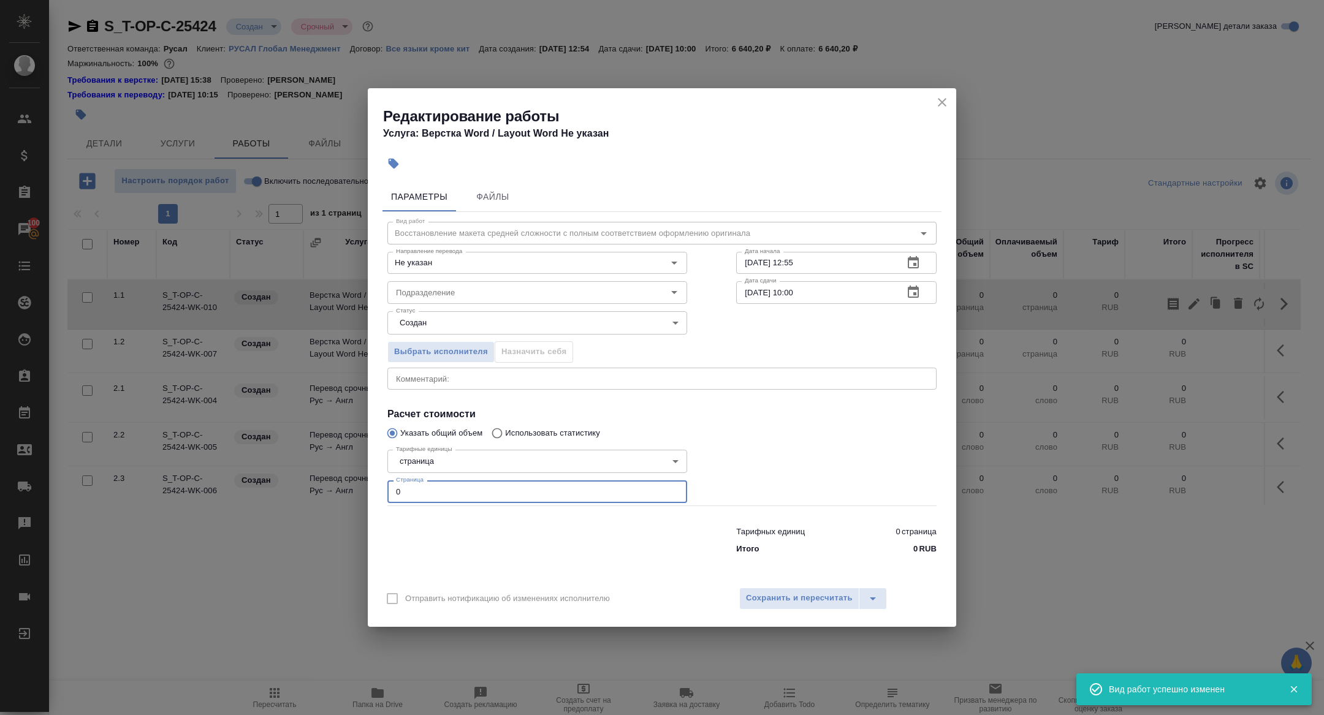
drag, startPoint x: 420, startPoint y: 496, endPoint x: 297, endPoint y: 474, distance: 124.5
click at [300, 475] on div "Редактирование работы Услуга: Верстка Word / Layout Word Не указан Параметры Фа…" at bounding box center [662, 357] width 1324 height 715
type input "7"
click at [415, 328] on body "🙏 .cls-1 fill:#fff; AWATERA Zhuravleva Alexandra Клиенты Спецификации Заказы 10…" at bounding box center [662, 357] width 1324 height 715
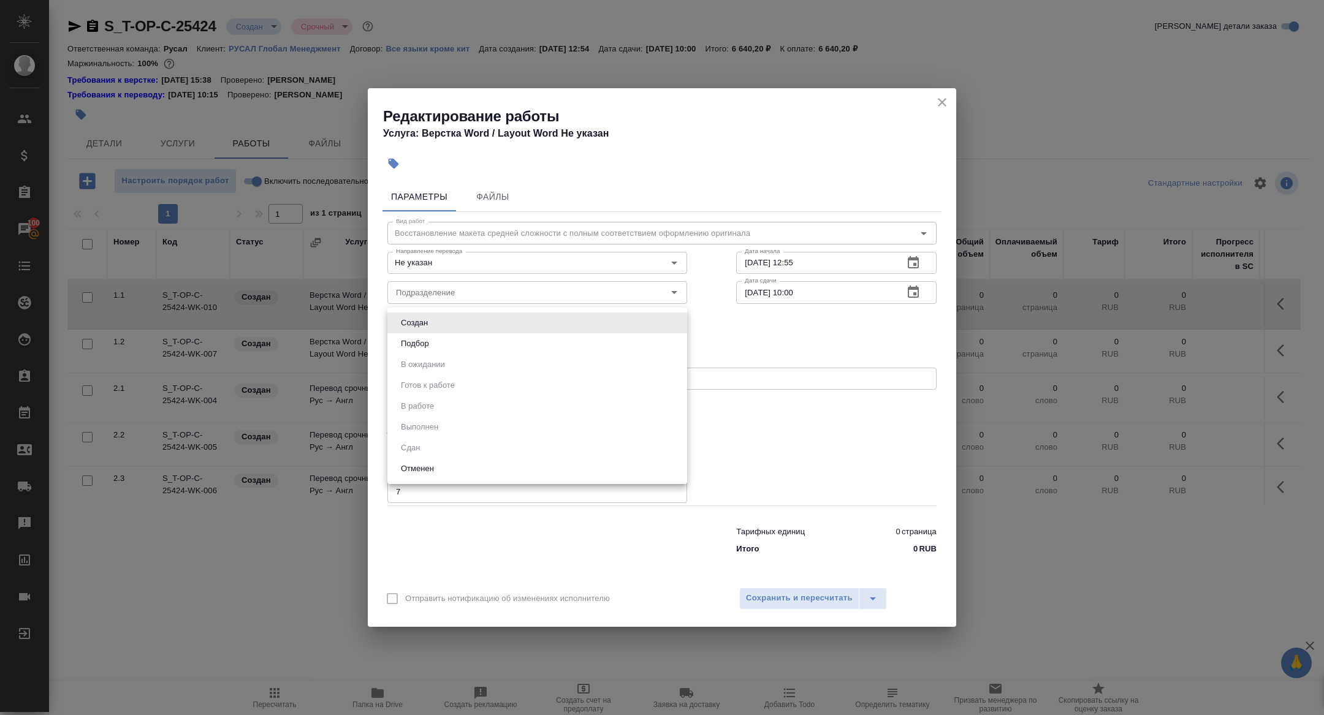
click at [419, 336] on li "Подбор" at bounding box center [537, 343] width 300 height 21
type input "recruiting"
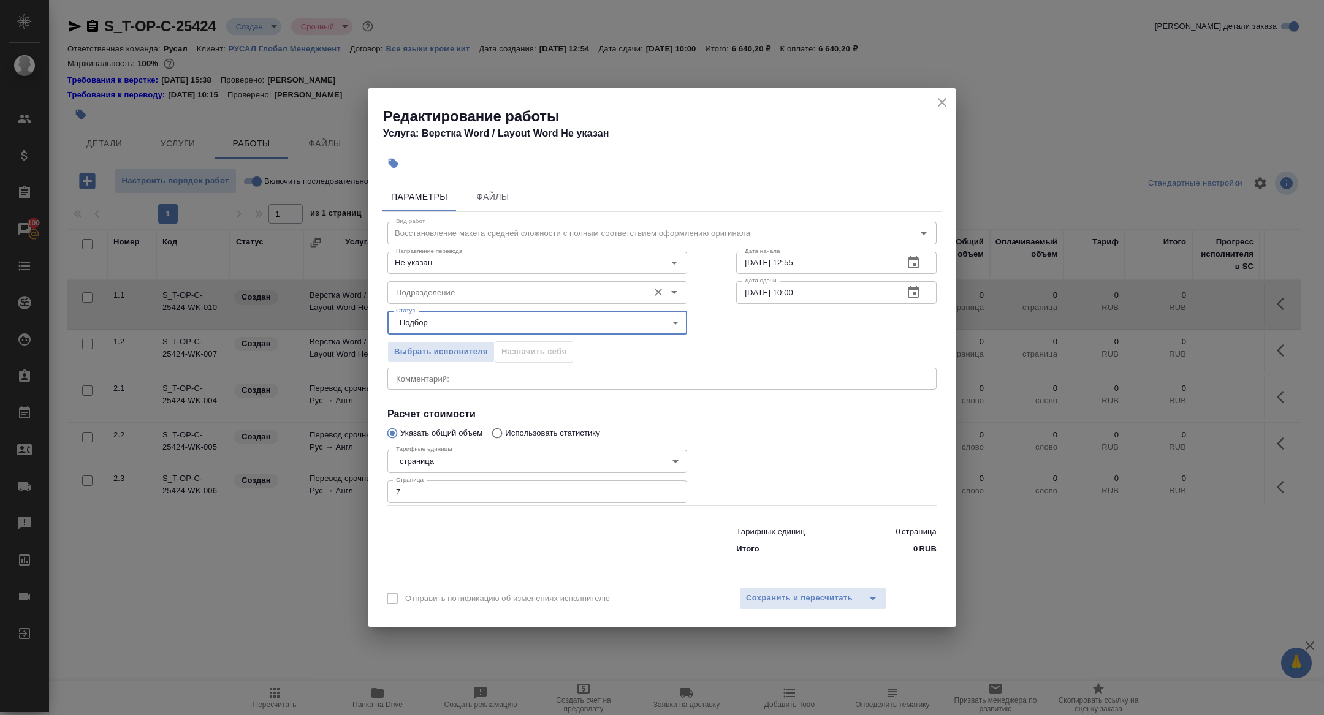
click at [415, 295] on input "Подразделение" at bounding box center [516, 292] width 251 height 15
click at [431, 317] on li "Русал" at bounding box center [537, 320] width 300 height 22
type input "Русал"
click at [908, 292] on icon "button" at bounding box center [913, 292] width 11 height 12
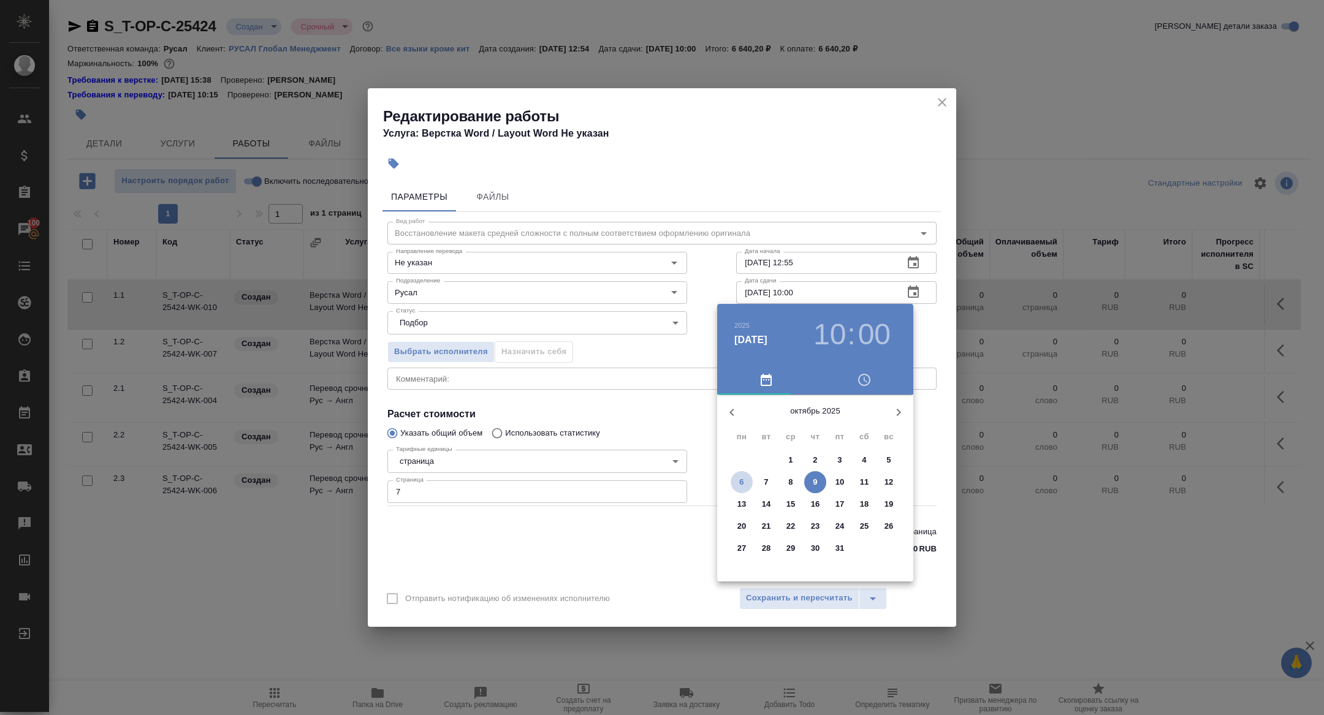
click at [742, 480] on p "6" at bounding box center [741, 482] width 4 height 12
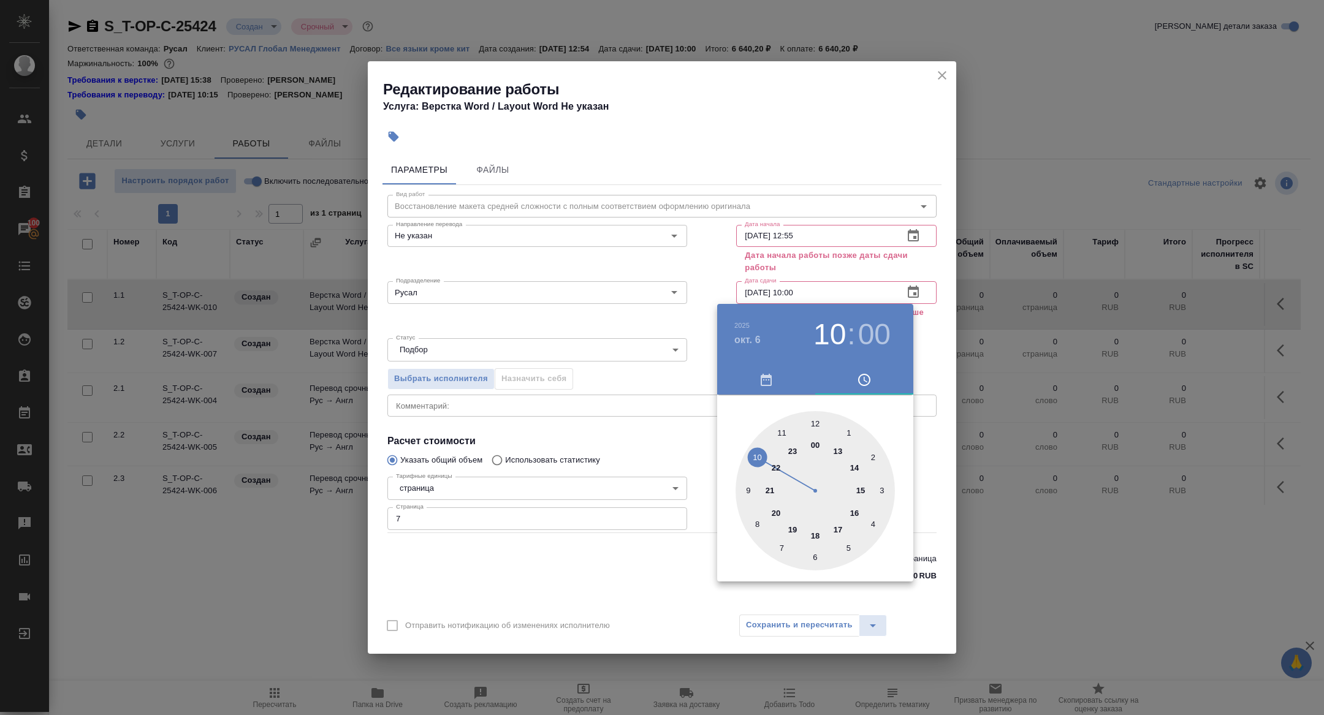
click at [841, 528] on div at bounding box center [814, 490] width 159 height 159
type input "06.10.2025 17:00"
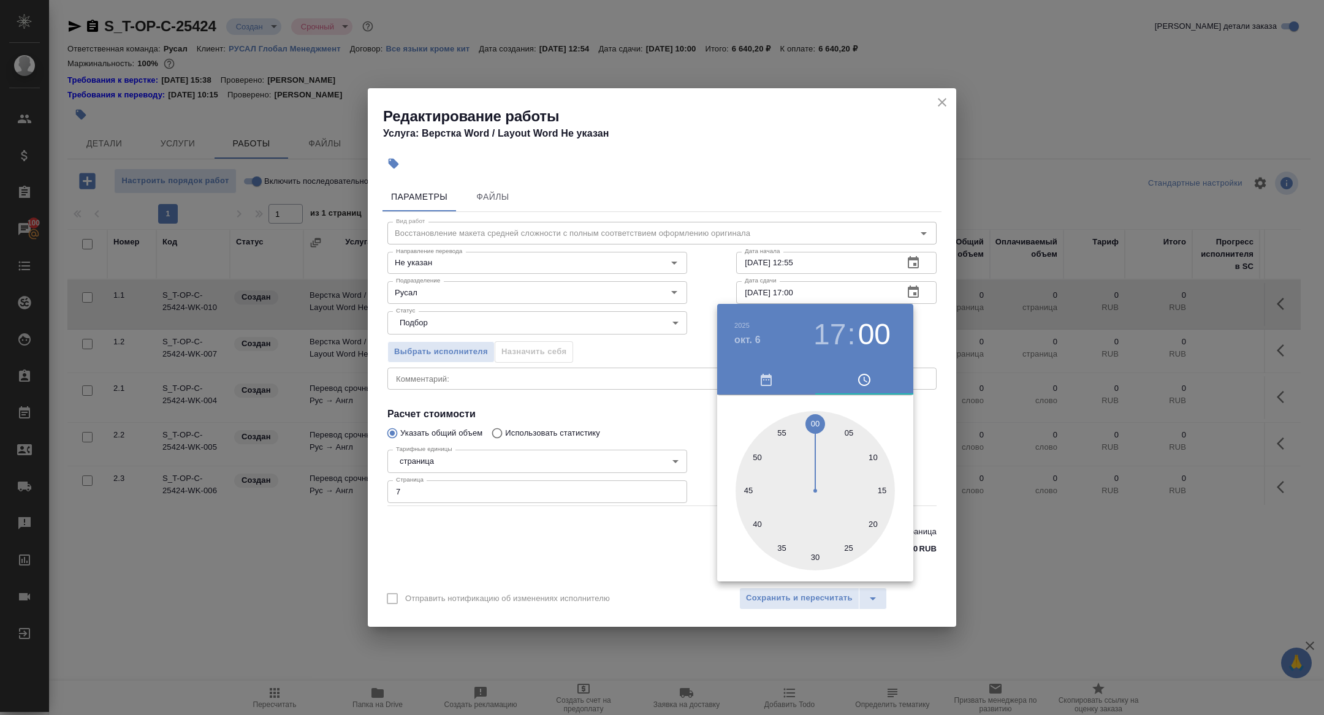
click at [521, 425] on div at bounding box center [662, 357] width 1324 height 715
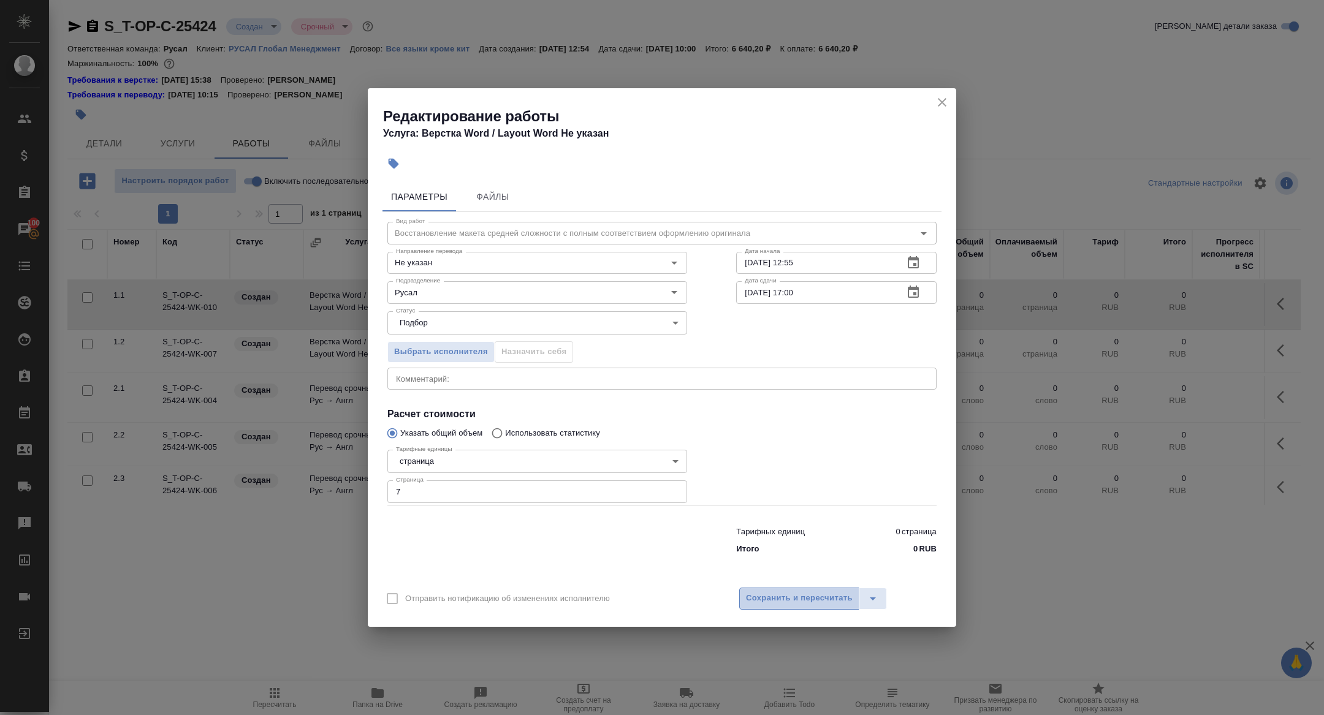
click at [765, 593] on span "Сохранить и пересчитать" at bounding box center [799, 598] width 107 height 14
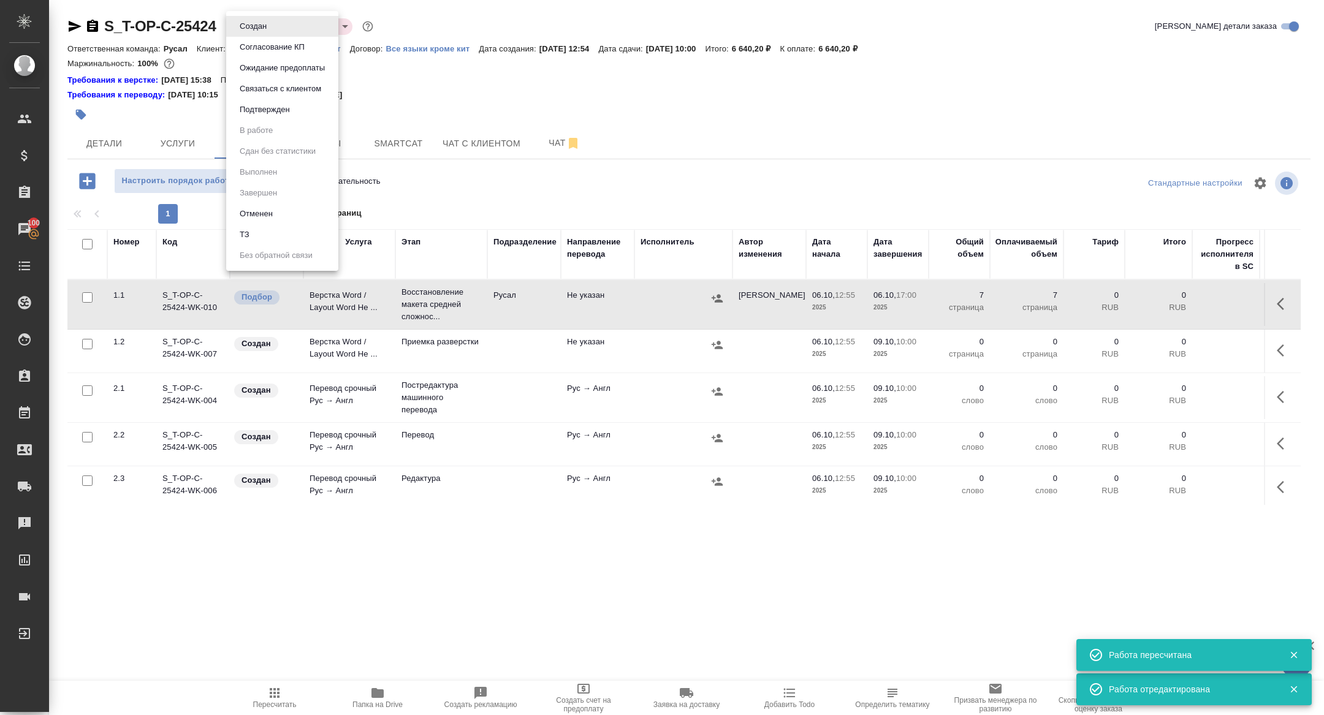
drag, startPoint x: 245, startPoint y: 30, endPoint x: 246, endPoint y: 61, distance: 30.7
click at [245, 30] on body "🙏 .cls-1 fill:#fff; AWATERA Zhuravleva Alexandra Клиенты Спецификации Заказы 10…" at bounding box center [662, 357] width 1324 height 715
click at [254, 109] on button "Подтвержден" at bounding box center [265, 109] width 58 height 13
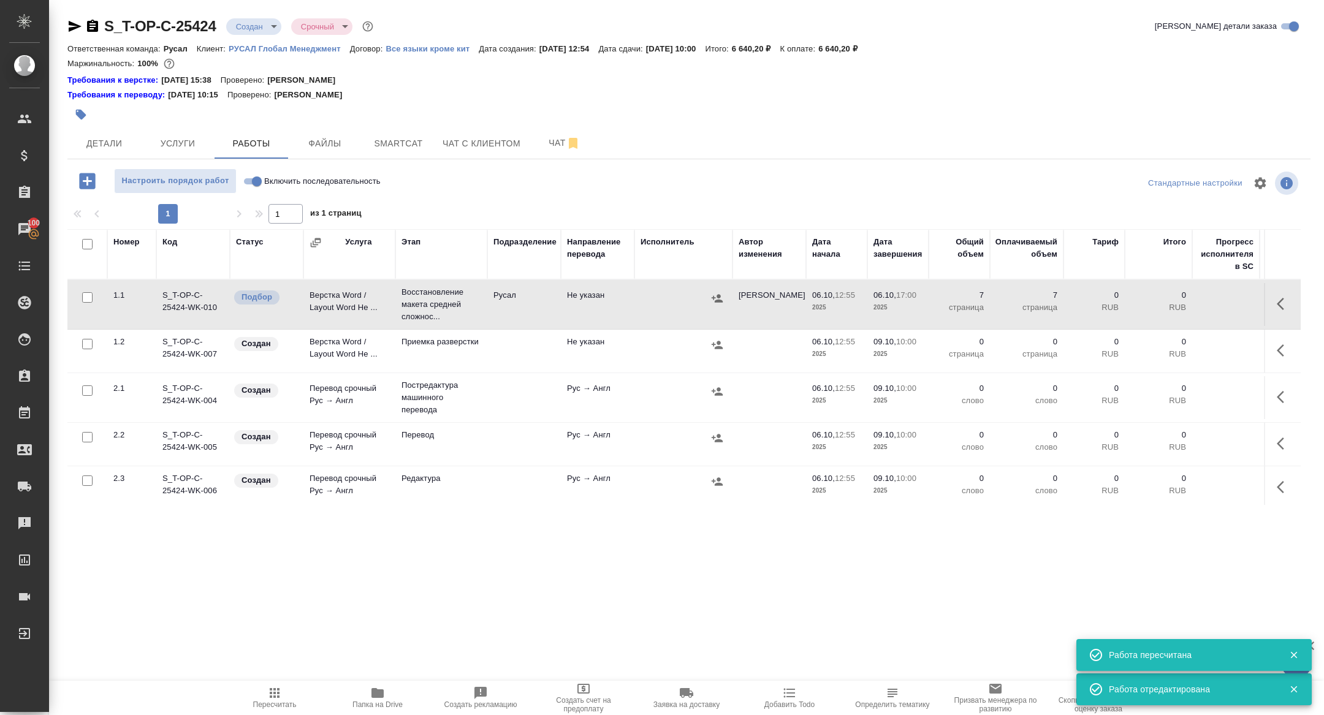
click at [260, 185] on input "Включить последовательность" at bounding box center [257, 181] width 44 height 15
checkbox input "true"
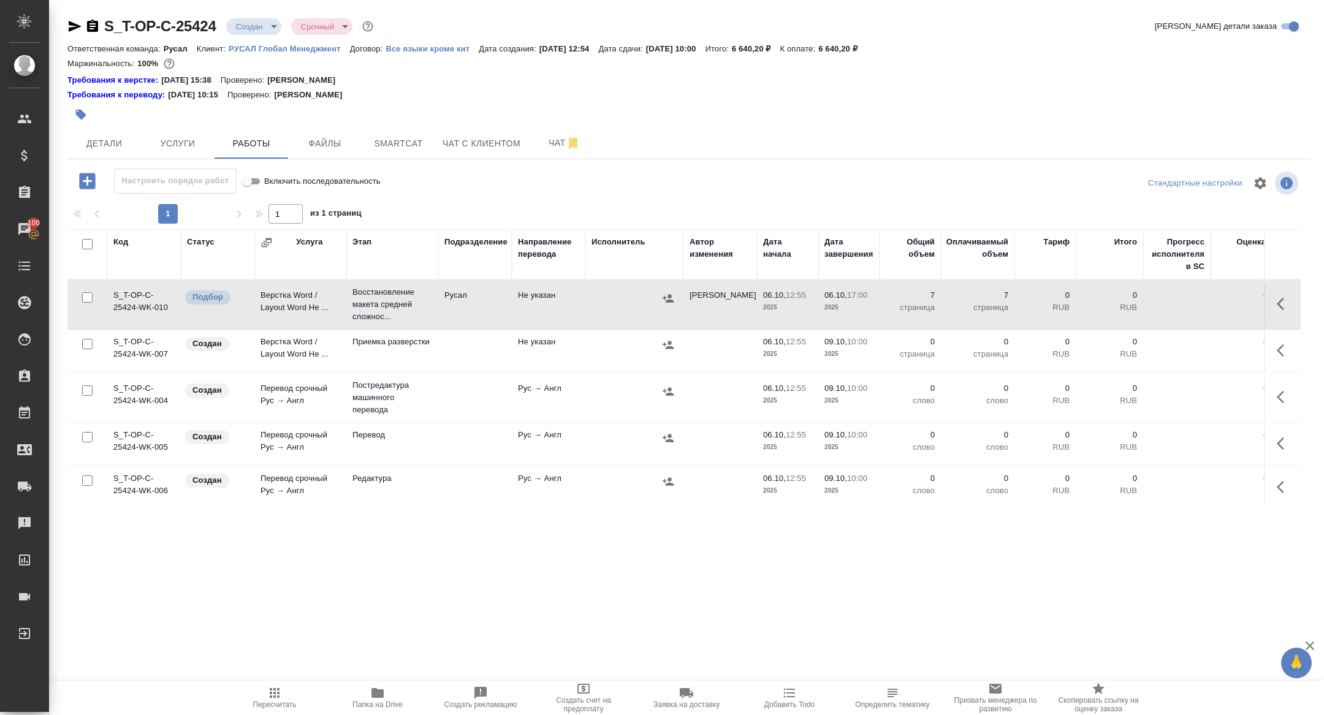
click at [340, 300] on td "Верстка Word / Layout Word Не ..." at bounding box center [300, 304] width 92 height 43
click at [297, 294] on td "Верстка Word / Layout Word Не ..." at bounding box center [300, 304] width 92 height 43
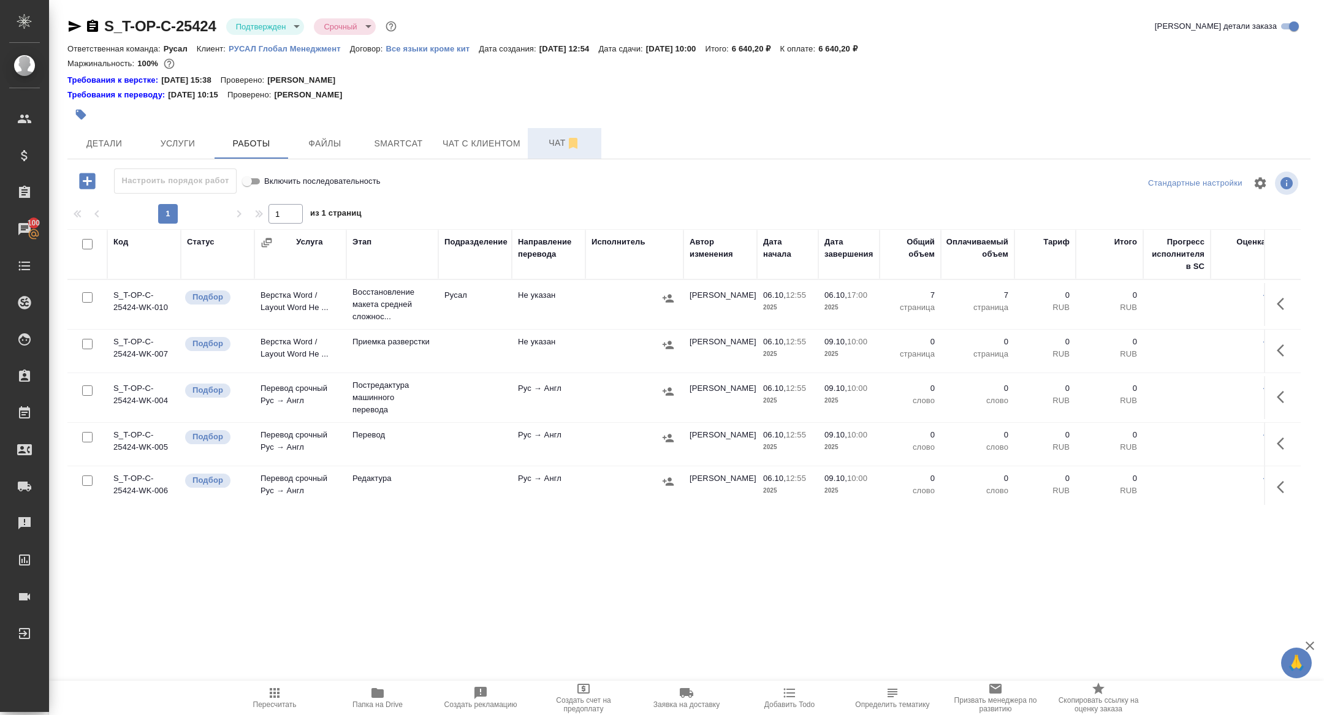
click at [551, 142] on span "Чат" at bounding box center [564, 142] width 59 height 15
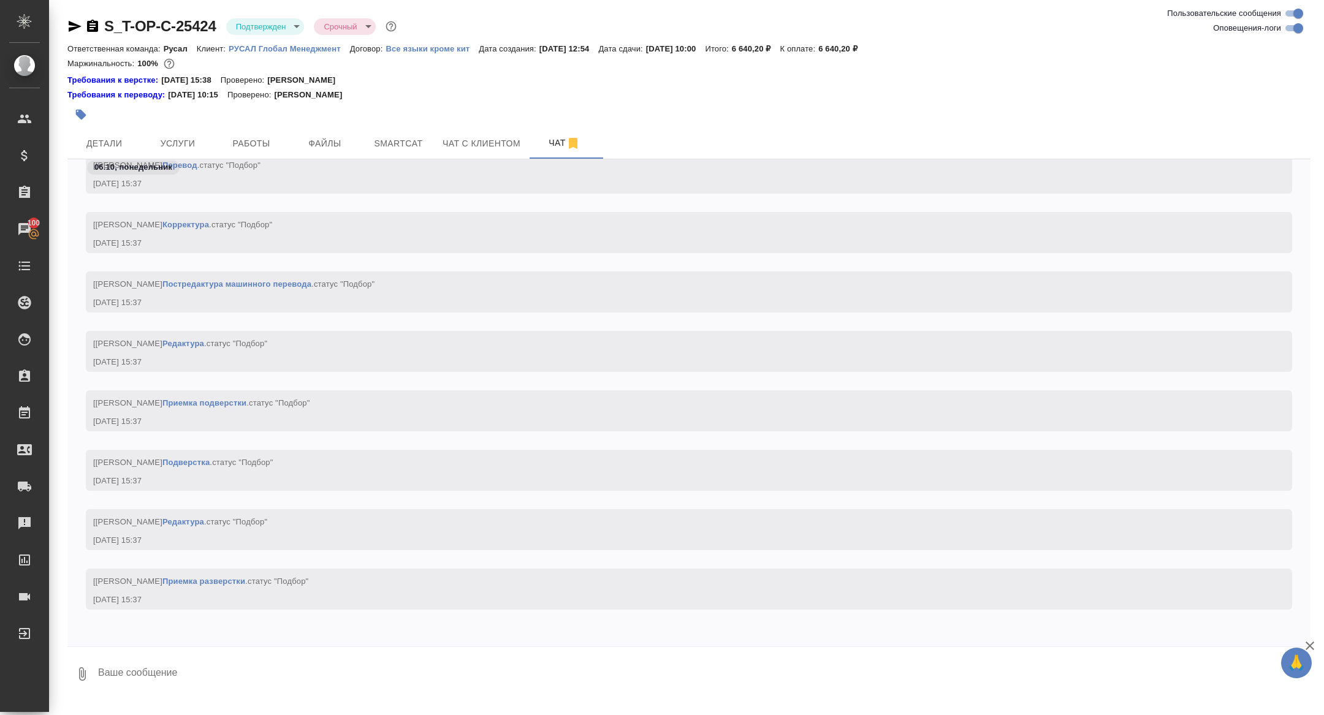
scroll to position [1623, 0]
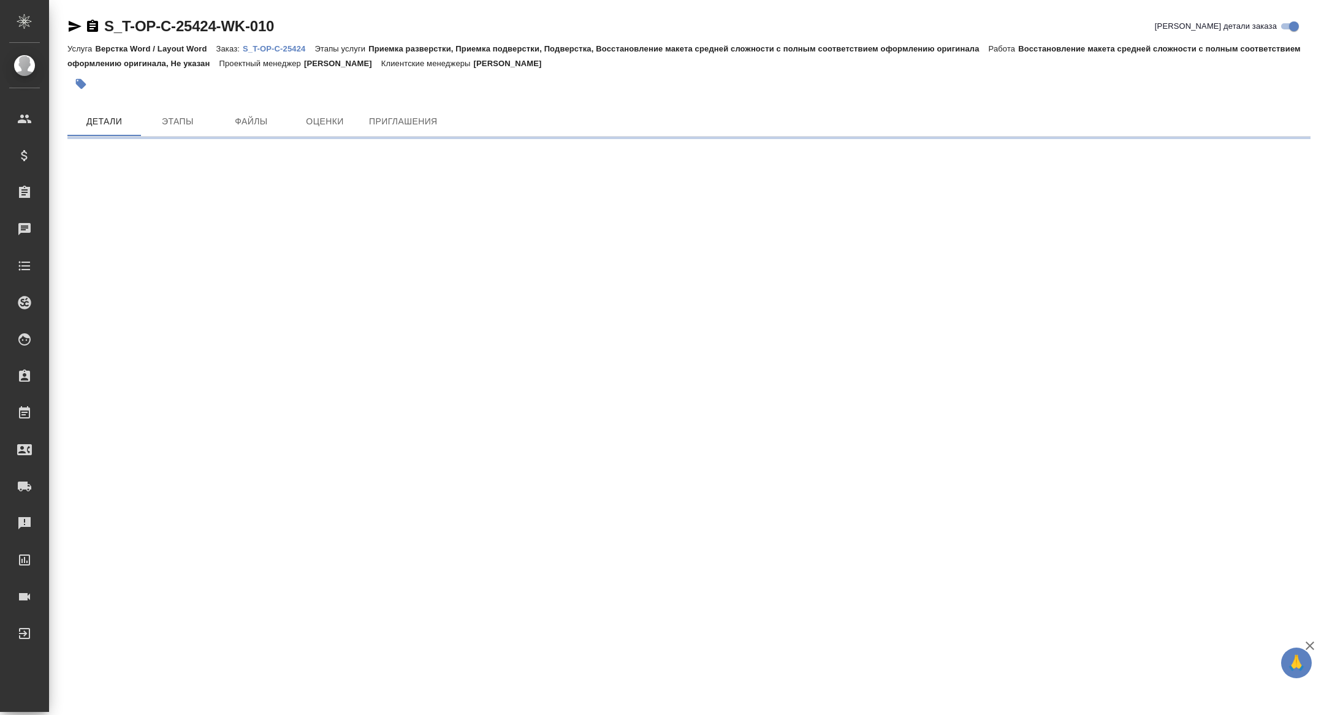
click at [69, 23] on icon "button" at bounding box center [75, 26] width 13 height 11
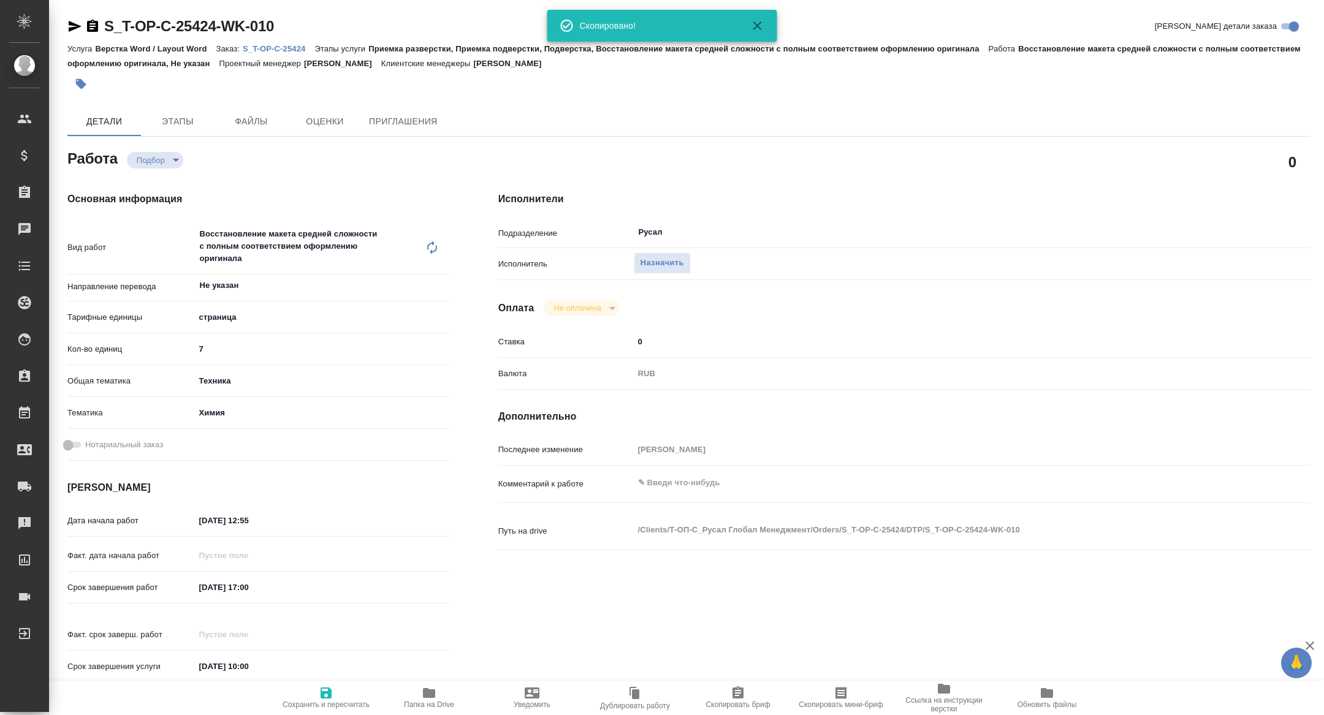
type textarea "x"
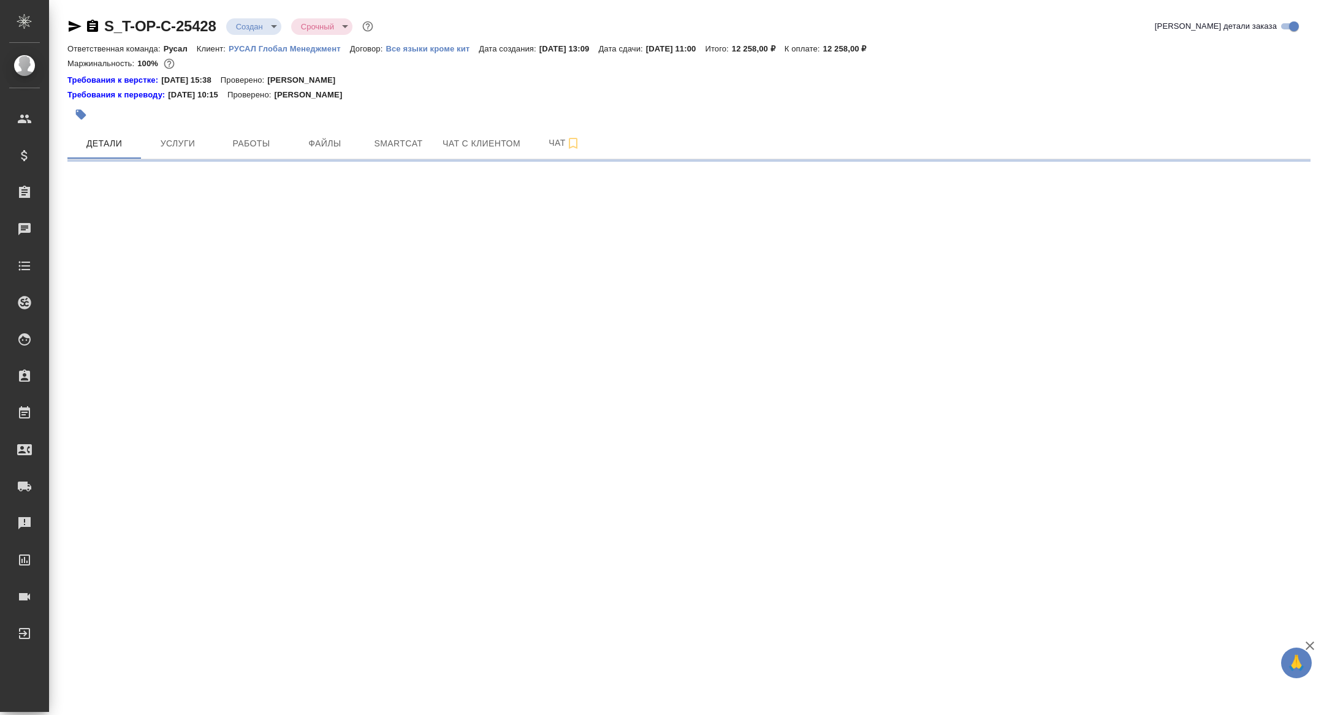
select select "RU"
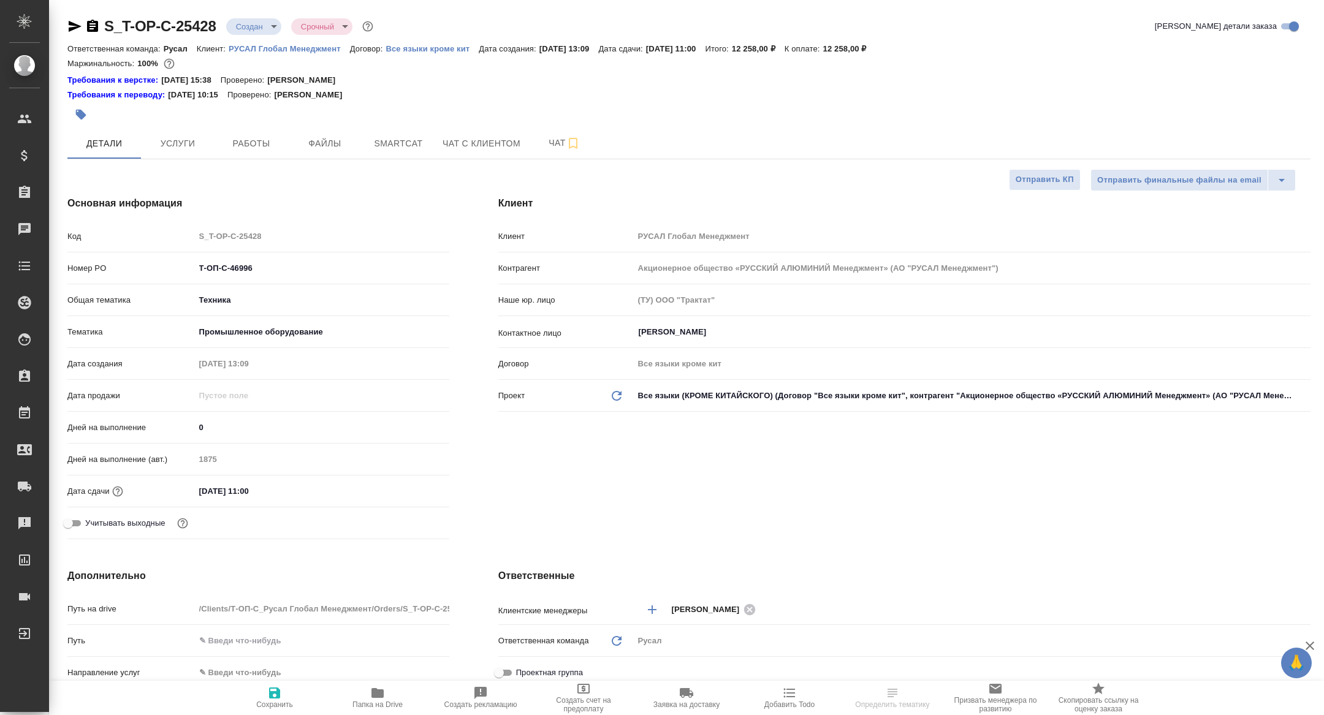
type textarea "x"
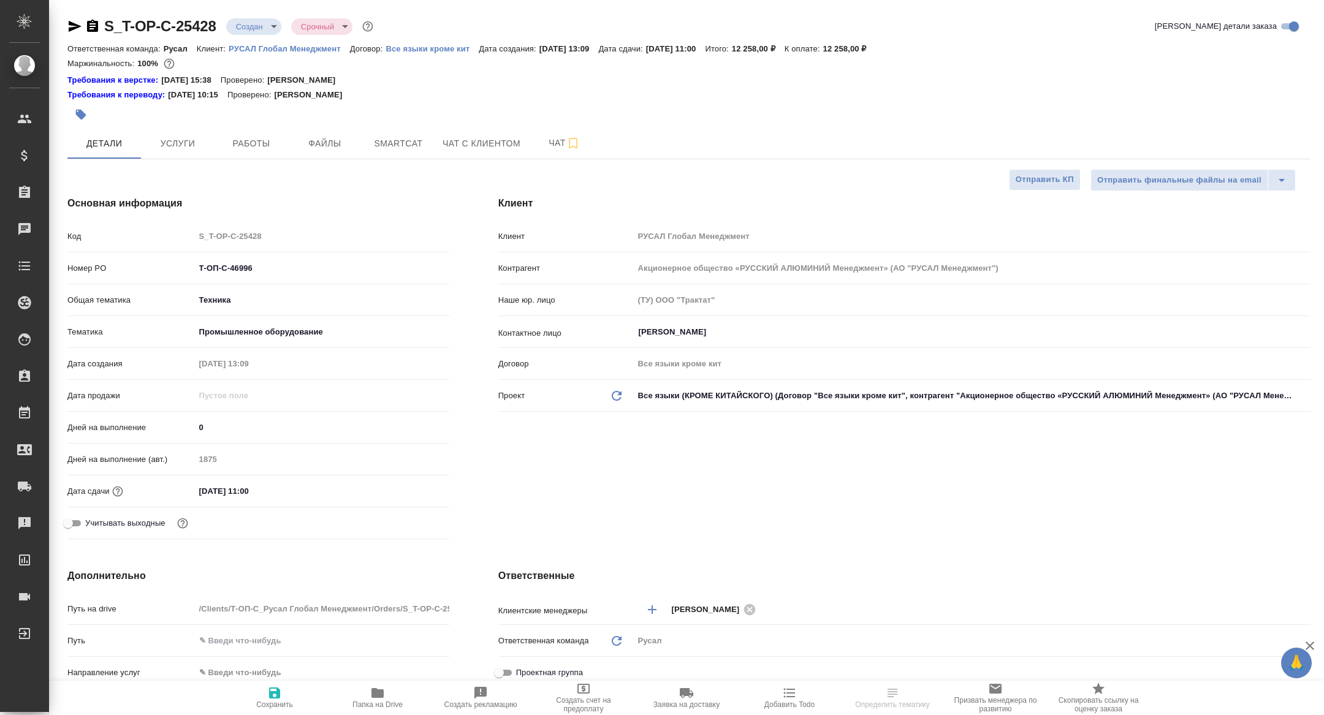
type textarea "x"
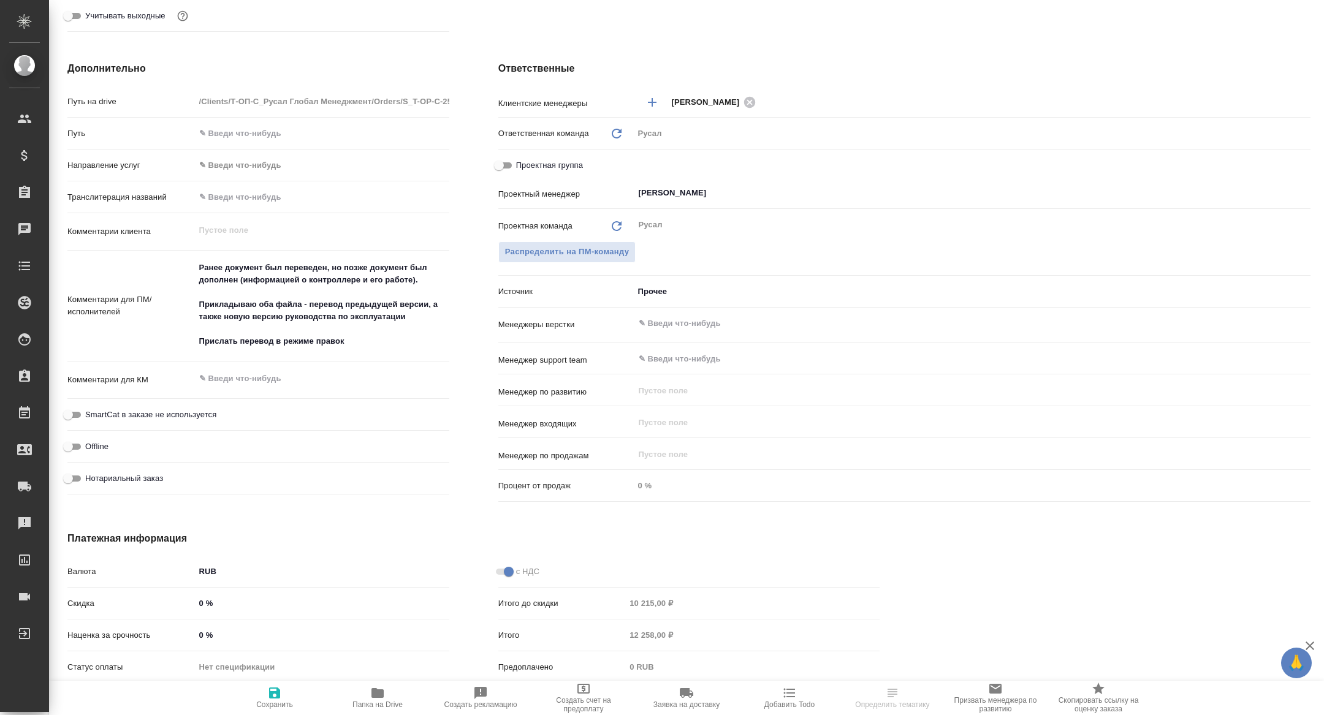
scroll to position [523, 0]
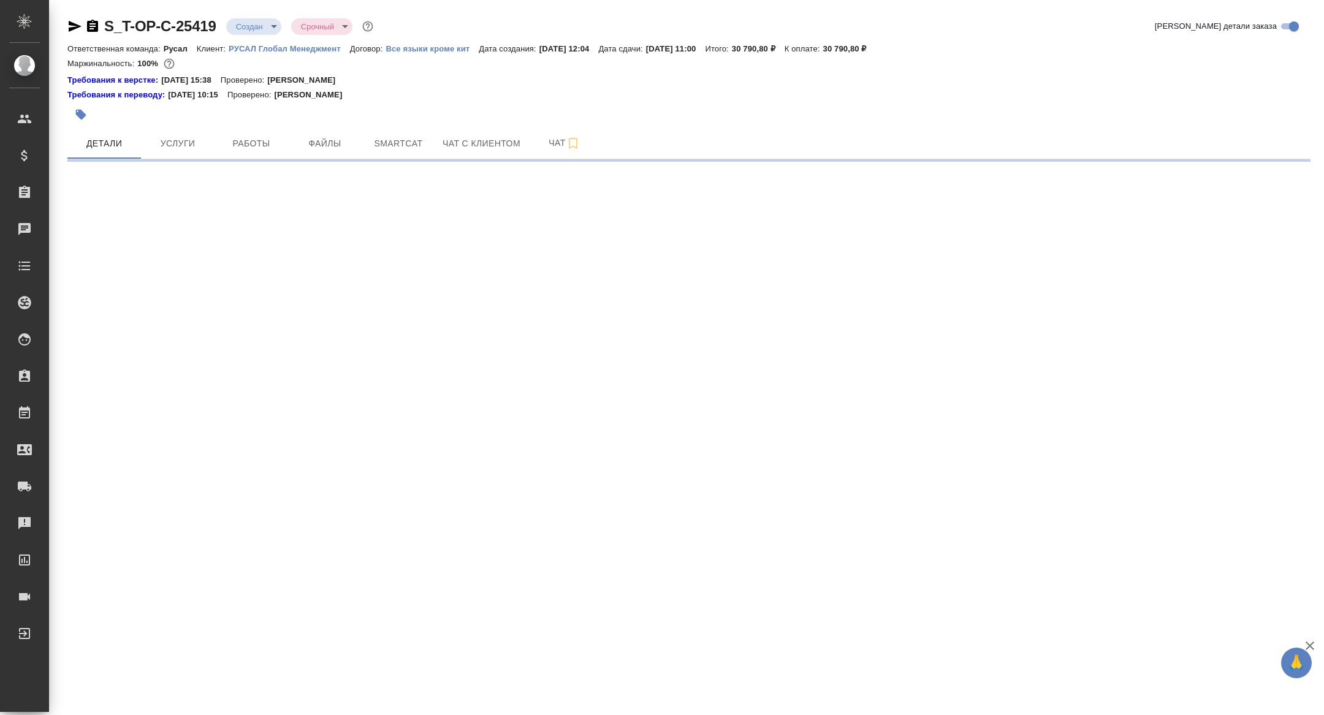
select select "RU"
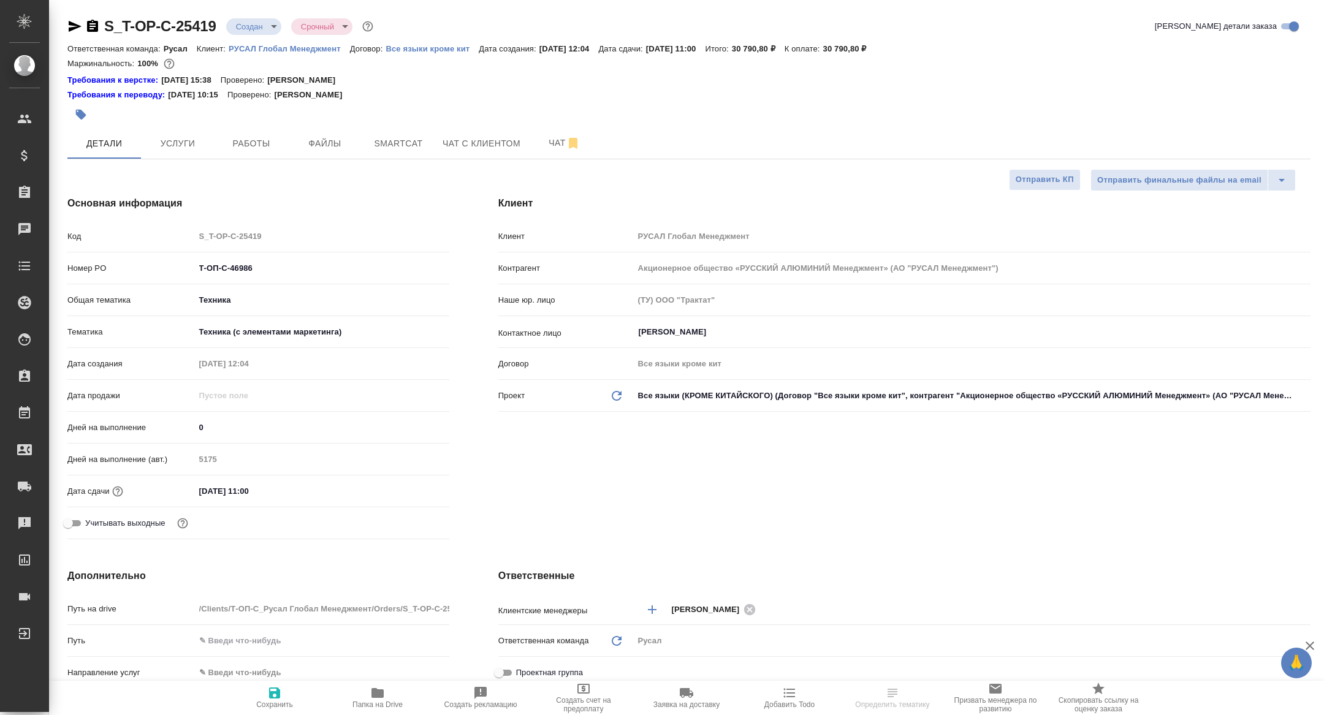
click at [243, 168] on div "S_T-OP-C-25419 Создан new Срочный urgent Кратко детали заказа Ответственная ком…" at bounding box center [689, 645] width 1256 height 1290
click at [243, 142] on span "Работы" at bounding box center [251, 143] width 59 height 15
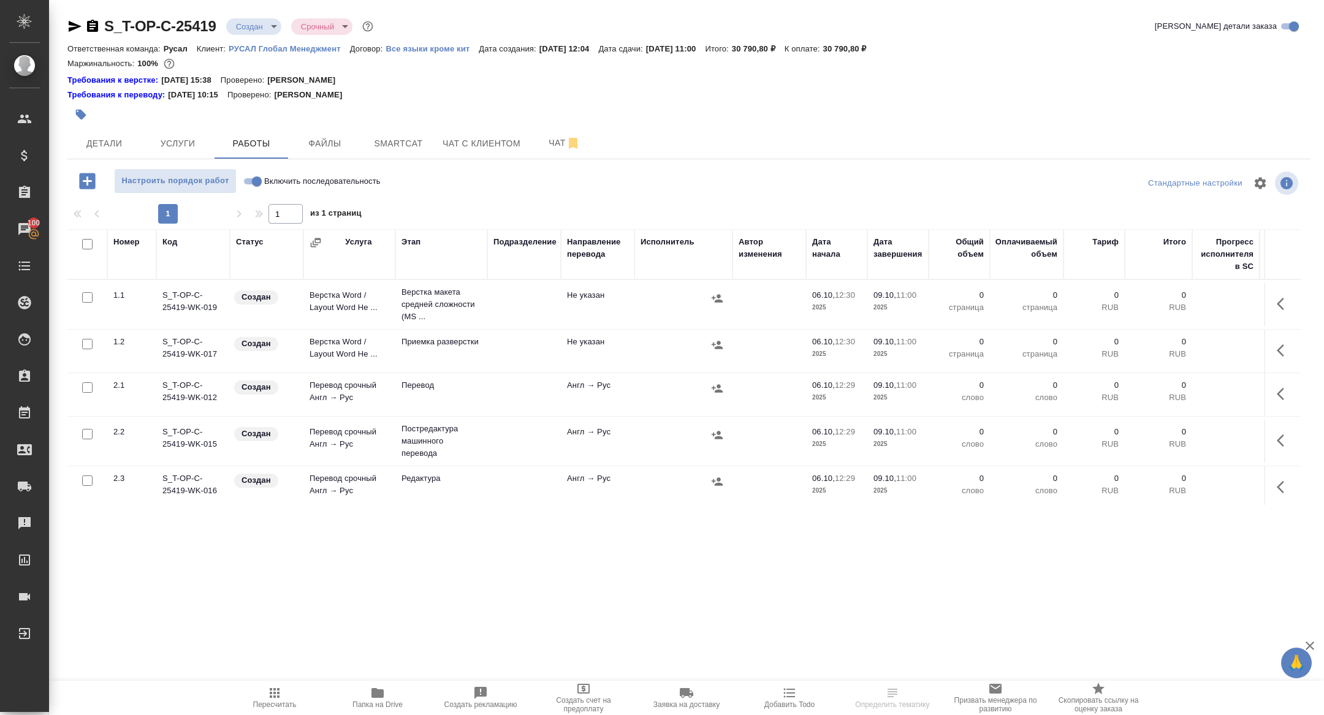
click at [377, 694] on icon "button" at bounding box center [377, 693] width 12 height 10
click at [256, 21] on body "🙏 .cls-1 fill:#fff; AWATERA Zhuravleva Alexandra Клиенты Спецификации Заказы 10…" at bounding box center [662, 357] width 1324 height 715
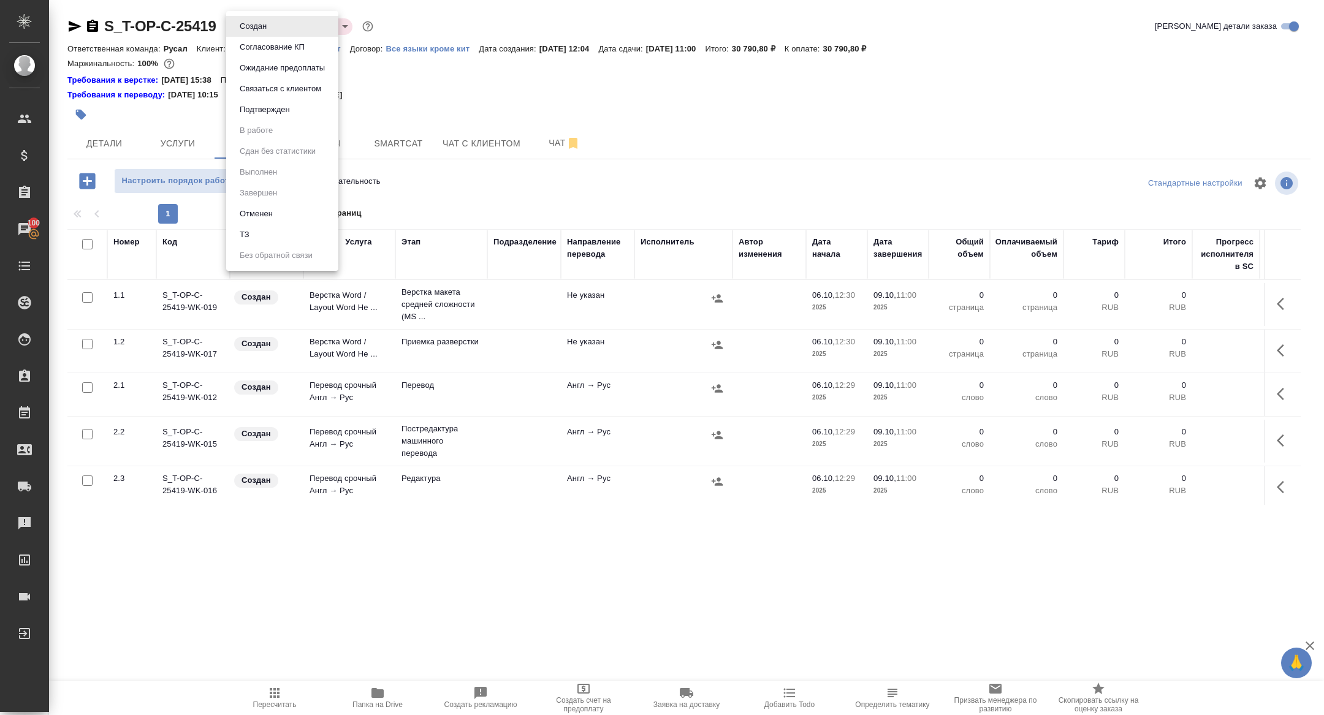
click at [249, 223] on li "Отменен" at bounding box center [282, 213] width 112 height 21
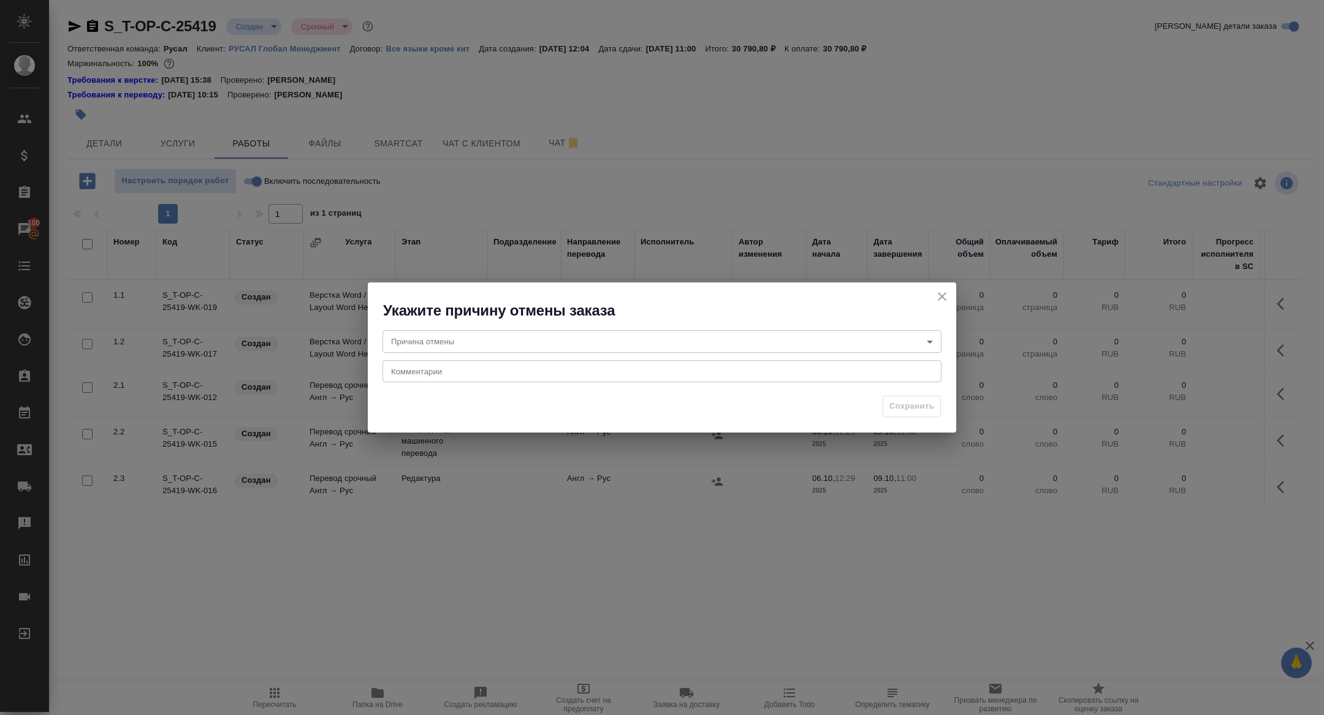
click at [939, 292] on icon "close" at bounding box center [941, 296] width 15 height 15
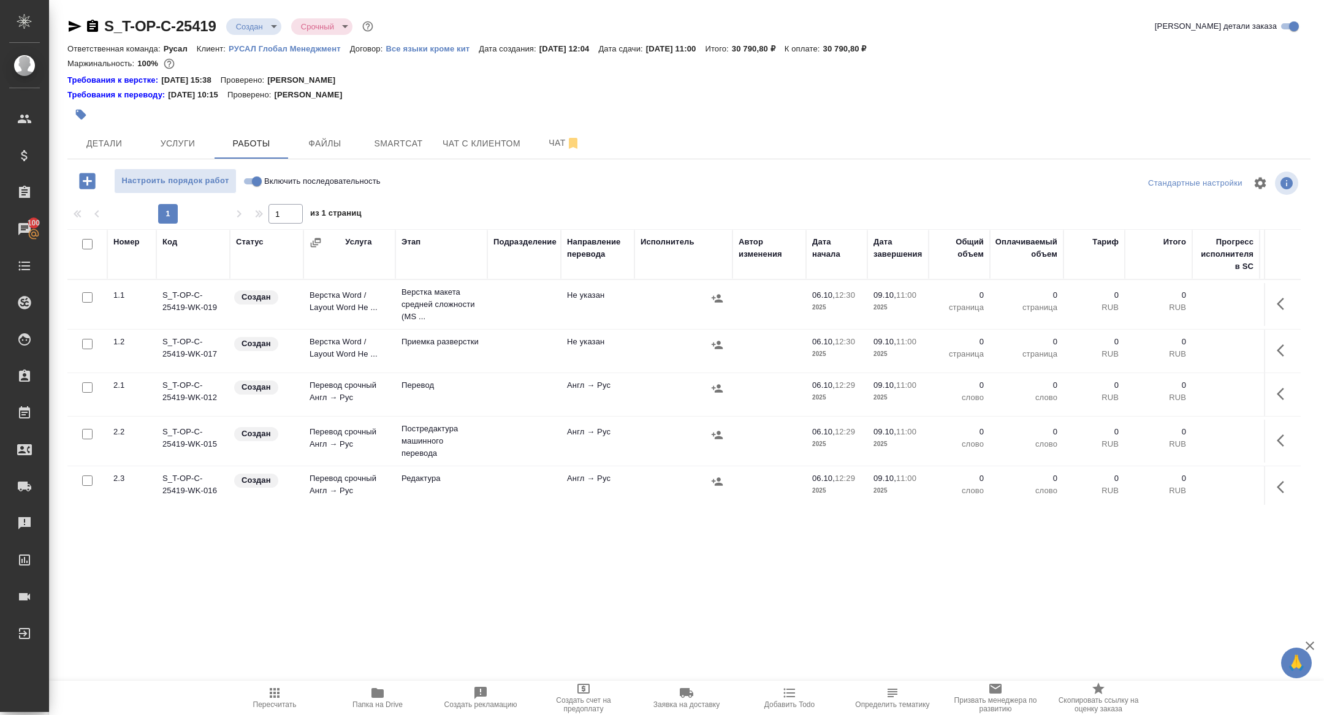
click at [249, 31] on body "🙏 .cls-1 fill:#fff; AWATERA Zhuravleva Alexandra Клиенты Спецификации Заказы 10…" at bounding box center [662, 357] width 1324 height 715
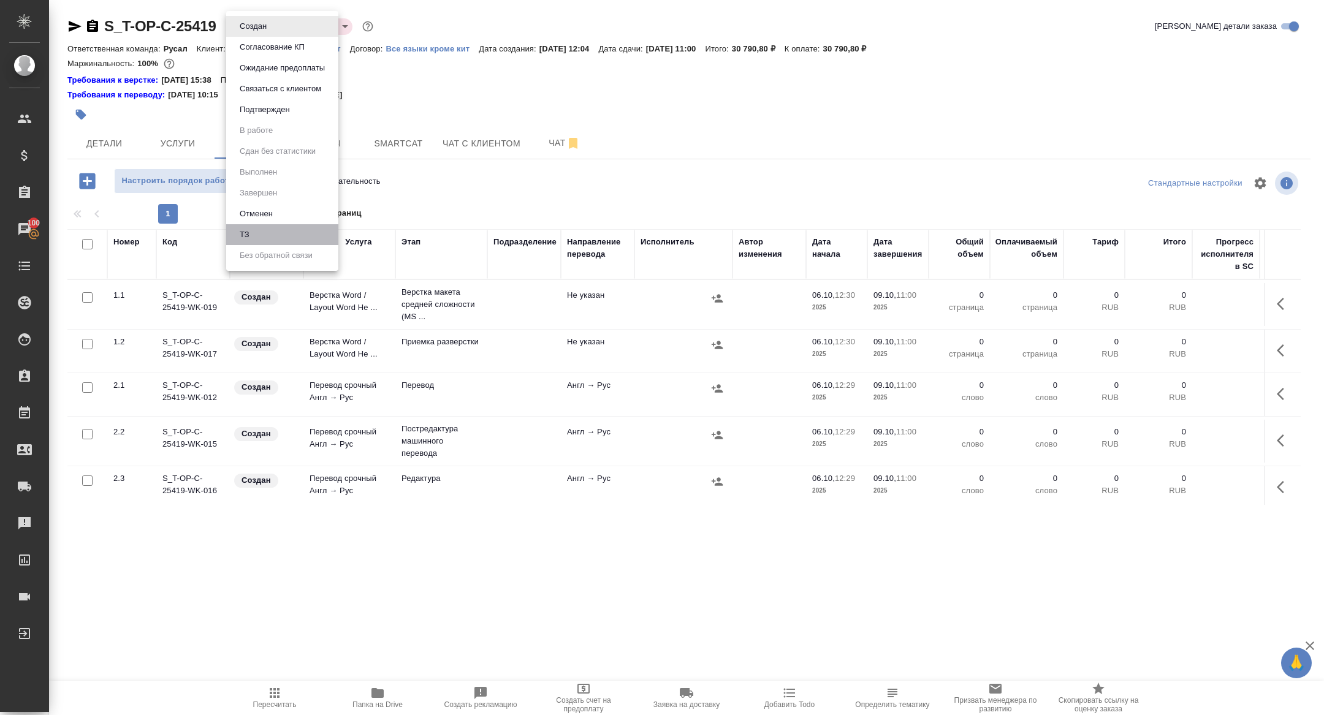
click at [256, 235] on li "ТЗ" at bounding box center [282, 234] width 112 height 21
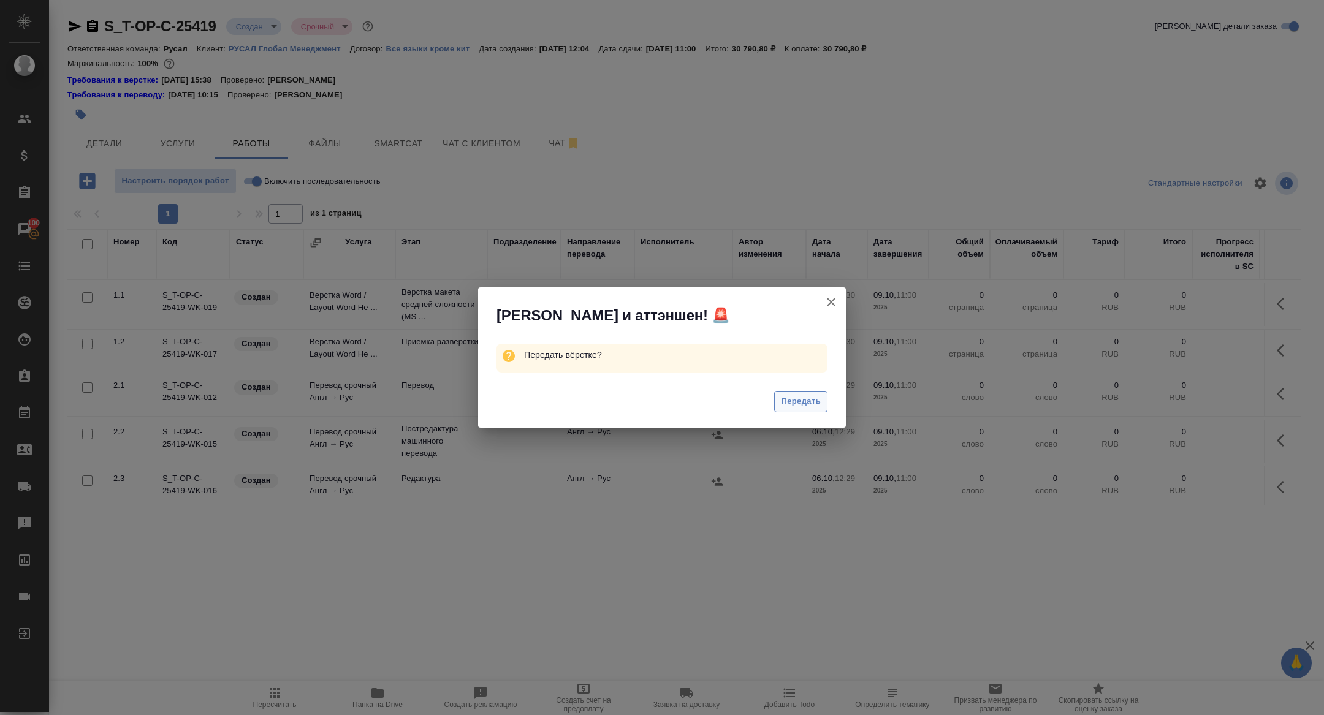
click at [781, 398] on span "Передать" at bounding box center [801, 402] width 40 height 14
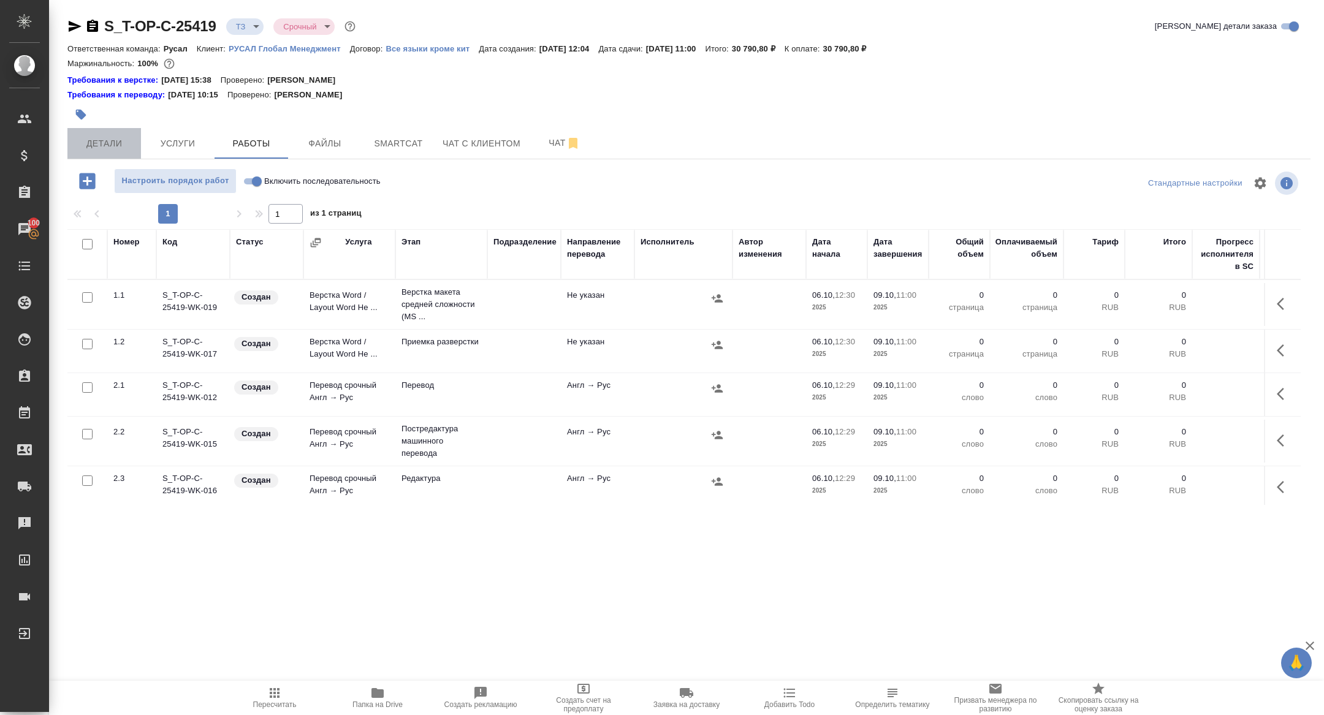
click at [94, 146] on span "Детали" at bounding box center [104, 143] width 59 height 15
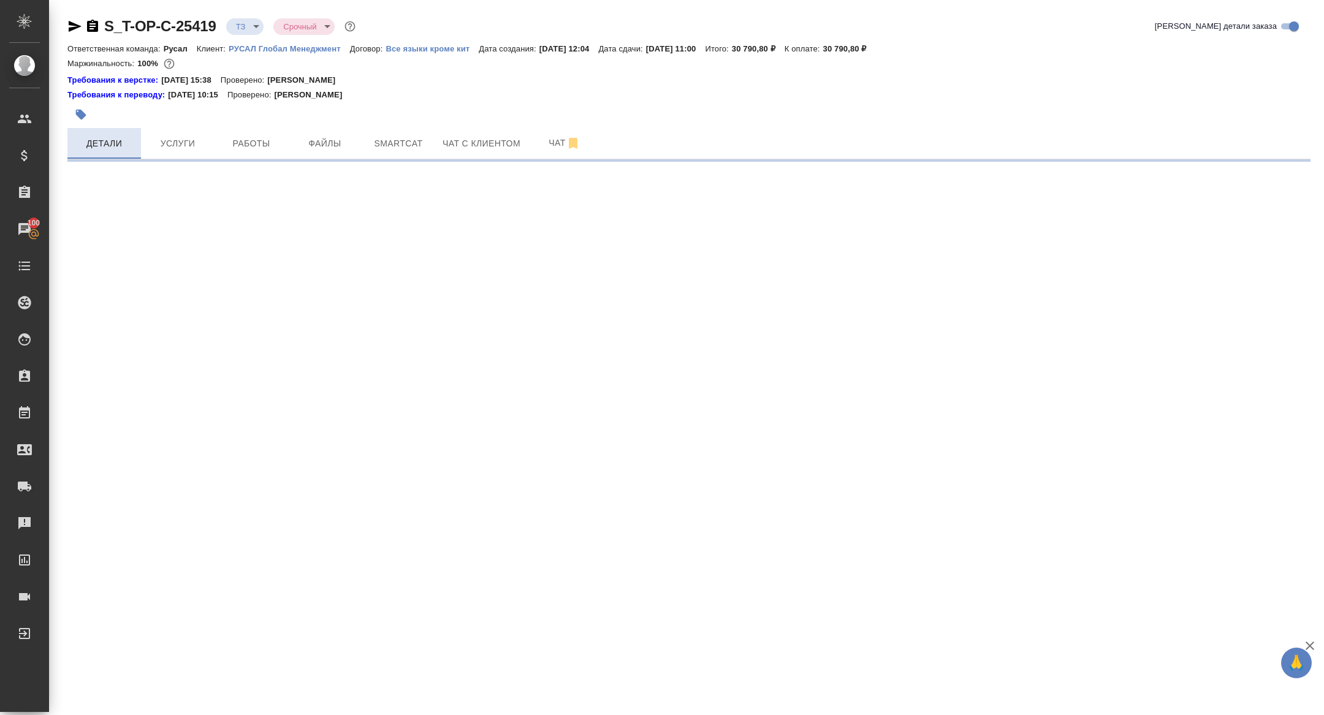
select select "RU"
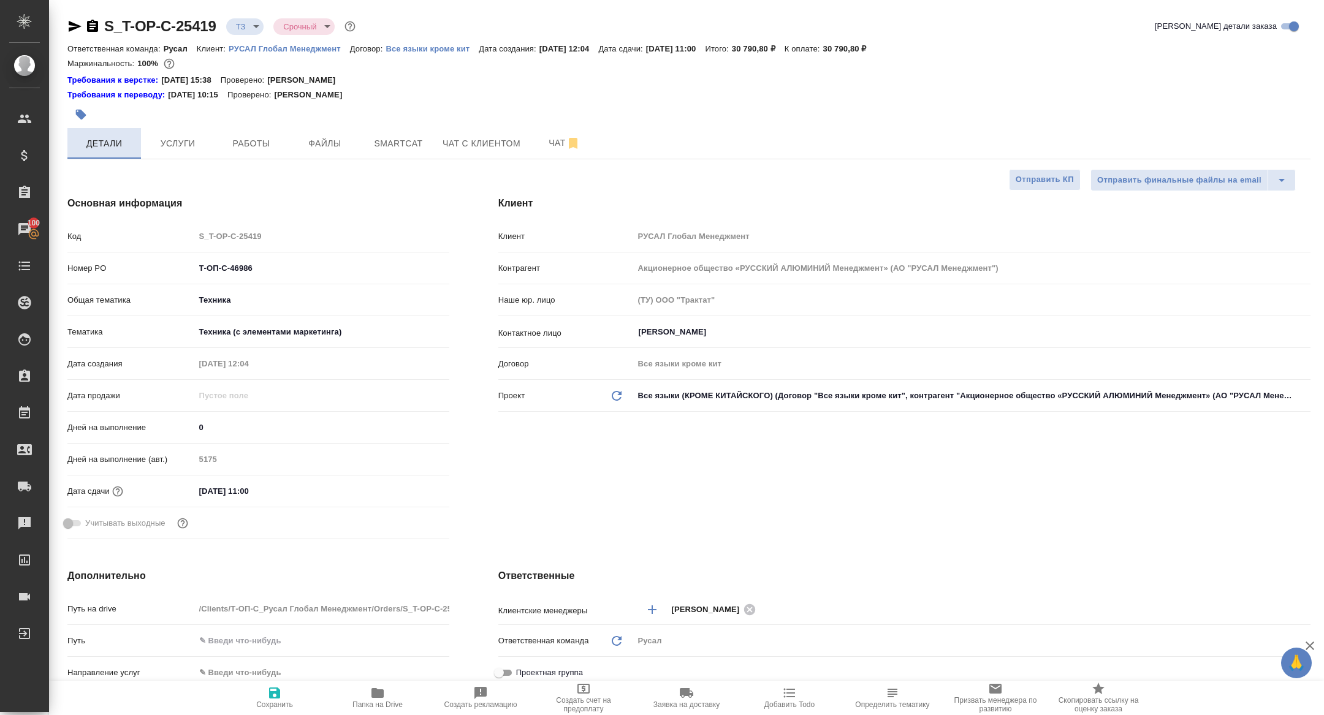
type textarea "x"
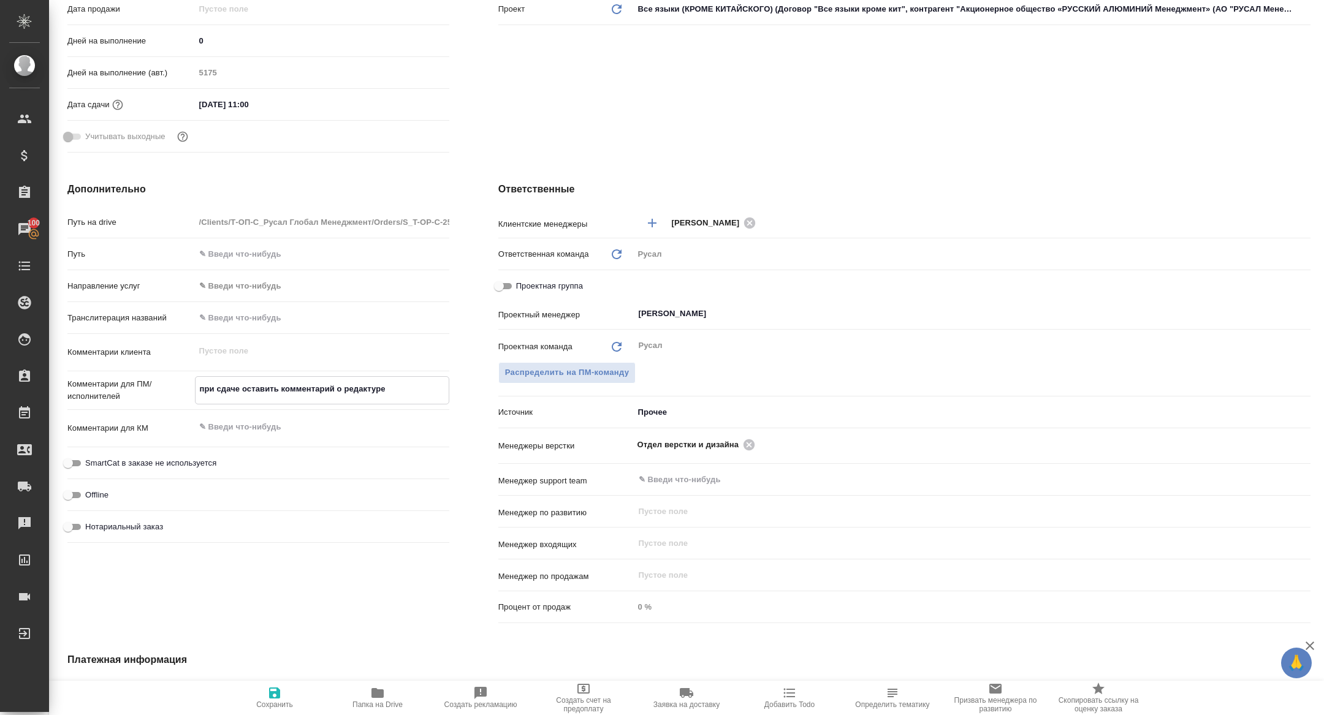
drag, startPoint x: 396, startPoint y: 388, endPoint x: 173, endPoint y: 388, distance: 223.0
click at [173, 388] on div "Комментарии для ПМ/исполнителей при сдаче оставить комментарий о редактуре x" at bounding box center [258, 390] width 382 height 28
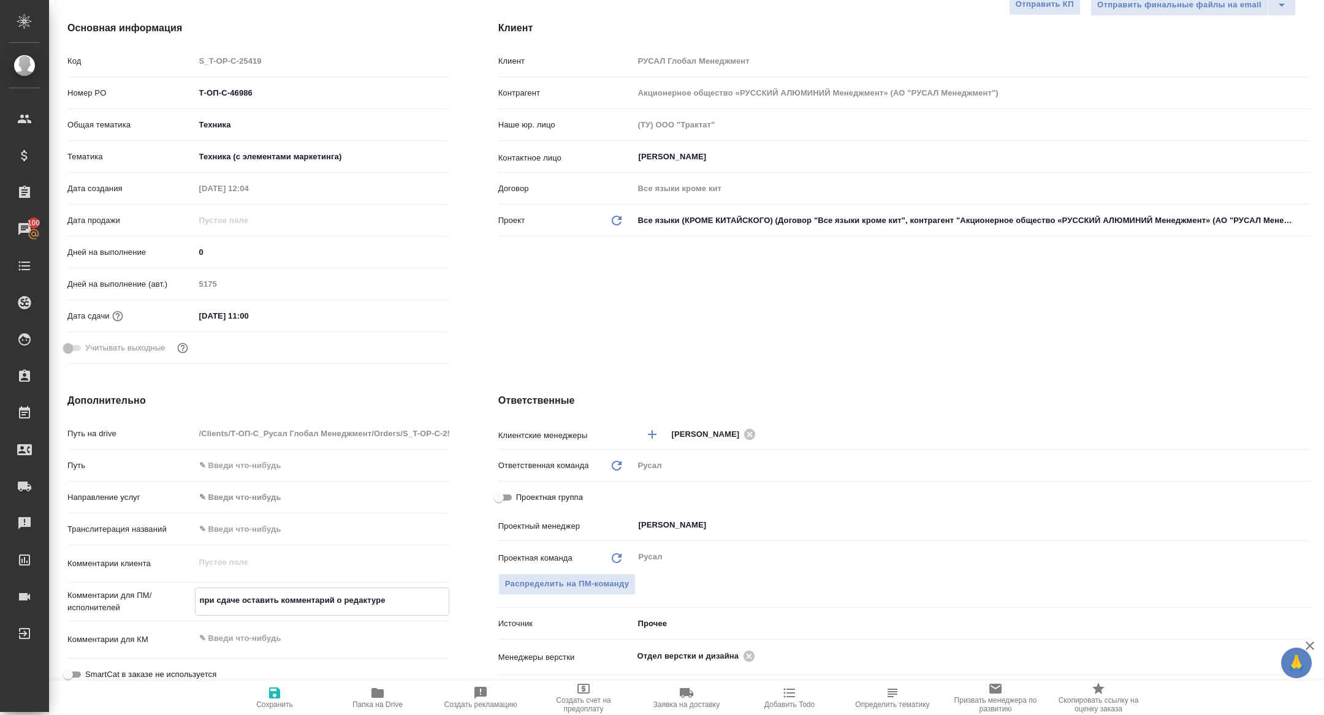
scroll to position [0, 0]
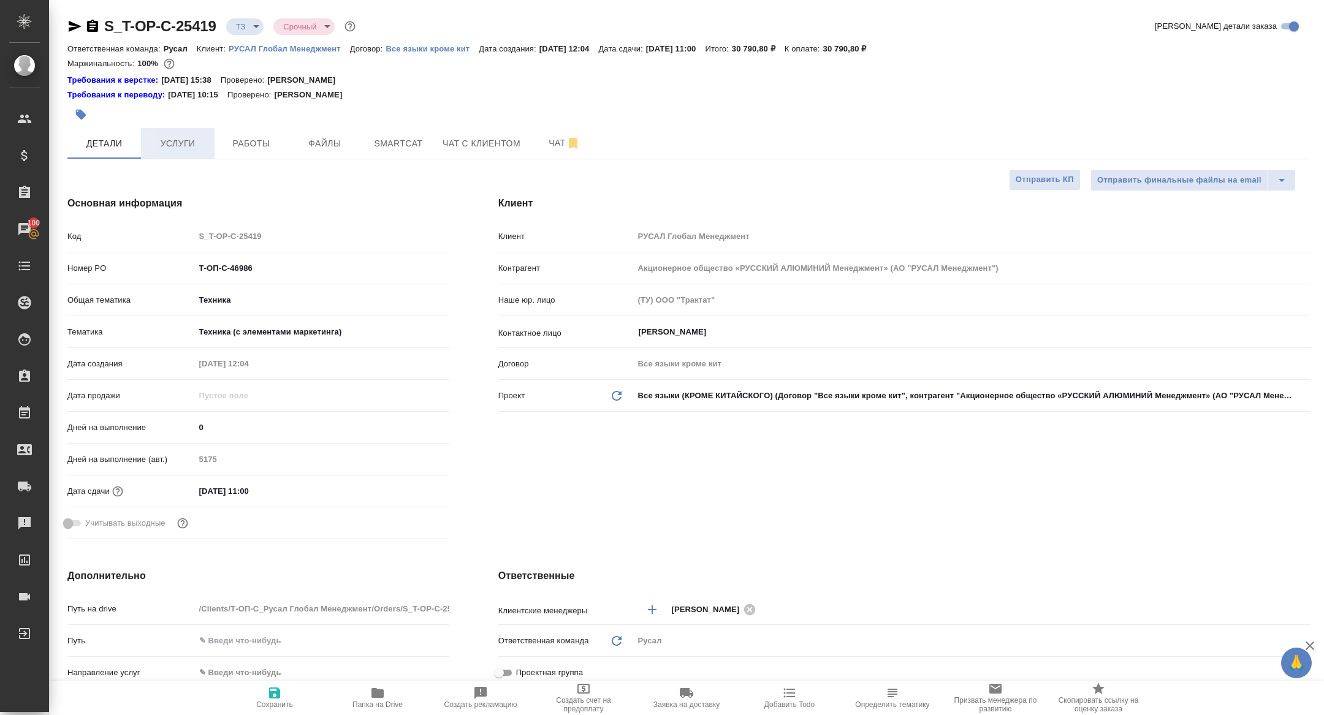
type textarea "x"
click at [192, 156] on button "Услуги" at bounding box center [178, 143] width 74 height 31
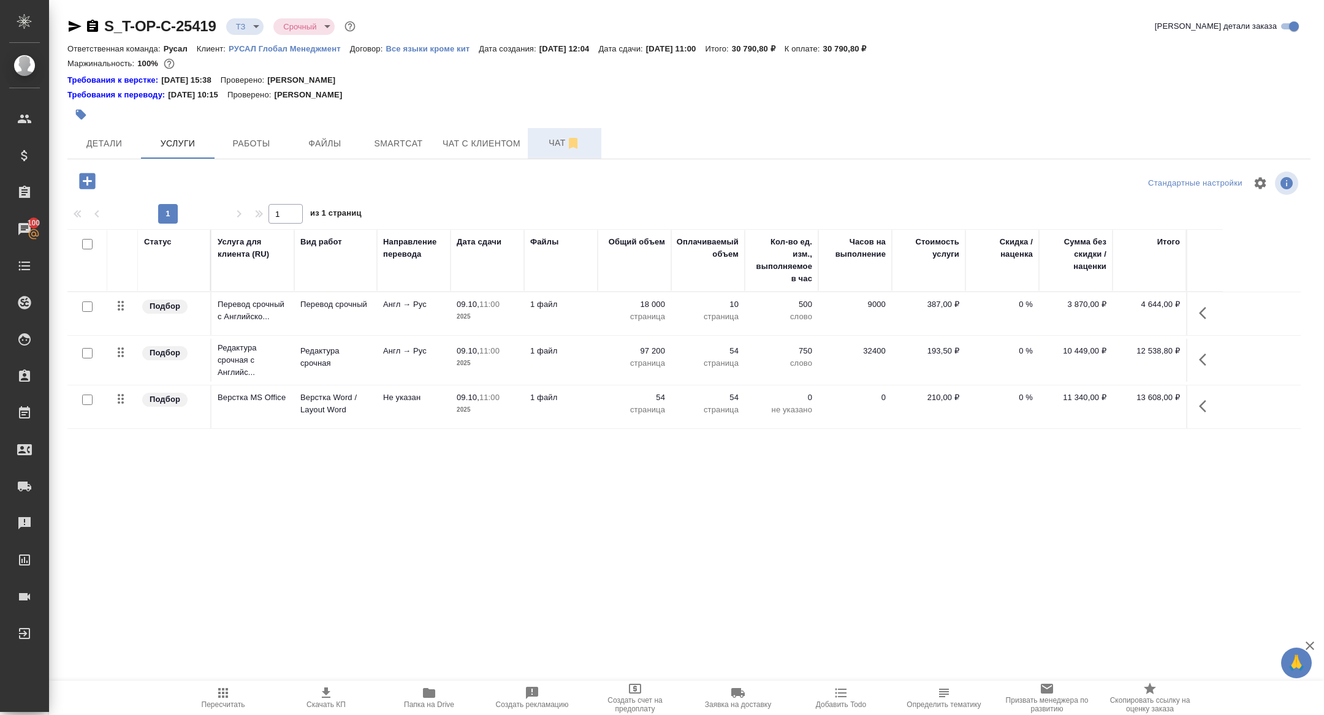
click at [539, 153] on button "Чат" at bounding box center [565, 143] width 74 height 31
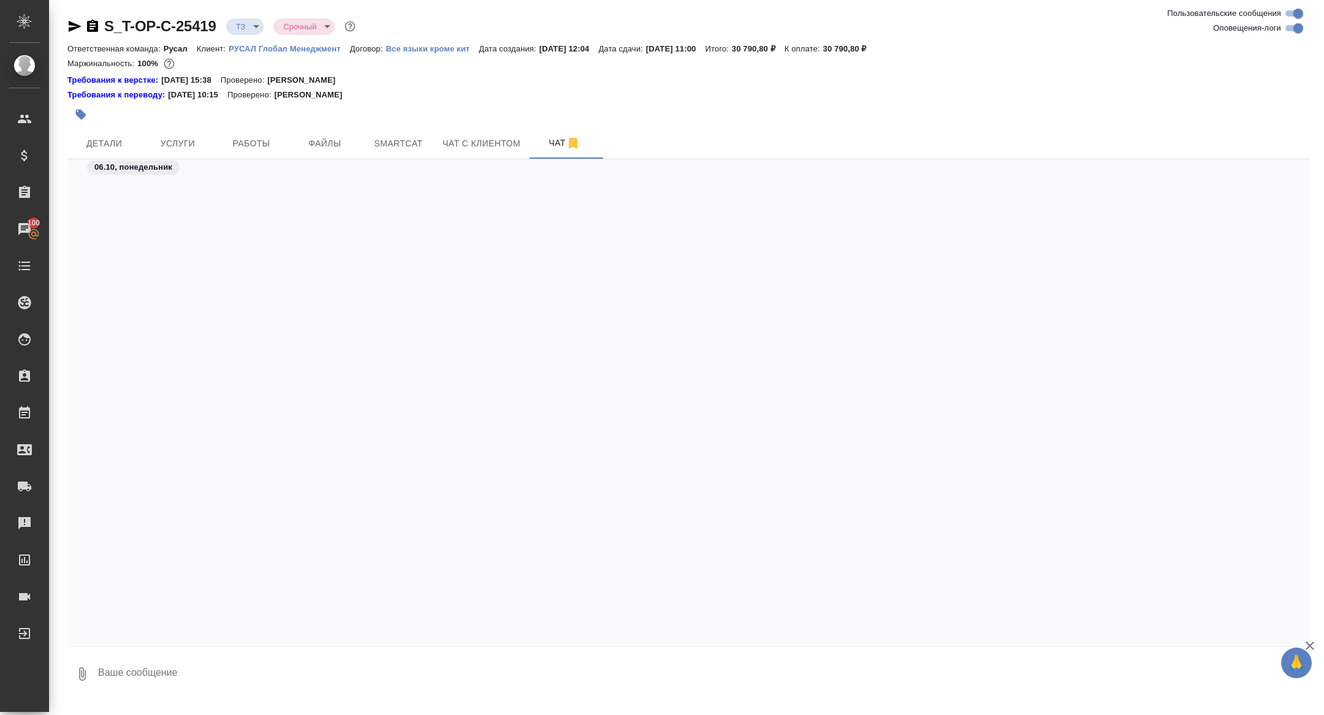
scroll to position [960, 0]
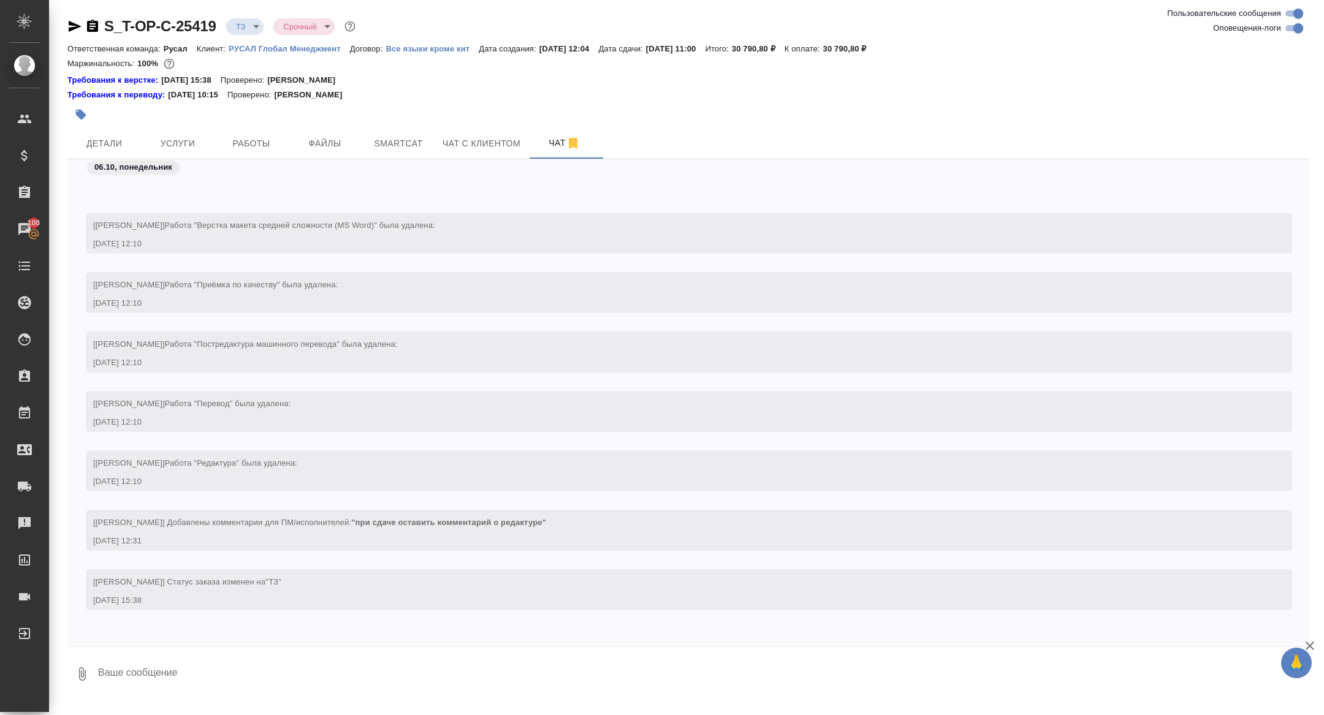
click at [189, 658] on textarea at bounding box center [703, 674] width 1213 height 42
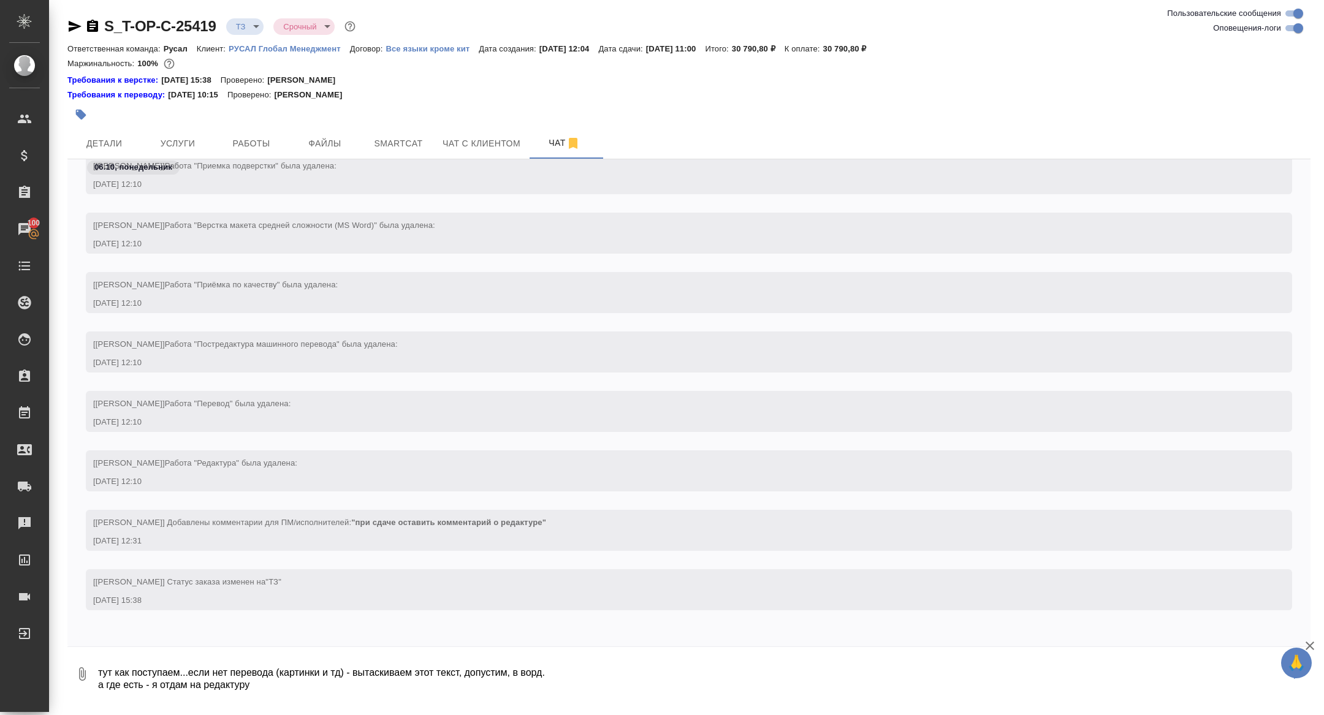
drag, startPoint x: 211, startPoint y: 676, endPoint x: 192, endPoint y: 674, distance: 19.1
click at [192, 674] on textarea "тут как поступаем...если нет перевода (картинки и тд) - вытаскиваем этот текст,…" at bounding box center [693, 674] width 1193 height 42
click at [306, 691] on textarea "тут как поступаем...где нет перевода (картинки и тд) - вытаскиваем этот текст, …" at bounding box center [693, 674] width 1193 height 42
type textarea "тут как поступаем...где нет перевода (картинки и тд) - вытаскиваем этот текст, …"
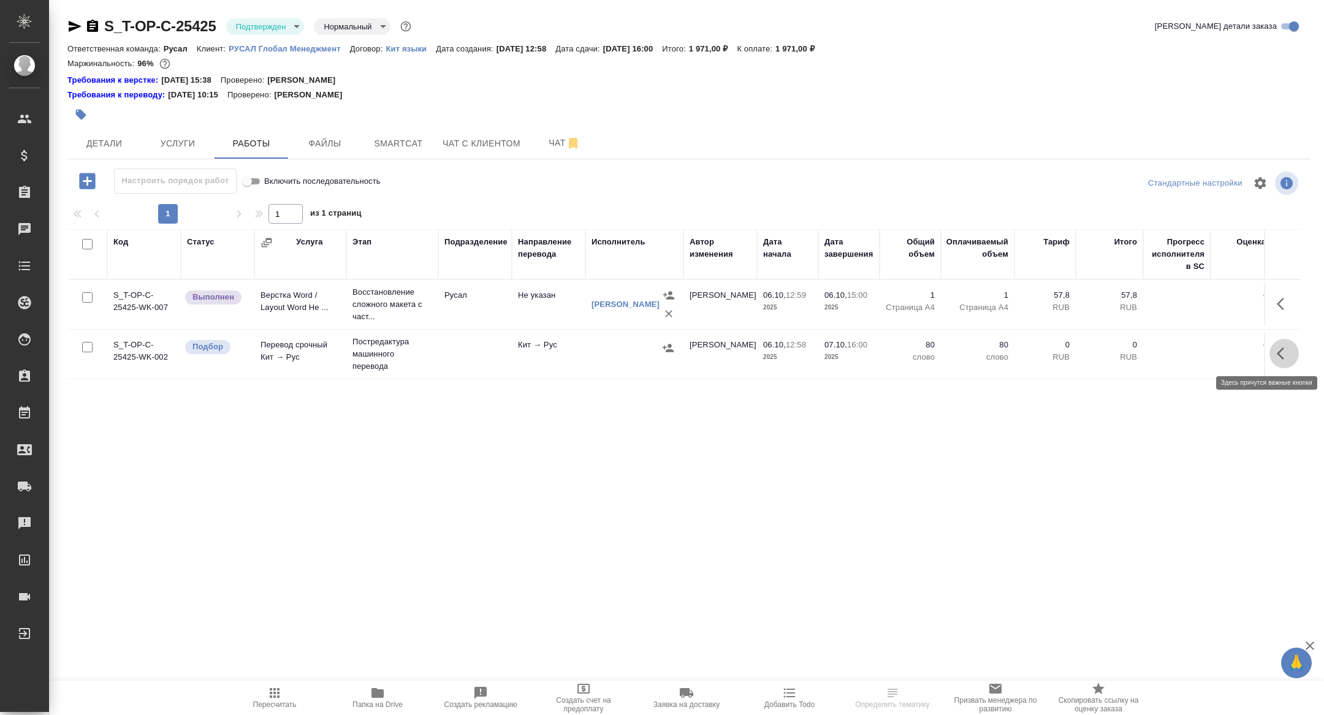
click at [1279, 364] on button "button" at bounding box center [1283, 353] width 29 height 29
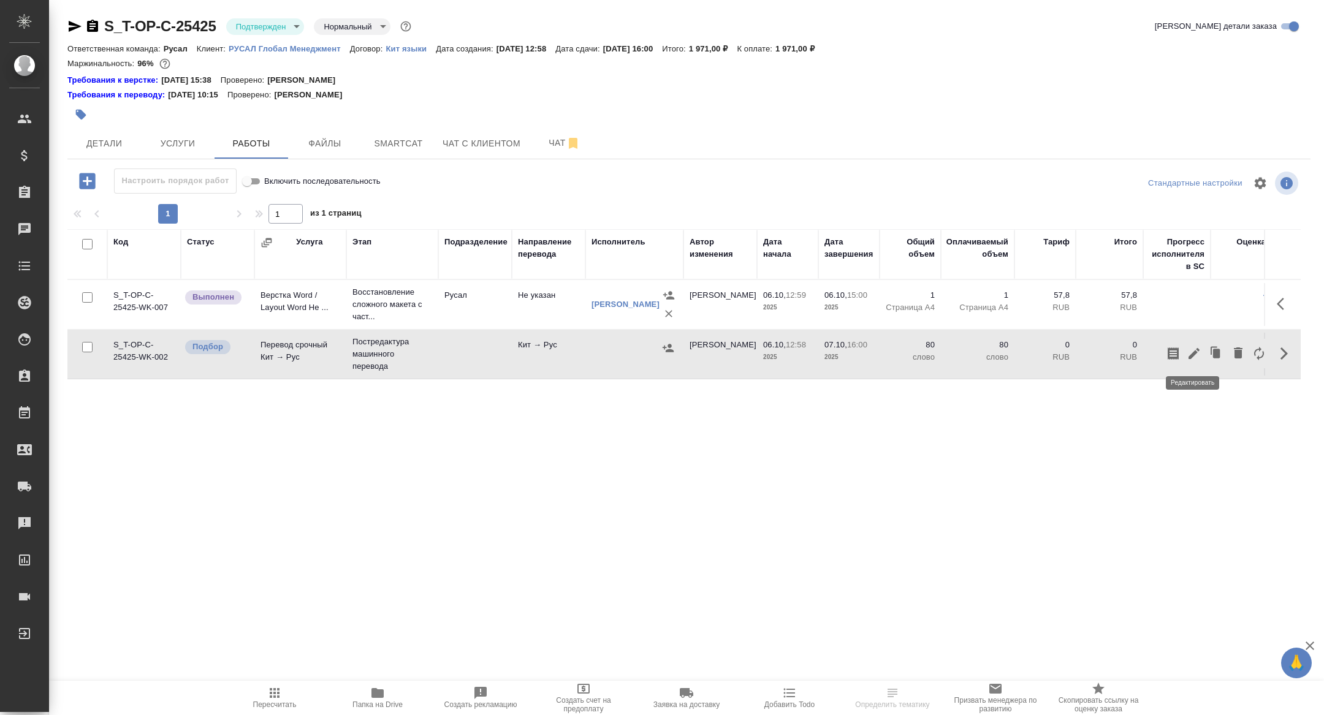
click at [1200, 354] on icon "button" at bounding box center [1193, 353] width 15 height 15
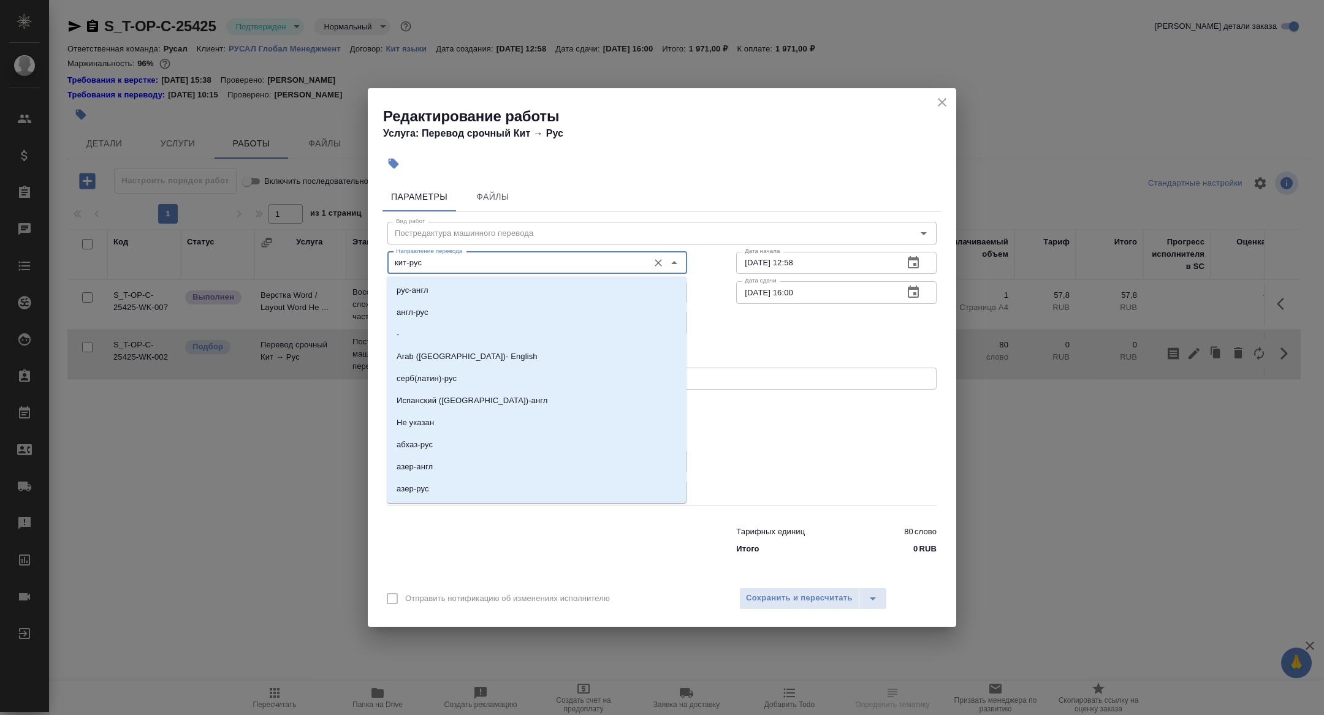
click at [433, 265] on input "кит-рус" at bounding box center [516, 263] width 251 height 15
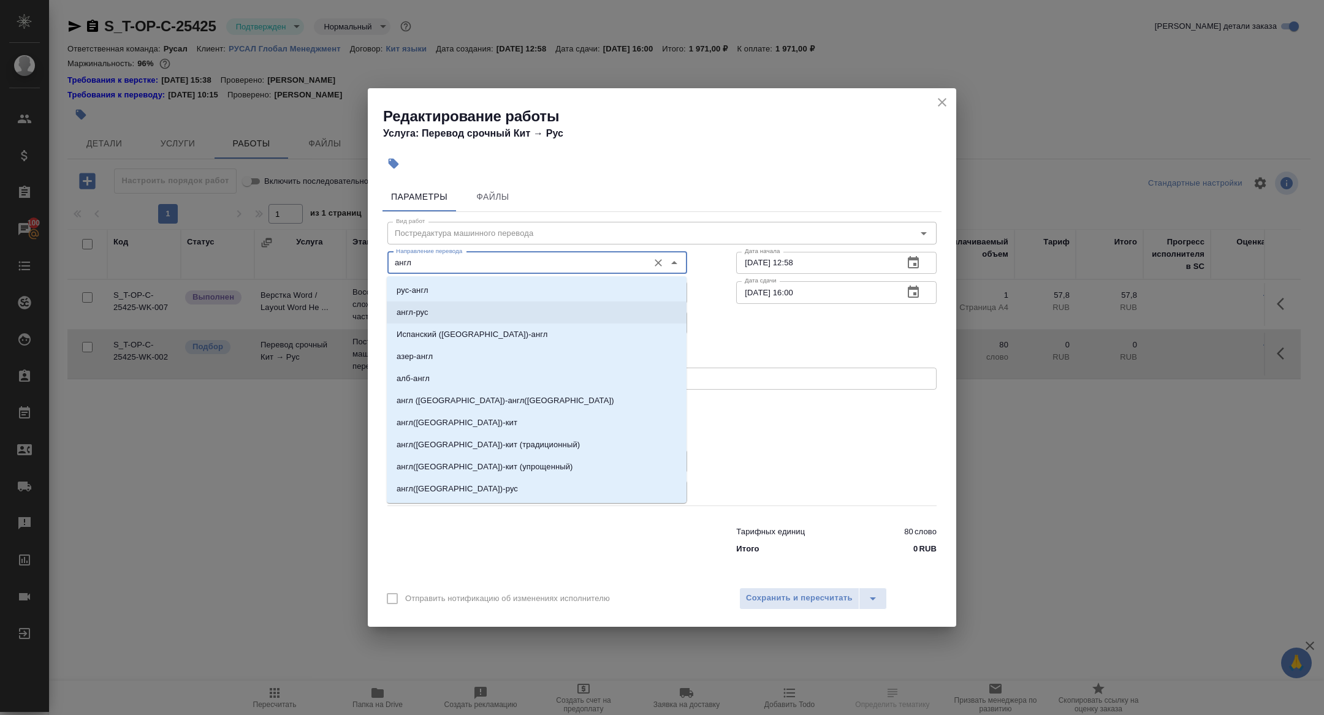
click at [461, 317] on li "англ-рус" at bounding box center [537, 312] width 300 height 22
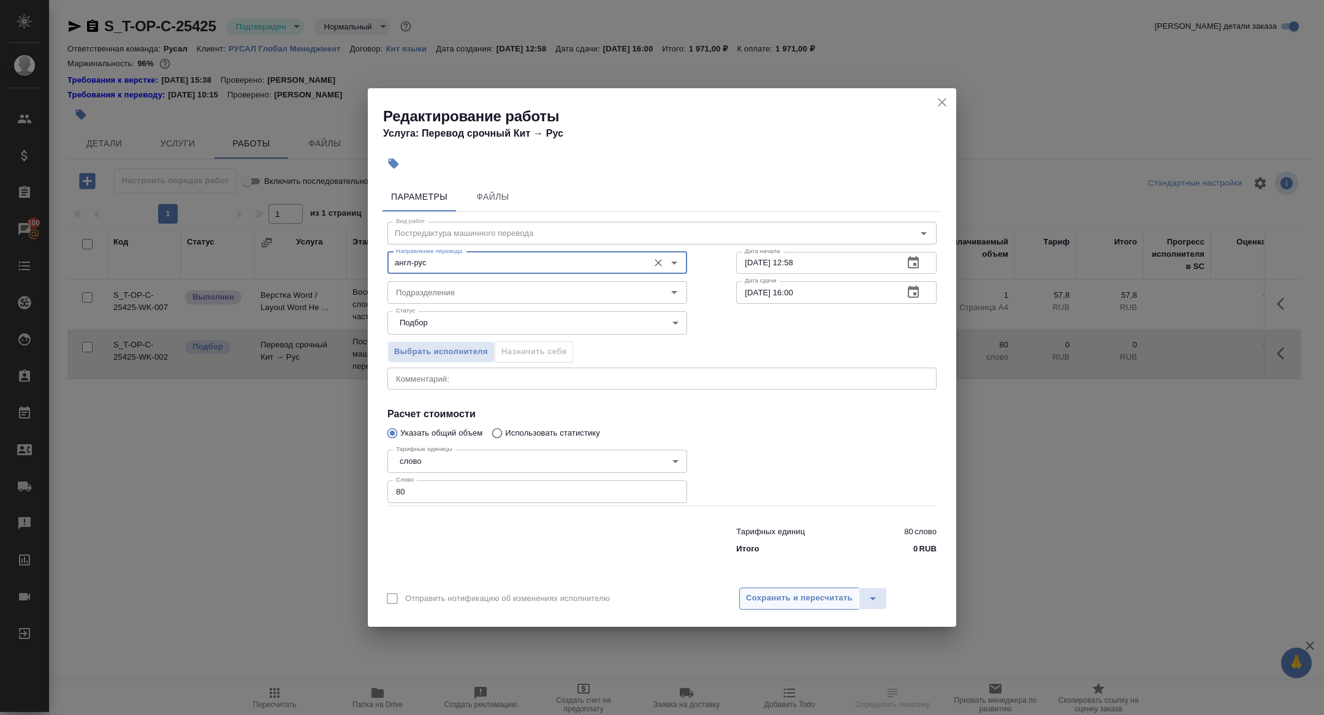
type input "англ-рус"
click at [775, 605] on button "Сохранить и пересчитать" at bounding box center [799, 599] width 120 height 22
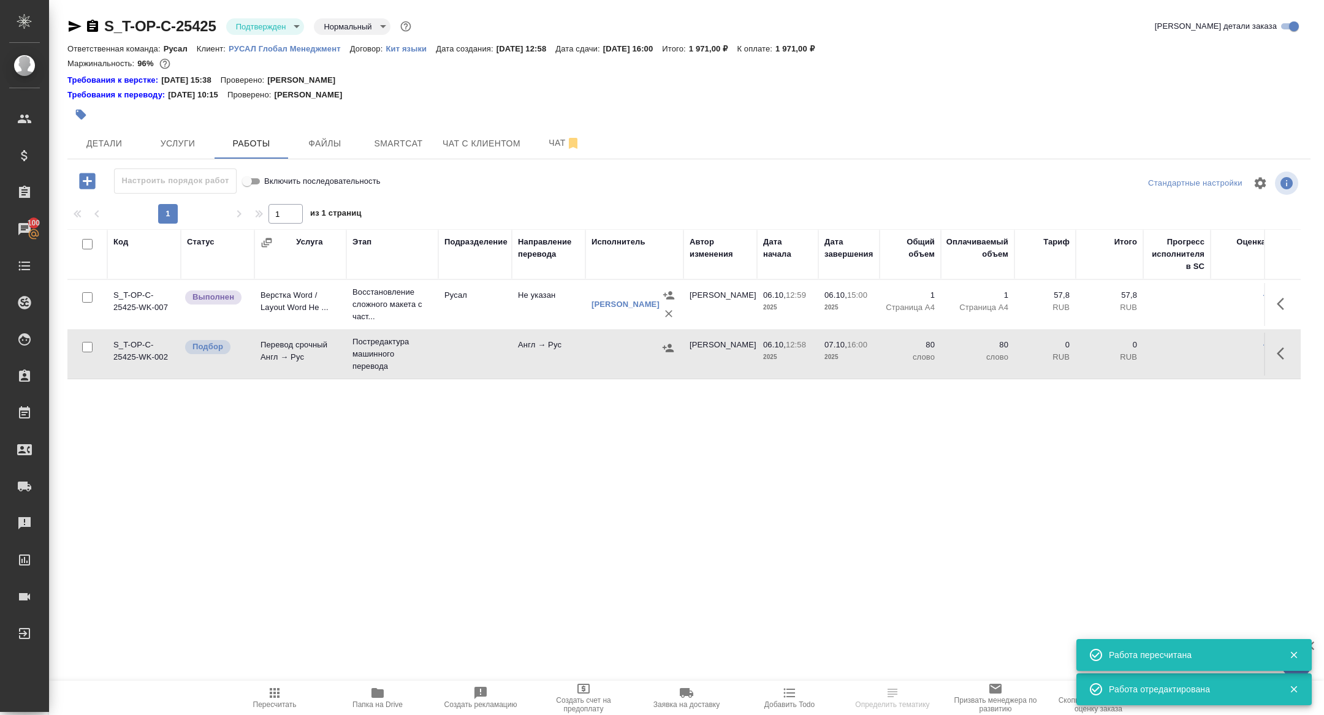
click at [292, 351] on td "Перевод срочный Англ → Рус" at bounding box center [300, 354] width 92 height 43
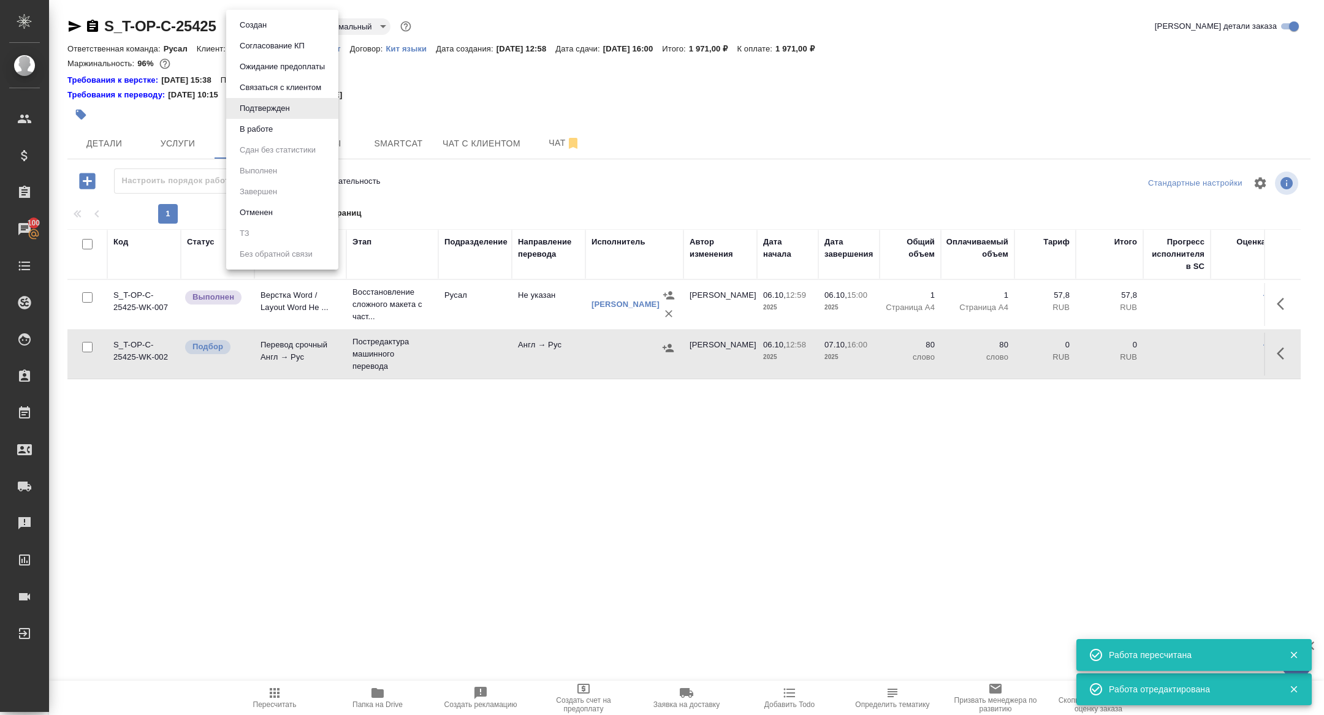
click at [240, 28] on body "🙏 .cls-1 fill:#fff; AWATERA [PERSON_NAME] Спецификации Заказы 100 Чаты Todo Про…" at bounding box center [662, 357] width 1324 height 715
click at [268, 132] on button "В работе" at bounding box center [256, 129] width 40 height 13
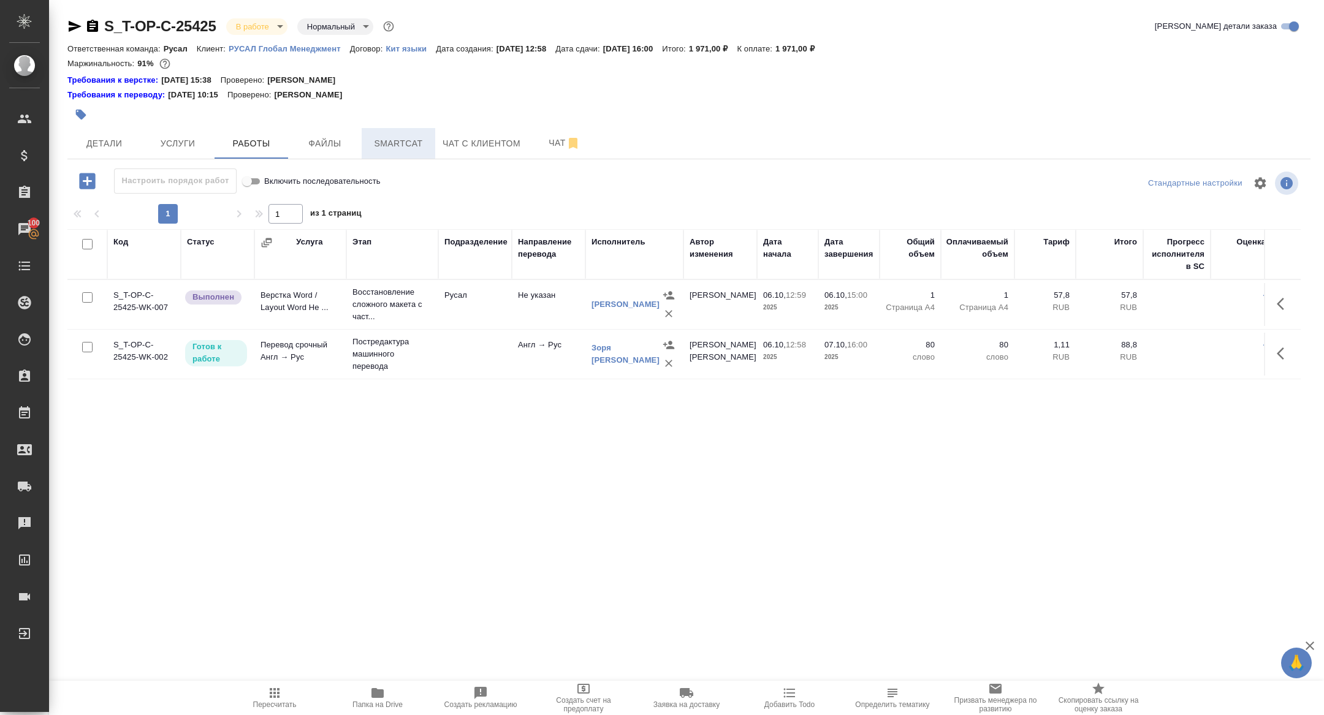
click at [379, 134] on button "Smartcat" at bounding box center [399, 143] width 74 height 31
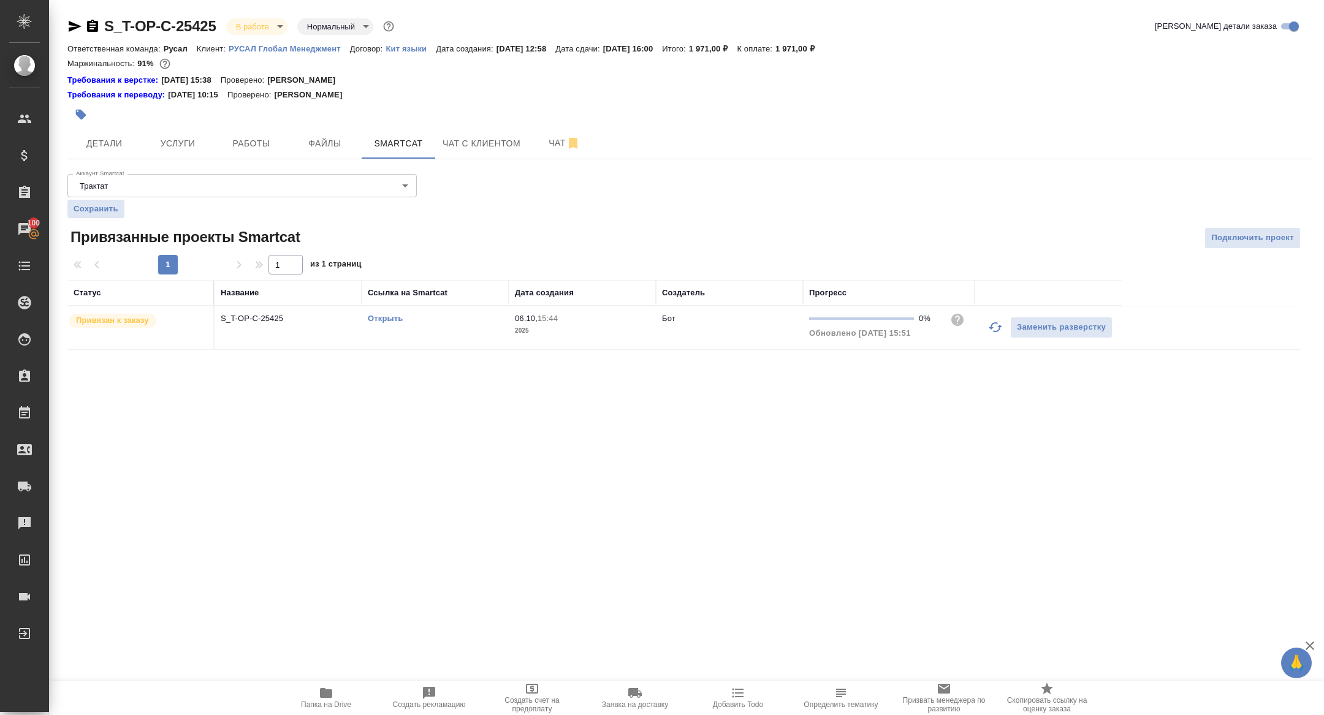
click at [381, 319] on link "Открыть" at bounding box center [385, 318] width 35 height 9
click at [262, 137] on span "Работы" at bounding box center [251, 143] width 59 height 15
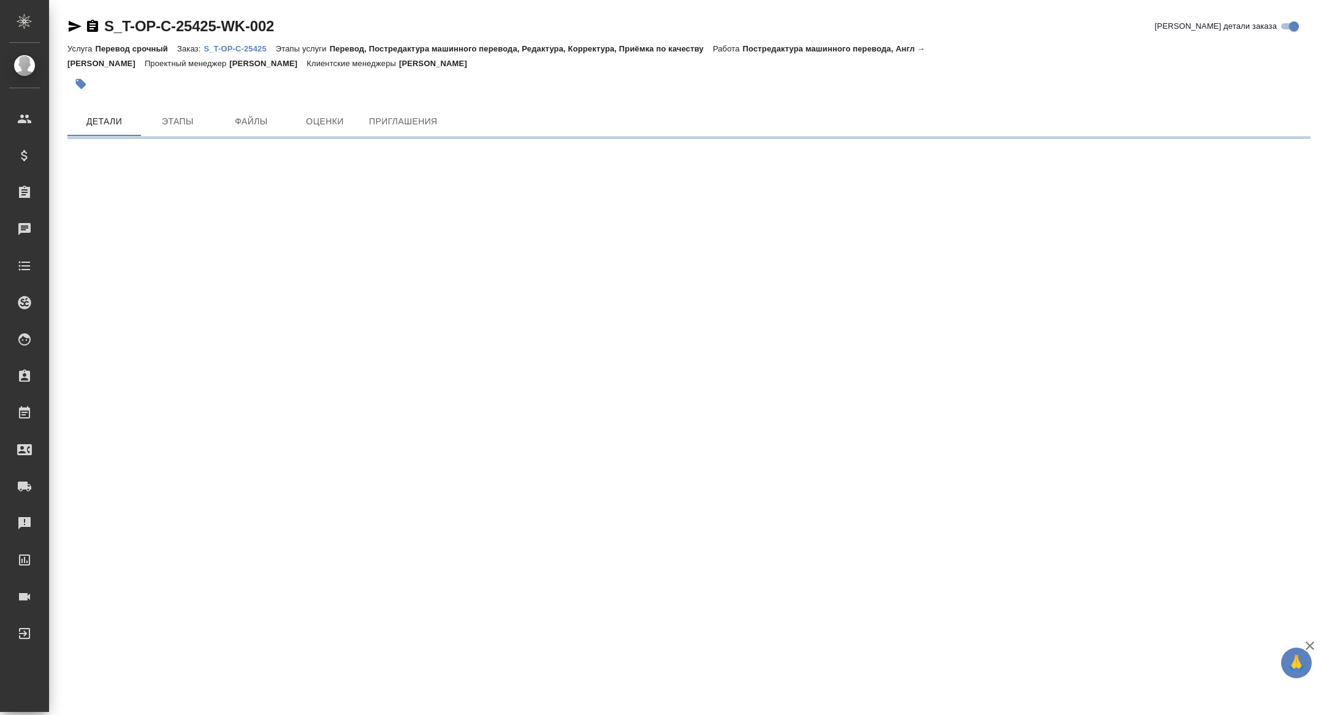
click at [75, 26] on icon "button" at bounding box center [75, 26] width 13 height 11
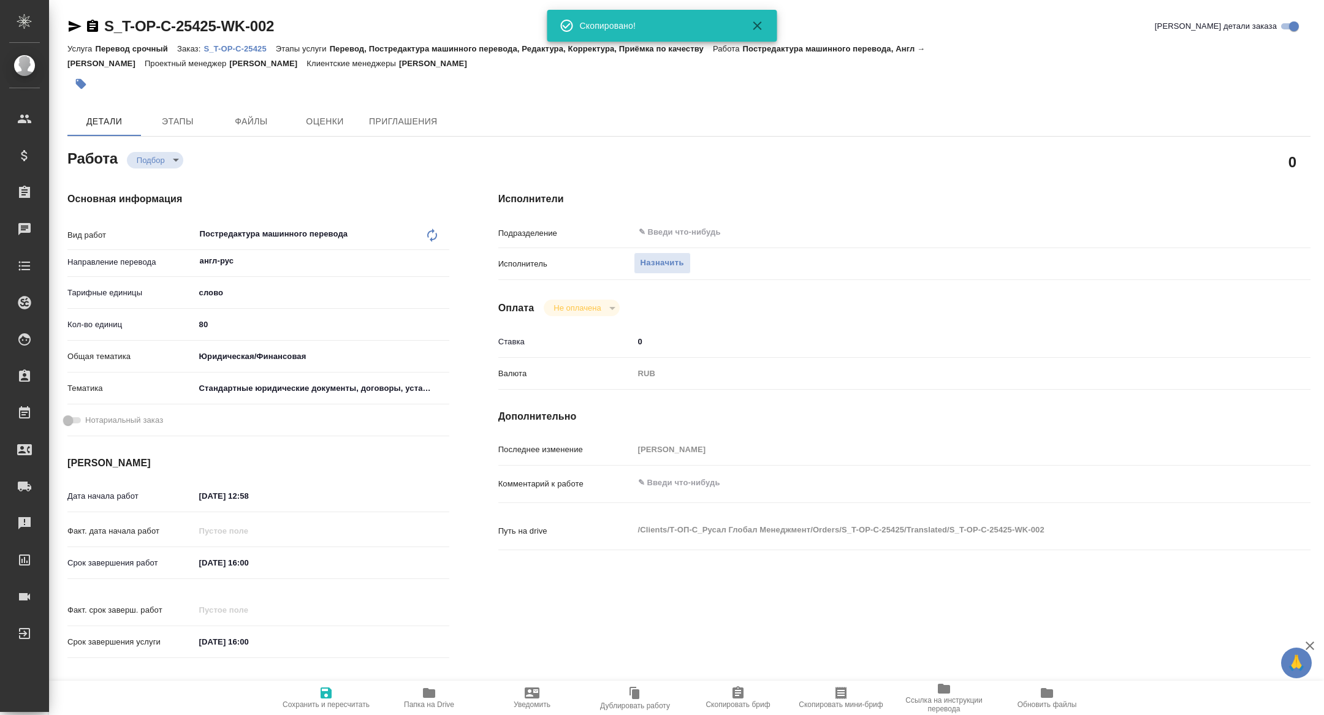
type textarea "x"
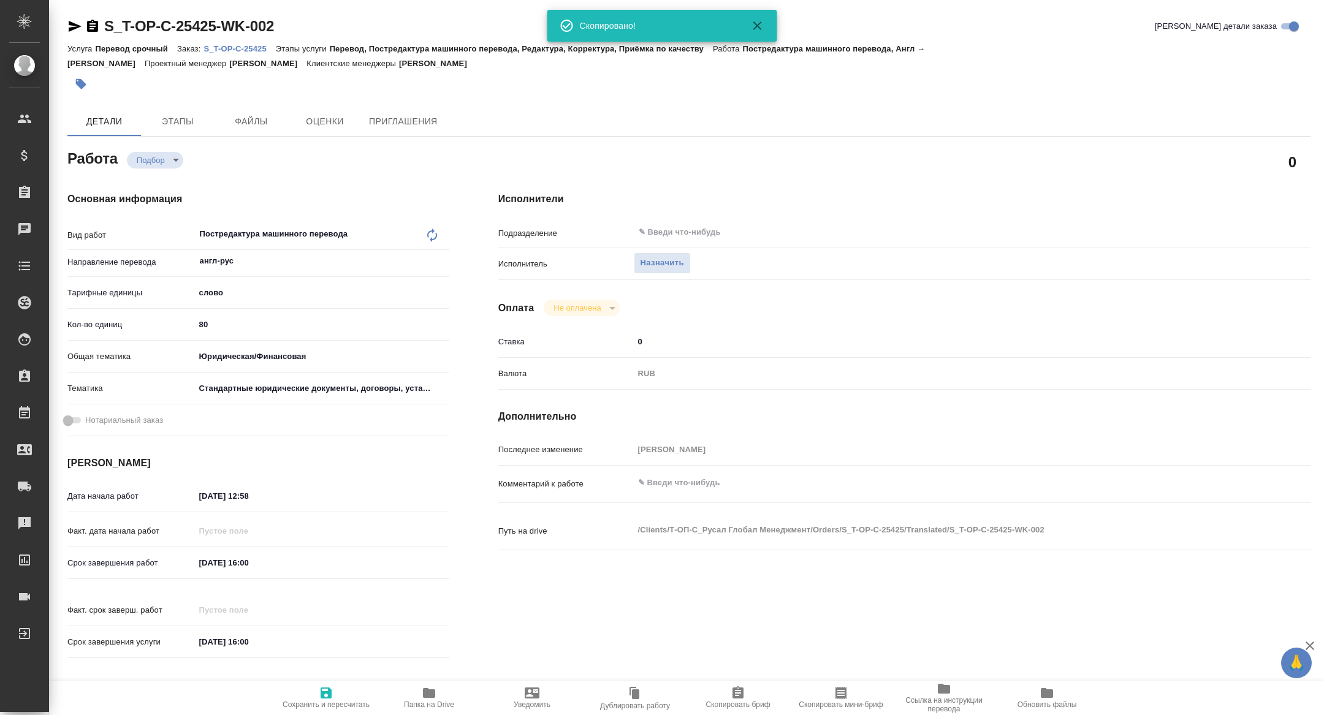
type textarea "x"
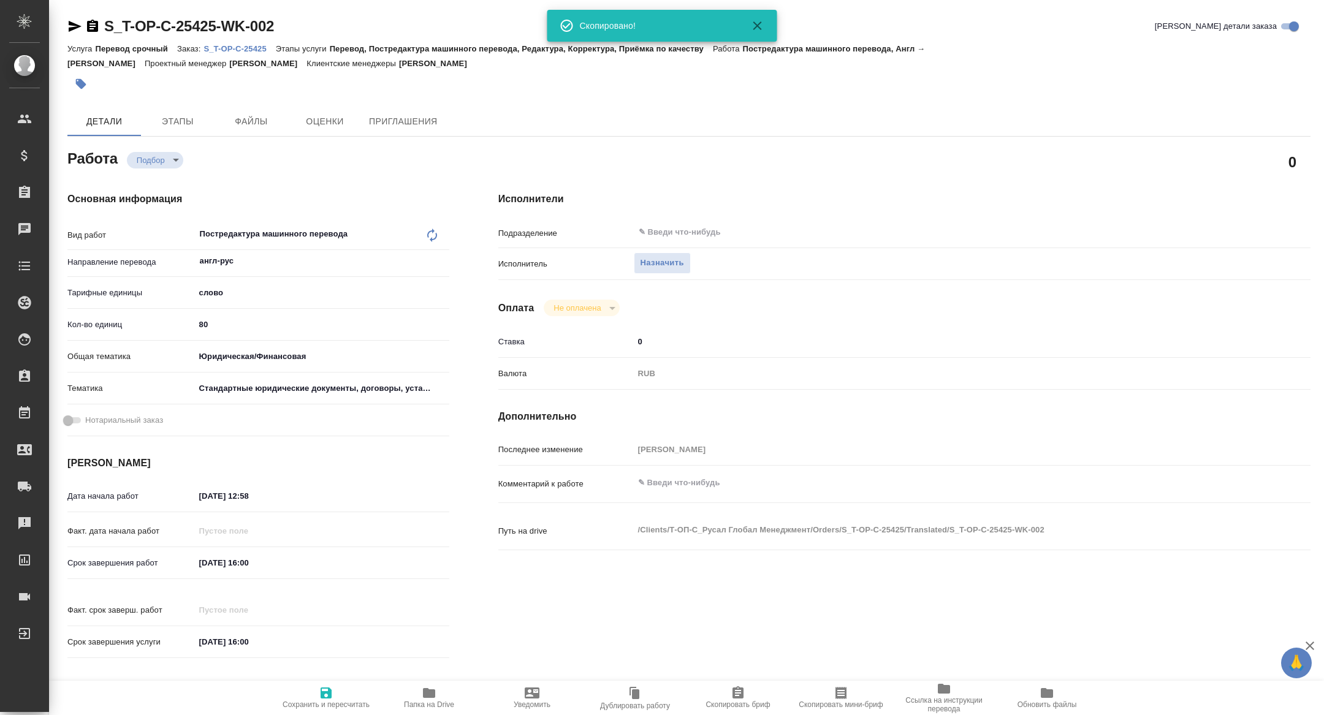
type textarea "x"
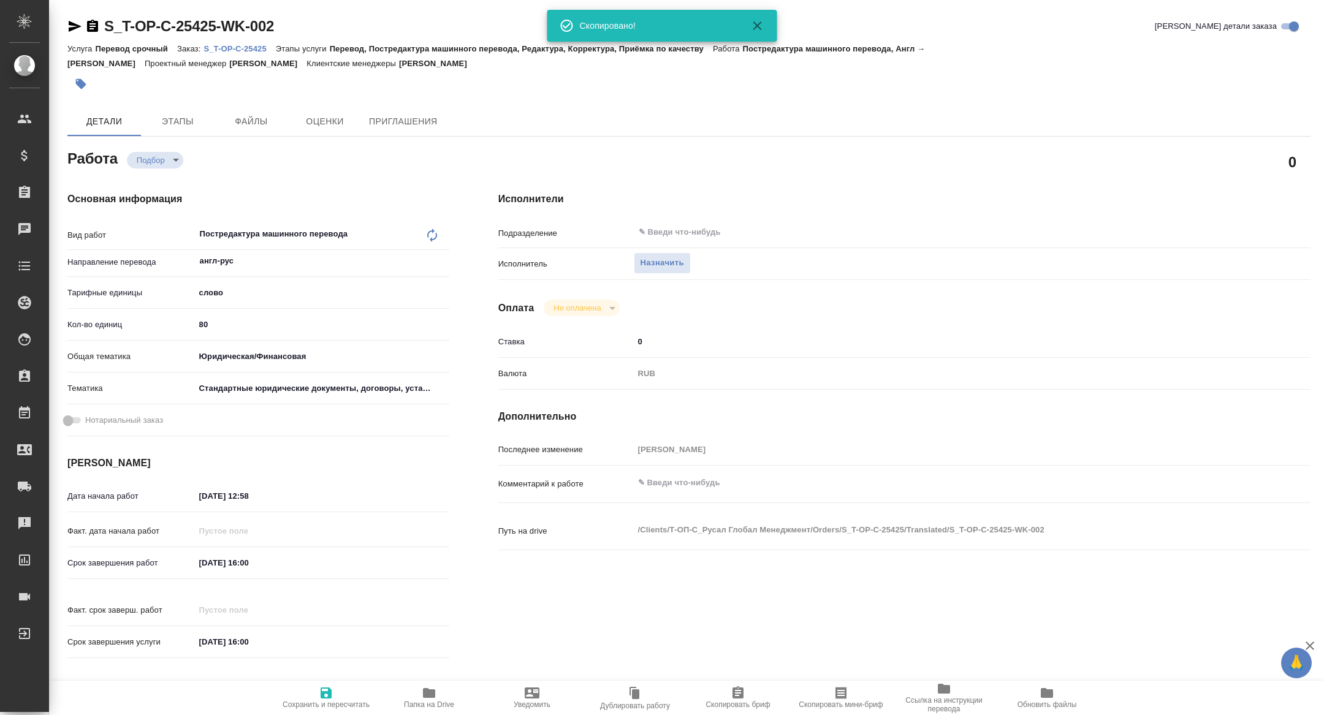
type textarea "x"
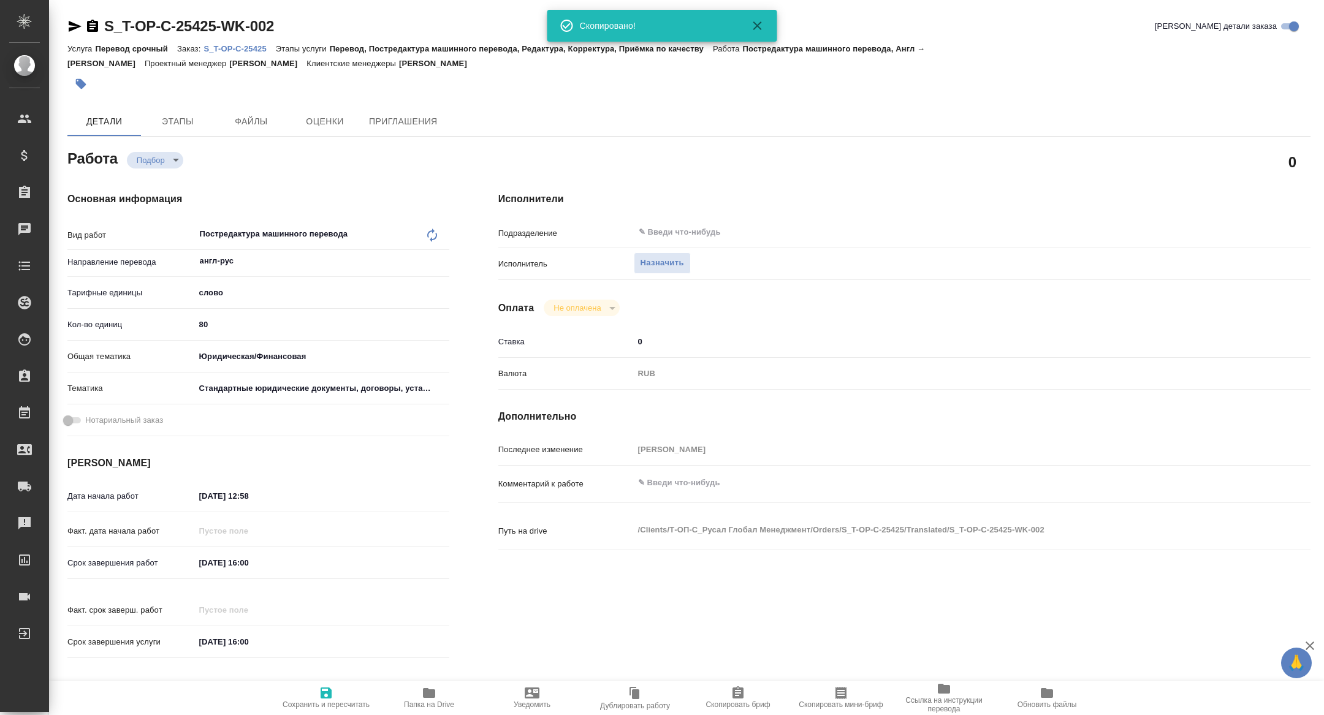
type textarea "x"
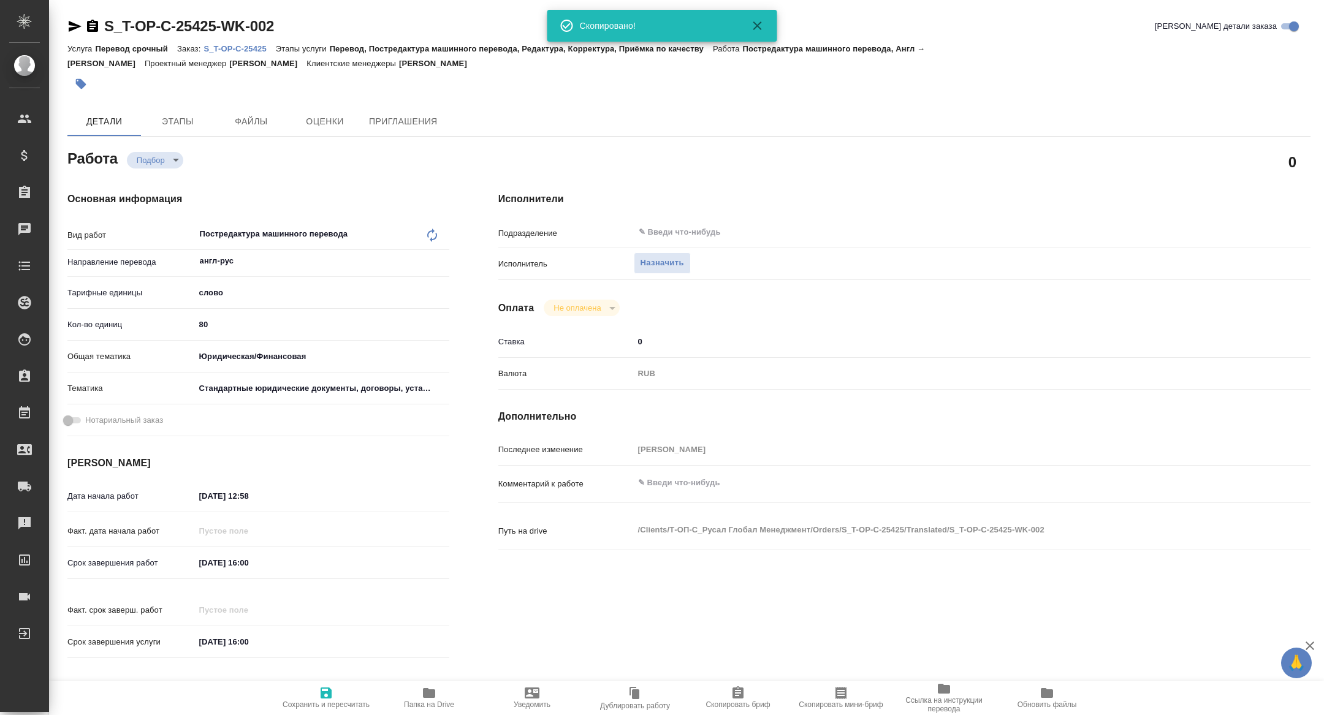
type textarea "x"
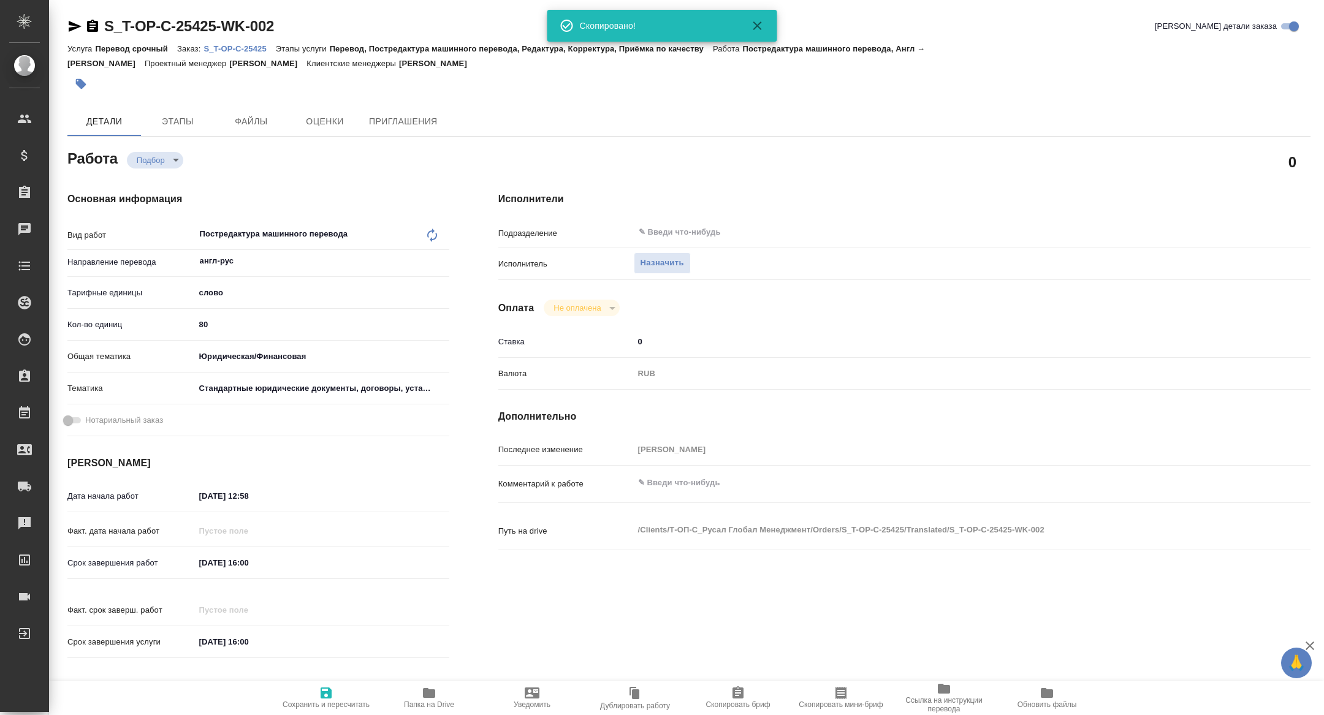
click at [840, 691] on icon "button" at bounding box center [840, 693] width 15 height 15
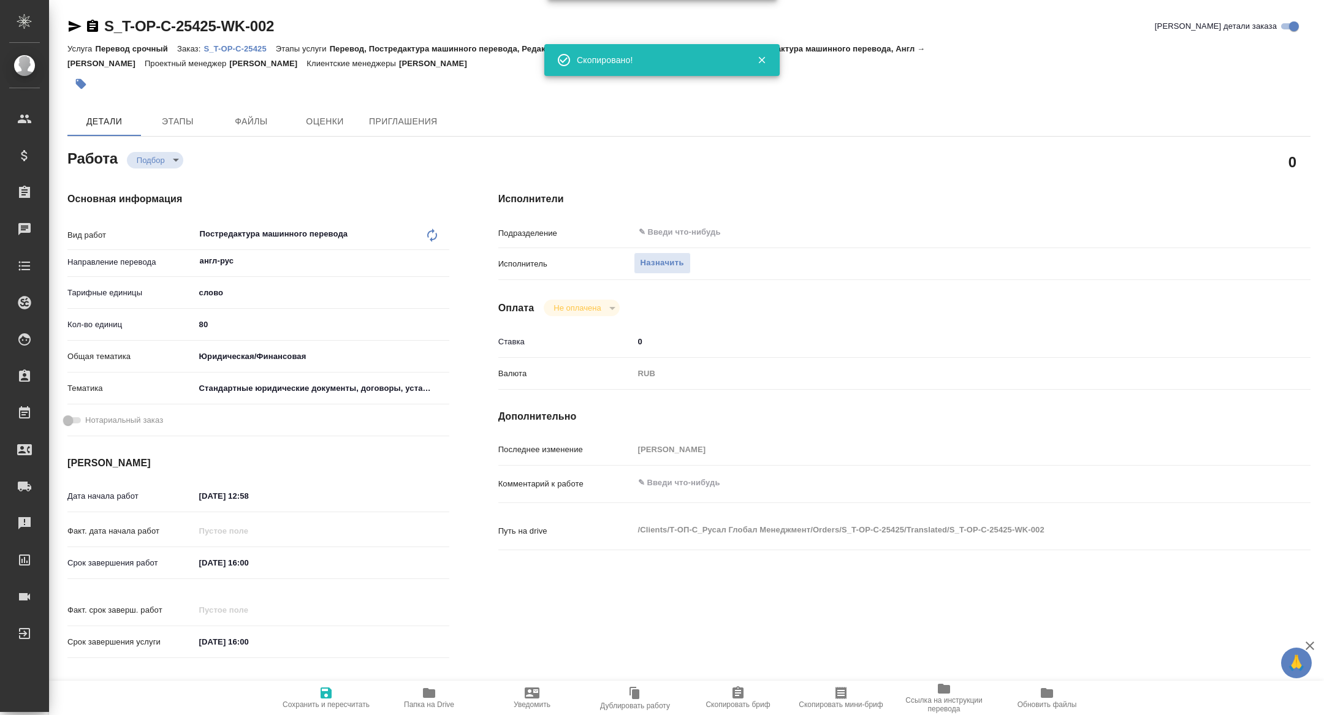
type textarea "x"
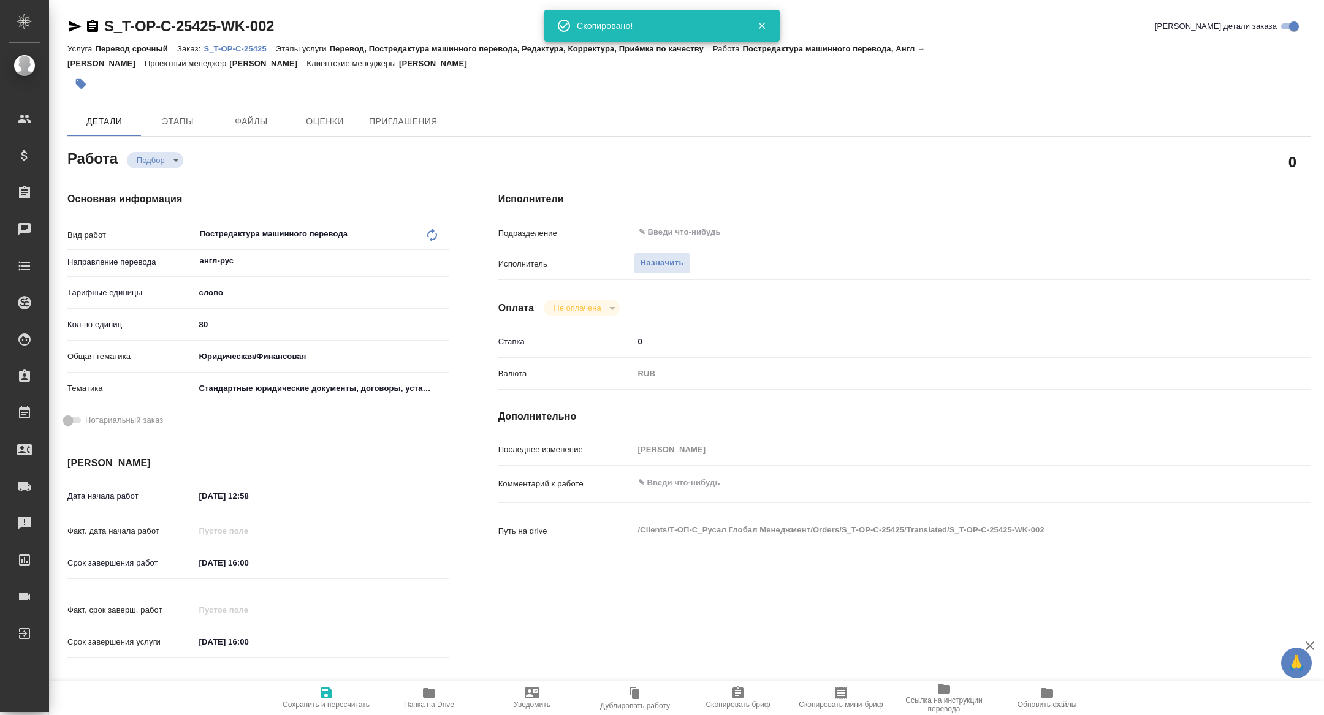
type textarea "x"
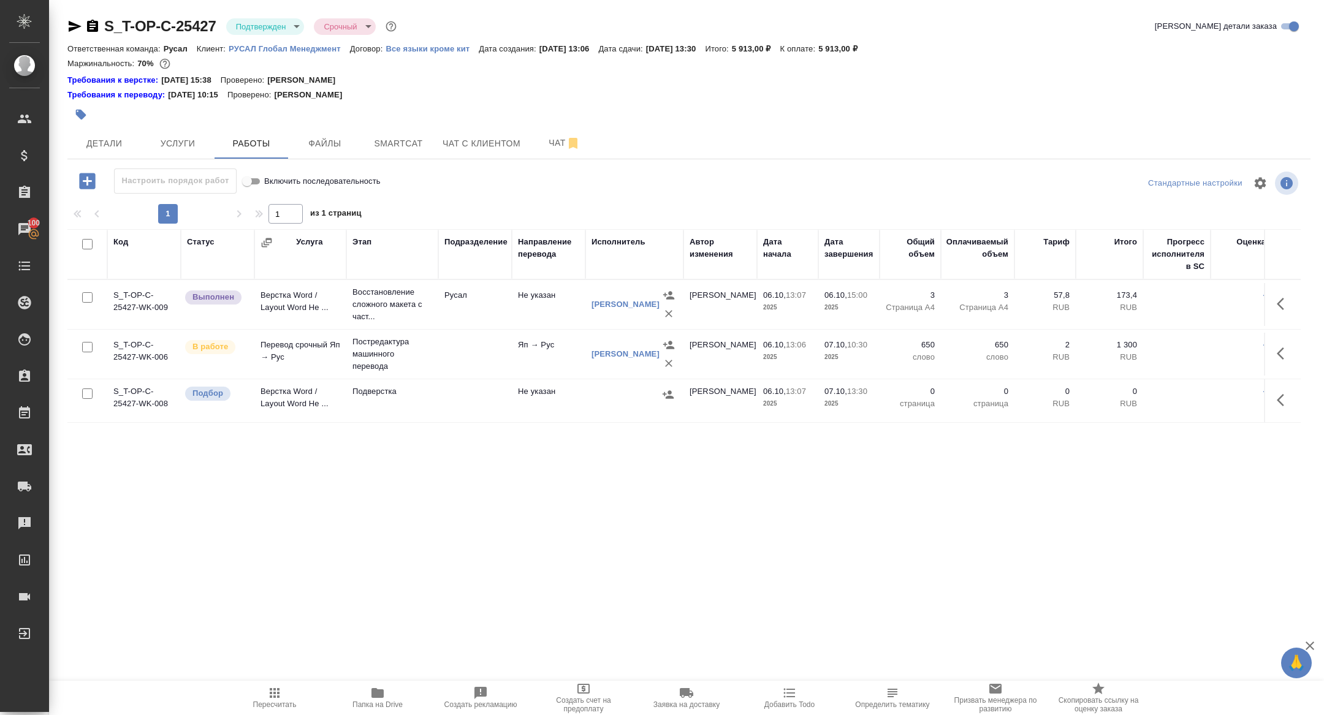
click at [248, 20] on body "🙏 .cls-1 fill:#fff; AWATERA Zhuravleva Alexandra Клиенты Спецификации Заказы 10…" at bounding box center [662, 357] width 1324 height 715
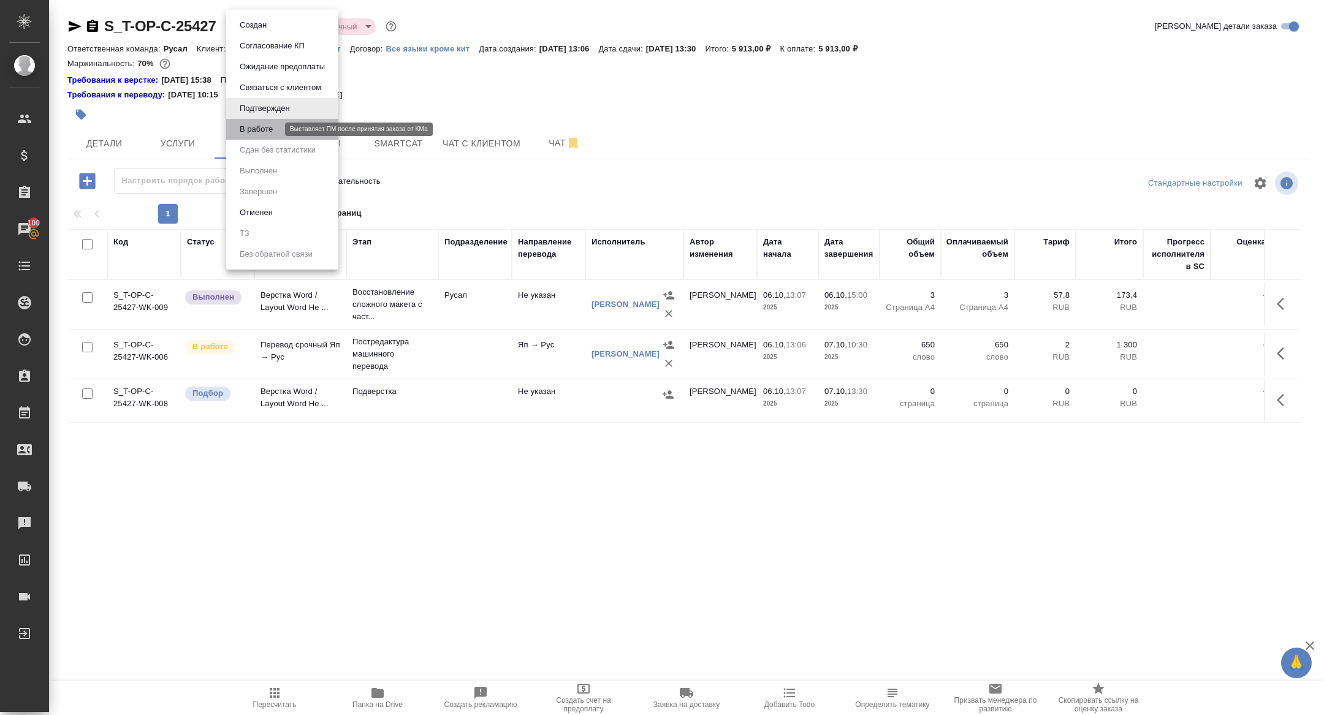
click at [248, 135] on button "В работе" at bounding box center [256, 129] width 40 height 13
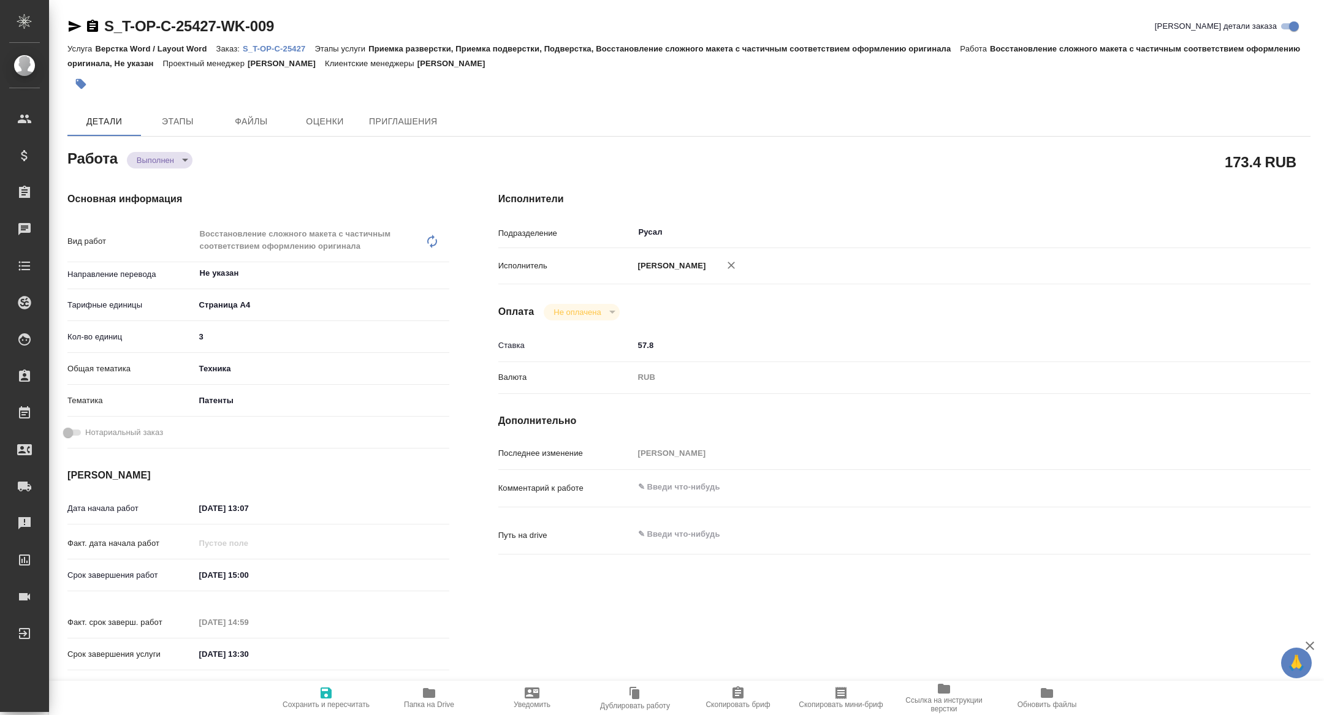
type textarea "x"
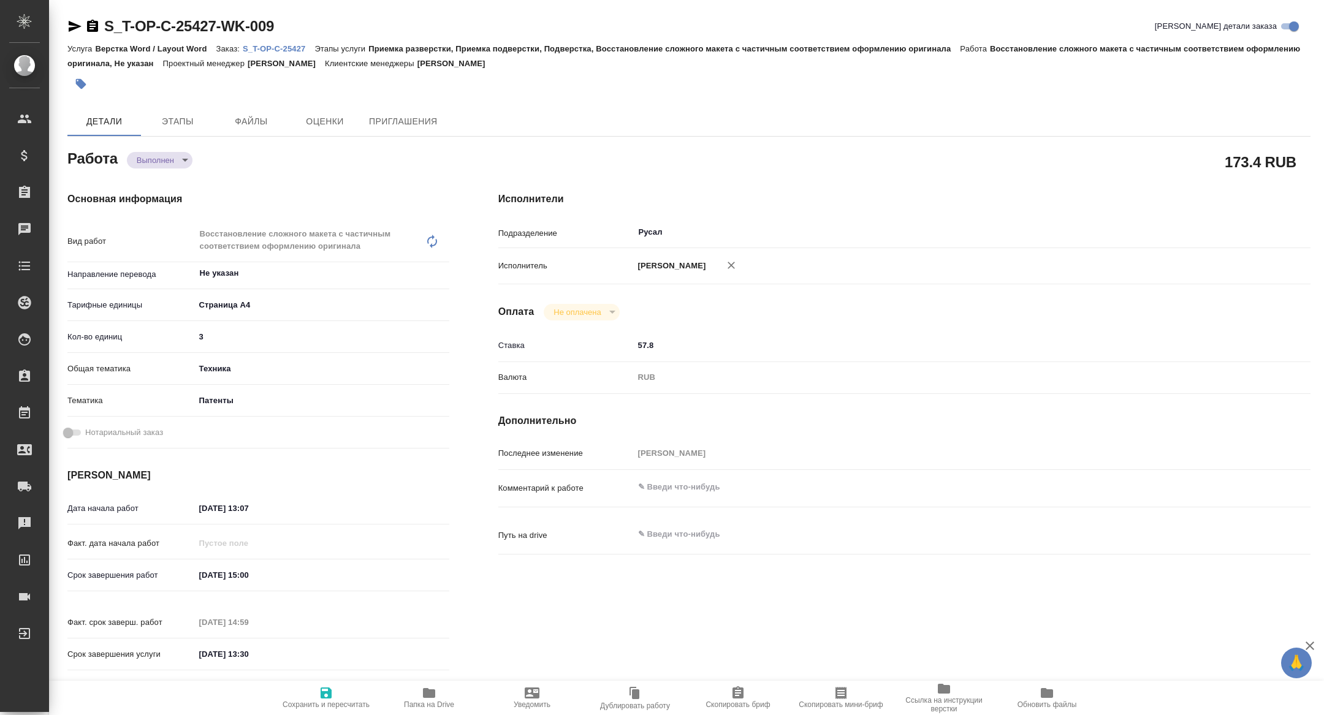
type textarea "x"
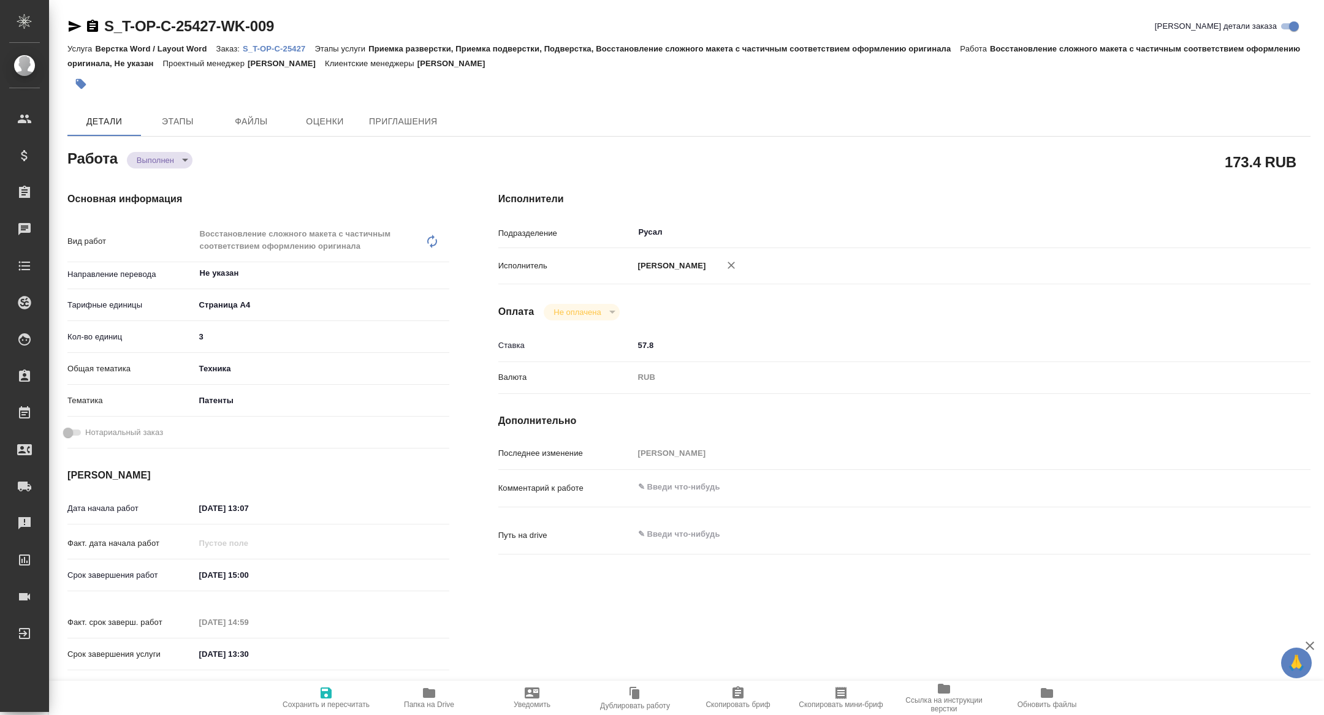
type textarea "x"
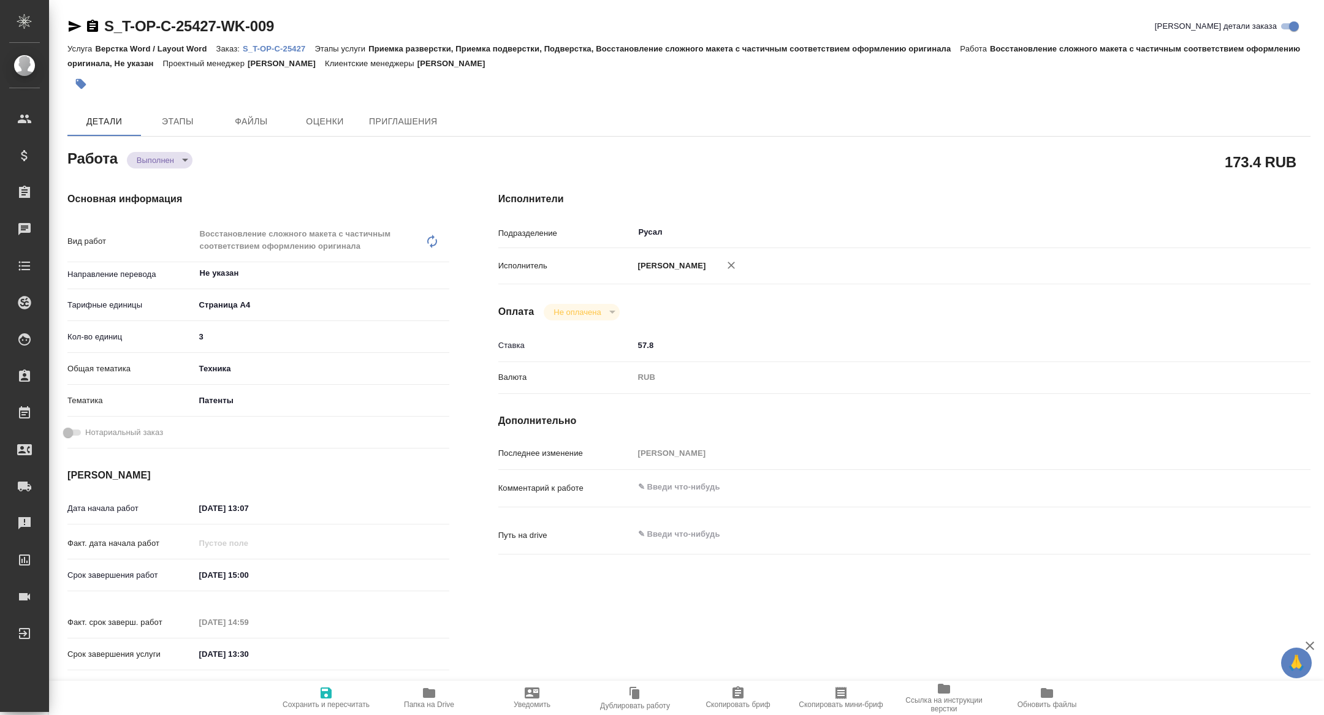
click at [266, 50] on p "S_T-OP-C-25427" at bounding box center [279, 48] width 72 height 9
type textarea "x"
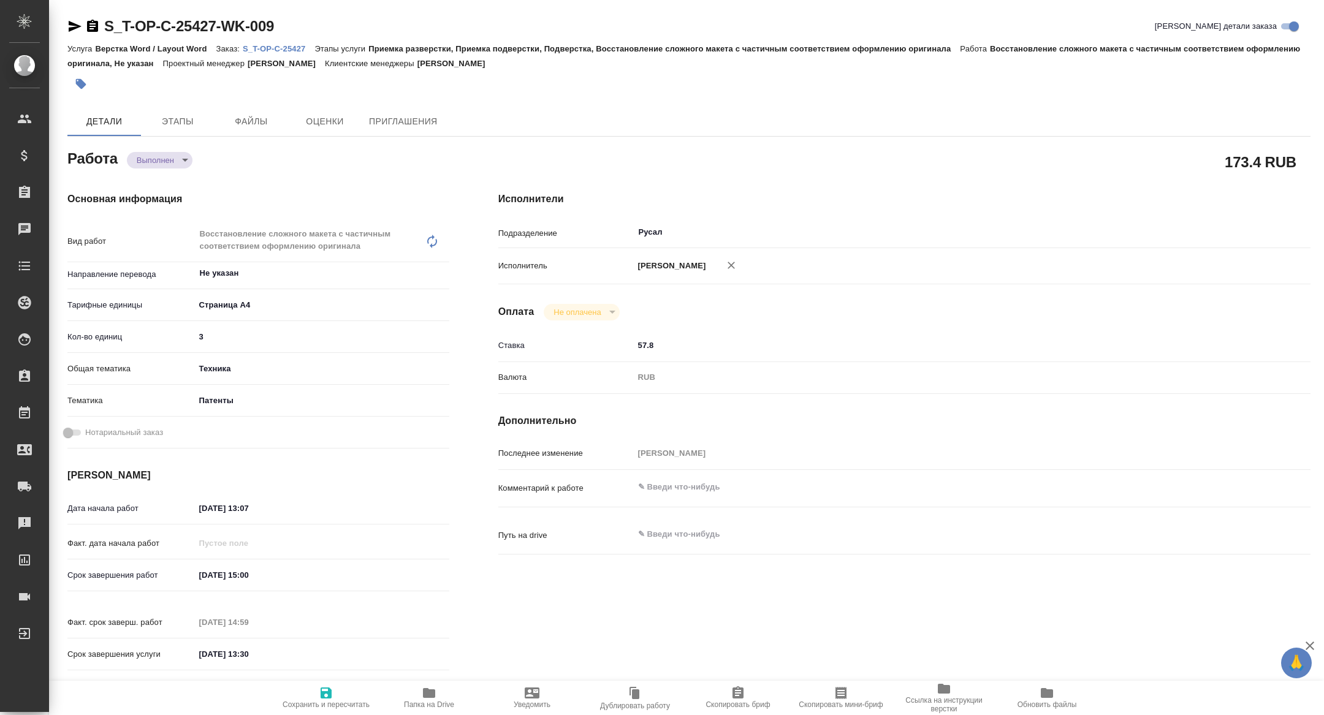
type textarea "x"
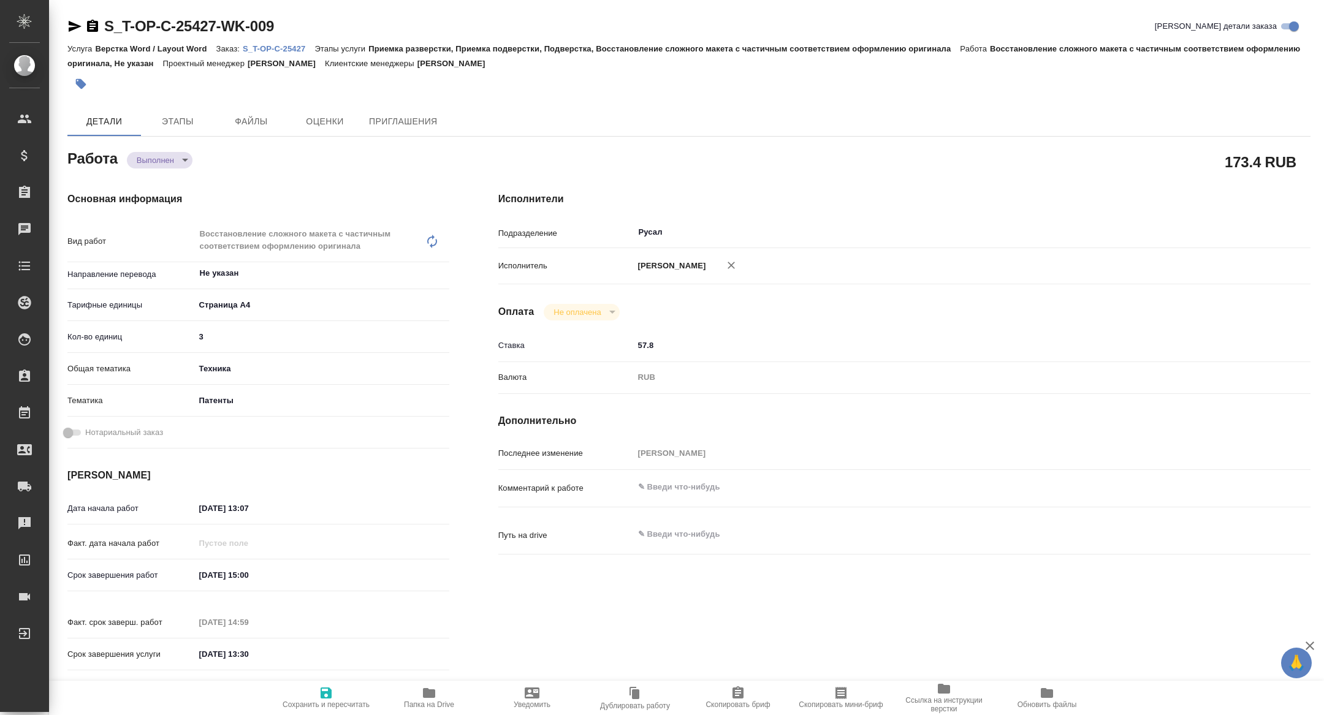
type textarea "x"
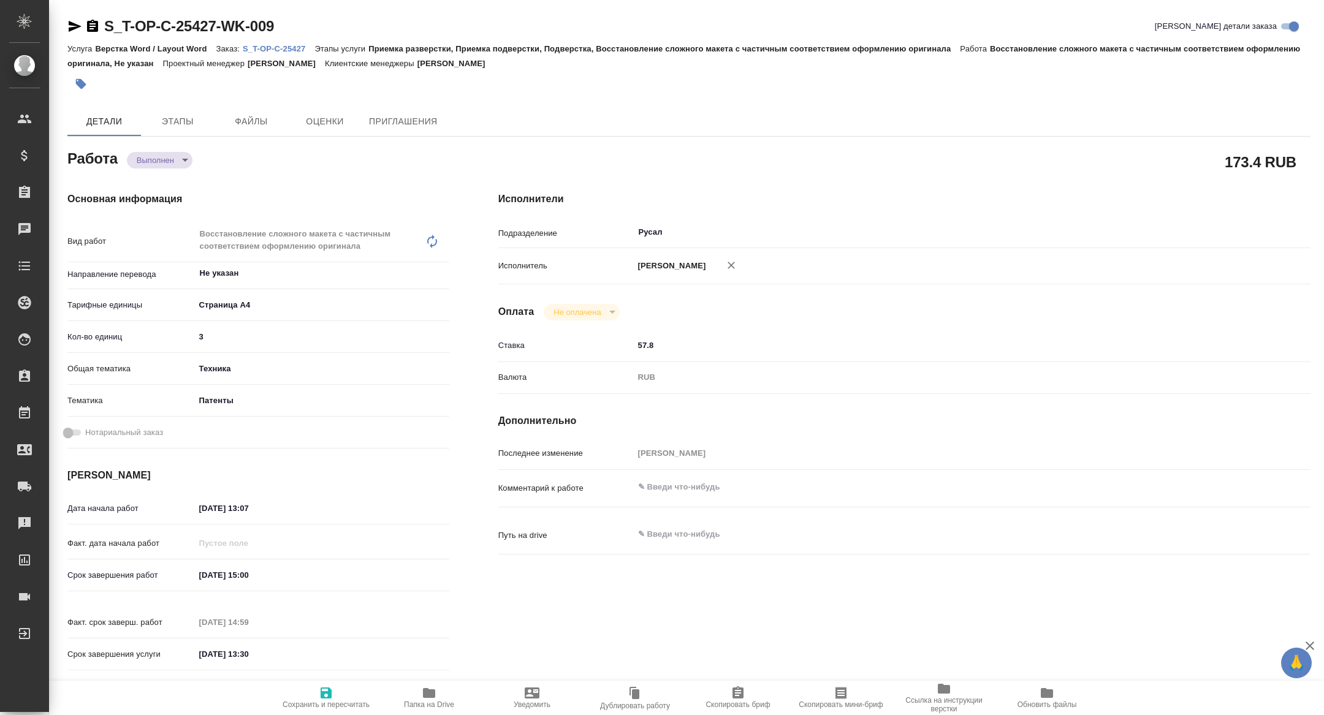
type textarea "x"
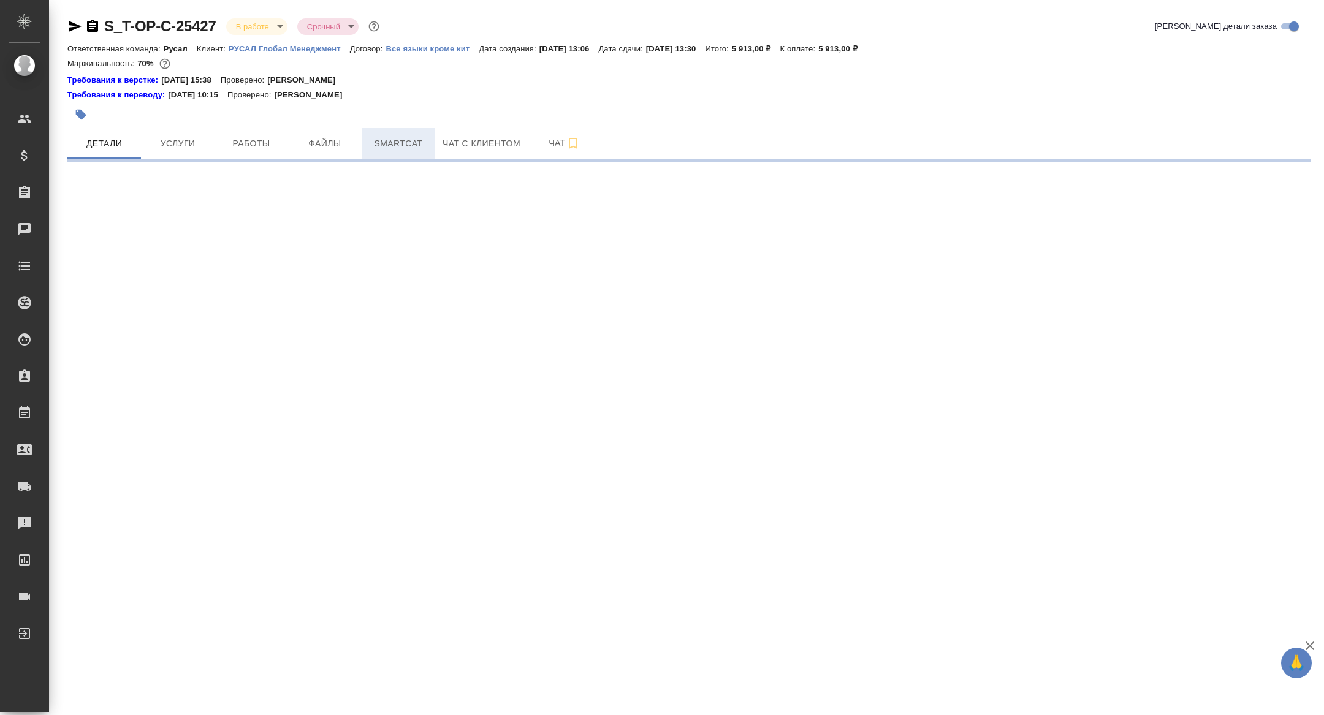
select select "RU"
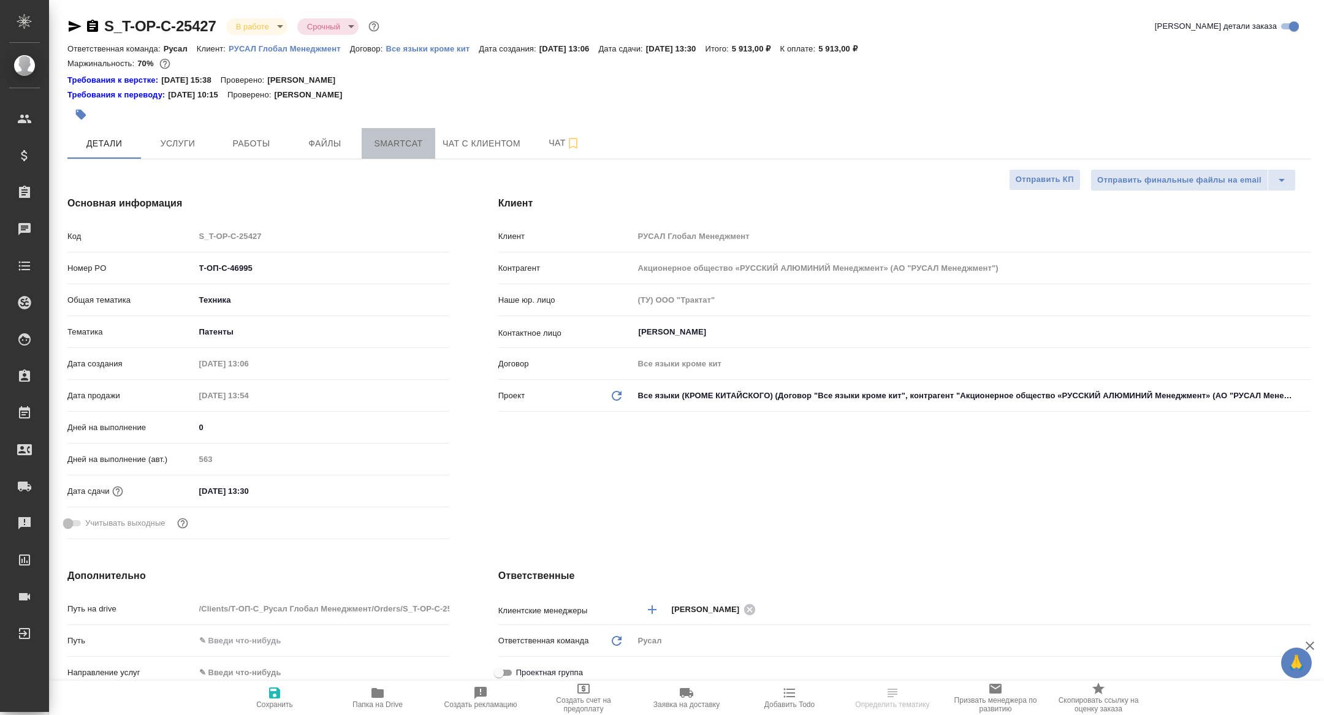
click at [362, 128] on button "Smartcat" at bounding box center [399, 143] width 74 height 31
type textarea "x"
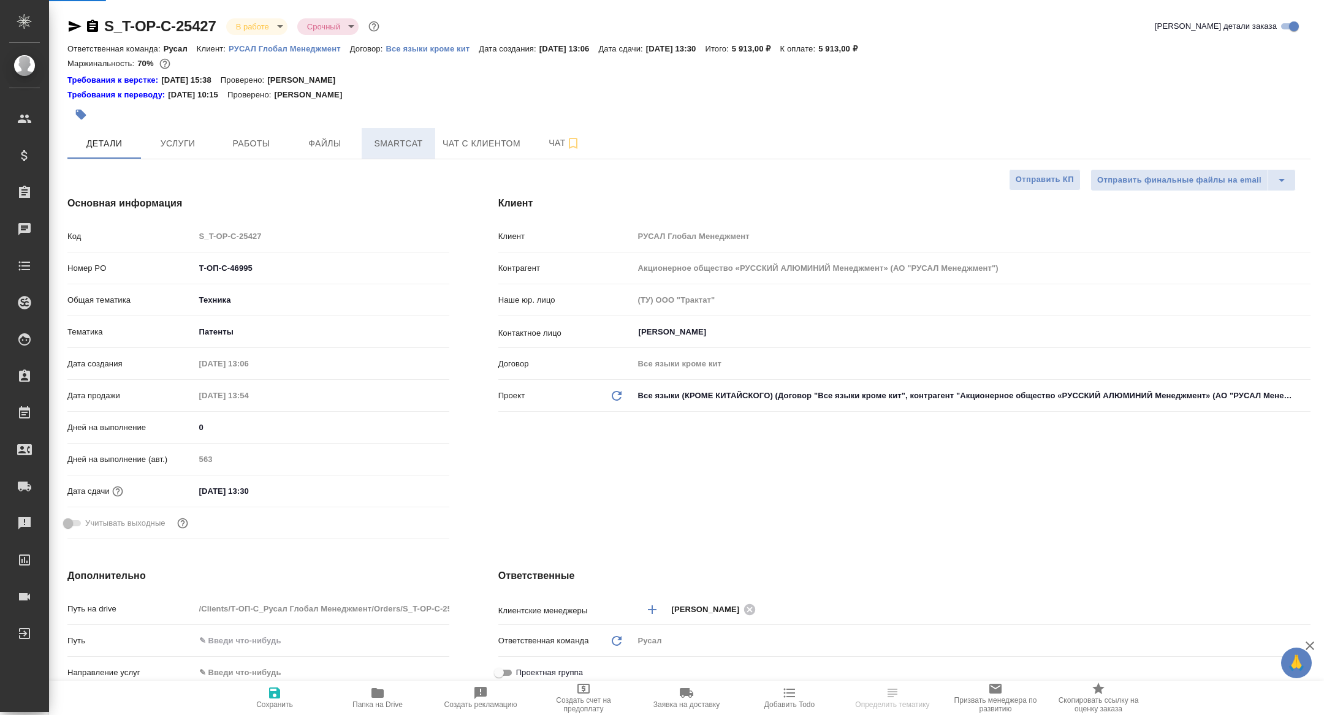
type textarea "x"
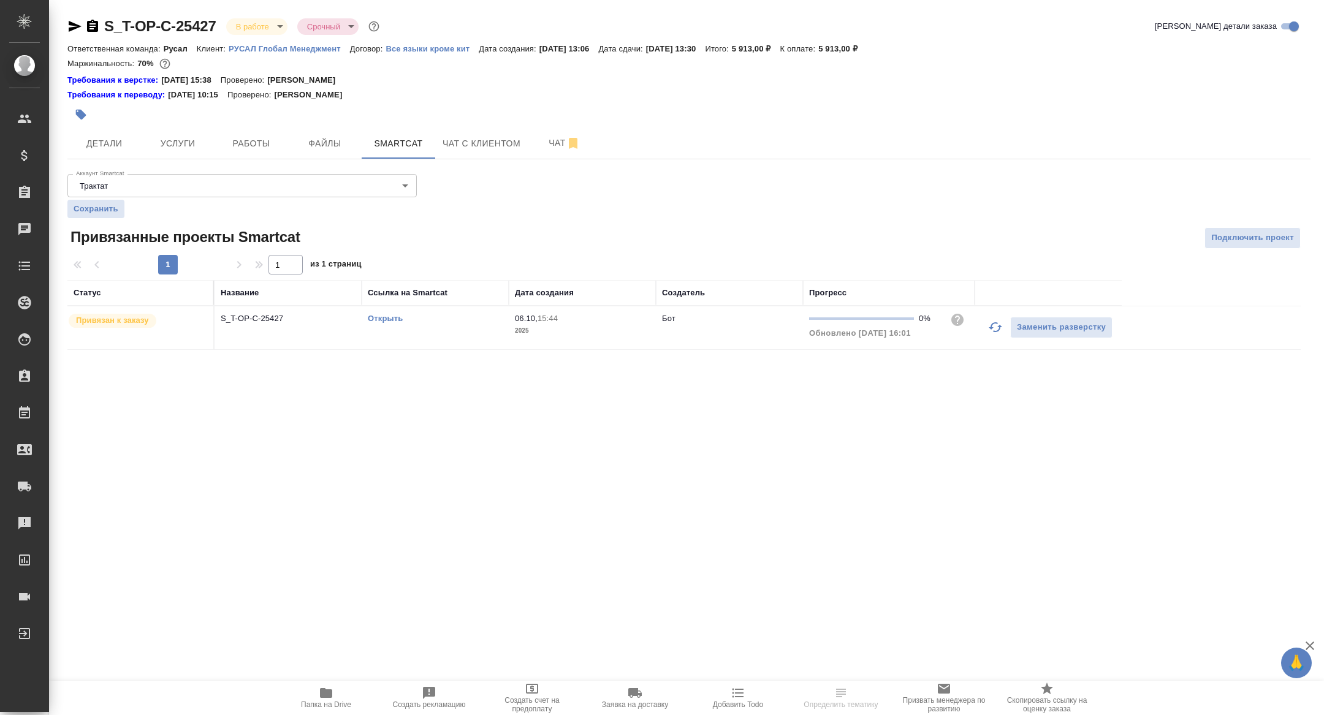
click at [377, 314] on link "Открыть" at bounding box center [385, 318] width 35 height 9
